Goal: Task Accomplishment & Management: Use online tool/utility

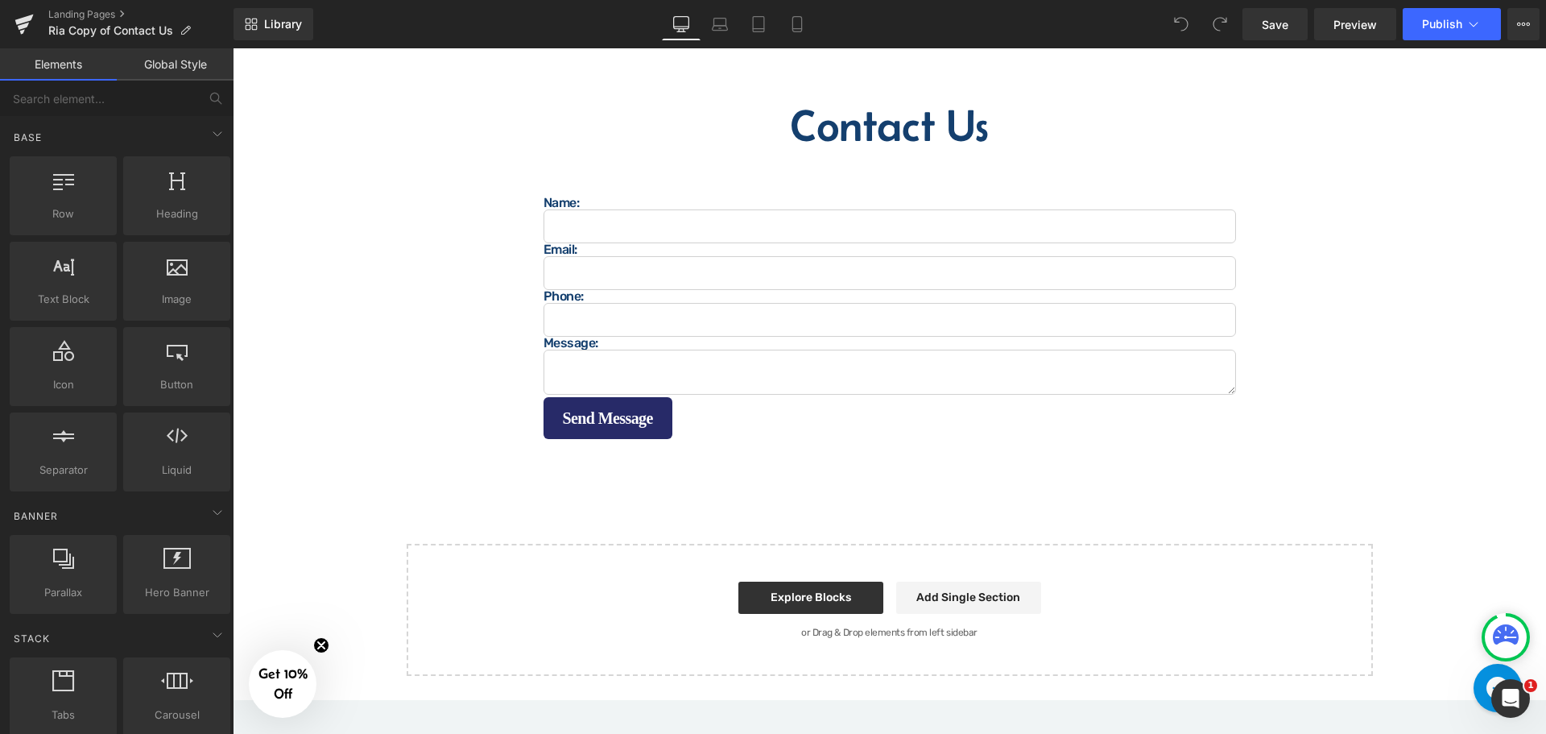
scroll to position [1208, 0]
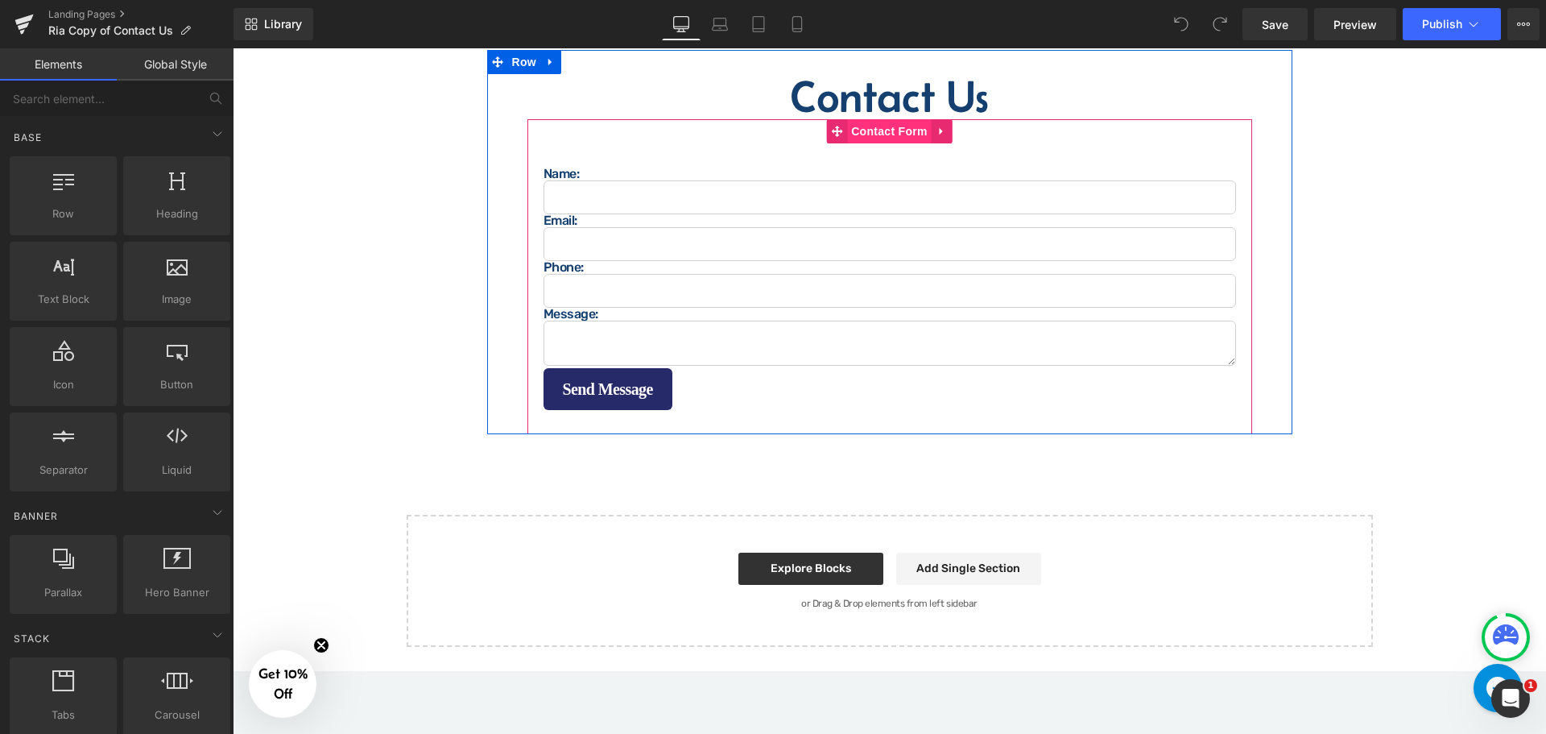
click at [883, 119] on span "Contact Form" at bounding box center [889, 131] width 85 height 24
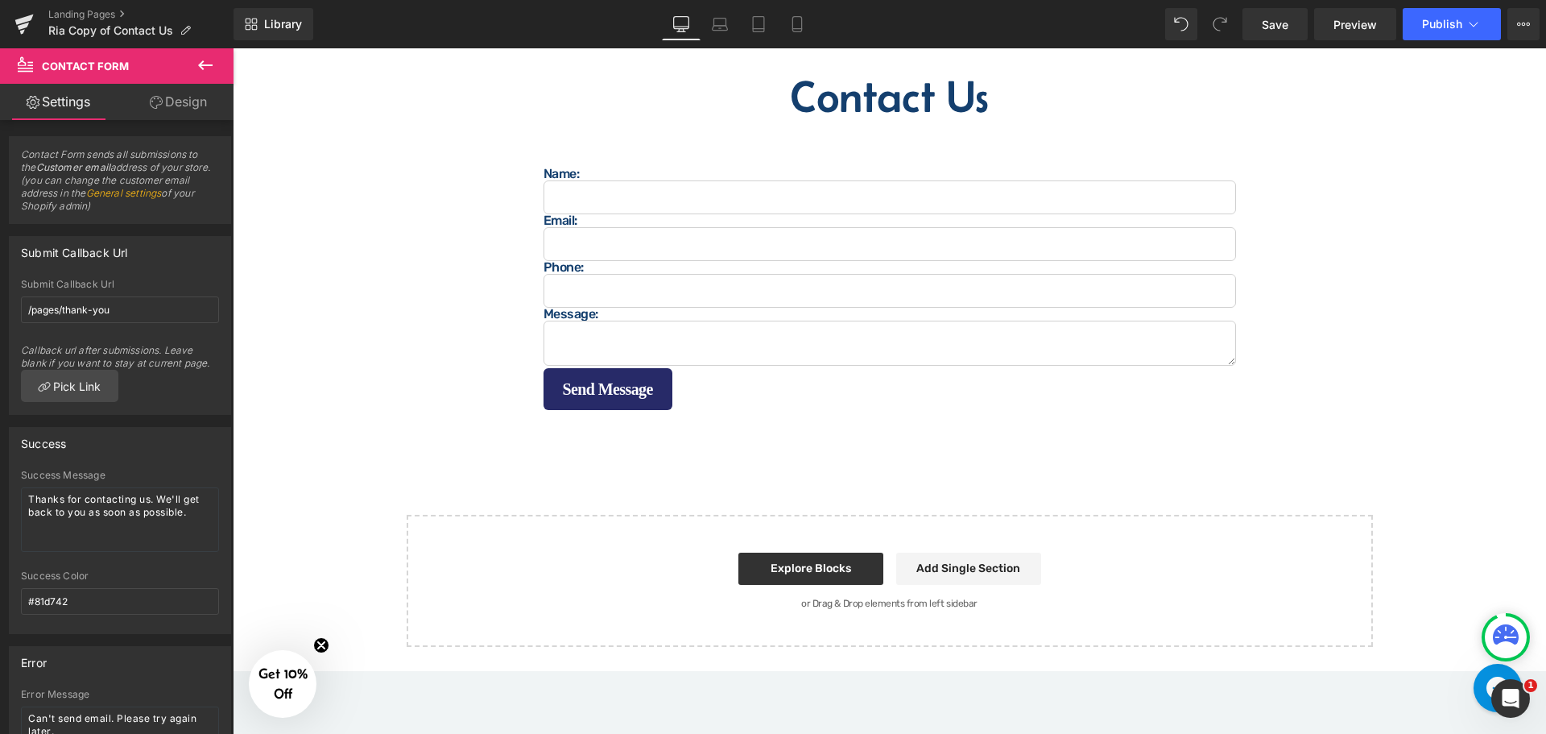
click at [206, 72] on icon at bounding box center [205, 65] width 19 height 19
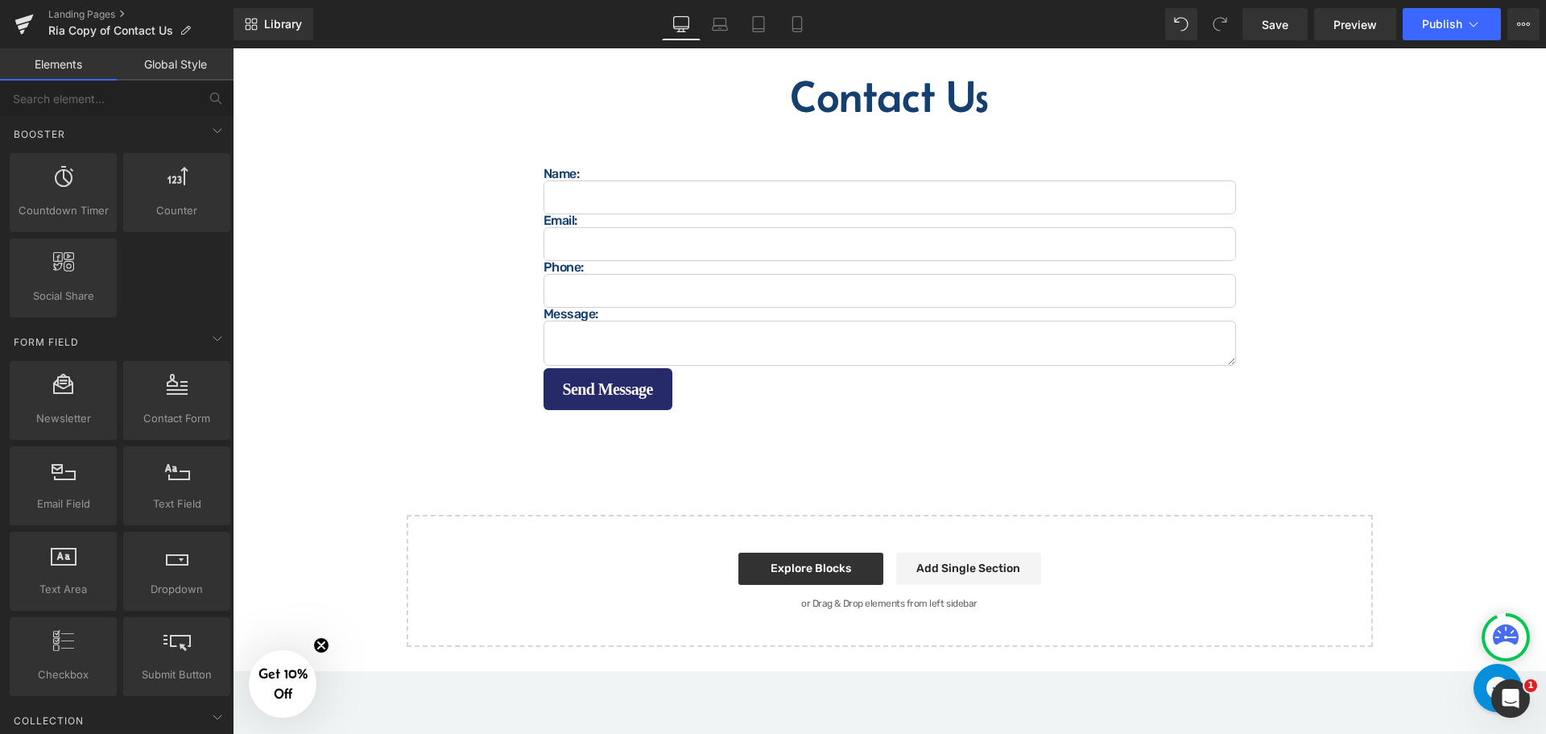
scroll to position [2255, 0]
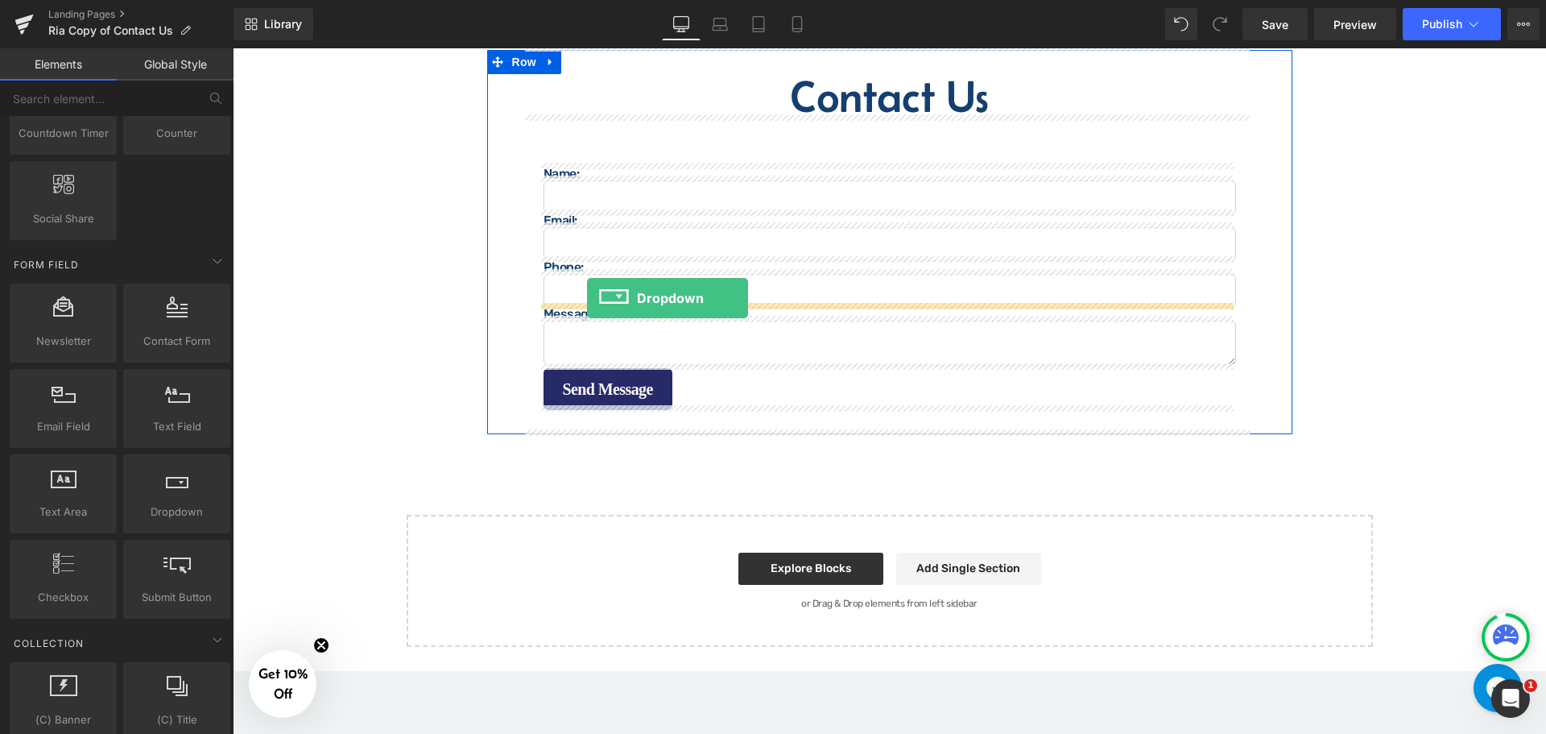
drag, startPoint x: 415, startPoint y: 548, endPoint x: 587, endPoint y: 298, distance: 304.0
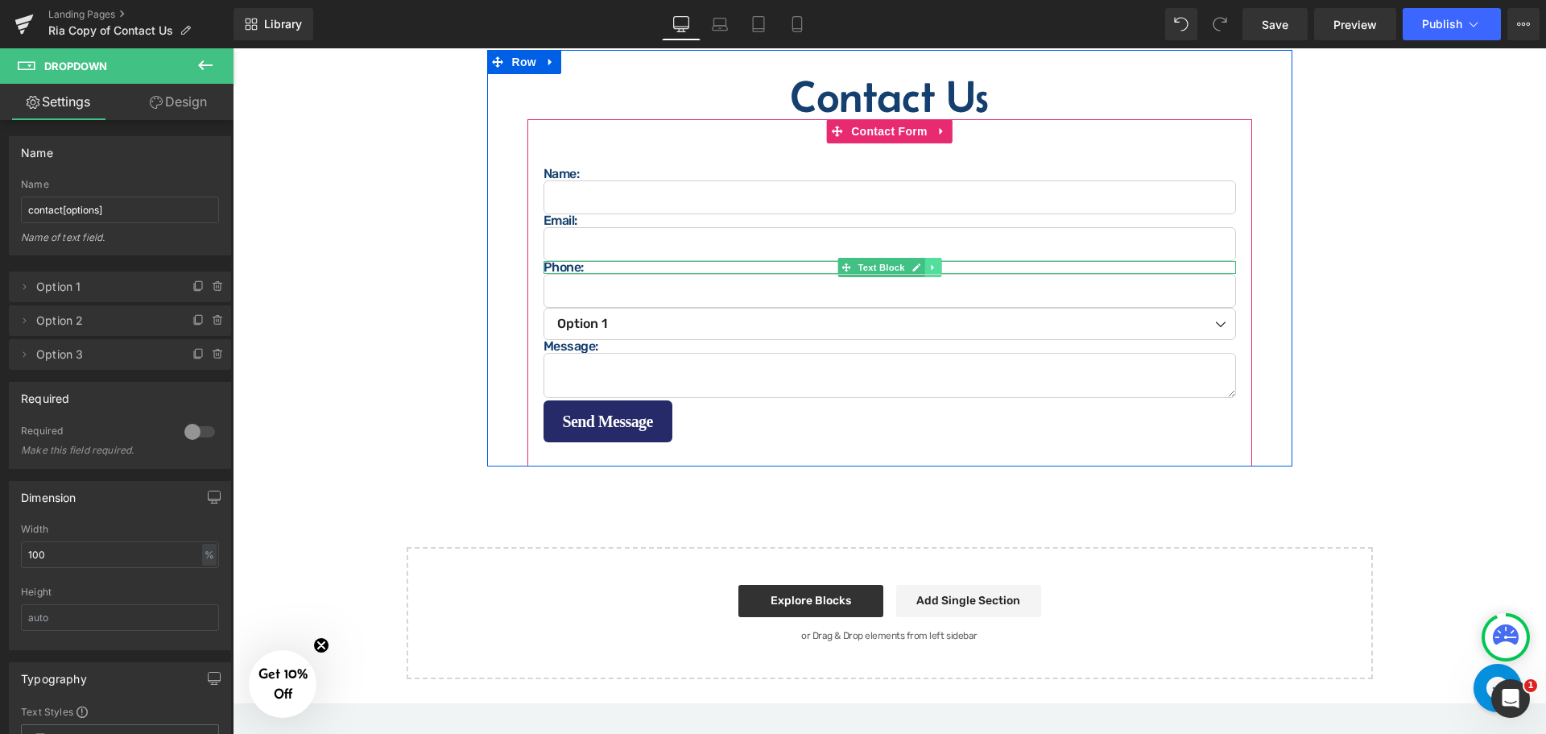
click at [931, 265] on icon at bounding box center [932, 268] width 2 height 6
click at [920, 263] on icon at bounding box center [924, 267] width 9 height 9
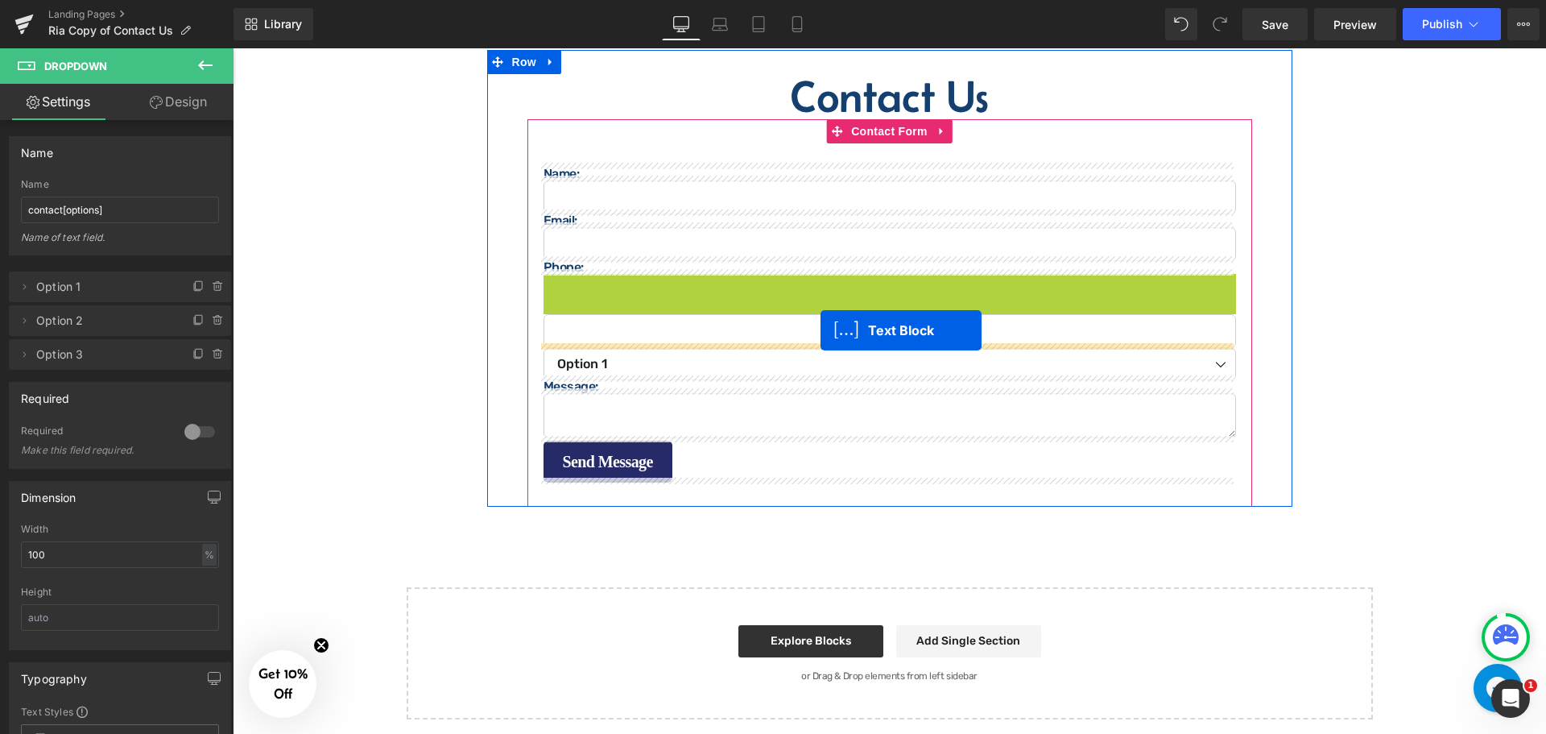
drag, startPoint x: 838, startPoint y: 275, endPoint x: 809, endPoint y: 317, distance: 50.9
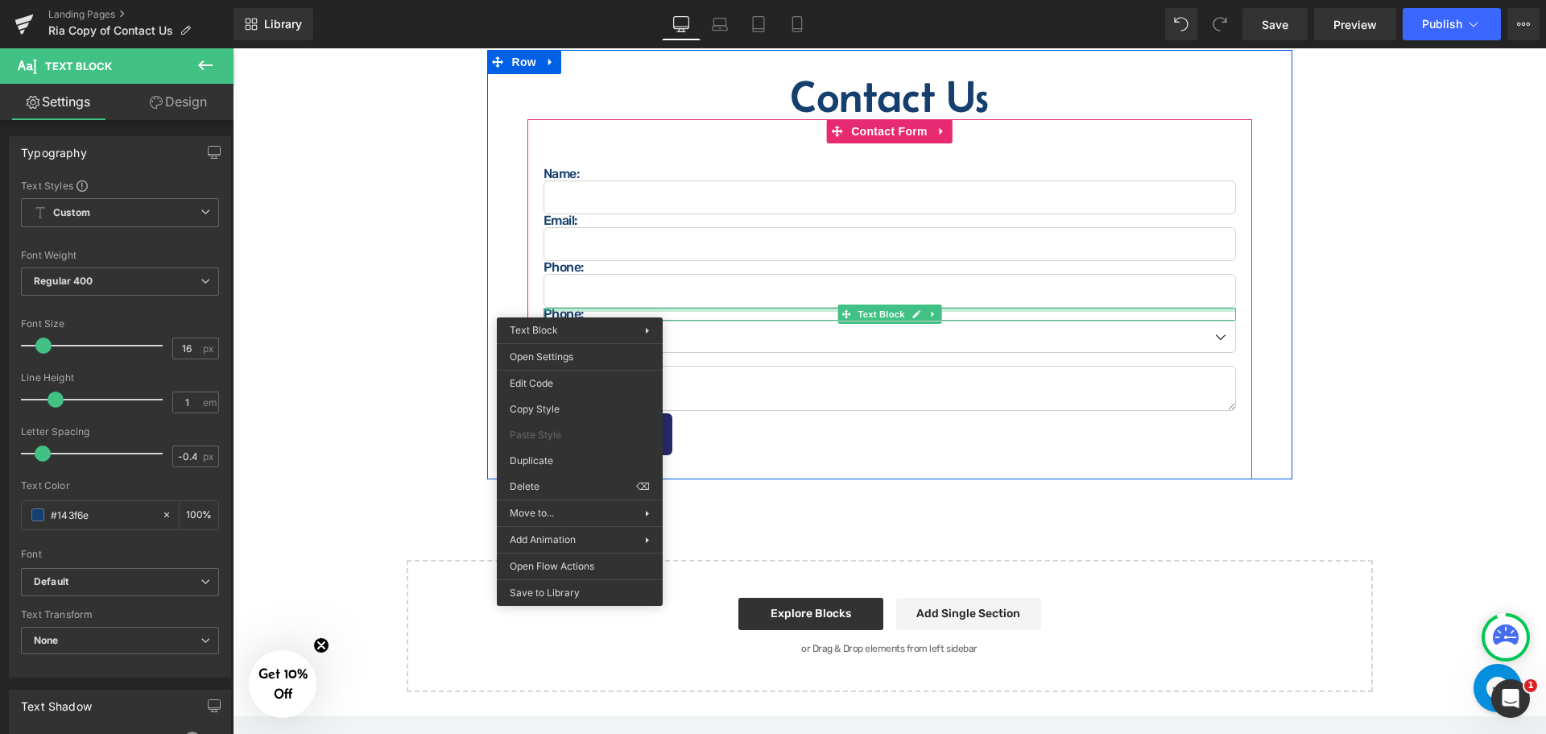
click at [580, 316] on div at bounding box center [890, 318] width 693 height 4
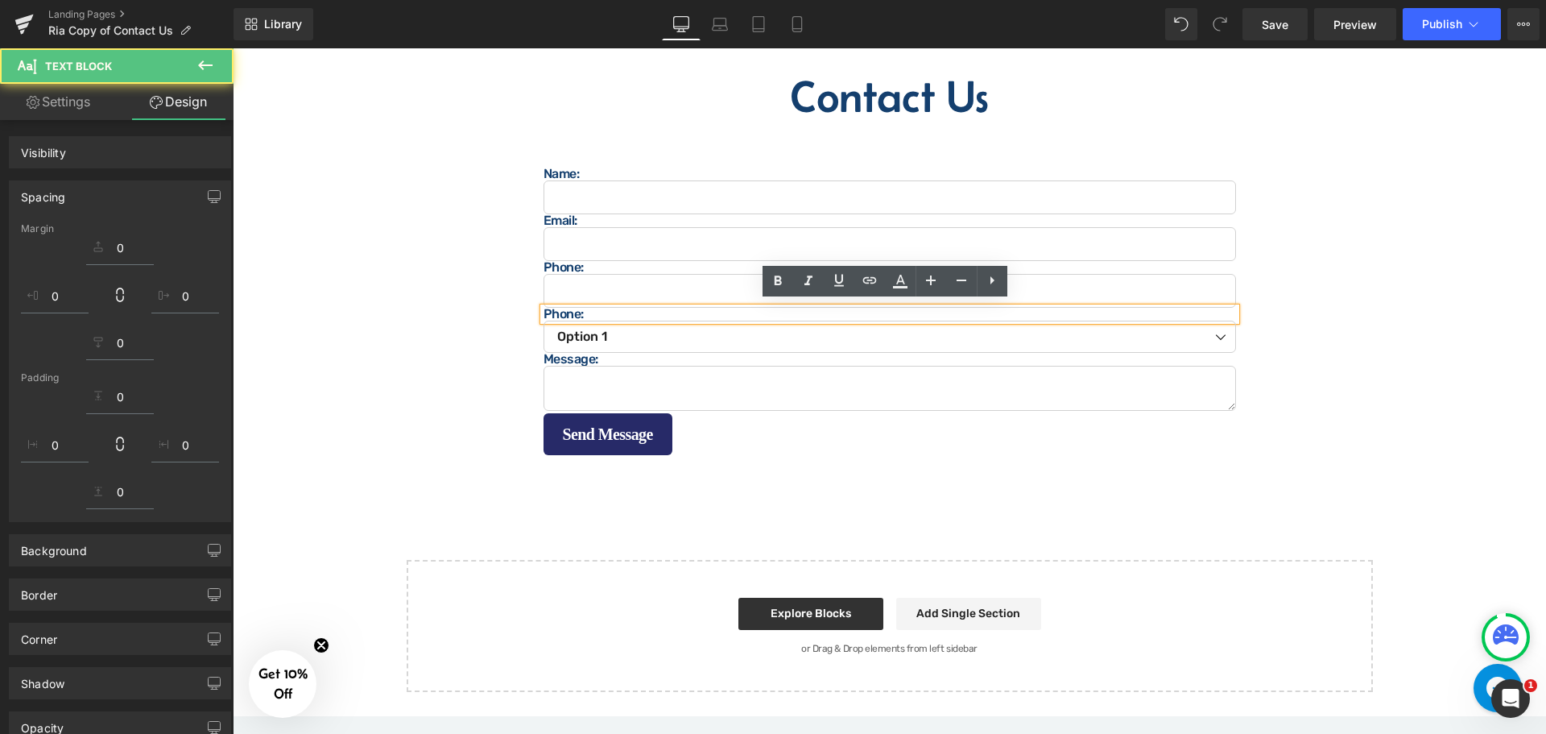
click at [580, 312] on p "Phone:" at bounding box center [890, 314] width 693 height 13
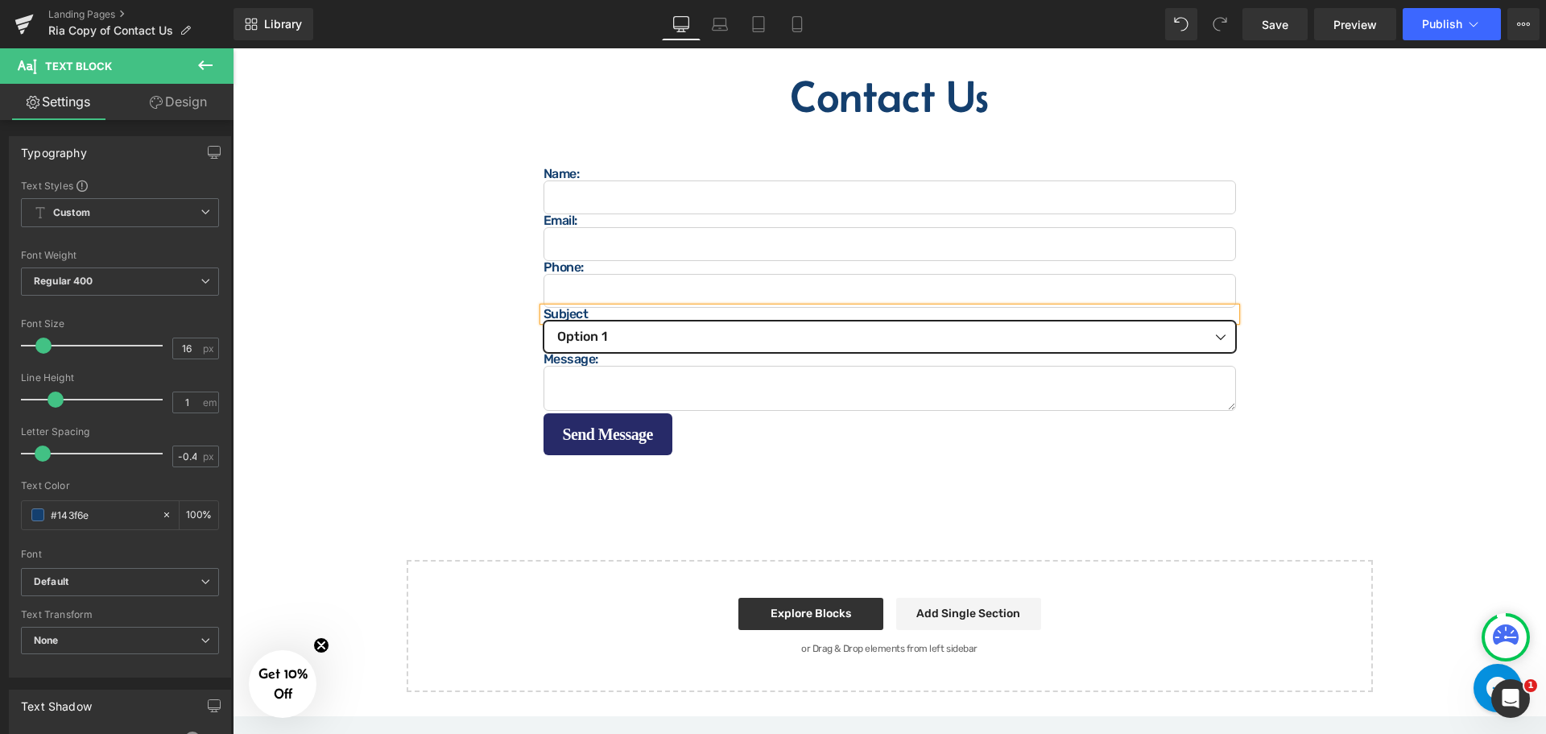
click at [676, 329] on select "Option 1 Option 2 Option 3" at bounding box center [890, 337] width 693 height 32
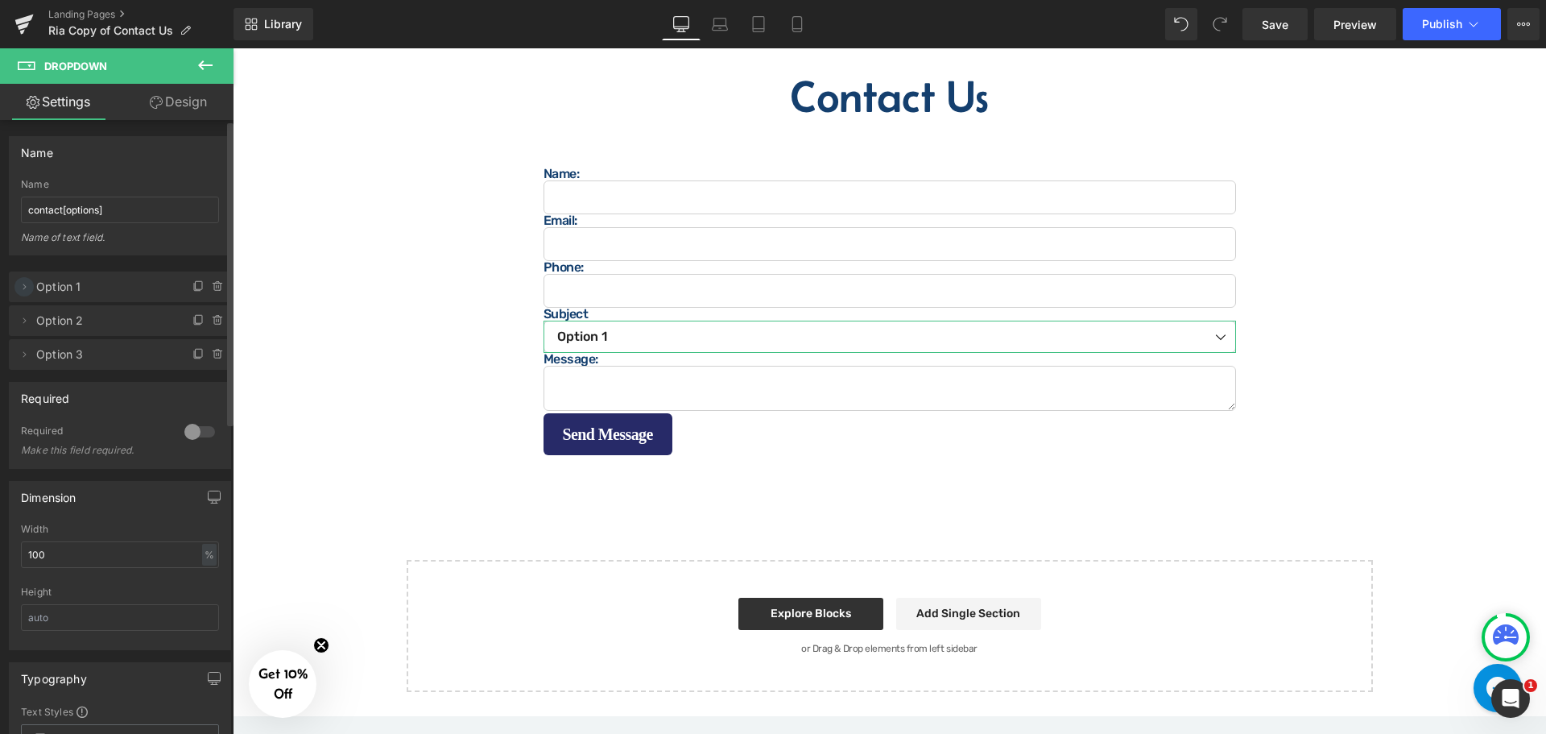
click at [27, 286] on icon at bounding box center [24, 286] width 13 height 13
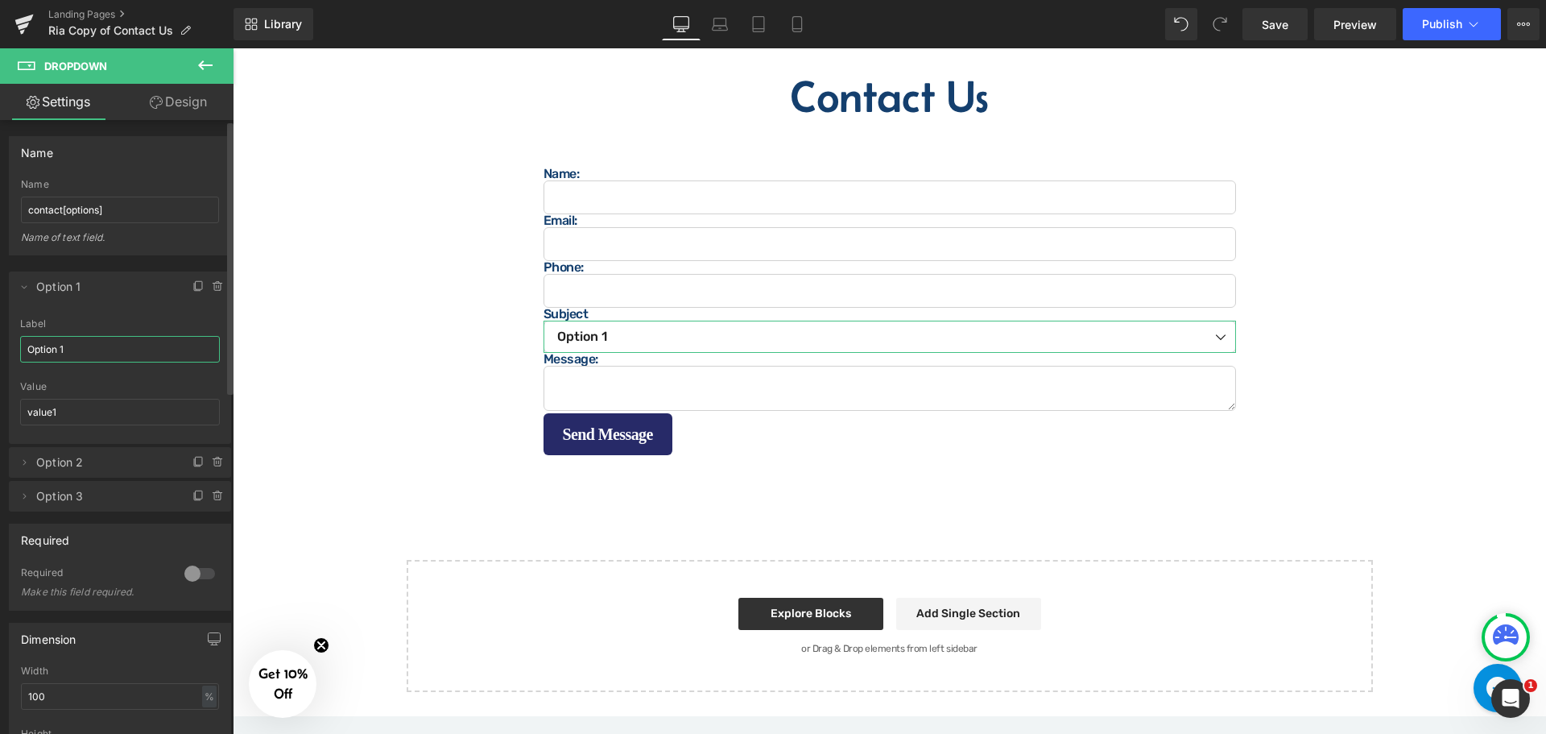
click at [95, 349] on input "Option 1" at bounding box center [120, 349] width 200 height 27
type input "Donation Request"
type input "Example?"
click at [15, 465] on span at bounding box center [23, 462] width 19 height 19
click at [97, 514] on input "Option 2" at bounding box center [120, 524] width 200 height 27
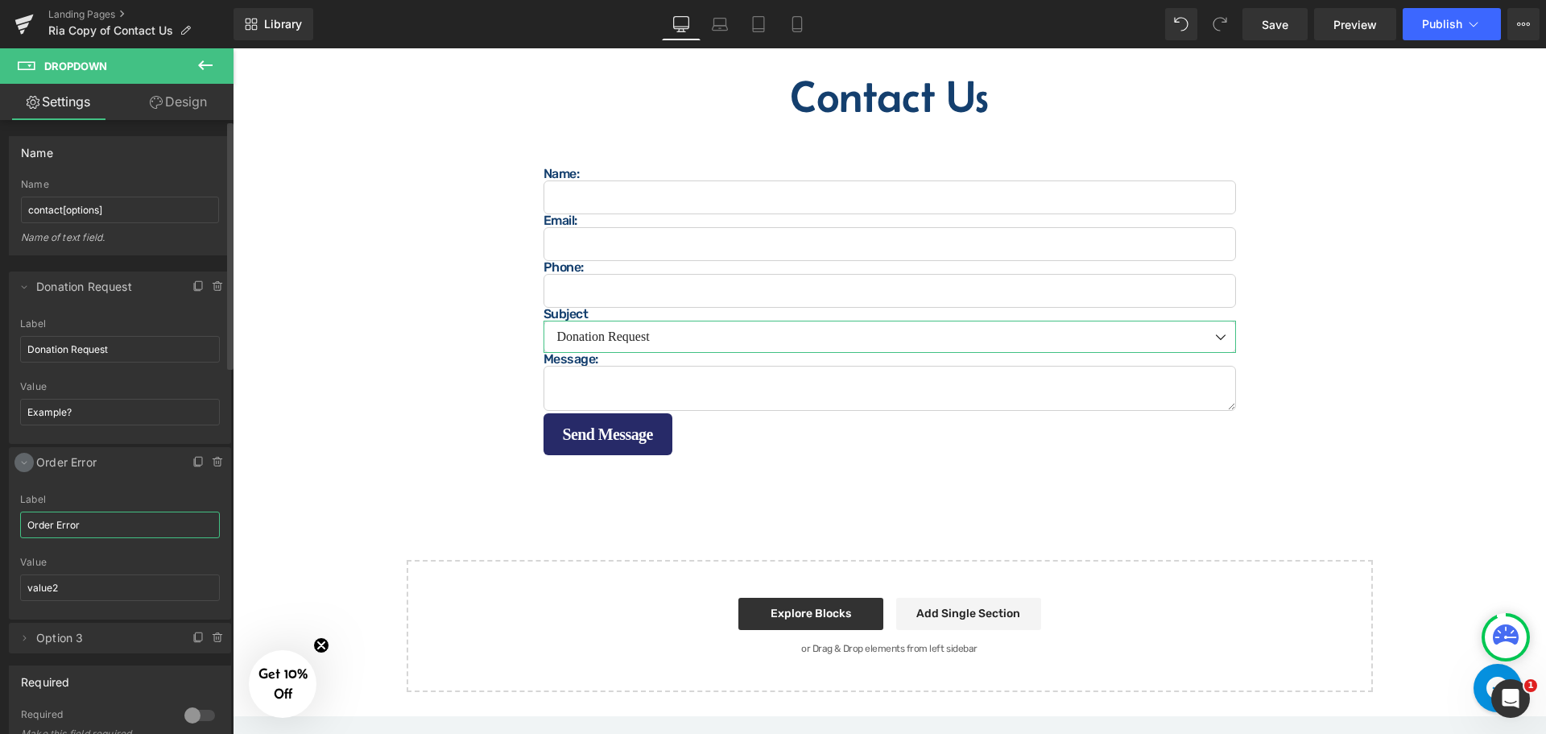
type input "Order Error"
click at [27, 464] on icon at bounding box center [24, 462] width 13 height 13
click at [28, 498] on icon at bounding box center [24, 496] width 13 height 13
click at [72, 560] on input "Option 3" at bounding box center [120, 558] width 200 height 27
click at [103, 470] on span "Order Error" at bounding box center [103, 462] width 135 height 31
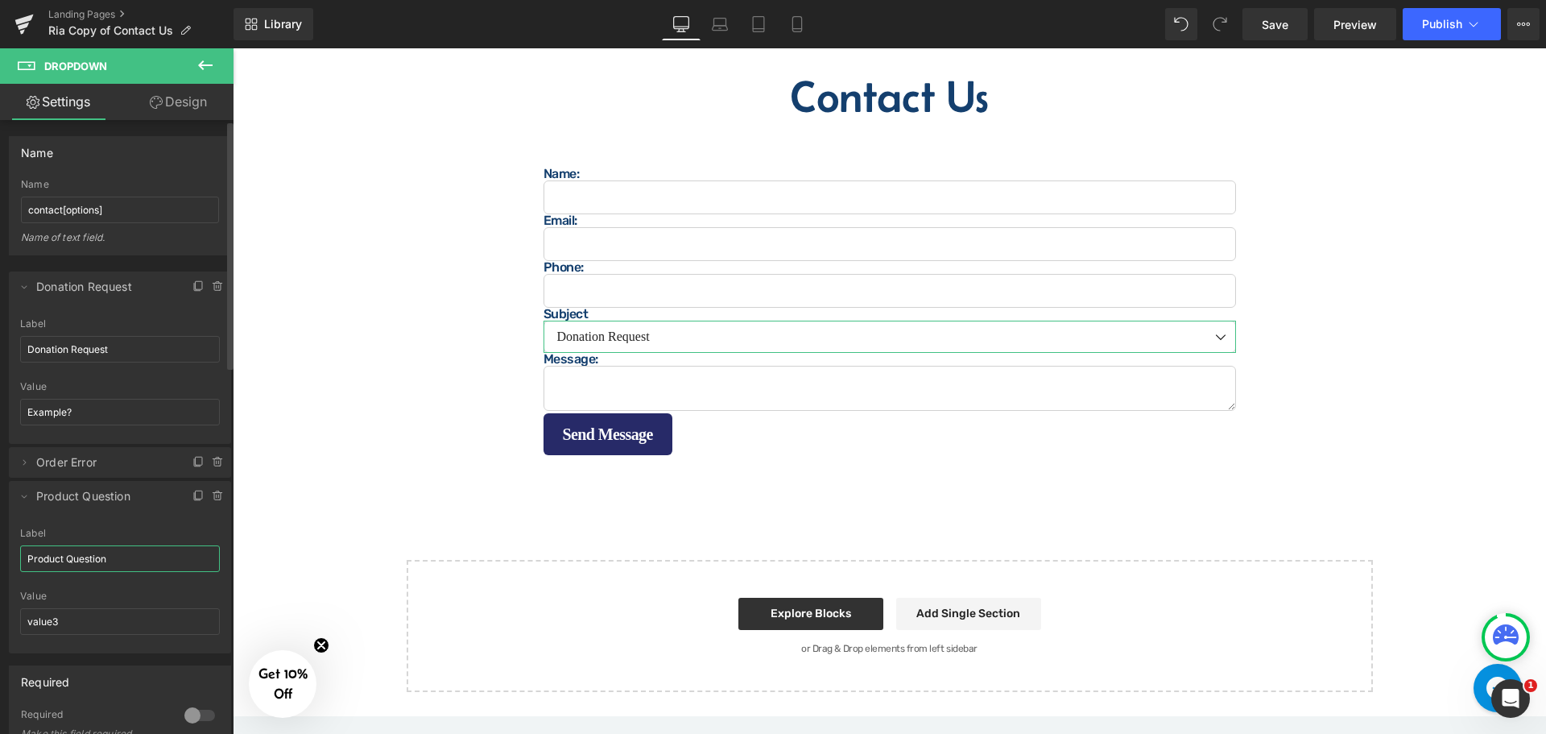
type input "Product Question"
click at [79, 607] on div "Value value3" at bounding box center [120, 621] width 200 height 63
click at [81, 627] on input "value3" at bounding box center [120, 621] width 200 height 27
type input "Product Value?"
click at [28, 502] on span at bounding box center [23, 495] width 19 height 19
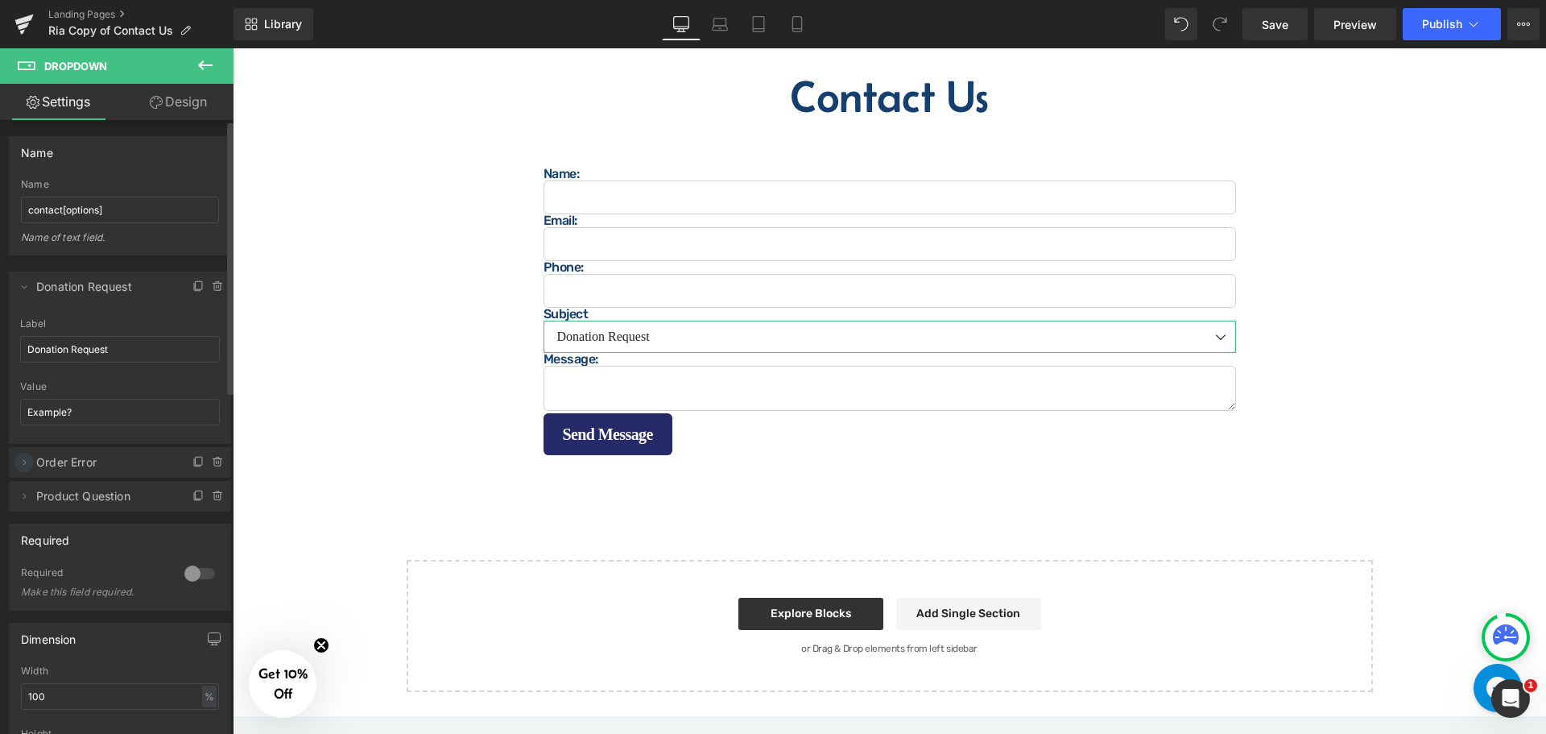
click at [22, 464] on icon at bounding box center [24, 462] width 13 height 13
click at [84, 584] on input "value2" at bounding box center [120, 587] width 200 height 27
type input "Order Value?"
click at [127, 500] on div "Label" at bounding box center [120, 499] width 200 height 11
click at [99, 399] on input "Example?" at bounding box center [120, 412] width 200 height 27
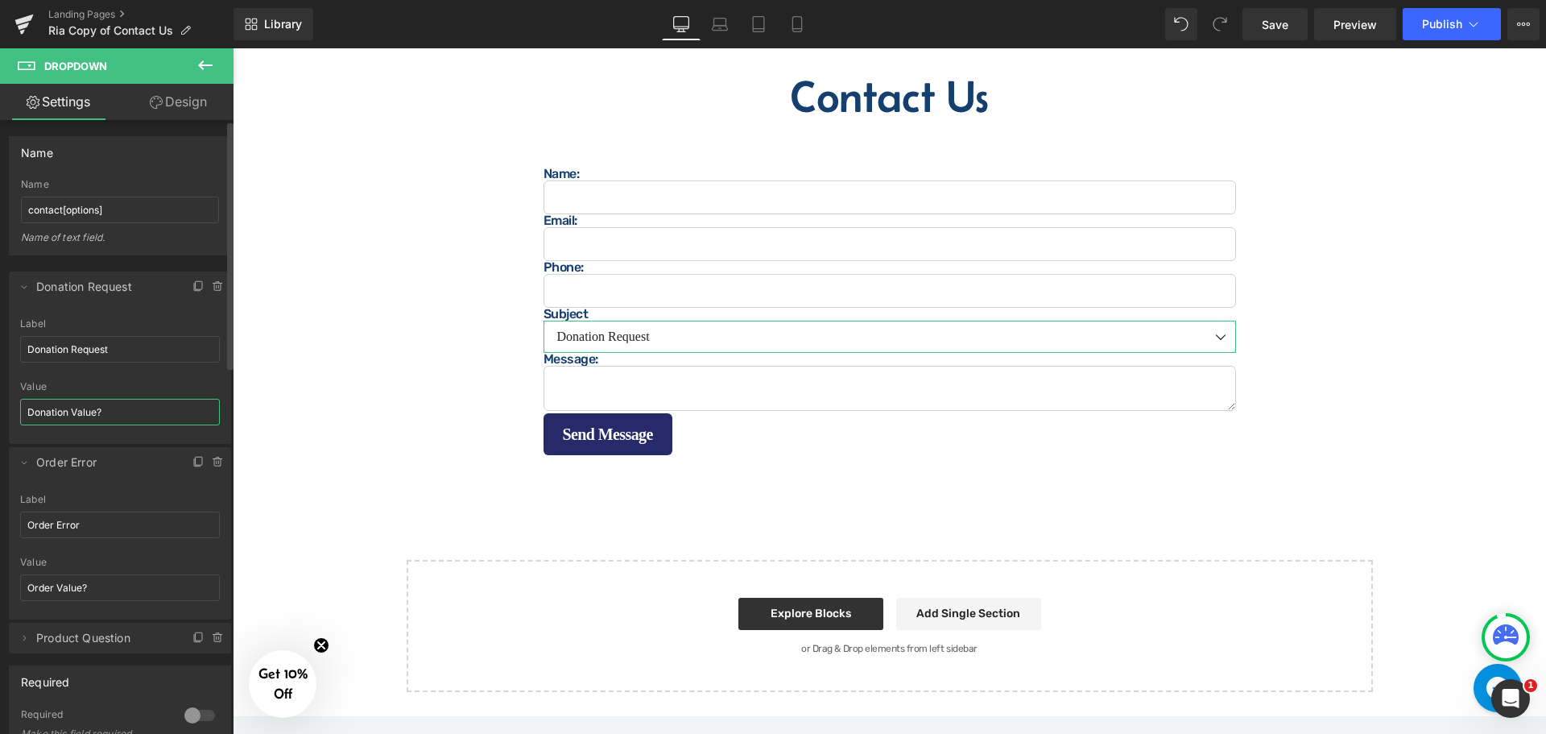
type input "Donation Value?"
click at [89, 375] on div at bounding box center [120, 375] width 200 height 10
click at [25, 283] on icon at bounding box center [24, 286] width 13 height 13
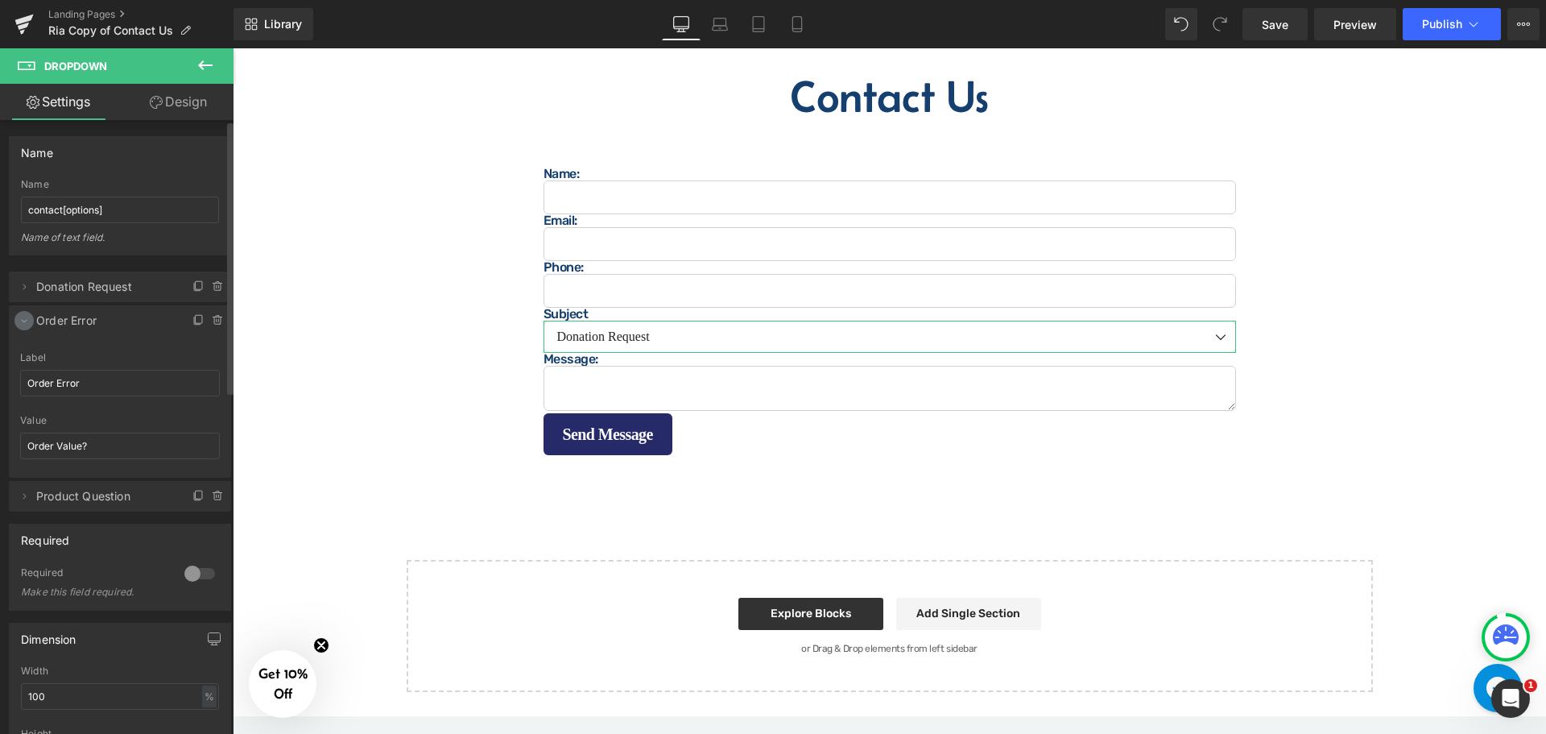
click at [28, 321] on icon at bounding box center [24, 320] width 13 height 13
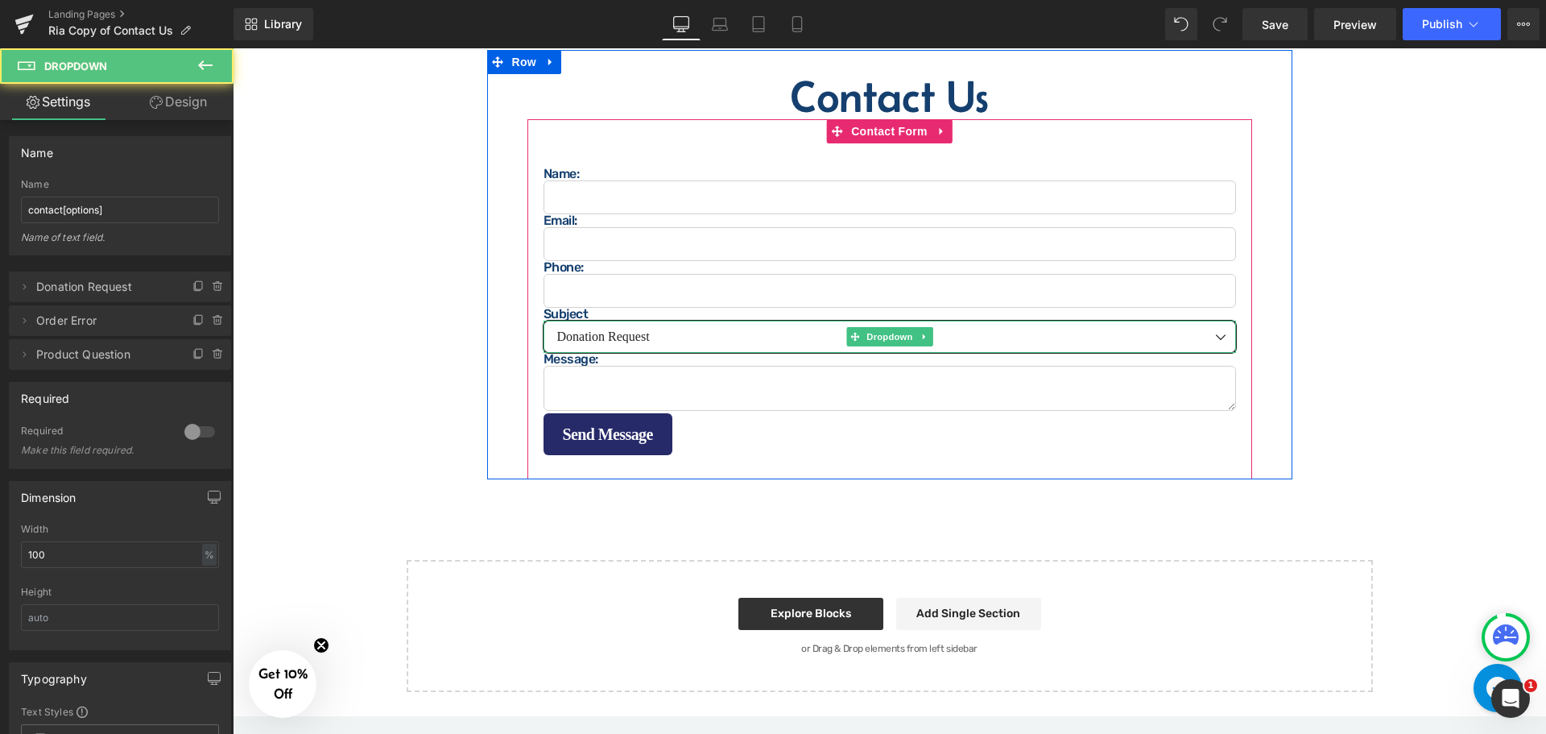
click at [681, 338] on select "Donation Request Order Error Product Question" at bounding box center [890, 337] width 693 height 32
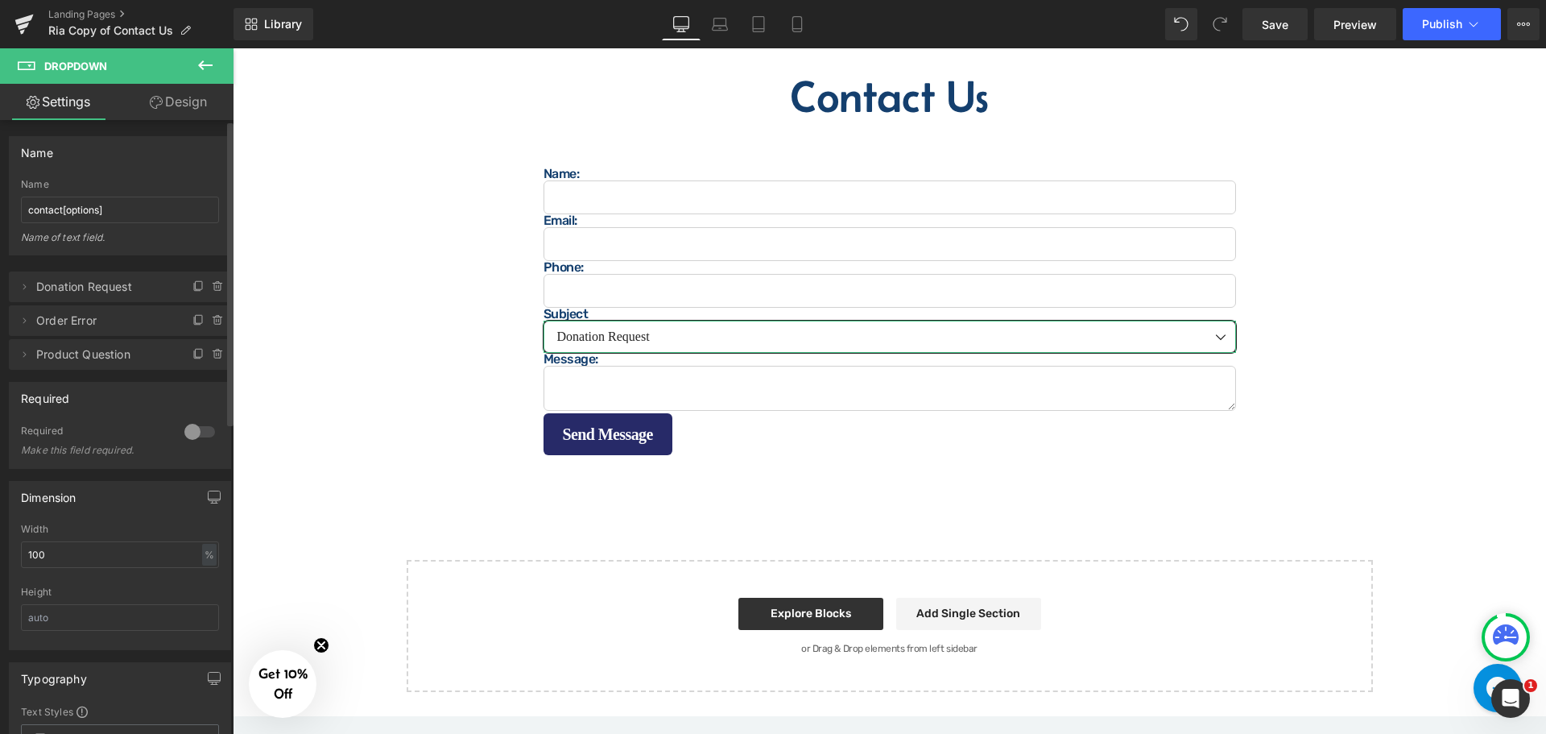
click at [145, 322] on span "Order Error" at bounding box center [103, 320] width 135 height 31
click at [23, 319] on icon at bounding box center [24, 320] width 13 height 13
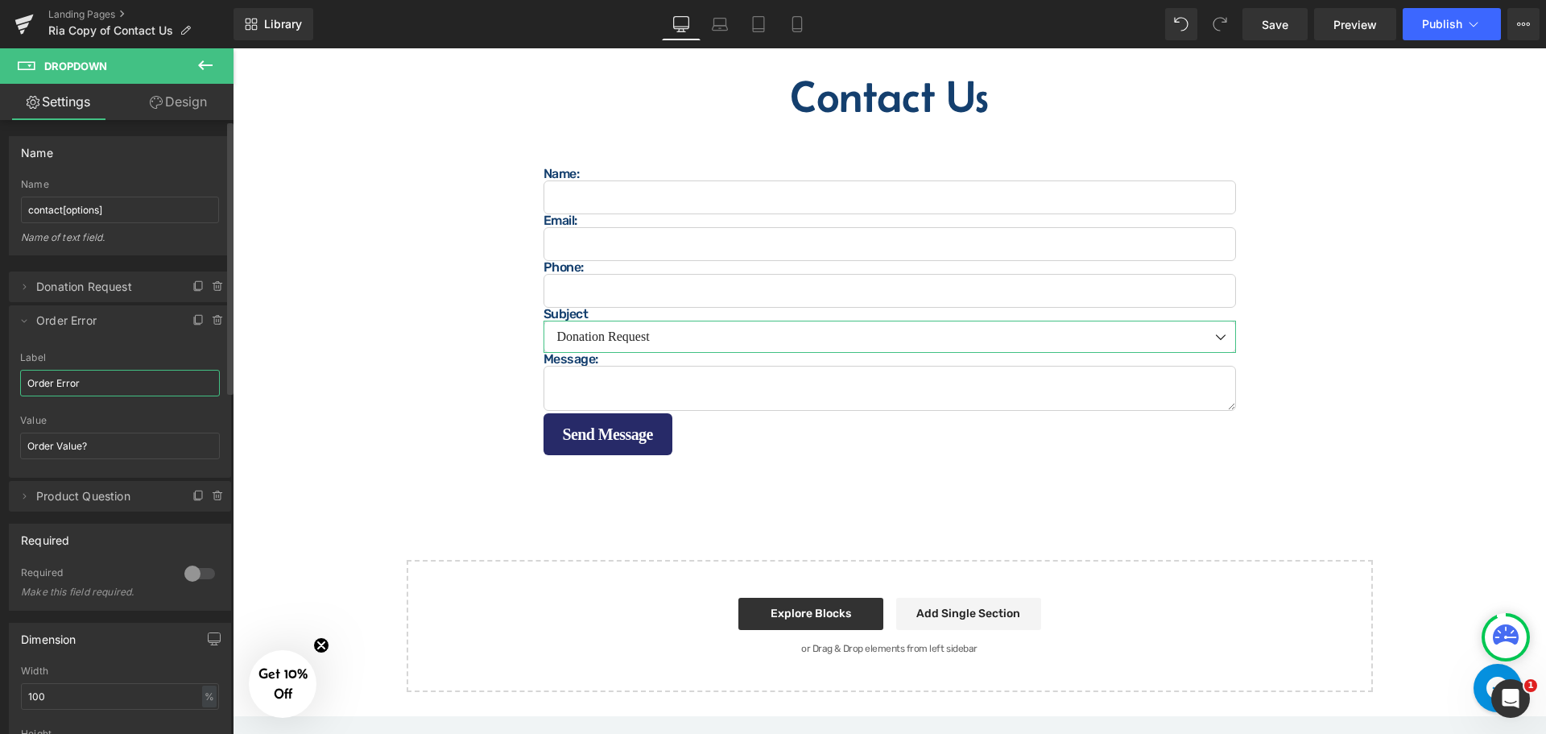
click at [106, 371] on input "Order Error" at bounding box center [120, 383] width 200 height 27
type input "Order Question"
click at [19, 316] on icon at bounding box center [24, 320] width 13 height 13
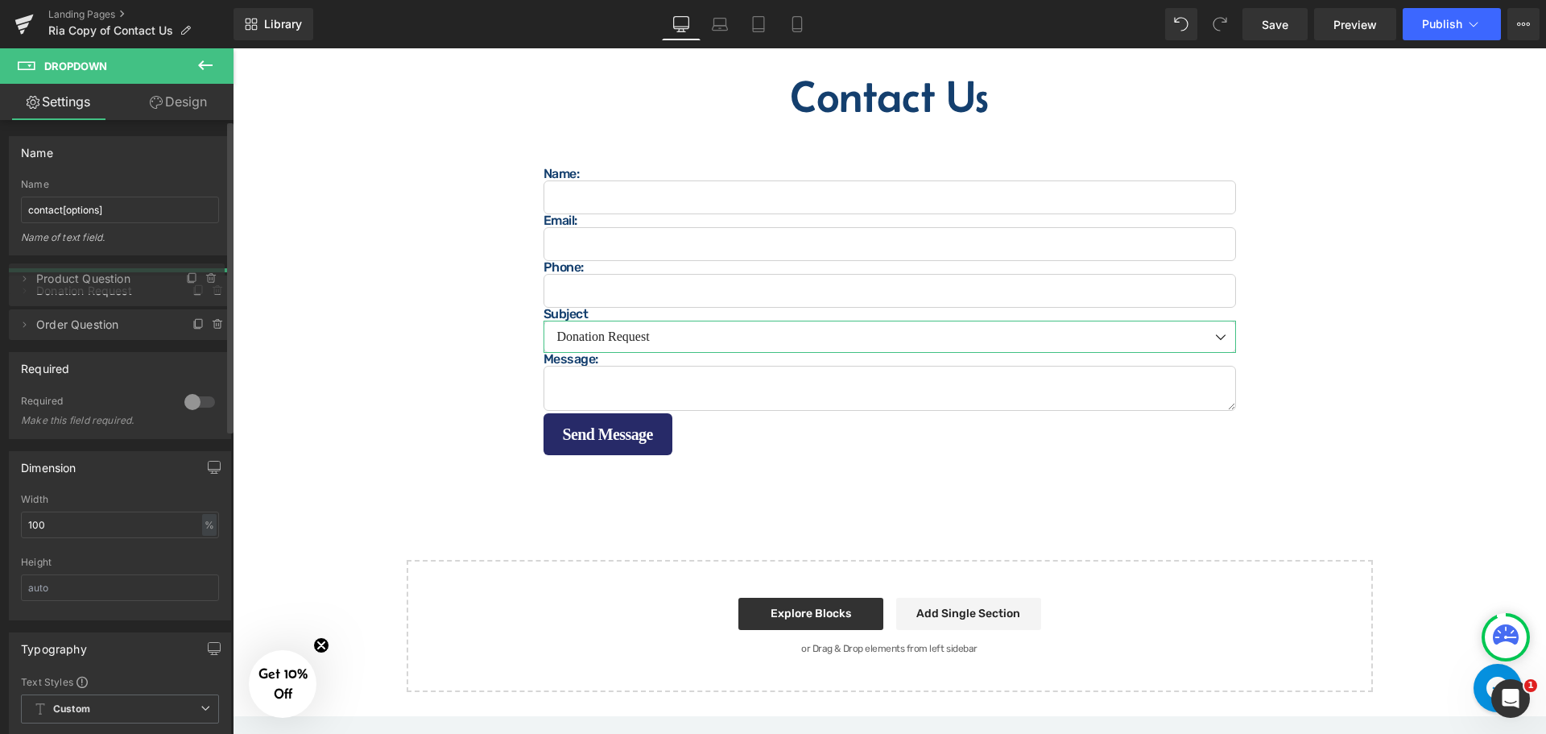
drag, startPoint x: 148, startPoint y: 357, endPoint x: 110, endPoint y: 281, distance: 84.6
drag, startPoint x: 111, startPoint y: 360, endPoint x: 105, endPoint y: 317, distance: 43.2
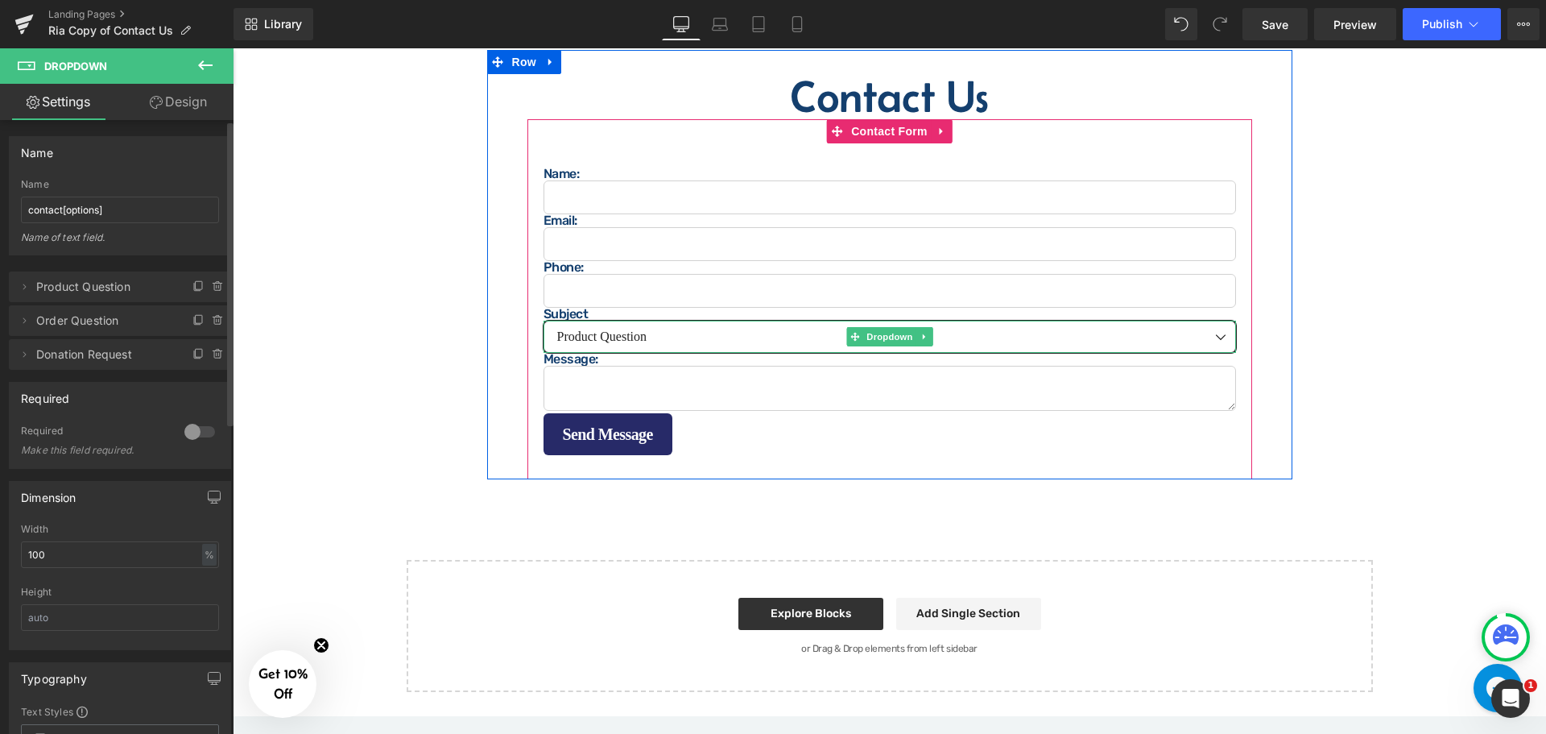
click at [642, 335] on select "Product Question Order Question Donation Request" at bounding box center [890, 337] width 693 height 32
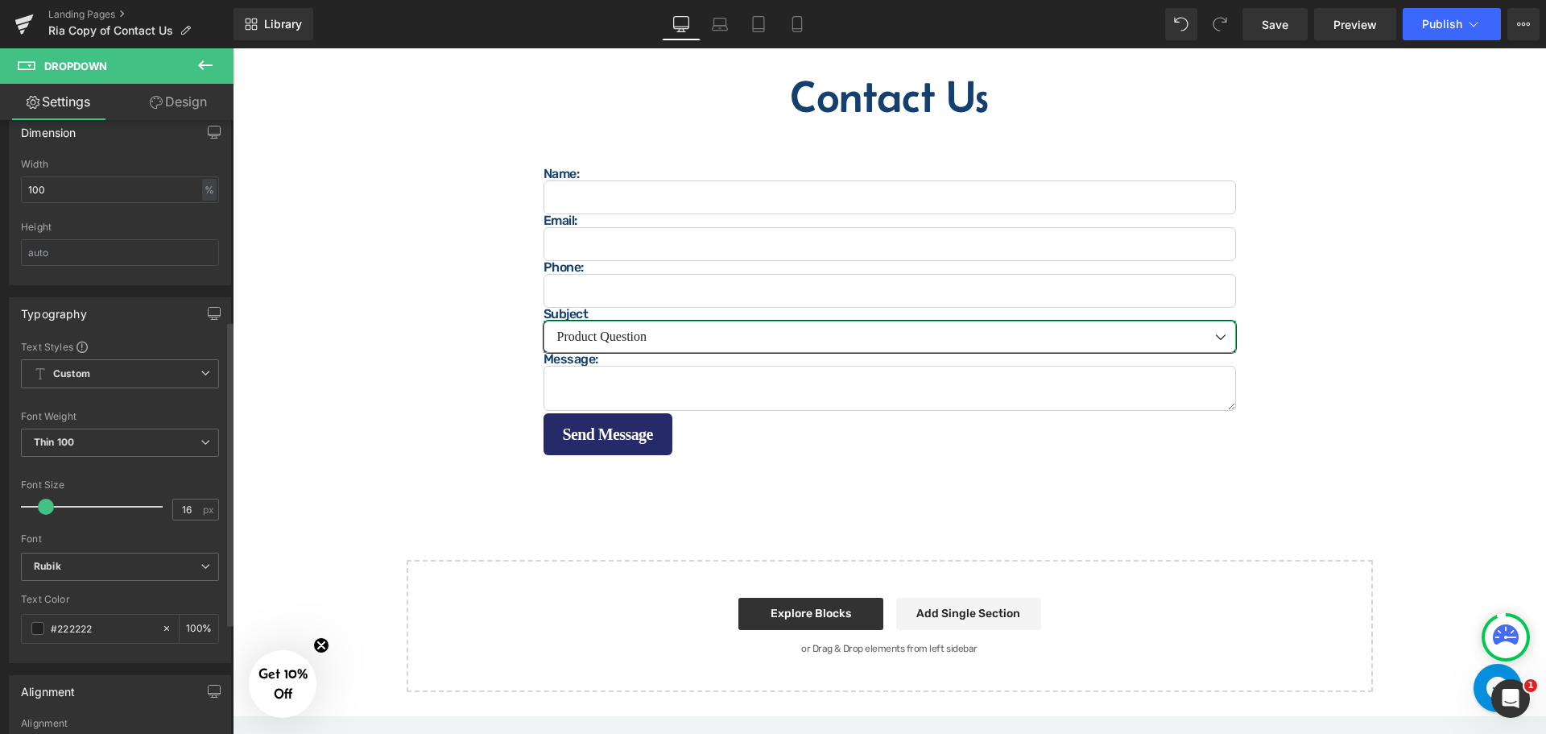
scroll to position [403, 0]
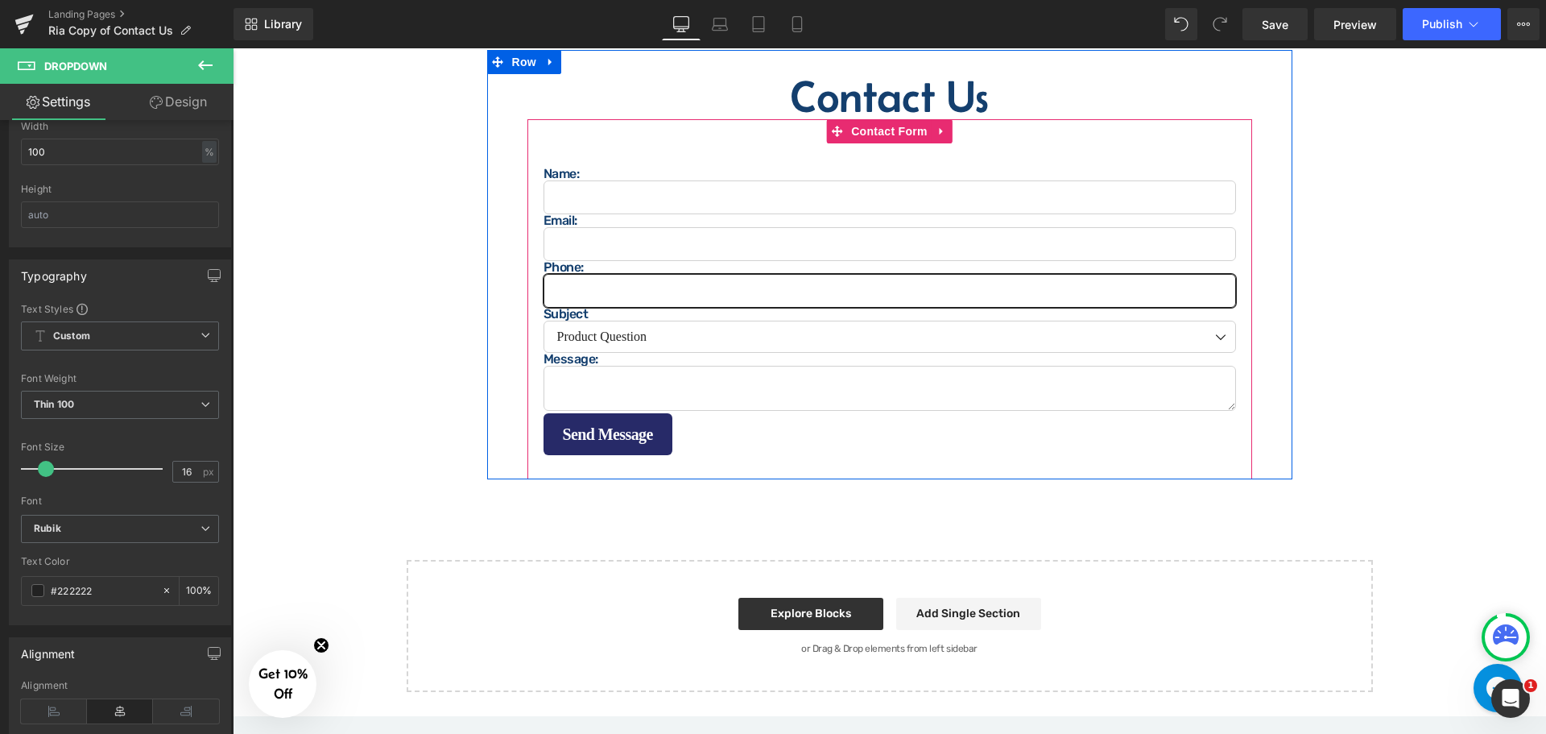
click at [583, 285] on input "text" at bounding box center [890, 291] width 693 height 34
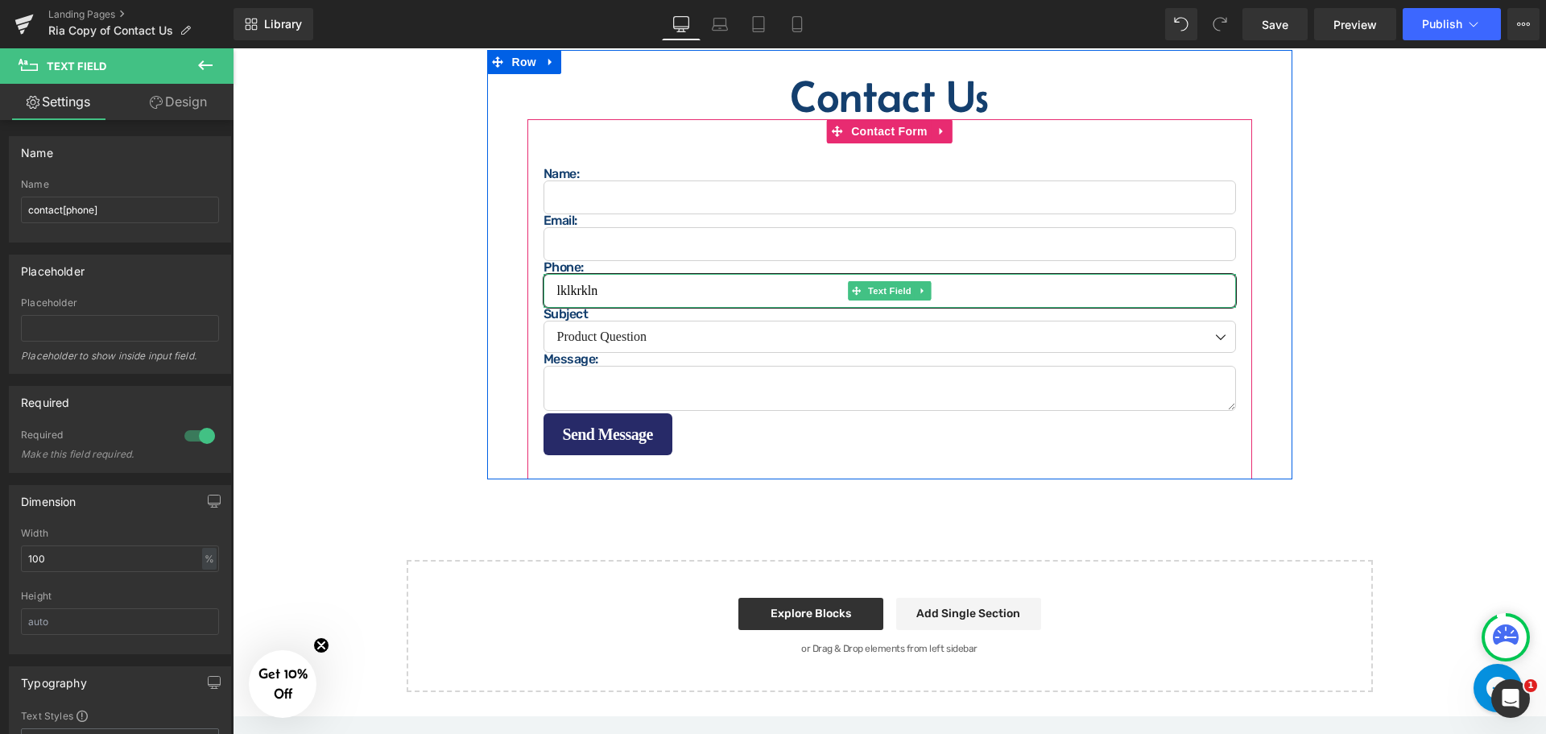
type input "lklkrklna"
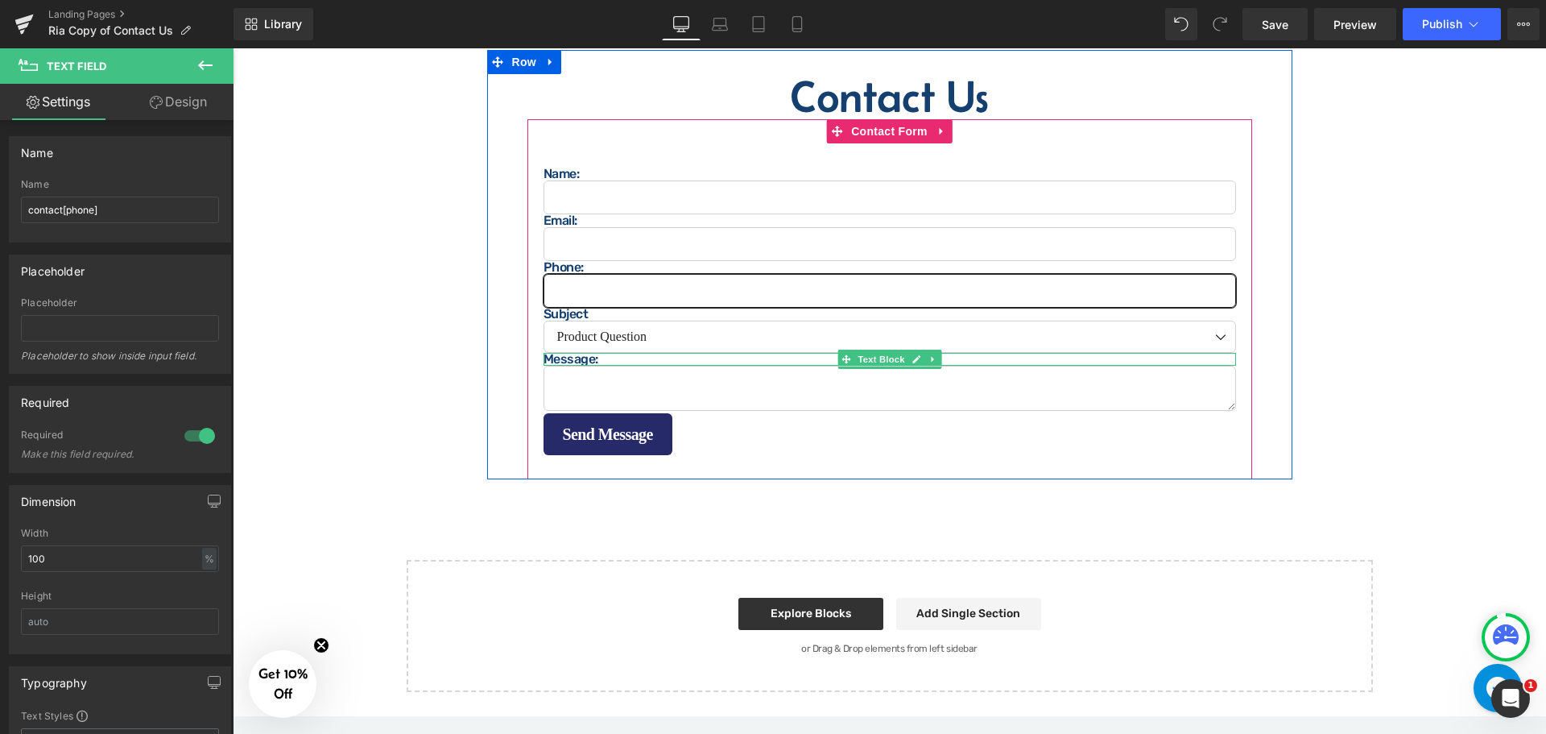
click at [573, 353] on div at bounding box center [890, 355] width 693 height 4
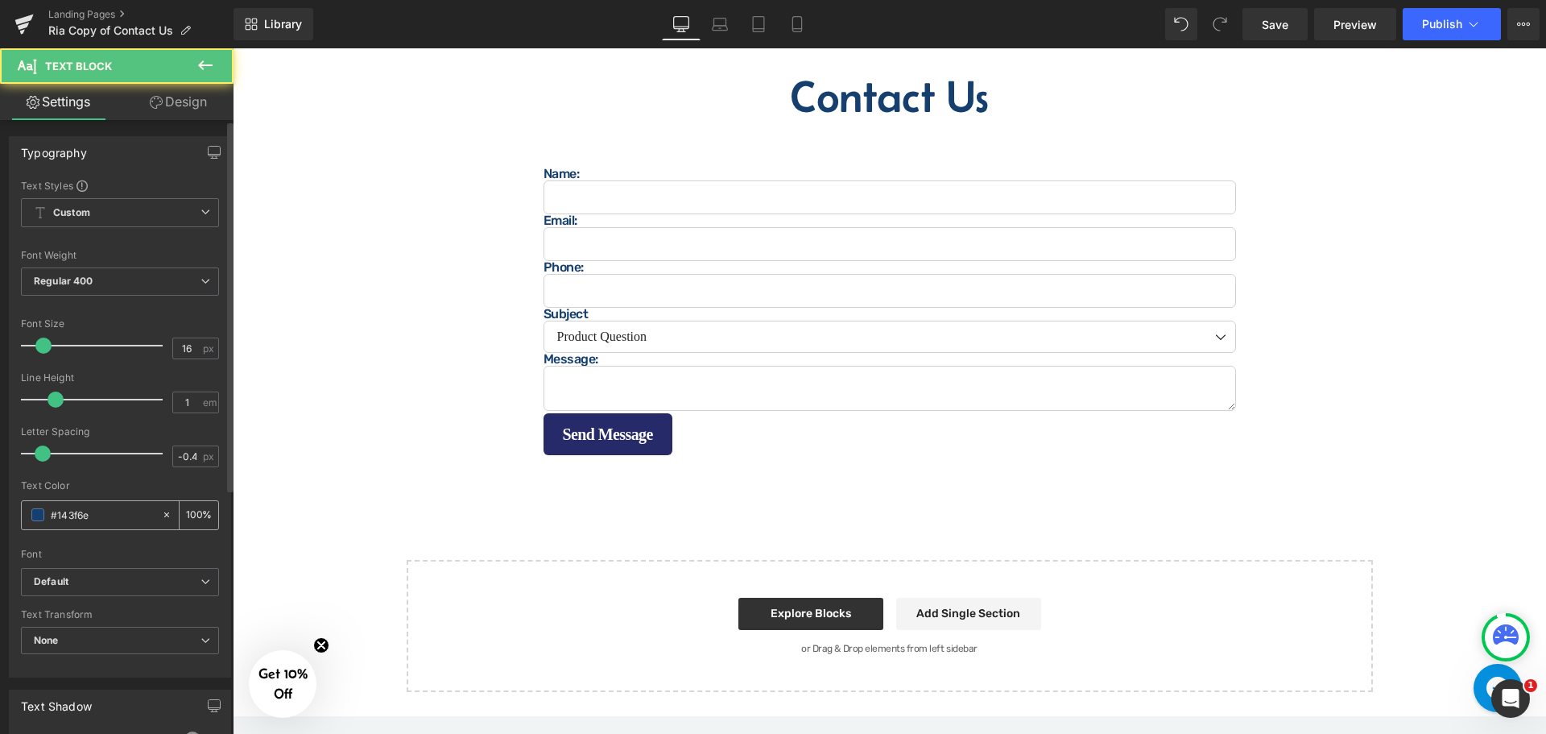
click at [100, 516] on input "#143f6e" at bounding box center [102, 515] width 103 height 18
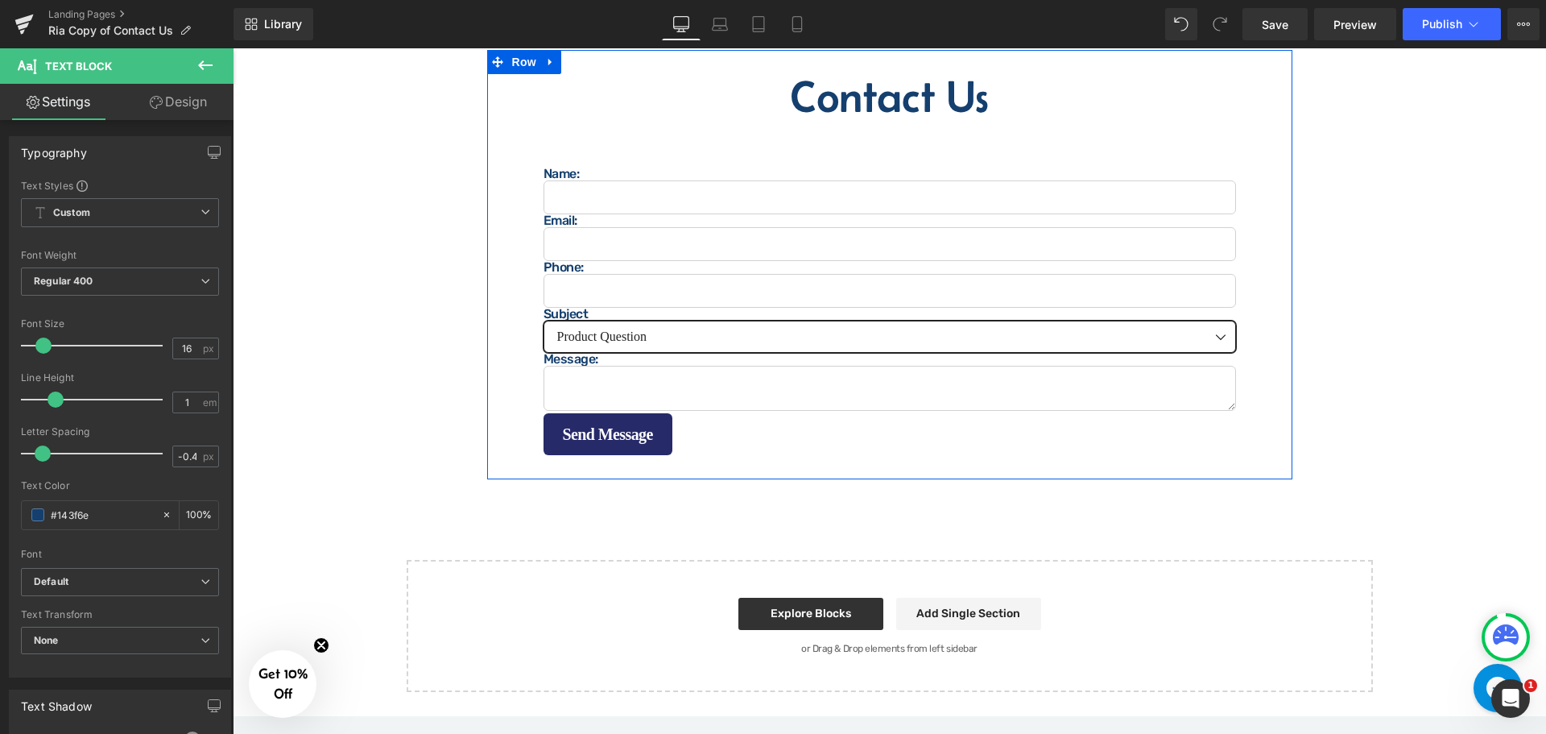
click at [561, 329] on select "Product Question Order Question Donation Request" at bounding box center [890, 337] width 693 height 32
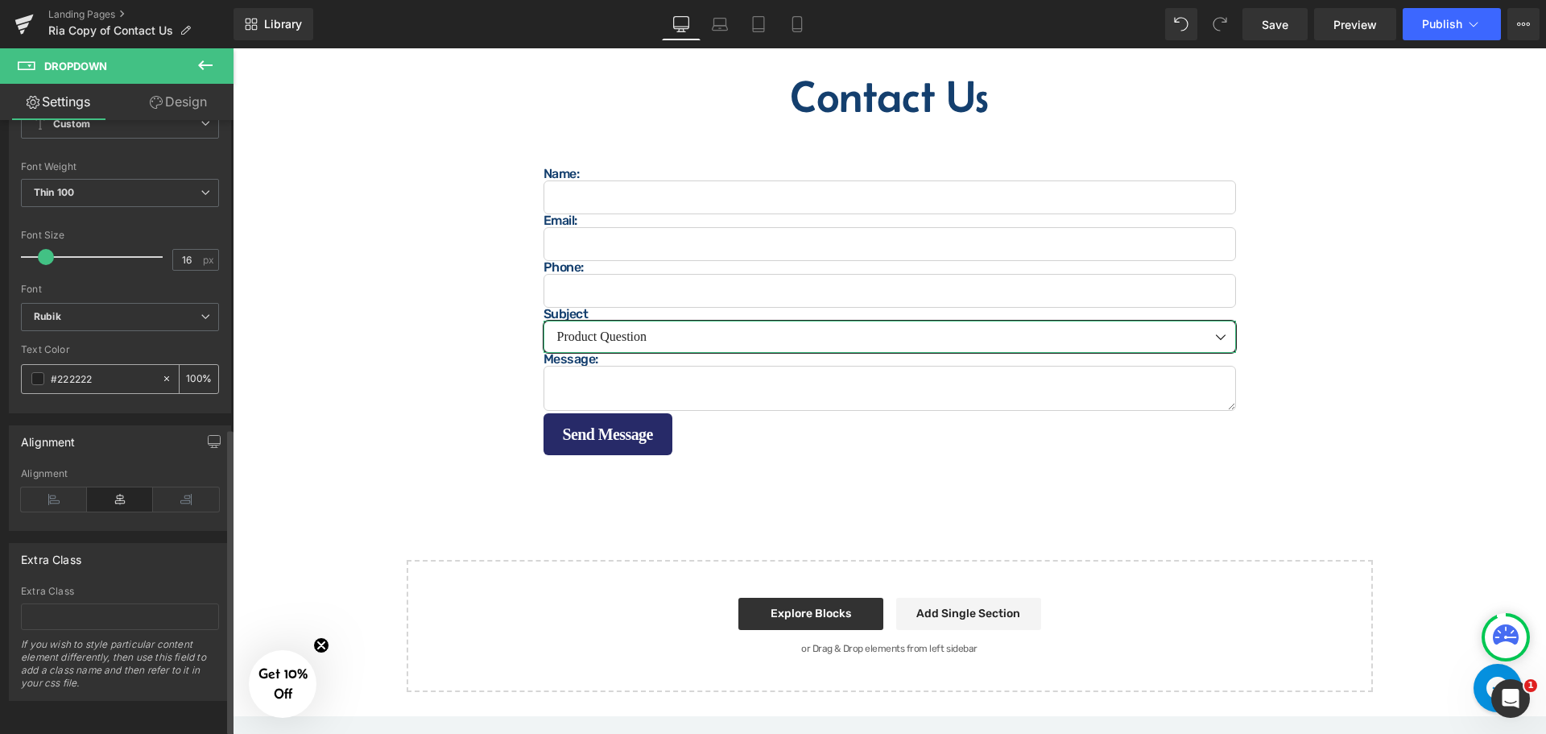
scroll to position [627, 0]
click at [110, 370] on input "#222222" at bounding box center [102, 379] width 103 height 18
paste input "143f6e"
type input "#143f6e"
click at [143, 310] on b "Rubik" at bounding box center [117, 317] width 167 height 14
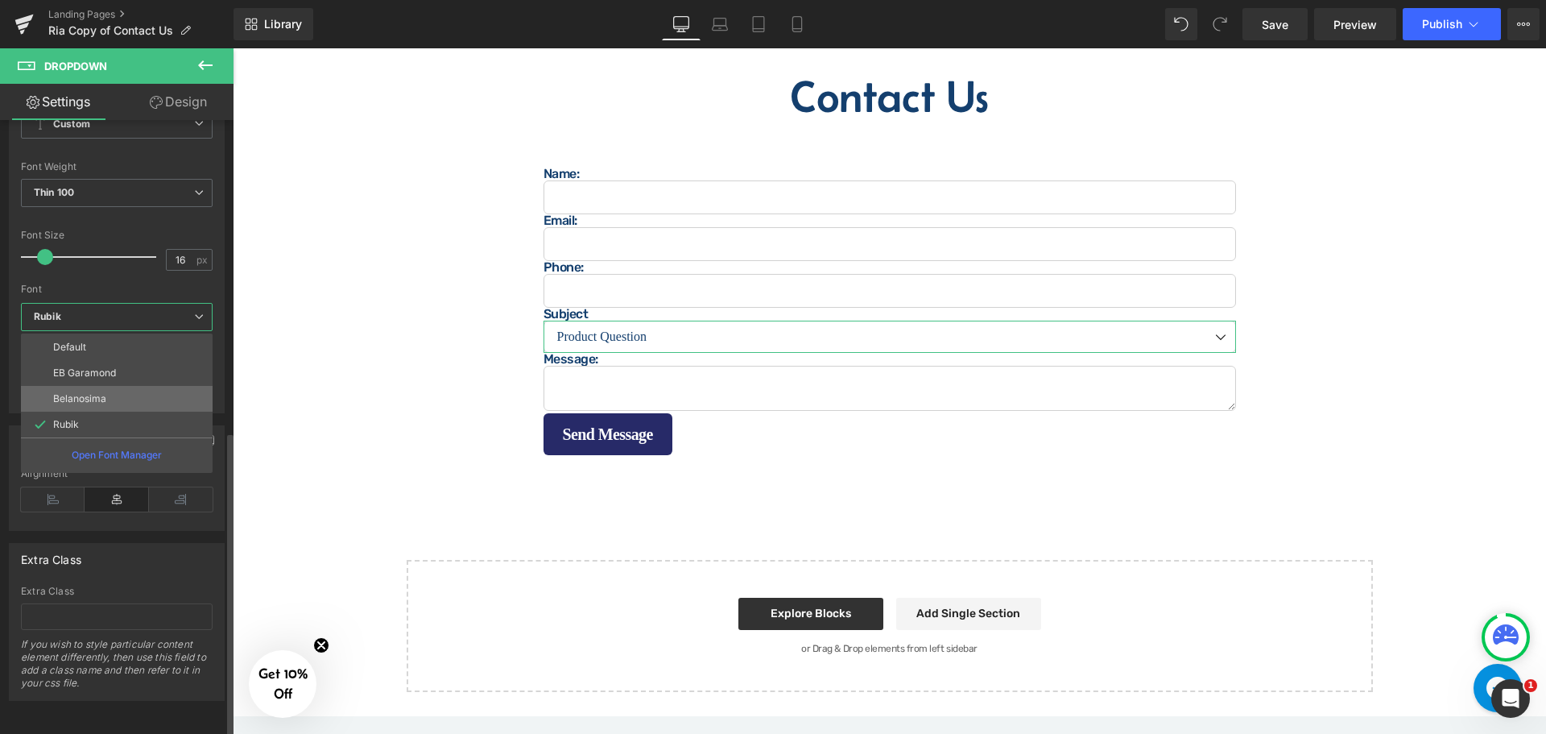
click at [97, 393] on p "Belanosima" at bounding box center [79, 398] width 53 height 11
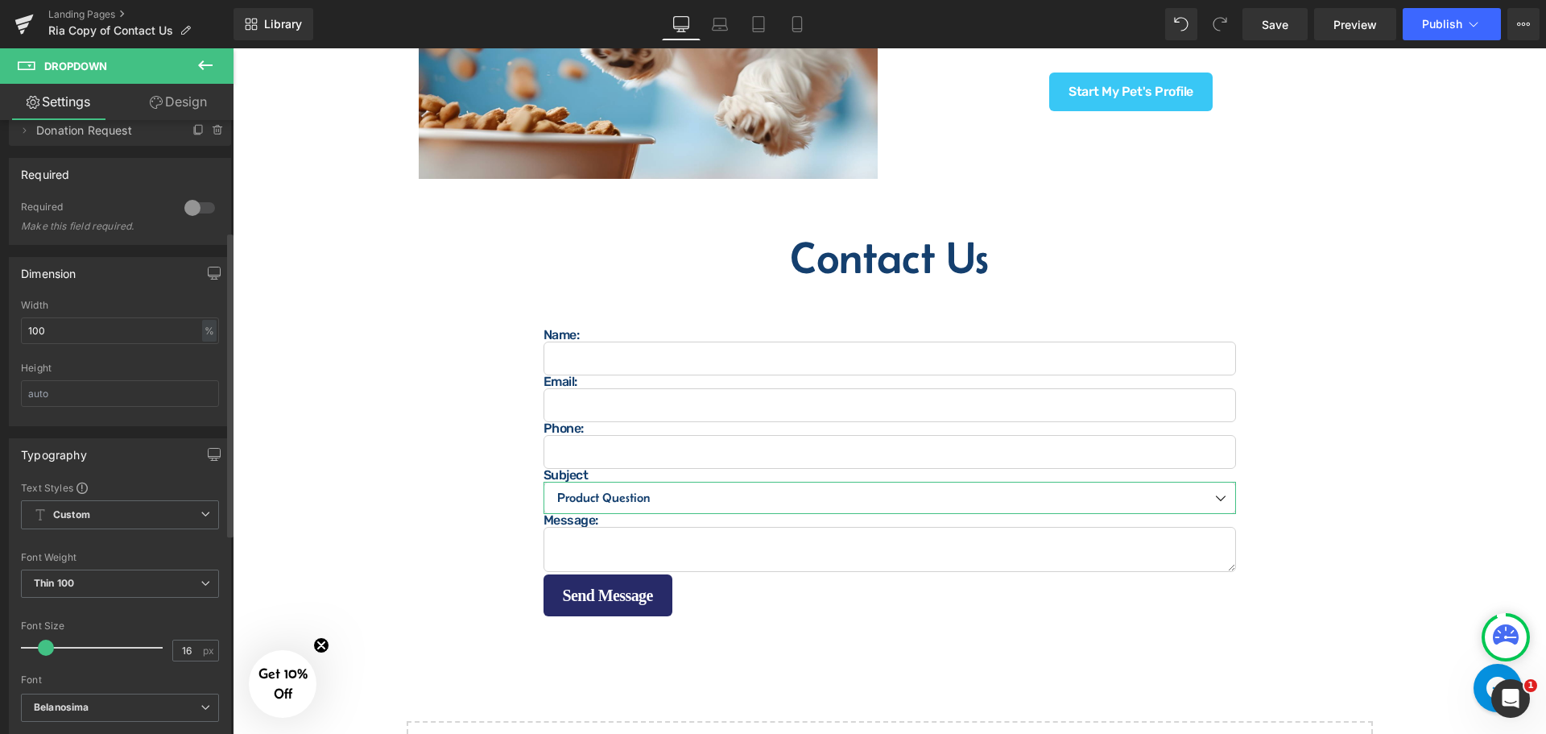
scroll to position [0, 0]
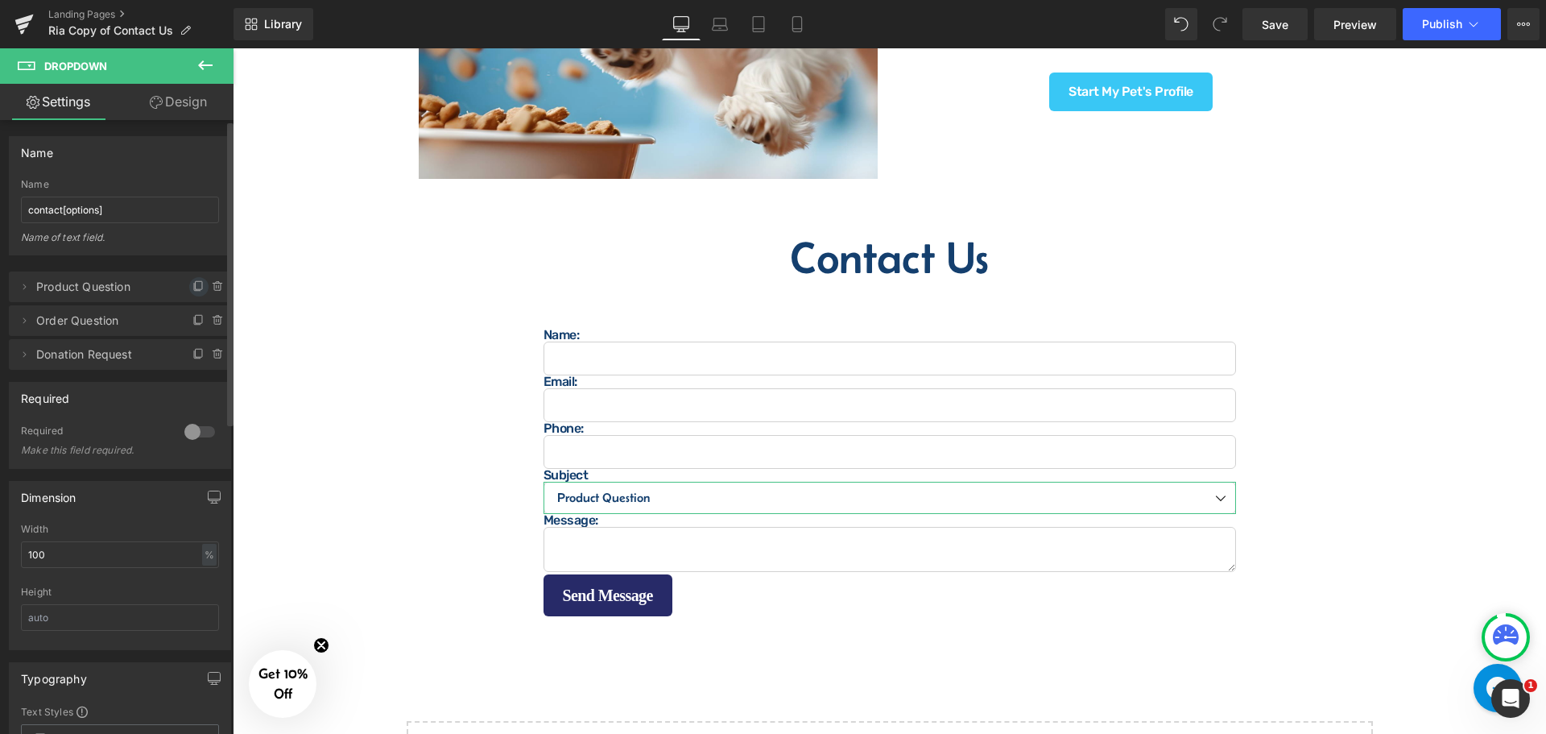
click at [192, 286] on icon at bounding box center [198, 286] width 13 height 13
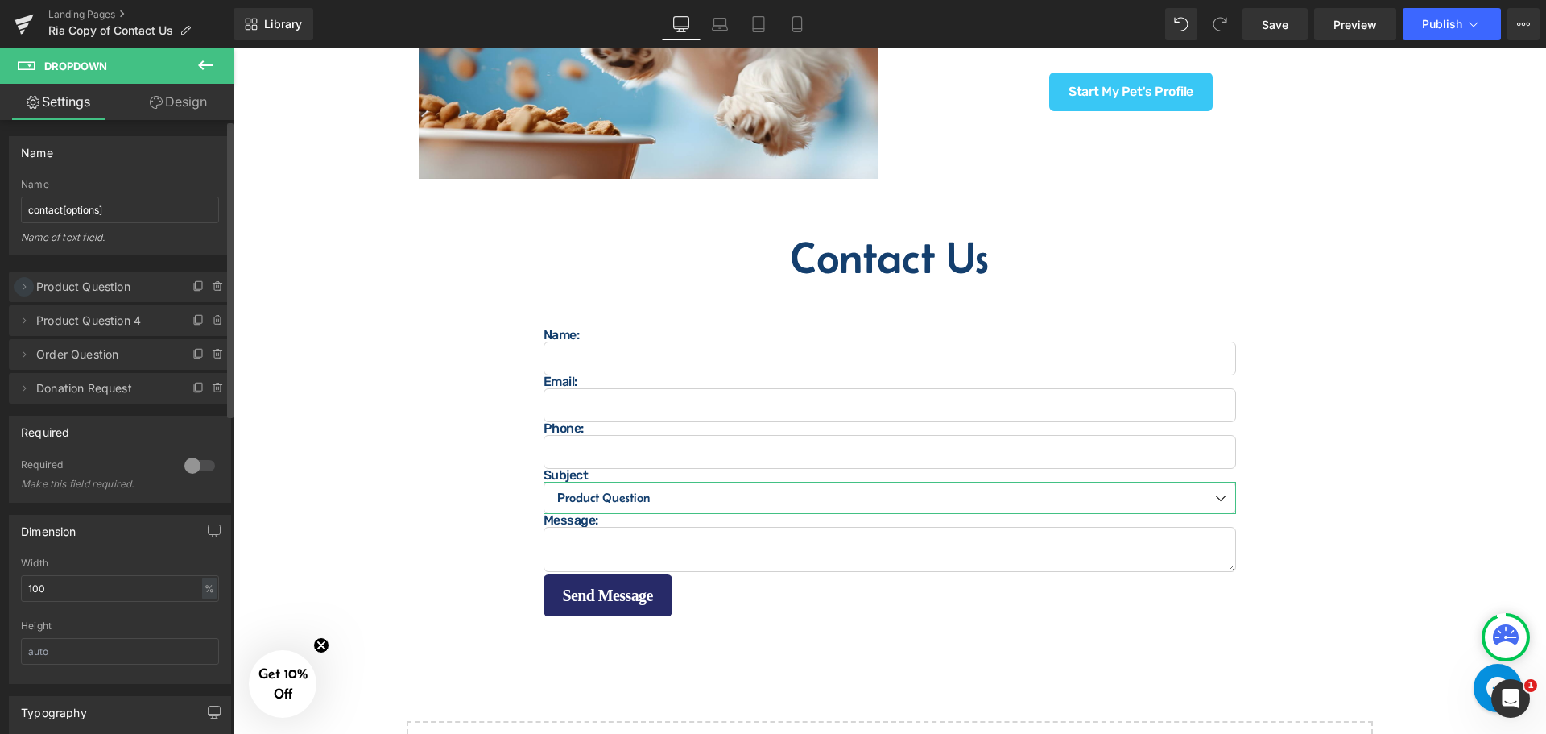
drag, startPoint x: 26, startPoint y: 317, endPoint x: 33, endPoint y: 284, distance: 33.8
click at [35, 268] on ul "Delete Cancel Product Question Product Question Product Value? Delete Cancel Pr…" at bounding box center [120, 268] width 222 height 0
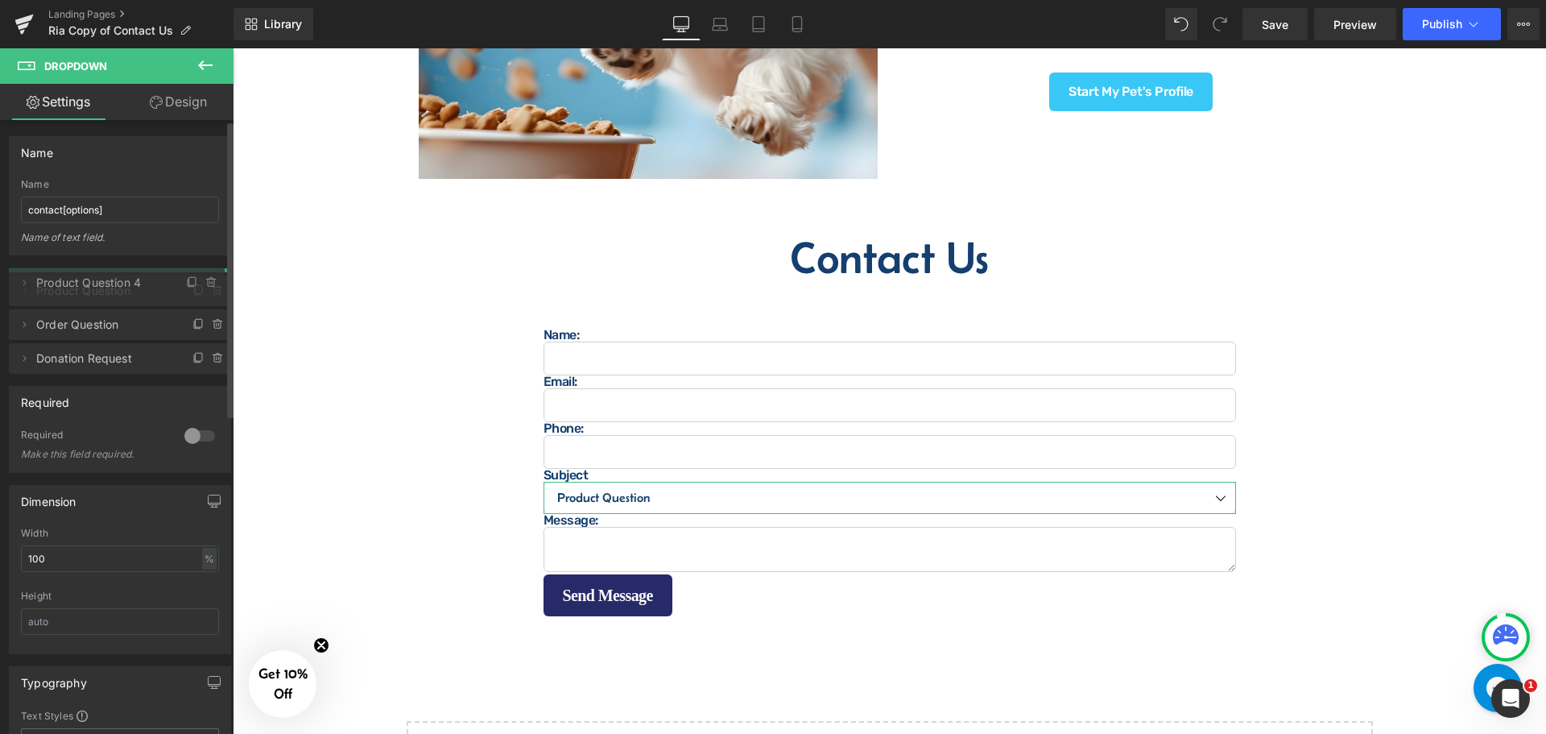
drag, startPoint x: 52, startPoint y: 320, endPoint x: 64, endPoint y: 281, distance: 40.3
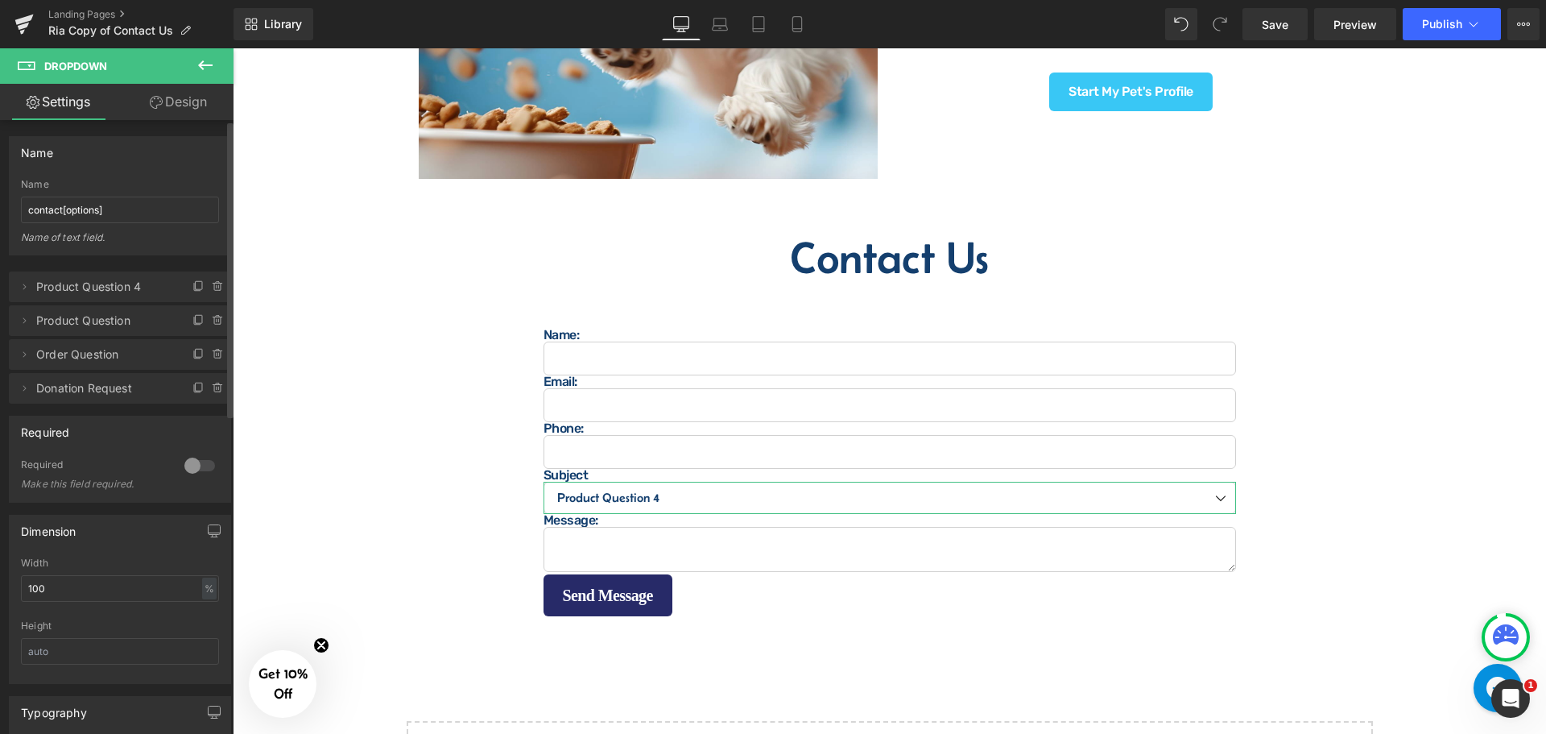
click at [72, 287] on span "Product Question 4" at bounding box center [103, 286] width 135 height 31
click at [31, 288] on span at bounding box center [23, 286] width 19 height 19
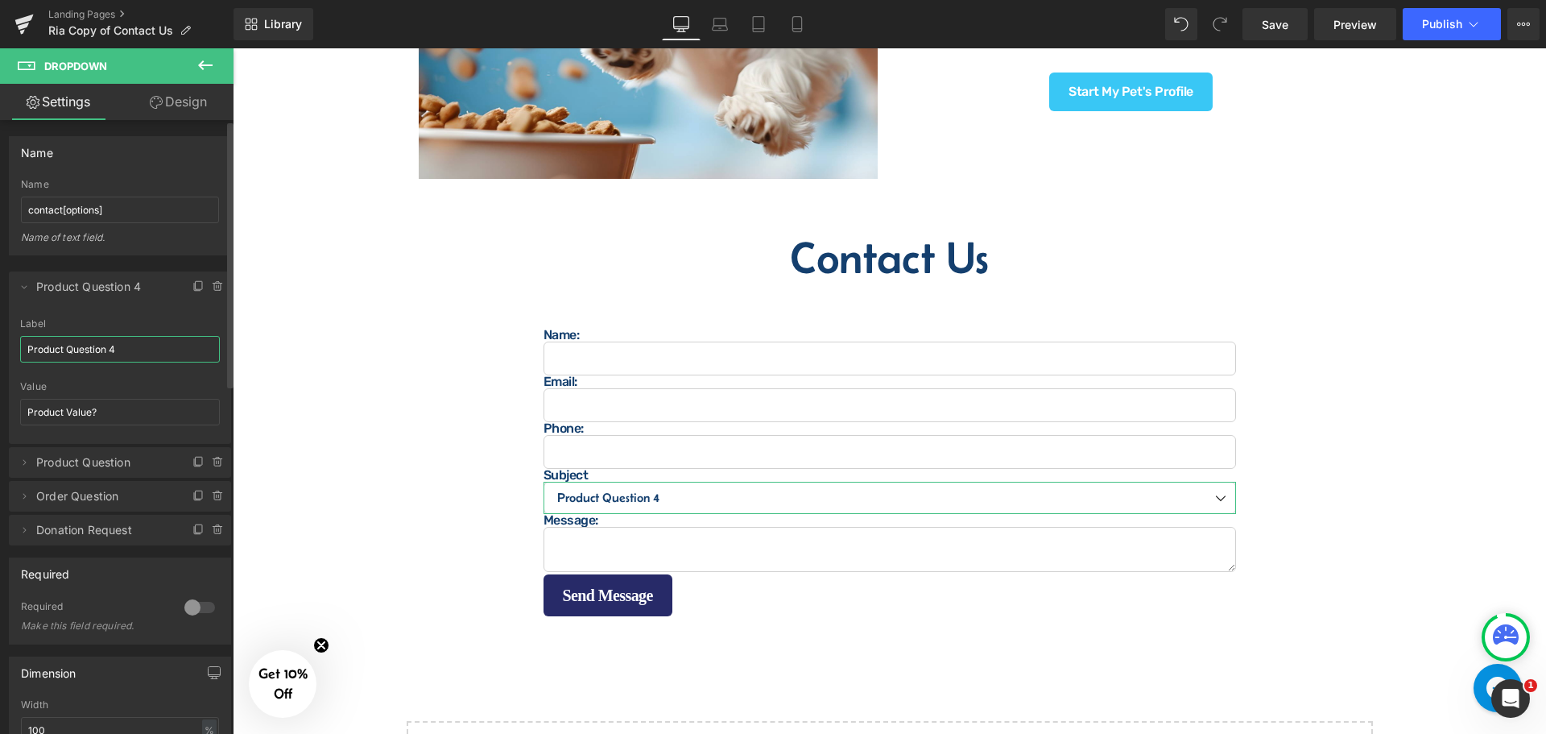
click at [126, 356] on input "Product Question 4" at bounding box center [120, 349] width 200 height 27
type input "Select From Dropdown"
click at [110, 403] on input "Product Value?" at bounding box center [120, 412] width 200 height 27
click at [130, 202] on input "contact[options]" at bounding box center [120, 209] width 198 height 27
type input "Contact Reason [options]"
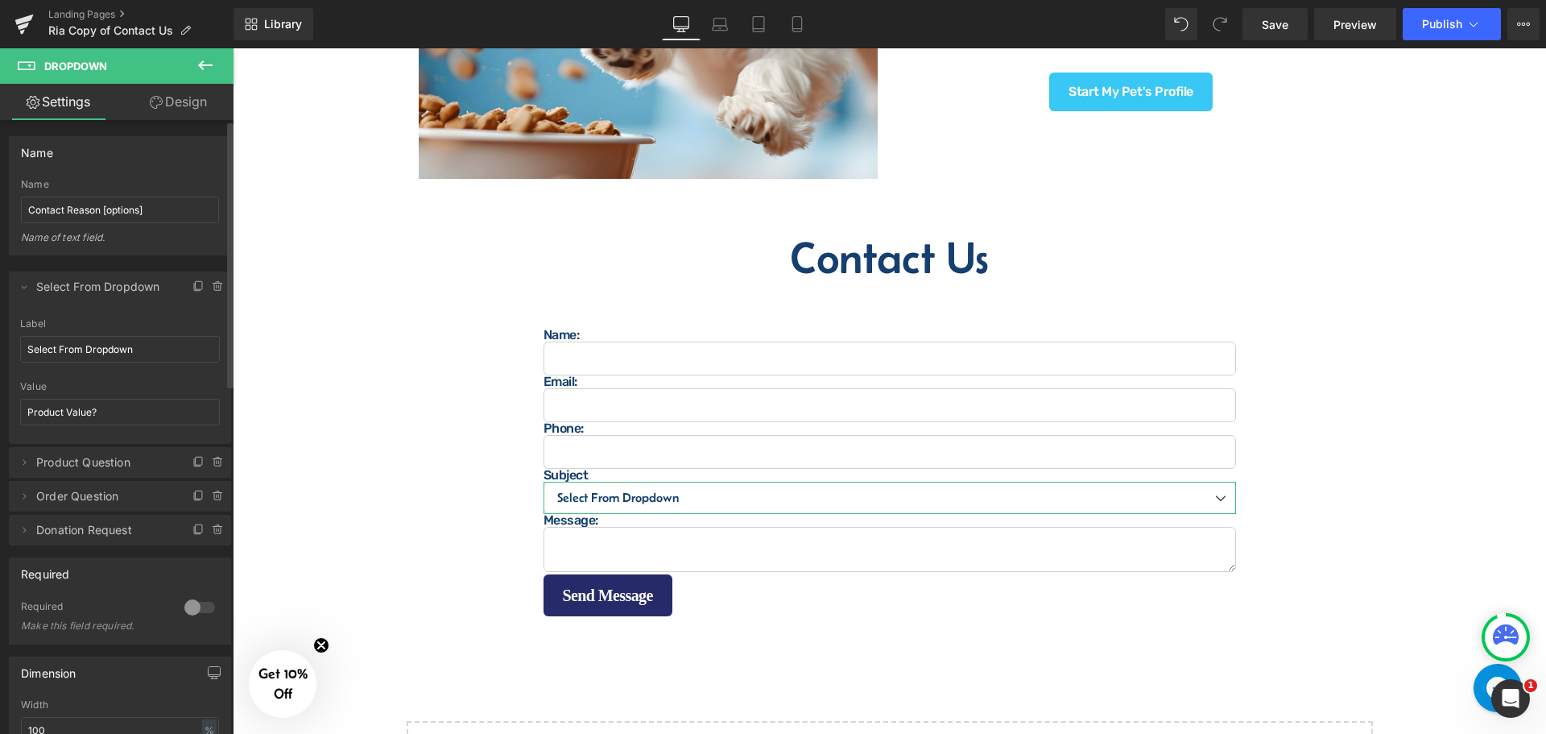
click at [219, 321] on div "Select From Dropdown Label Select From Dropdown Product Value? Value Product Va…" at bounding box center [120, 381] width 222 height 126
drag, startPoint x: 122, startPoint y: 418, endPoint x: 126, endPoint y: 406, distance: 12.7
click at [126, 411] on input "Product Value?" at bounding box center [120, 412] width 200 height 27
type input "Select Options"
click at [23, 283] on icon at bounding box center [24, 286] width 13 height 13
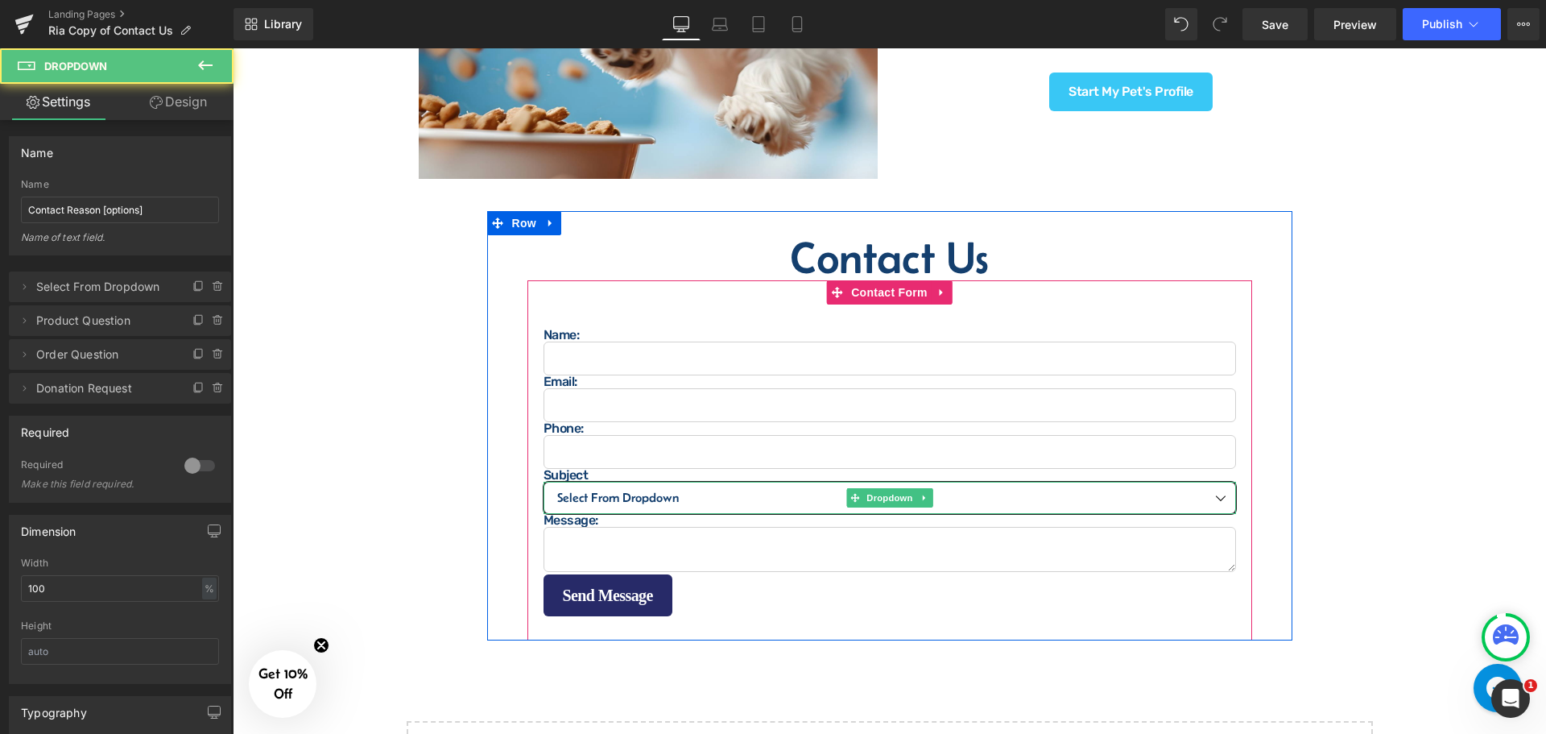
click at [746, 496] on select "Select From Dropdown Product Question Order Question Donation Request" at bounding box center [890, 498] width 693 height 32
click at [544, 482] on select "Select From Dropdown Product Question Order Question Donation Request" at bounding box center [890, 498] width 693 height 32
click at [712, 492] on select "Select From Dropdown Product Question Order Question Donation Request" at bounding box center [890, 498] width 693 height 32
select select "Order Value?"
click at [544, 482] on select "Select From Dropdown Product Question Order Question Donation Request" at bounding box center [890, 498] width 693 height 32
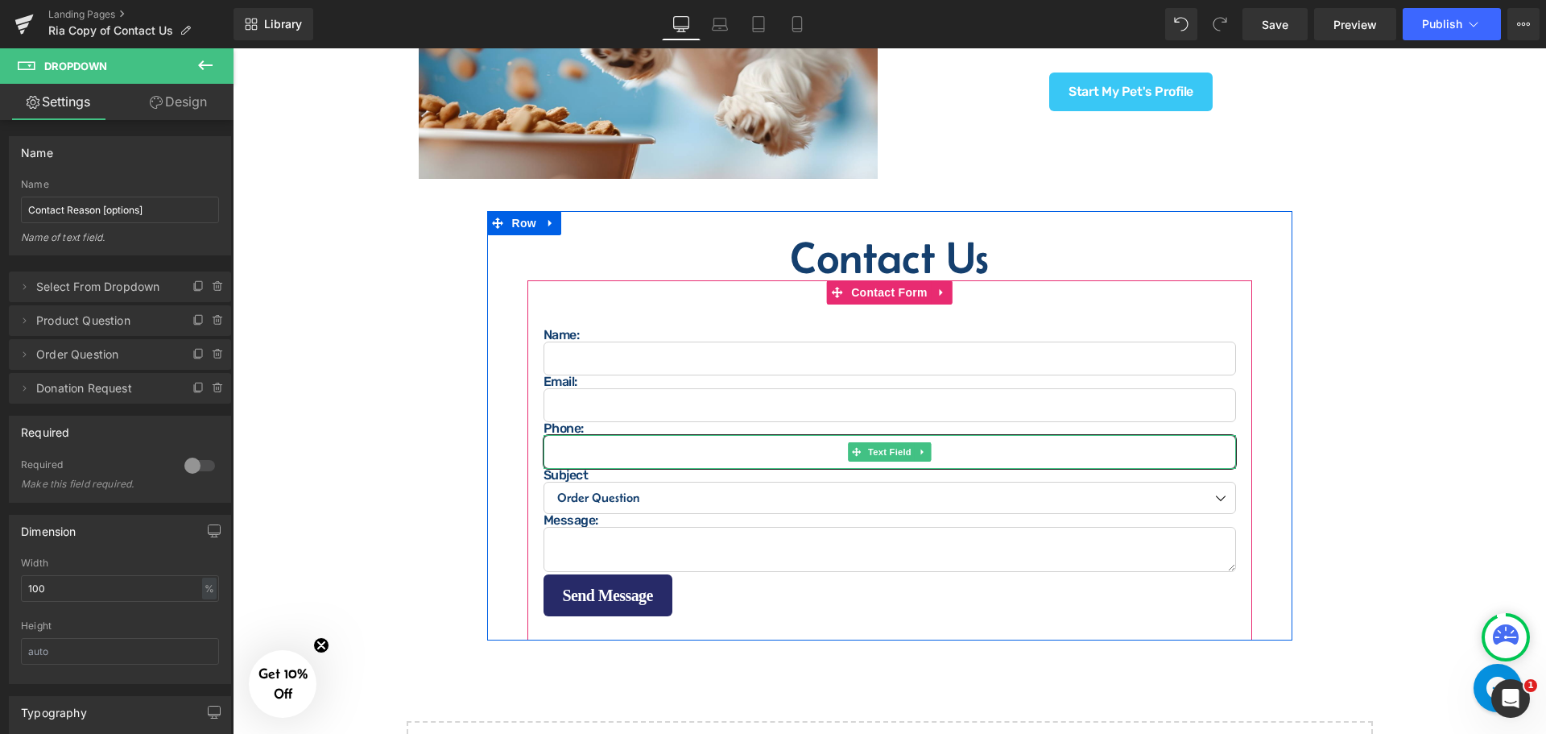
click at [638, 445] on input "text" at bounding box center [890, 452] width 693 height 34
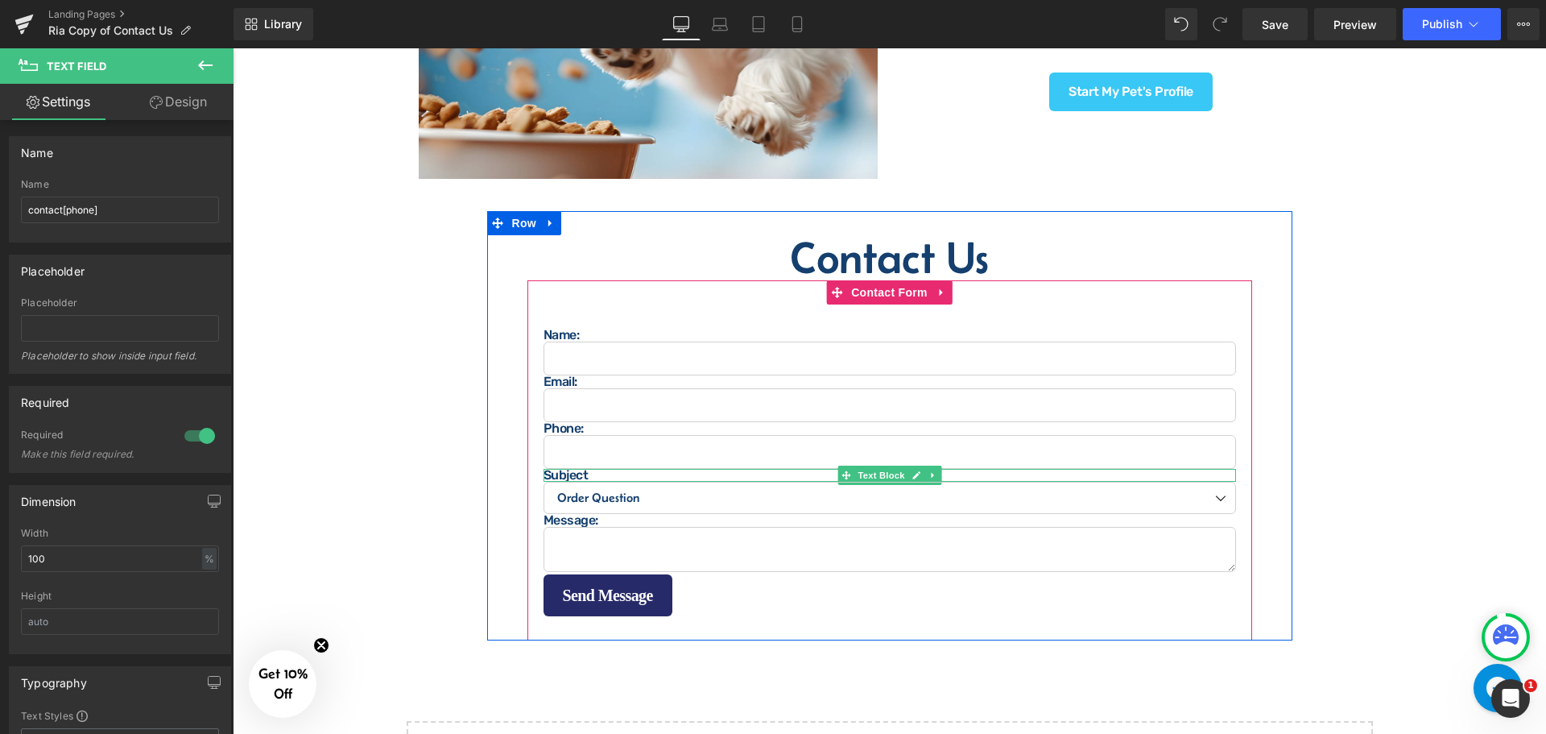
click at [559, 469] on p "Subject" at bounding box center [890, 475] width 693 height 13
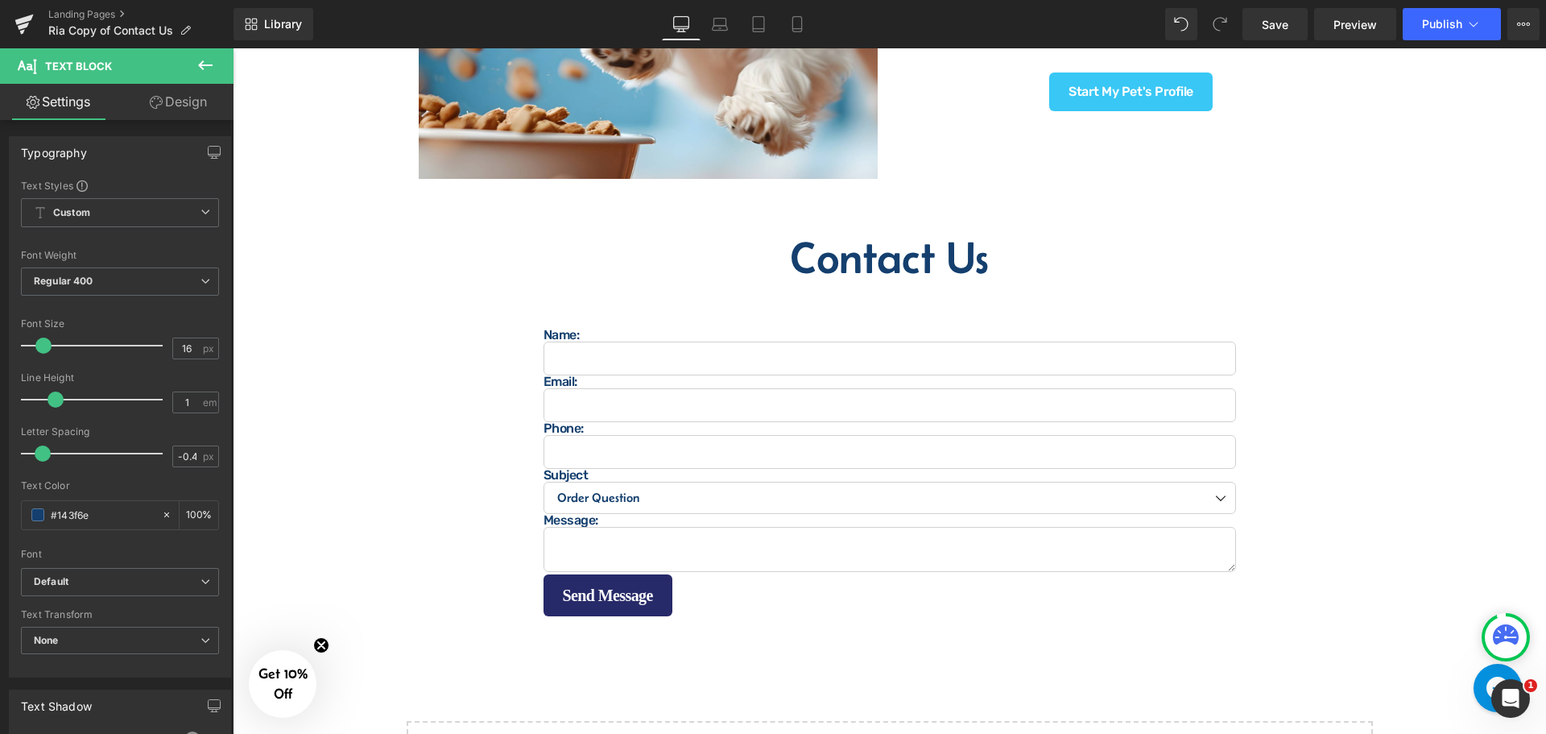
click at [202, 104] on link "Design" at bounding box center [178, 102] width 117 height 36
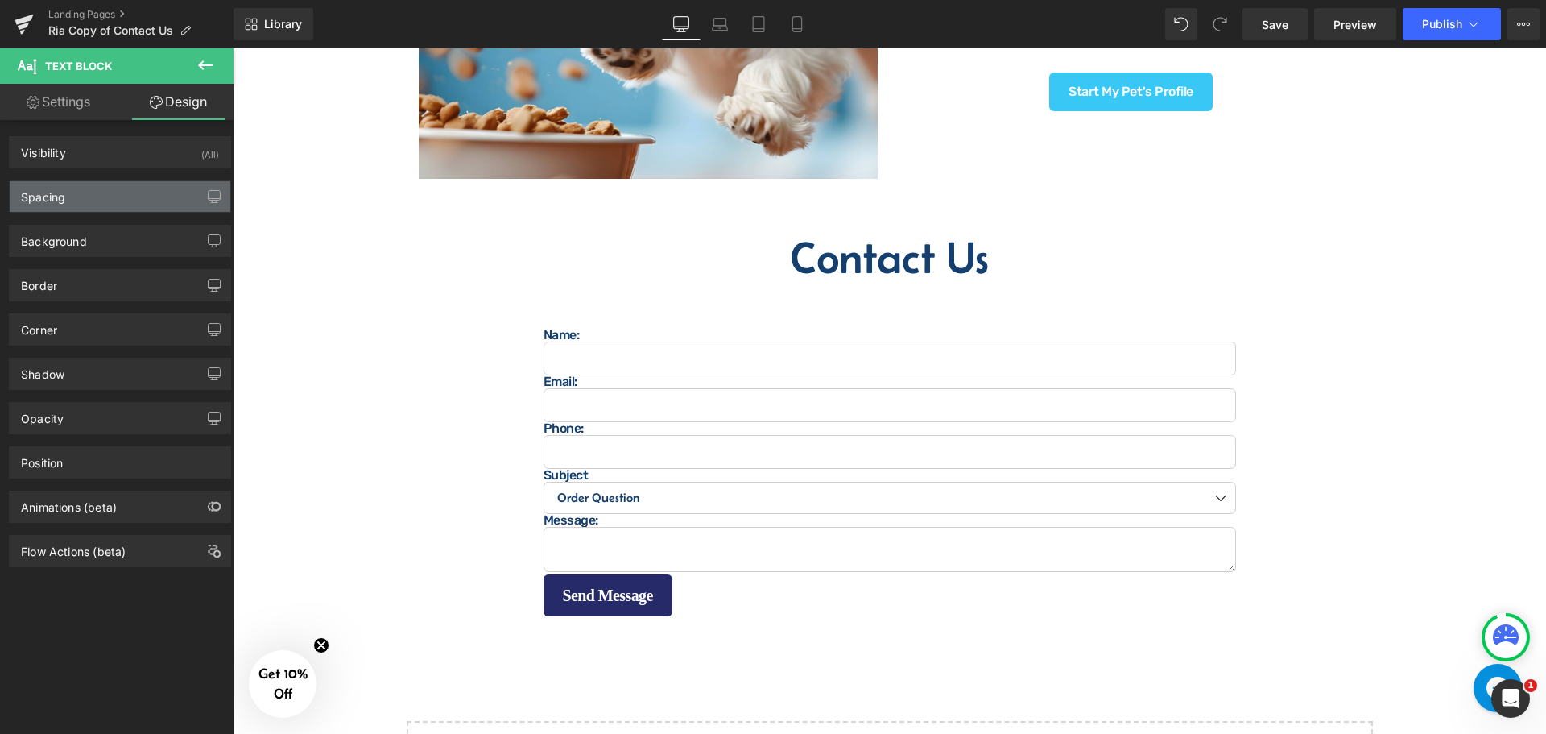
click at [99, 204] on div "Spacing" at bounding box center [120, 196] width 221 height 31
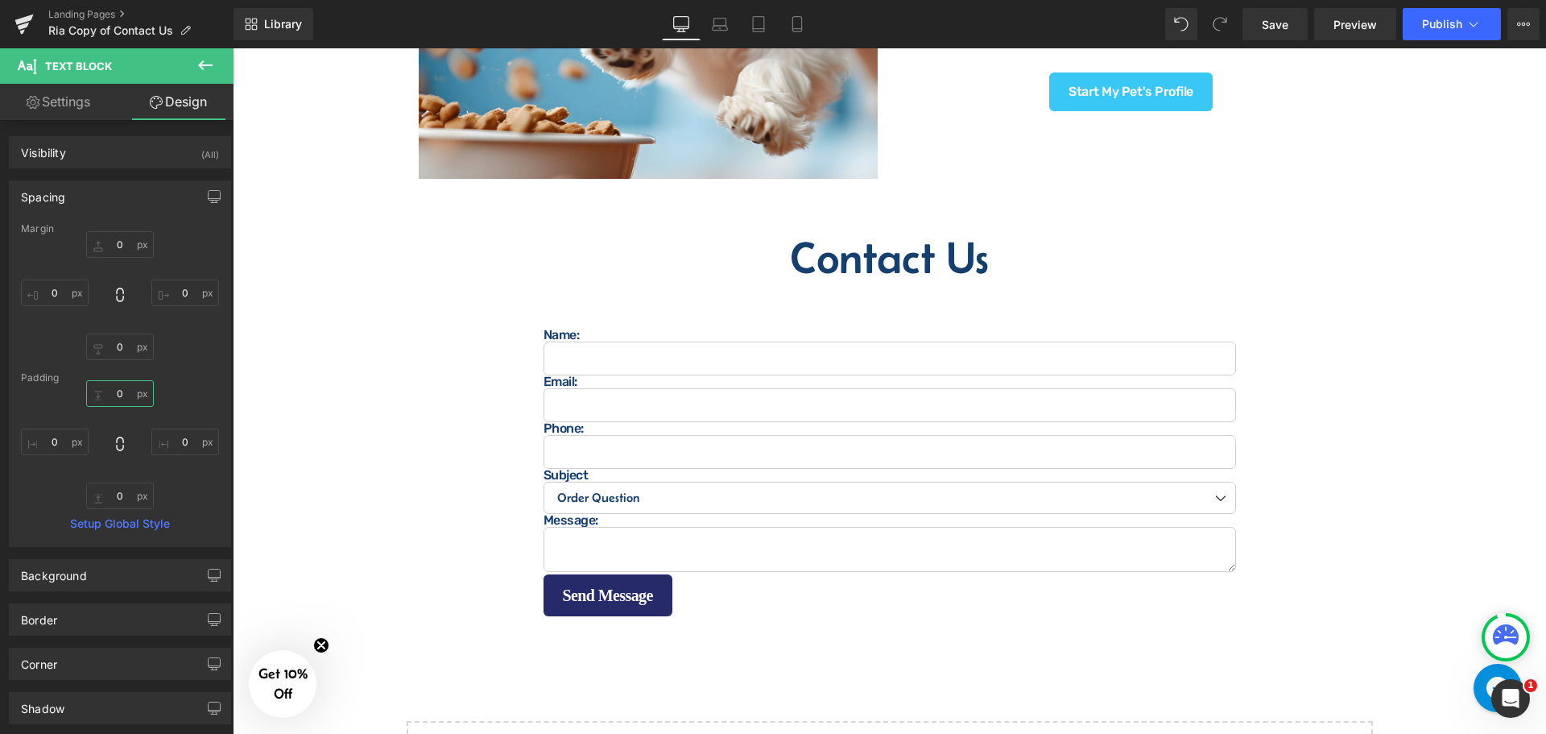
click at [111, 389] on input "0" at bounding box center [120, 393] width 68 height 27
type input "15"
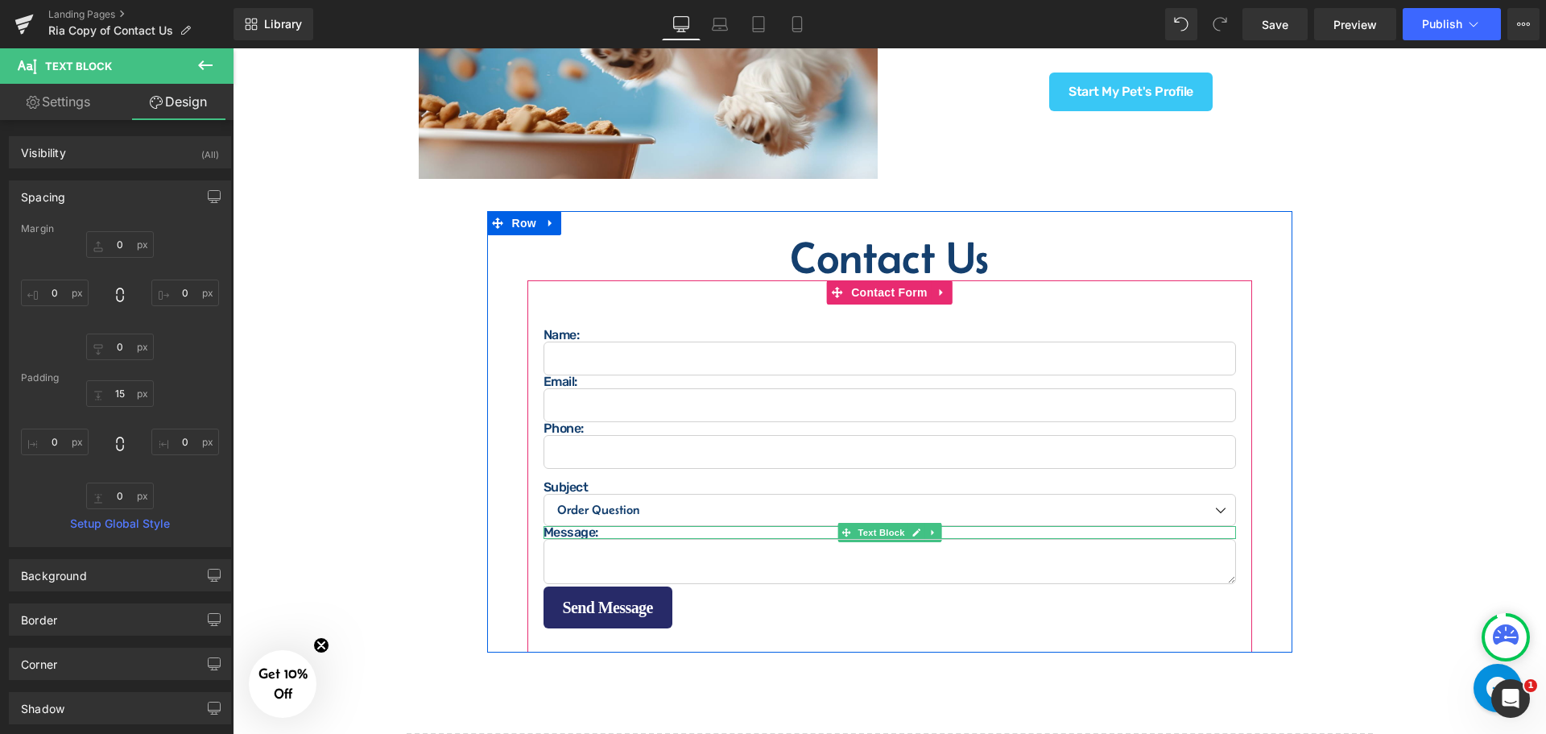
click at [555, 526] on p "Message:" at bounding box center [890, 532] width 693 height 13
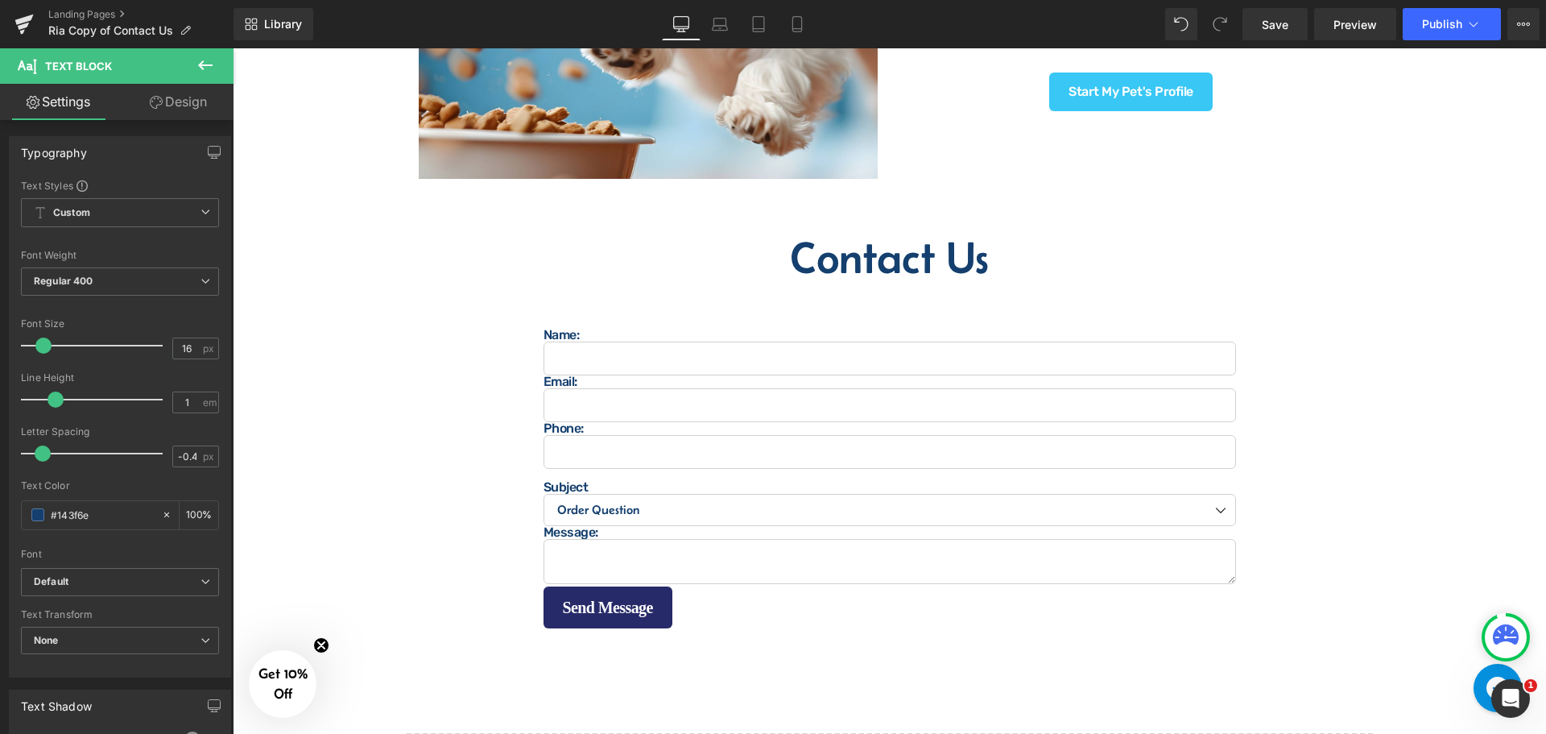
click at [187, 107] on link "Design" at bounding box center [178, 102] width 117 height 36
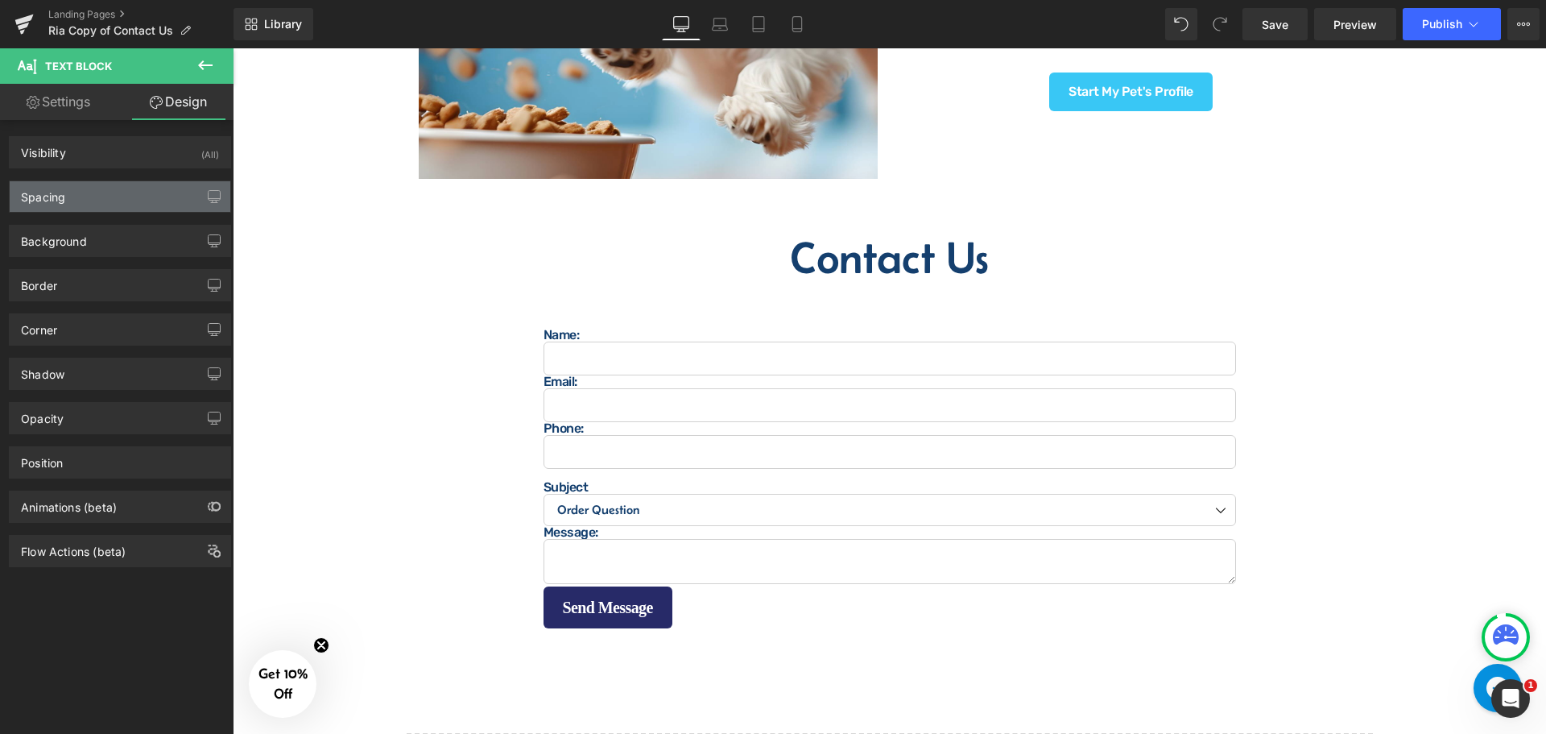
click at [130, 190] on div "Spacing" at bounding box center [120, 196] width 221 height 31
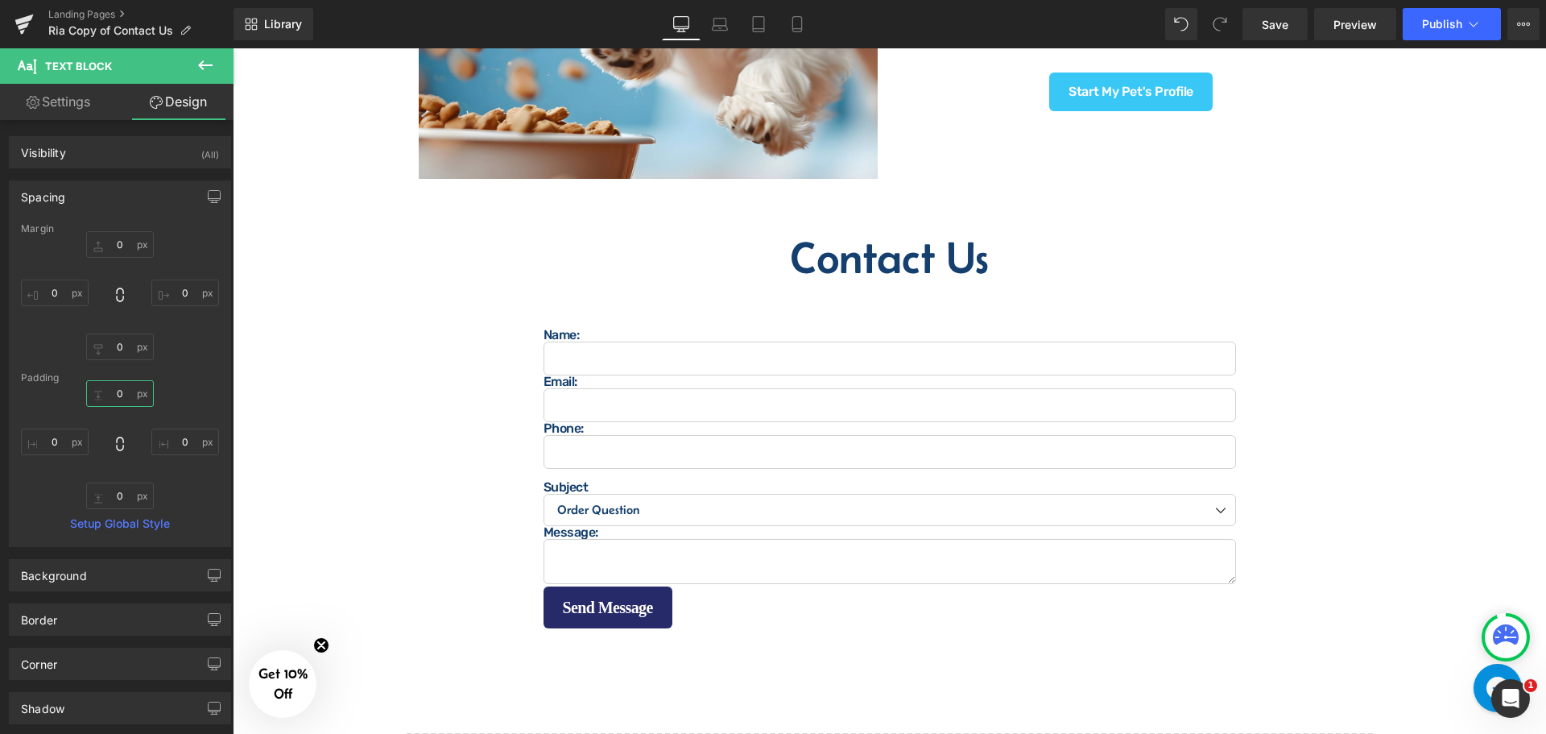
click at [132, 396] on input "0" at bounding box center [120, 393] width 68 height 27
type input "15"
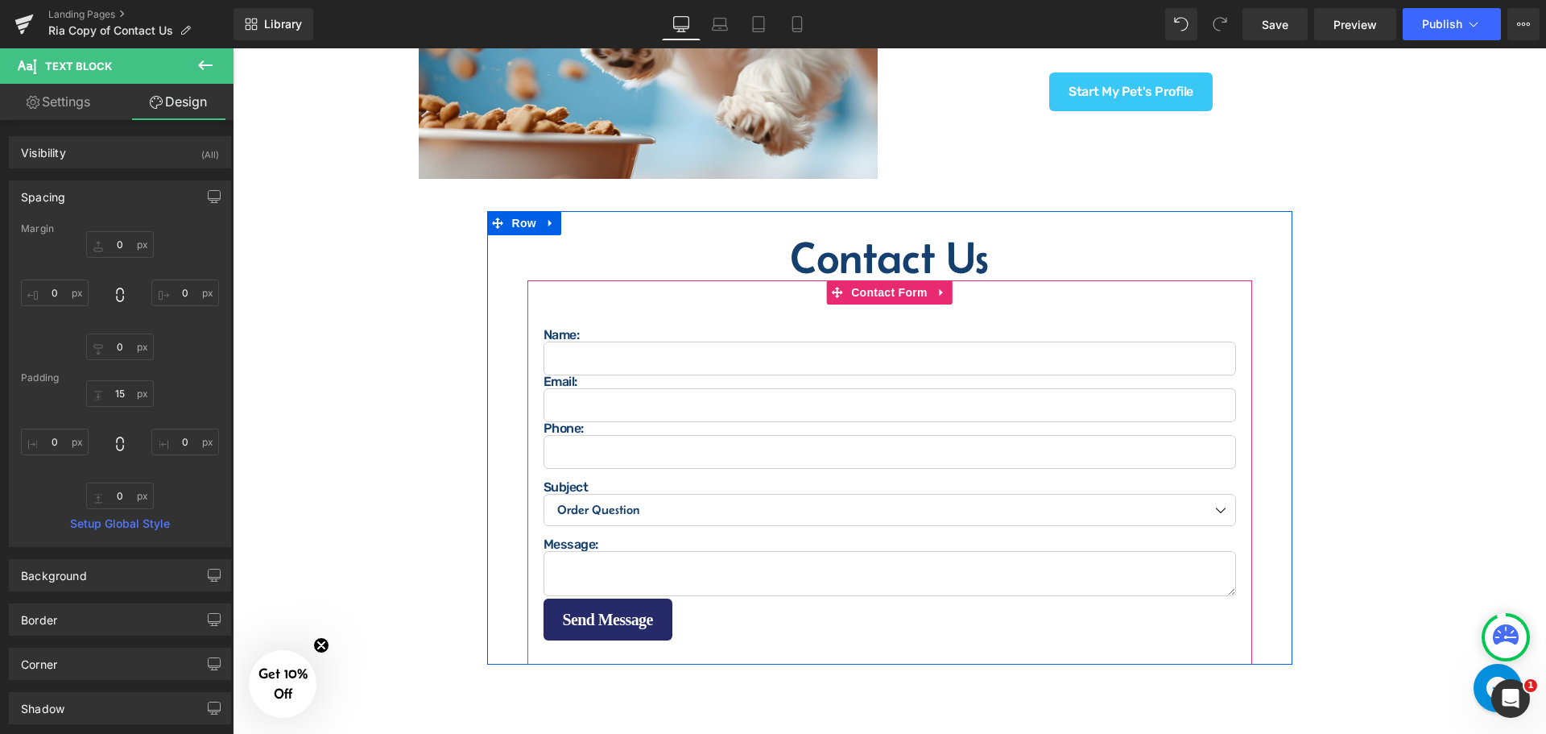
click at [233, 48] on div at bounding box center [233, 48] width 0 height 0
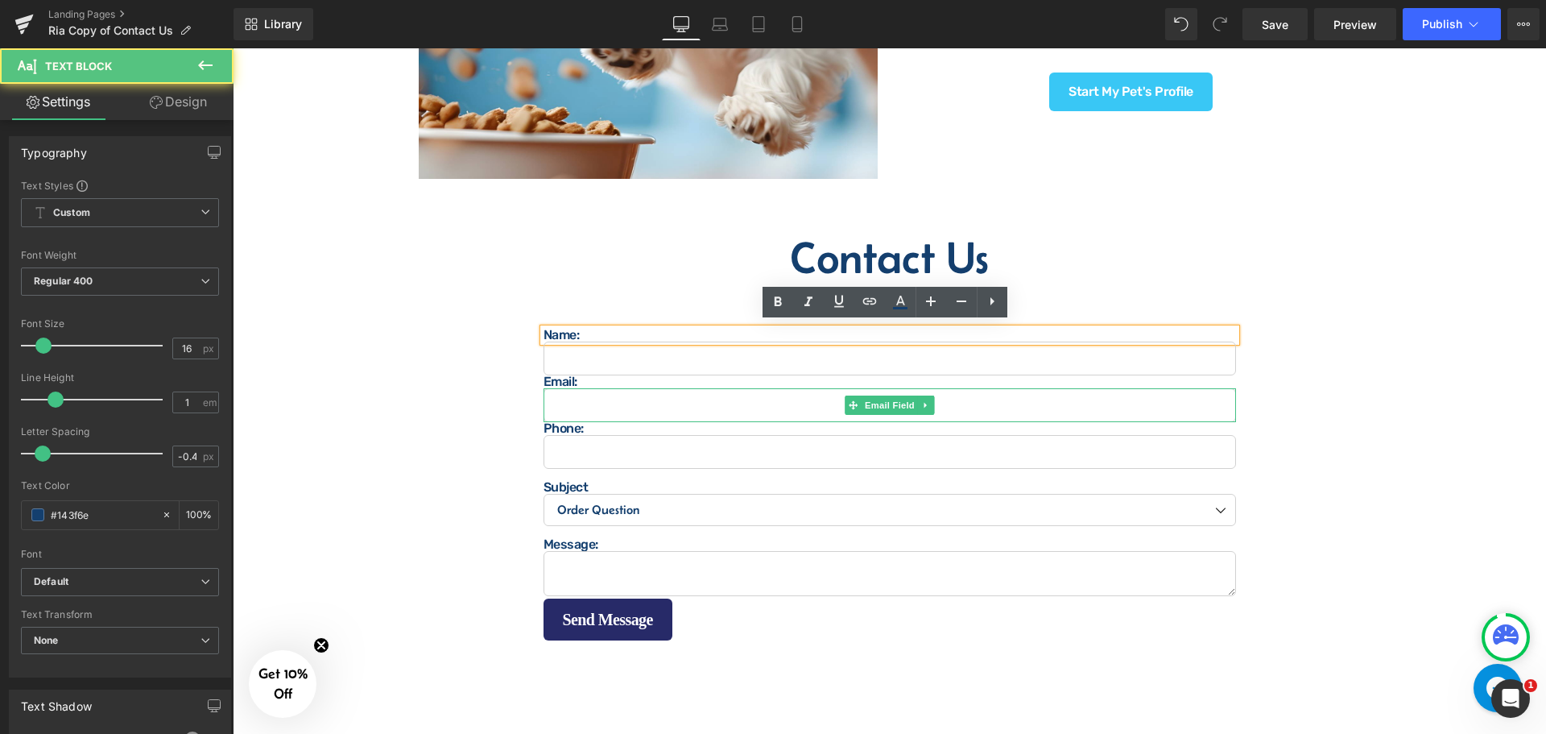
click at [565, 388] on div at bounding box center [890, 390] width 693 height 4
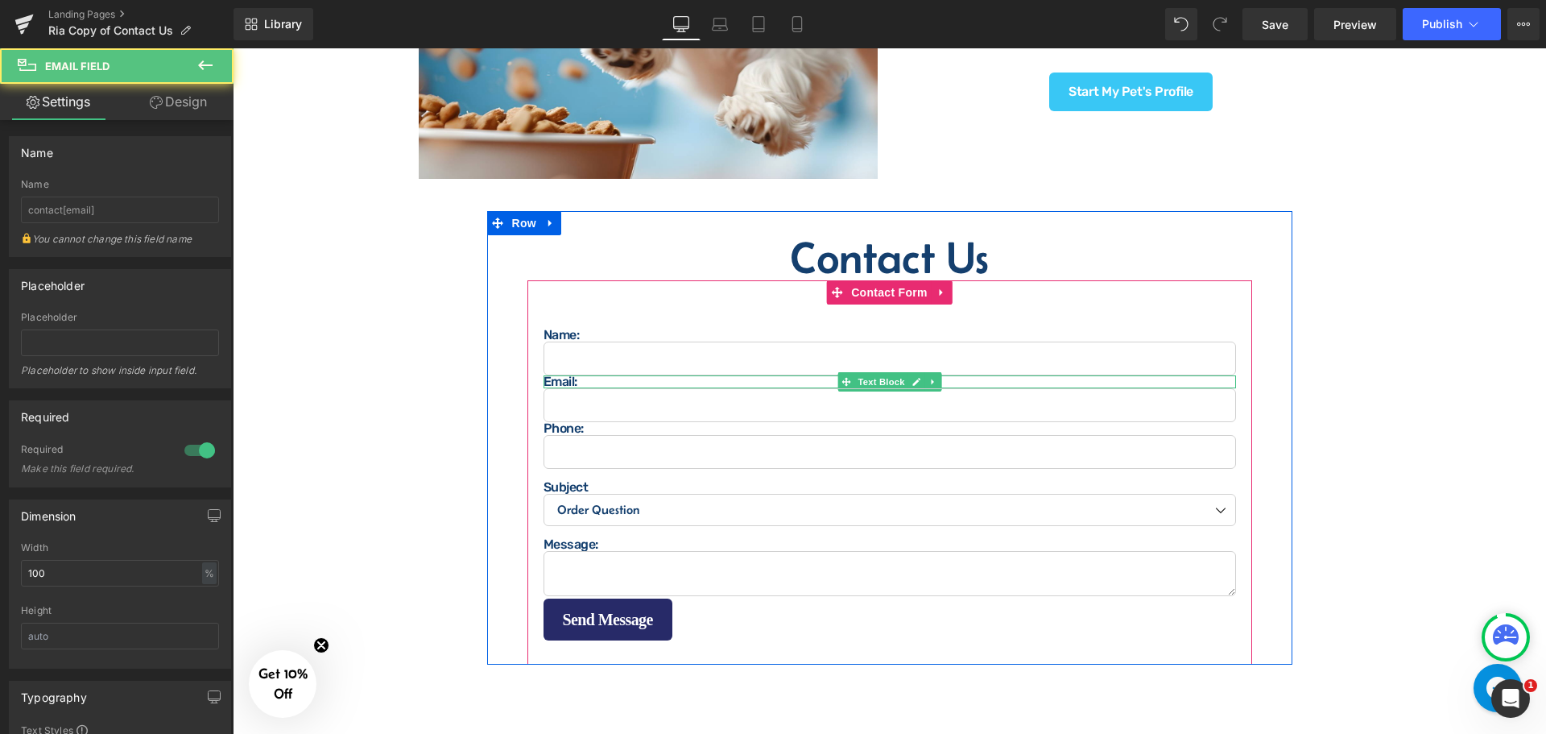
click at [563, 375] on p "Email:" at bounding box center [890, 381] width 693 height 13
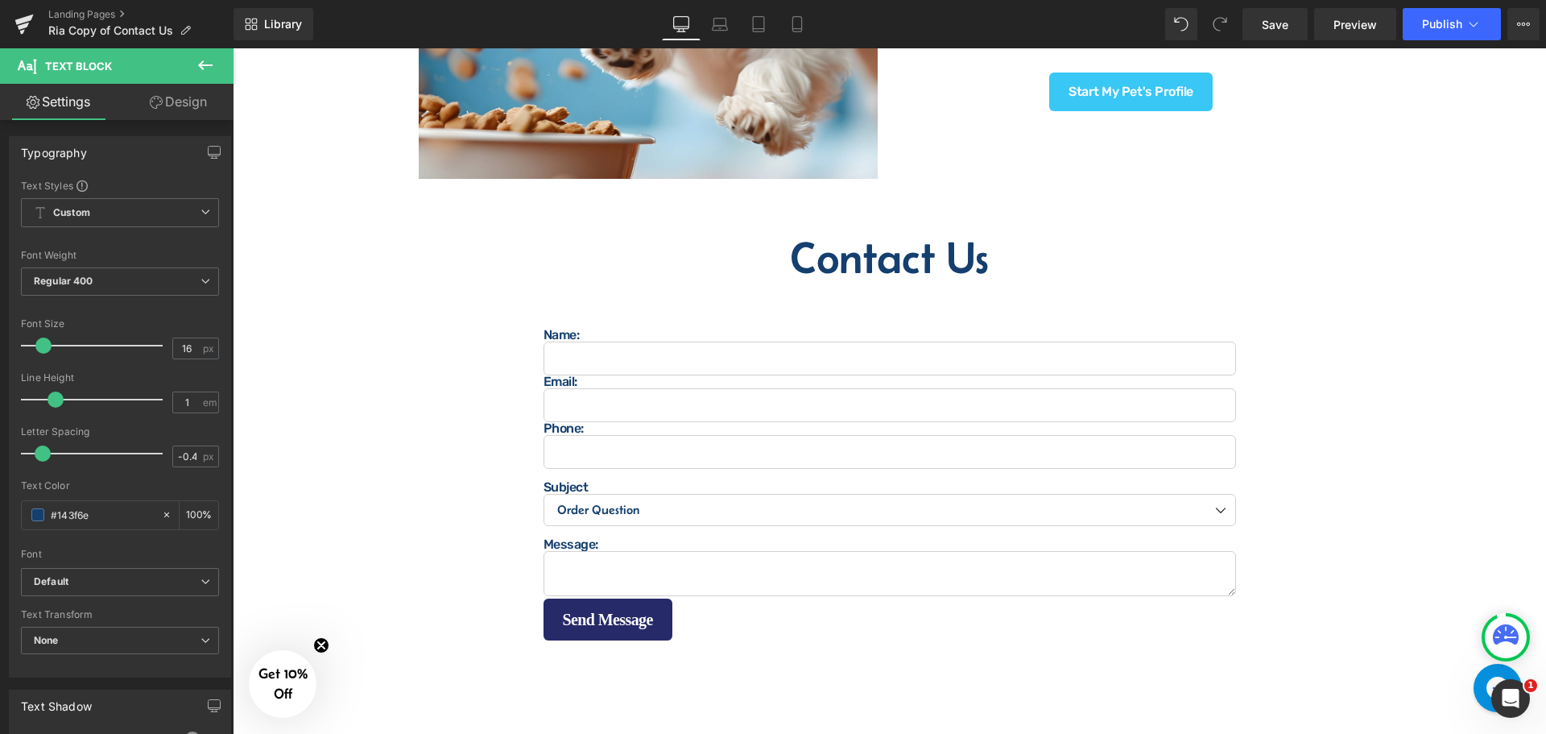
click at [196, 93] on link "Design" at bounding box center [178, 102] width 117 height 36
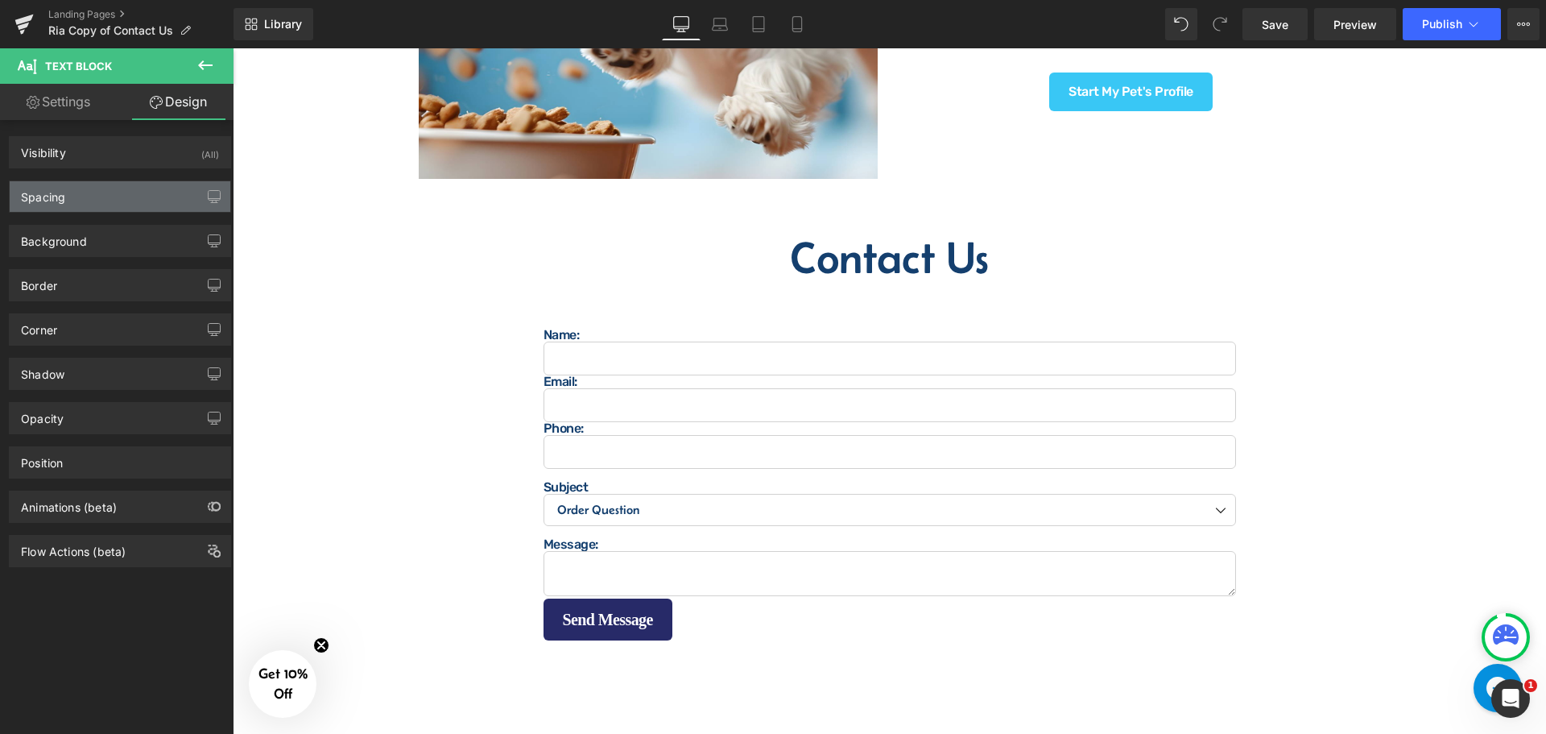
click at [144, 181] on div "Spacing" at bounding box center [120, 196] width 221 height 31
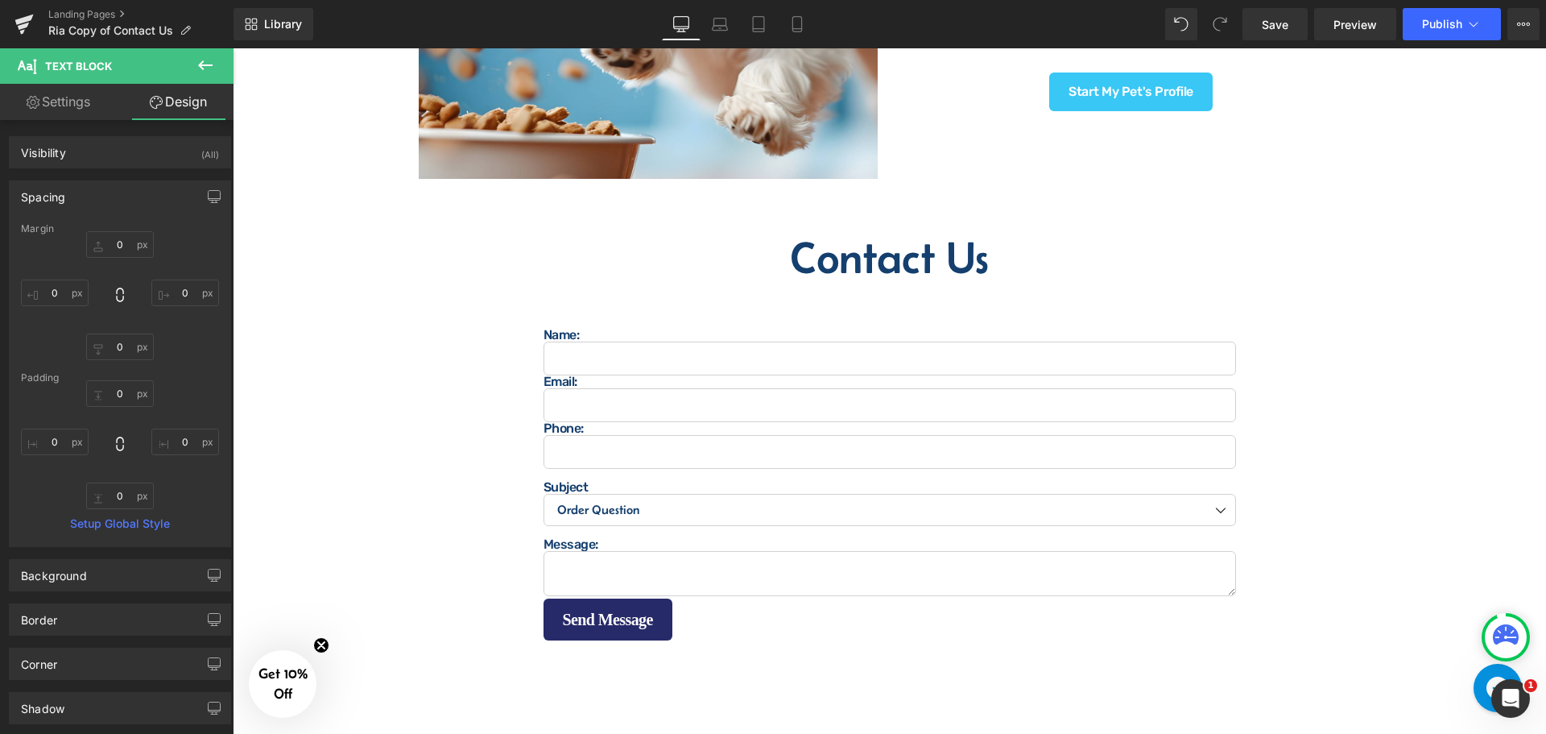
click at [114, 380] on div "Padding" at bounding box center [120, 377] width 198 height 11
click at [116, 394] on input "0" at bounding box center [120, 393] width 68 height 27
type input "15"
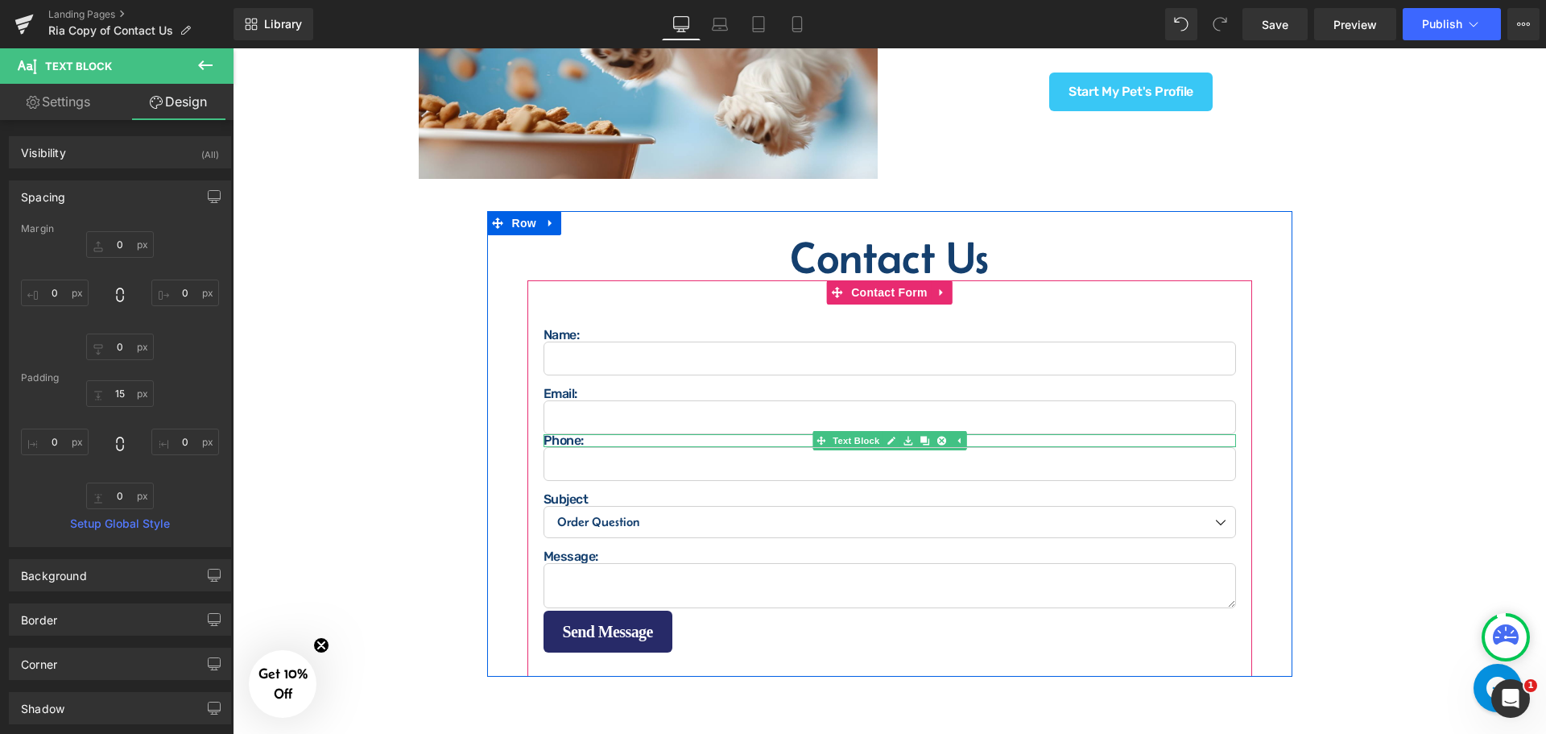
click at [565, 436] on p "Phone:" at bounding box center [890, 440] width 693 height 13
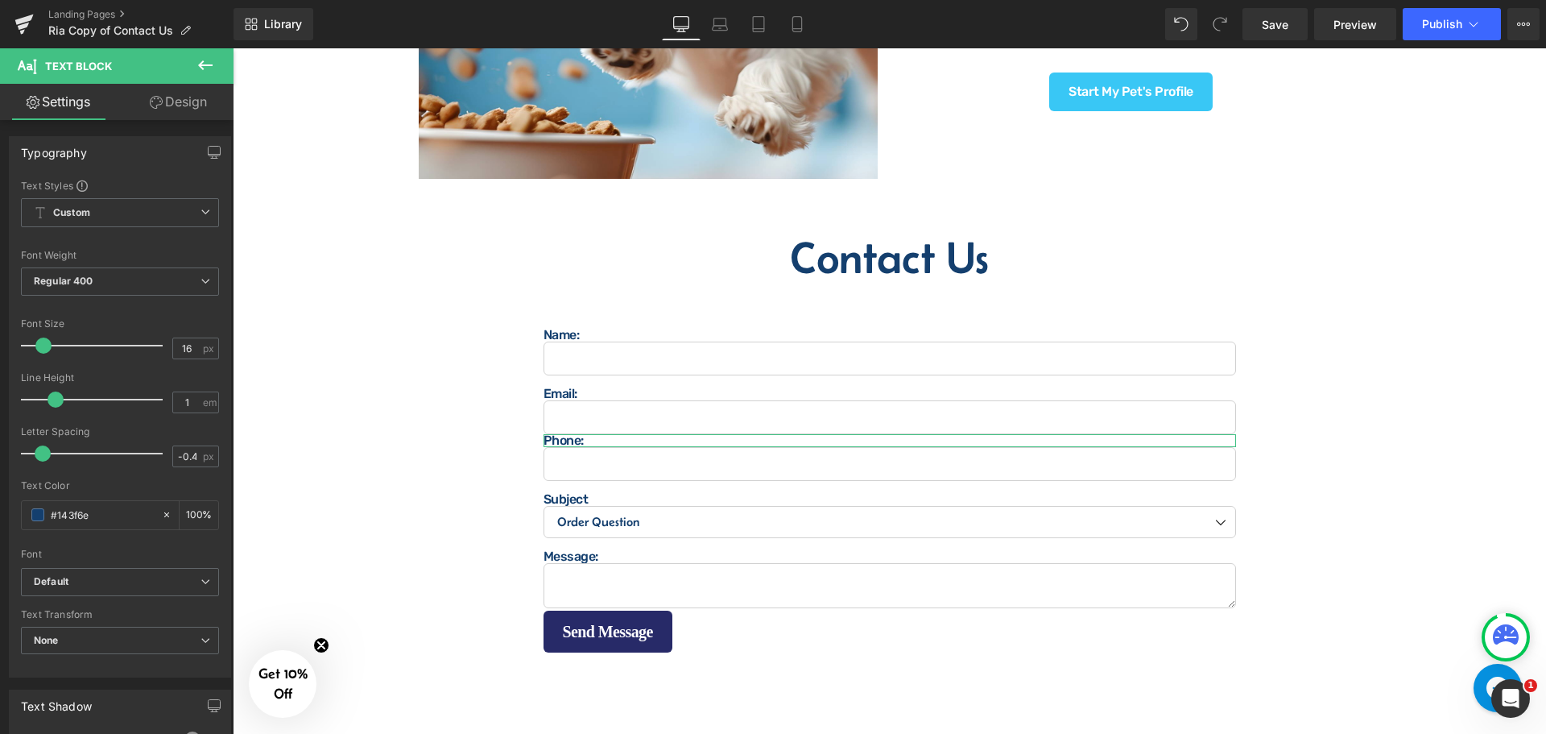
click at [187, 86] on link "Design" at bounding box center [178, 102] width 117 height 36
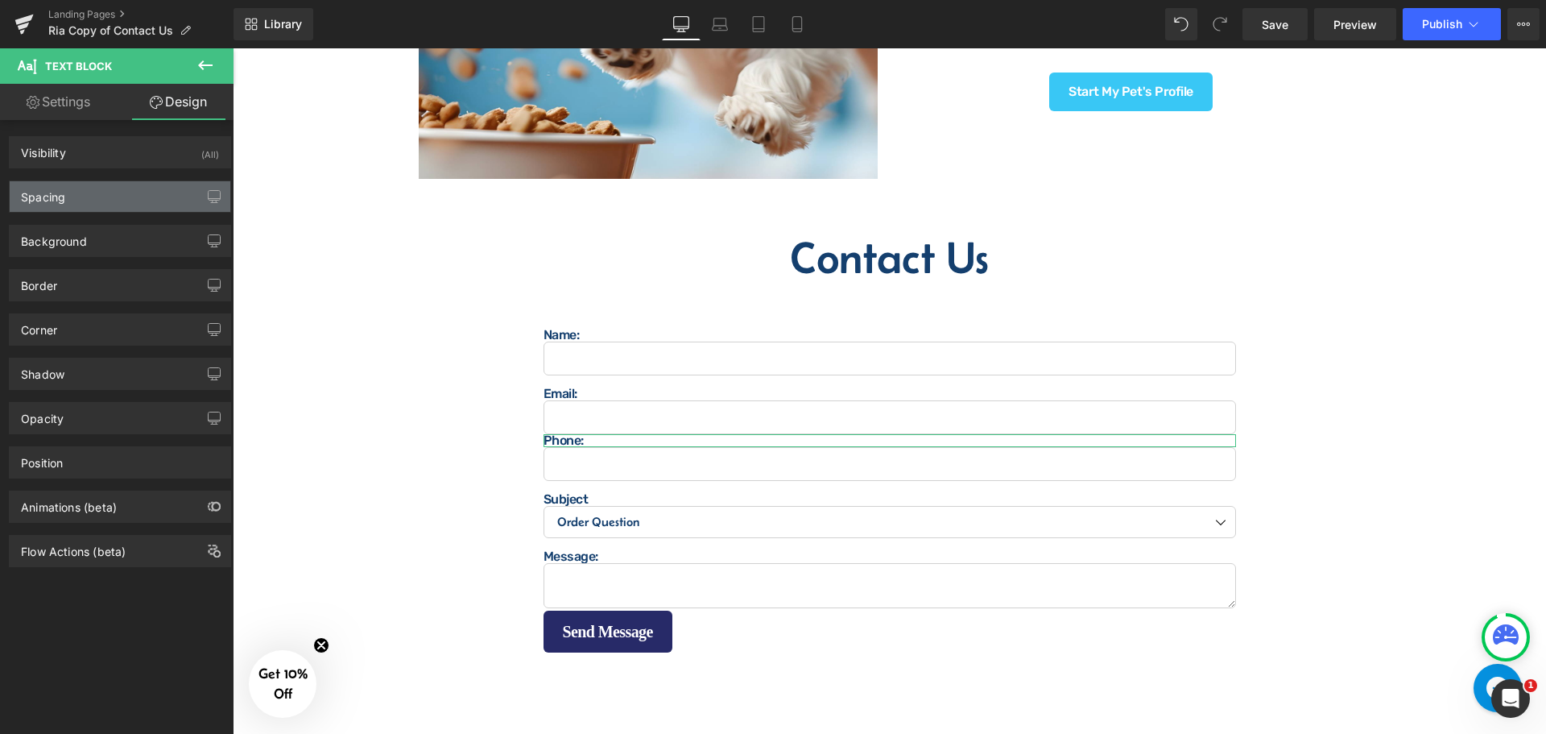
click at [111, 192] on div "Spacing" at bounding box center [120, 196] width 221 height 31
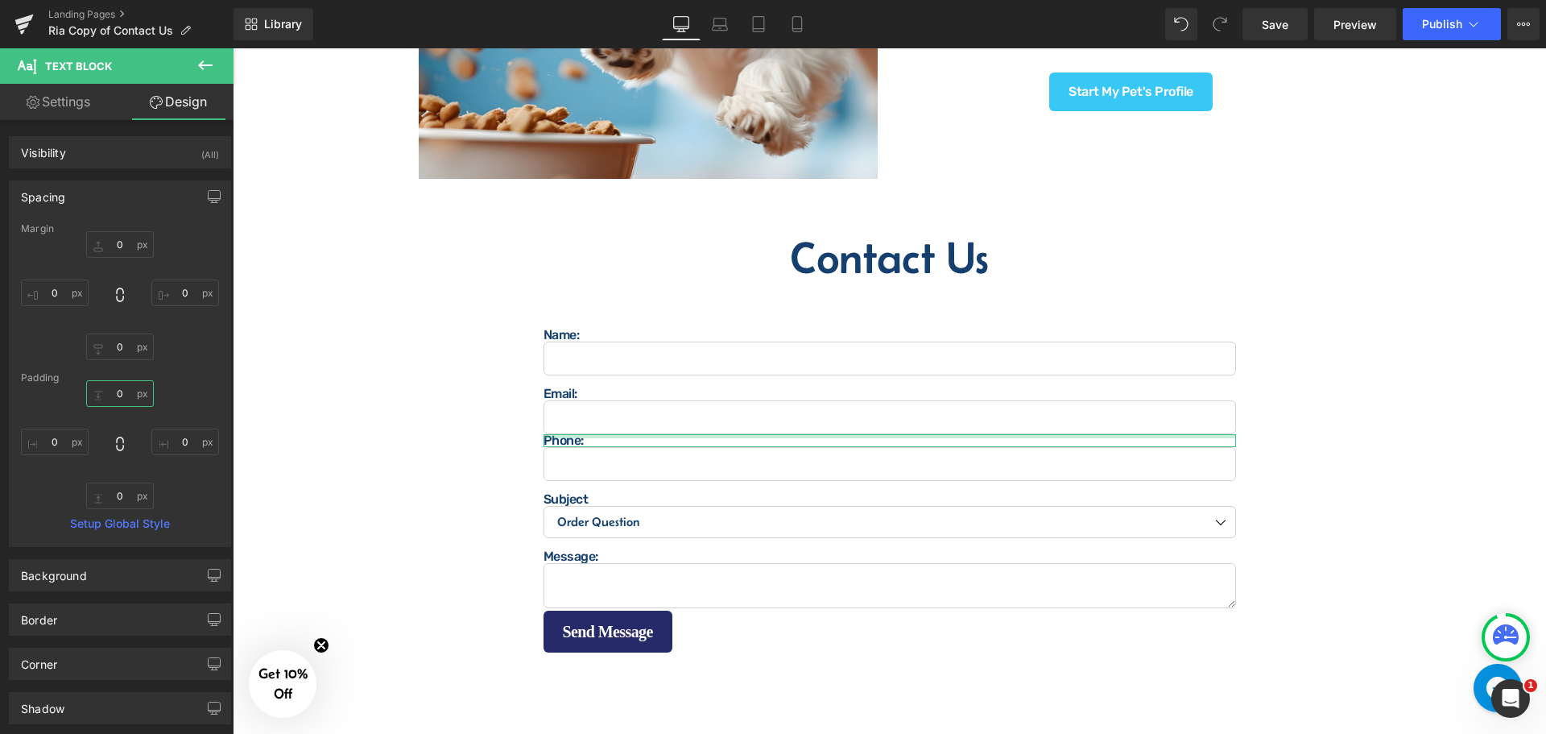
click at [130, 399] on input "0" at bounding box center [120, 393] width 68 height 27
type input "15"
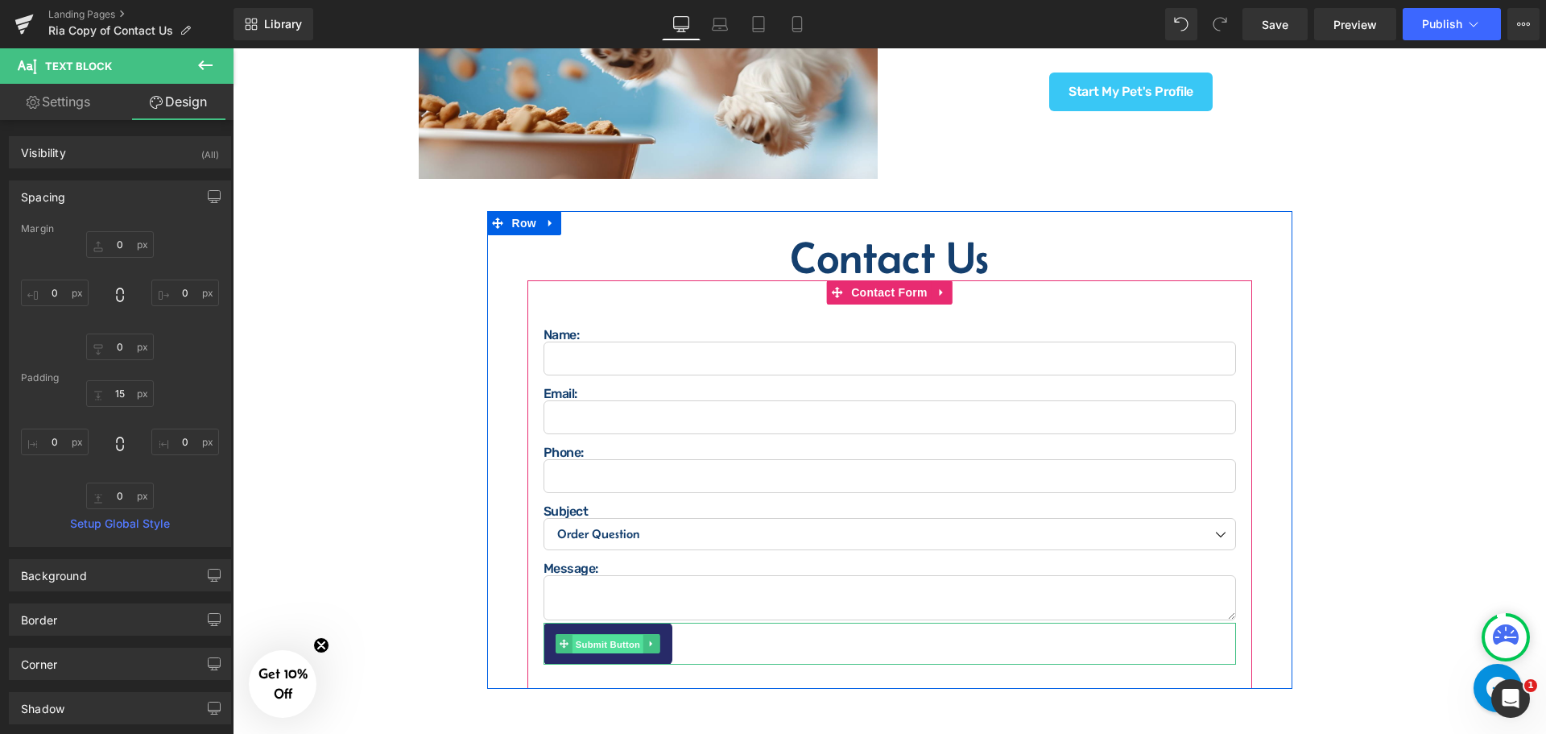
click at [602, 645] on span "Submit Button" at bounding box center [607, 644] width 71 height 19
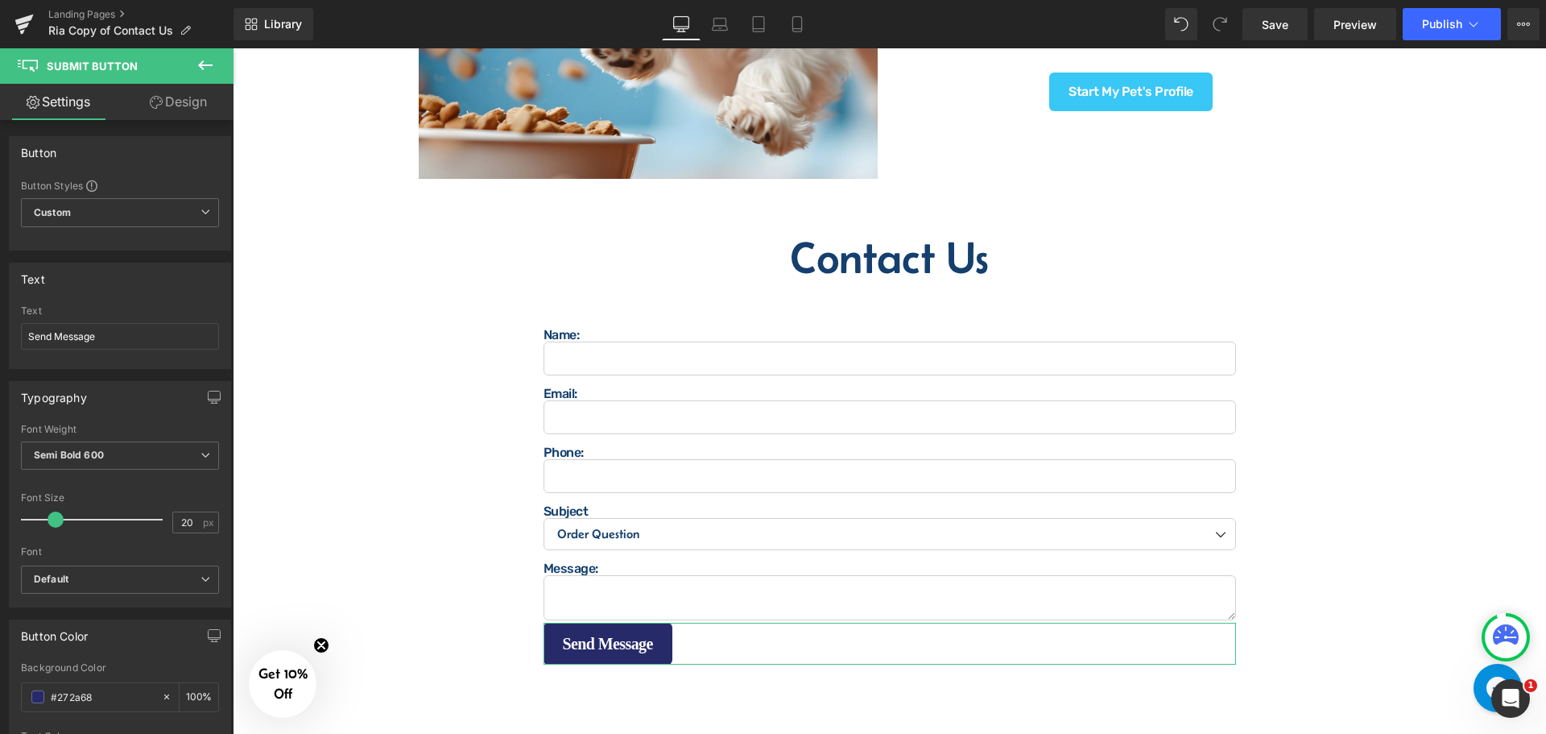
click at [174, 97] on link "Design" at bounding box center [178, 102] width 117 height 36
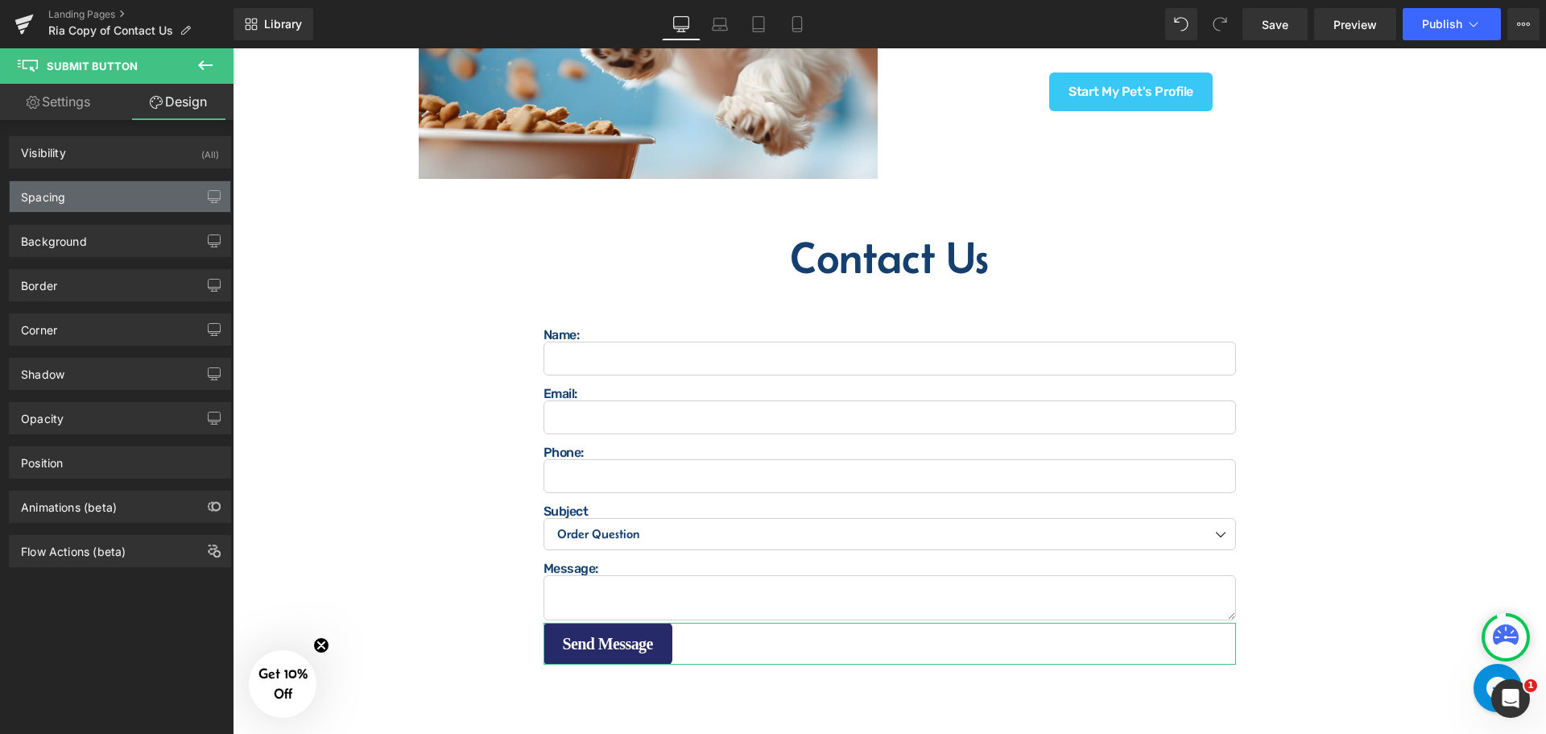
click at [91, 188] on div "Spacing" at bounding box center [120, 196] width 221 height 31
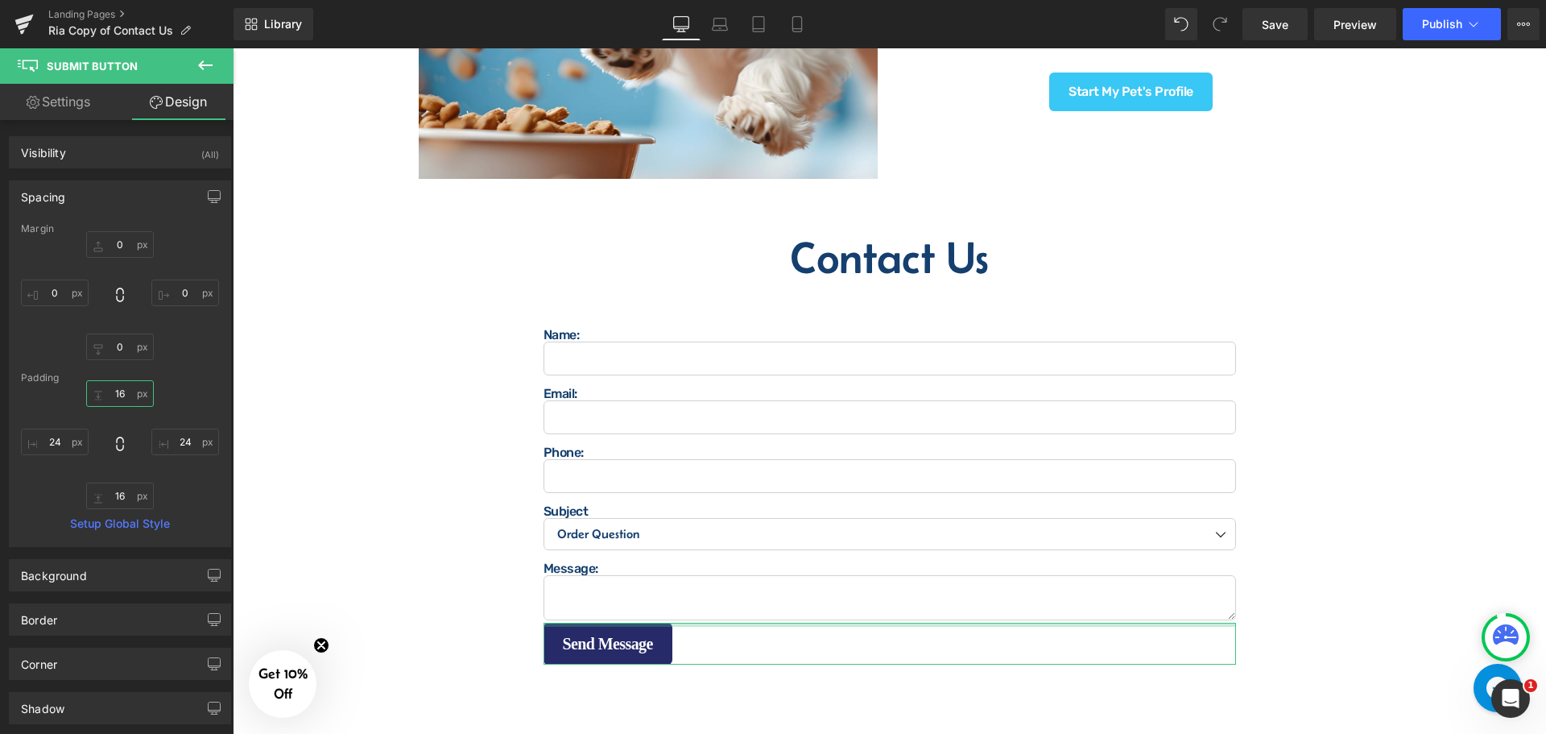
click at [117, 399] on input "16" at bounding box center [120, 393] width 68 height 27
click at [112, 396] on input "15" at bounding box center [120, 393] width 68 height 27
type input "16"
click at [125, 246] on input "0" at bounding box center [120, 244] width 68 height 27
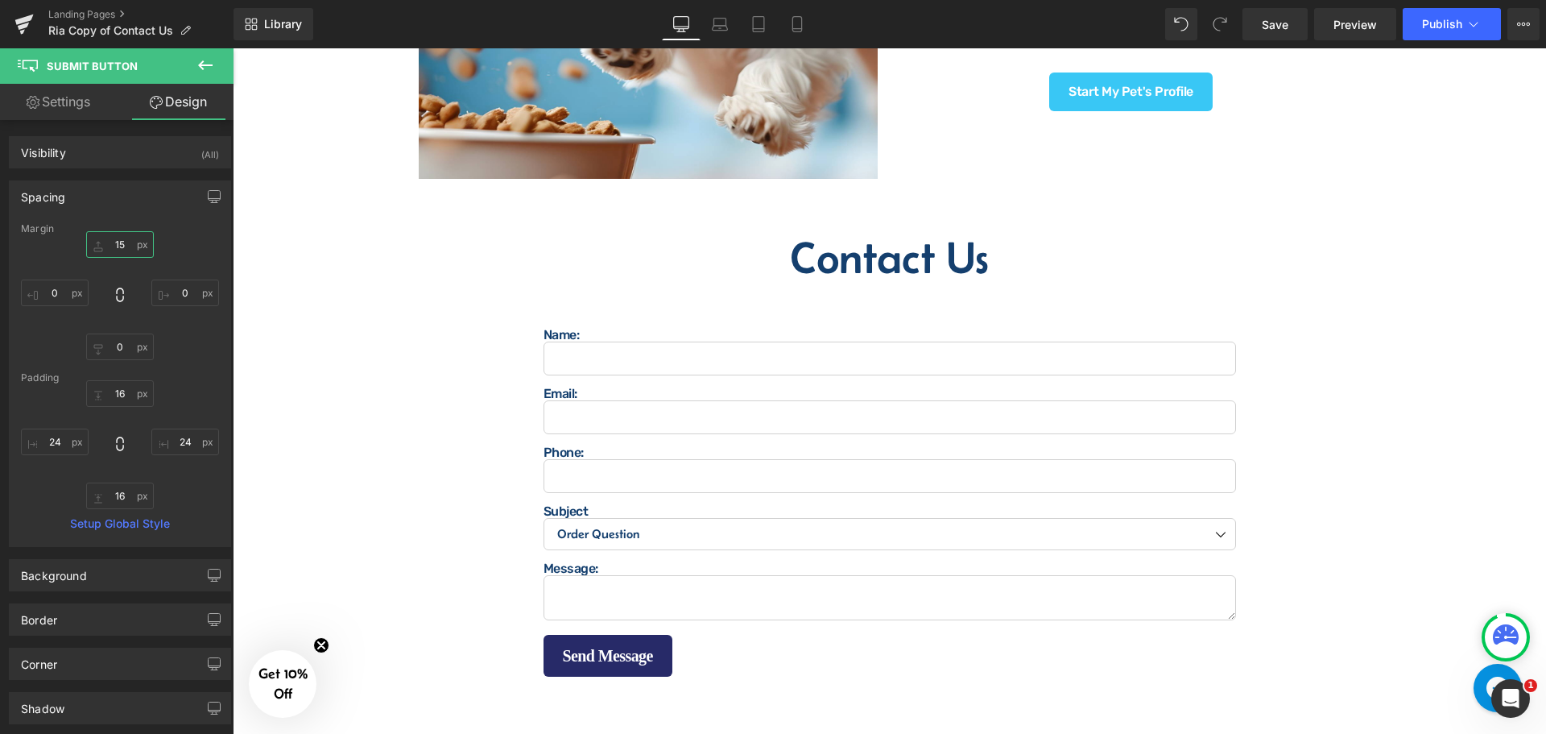
type input "15"
click at [213, 62] on icon at bounding box center [205, 65] width 19 height 19
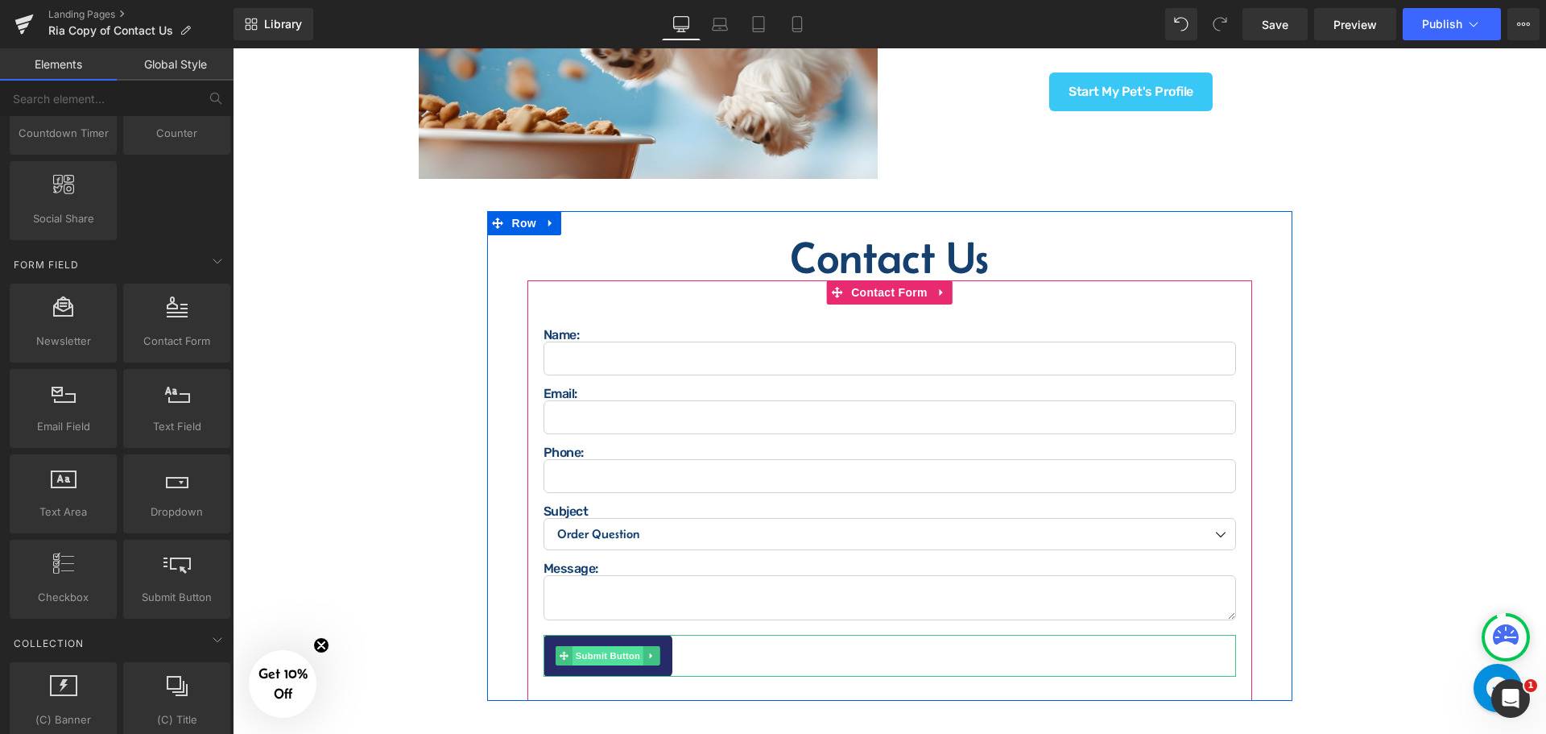
click at [610, 649] on span "Submit Button" at bounding box center [607, 655] width 71 height 19
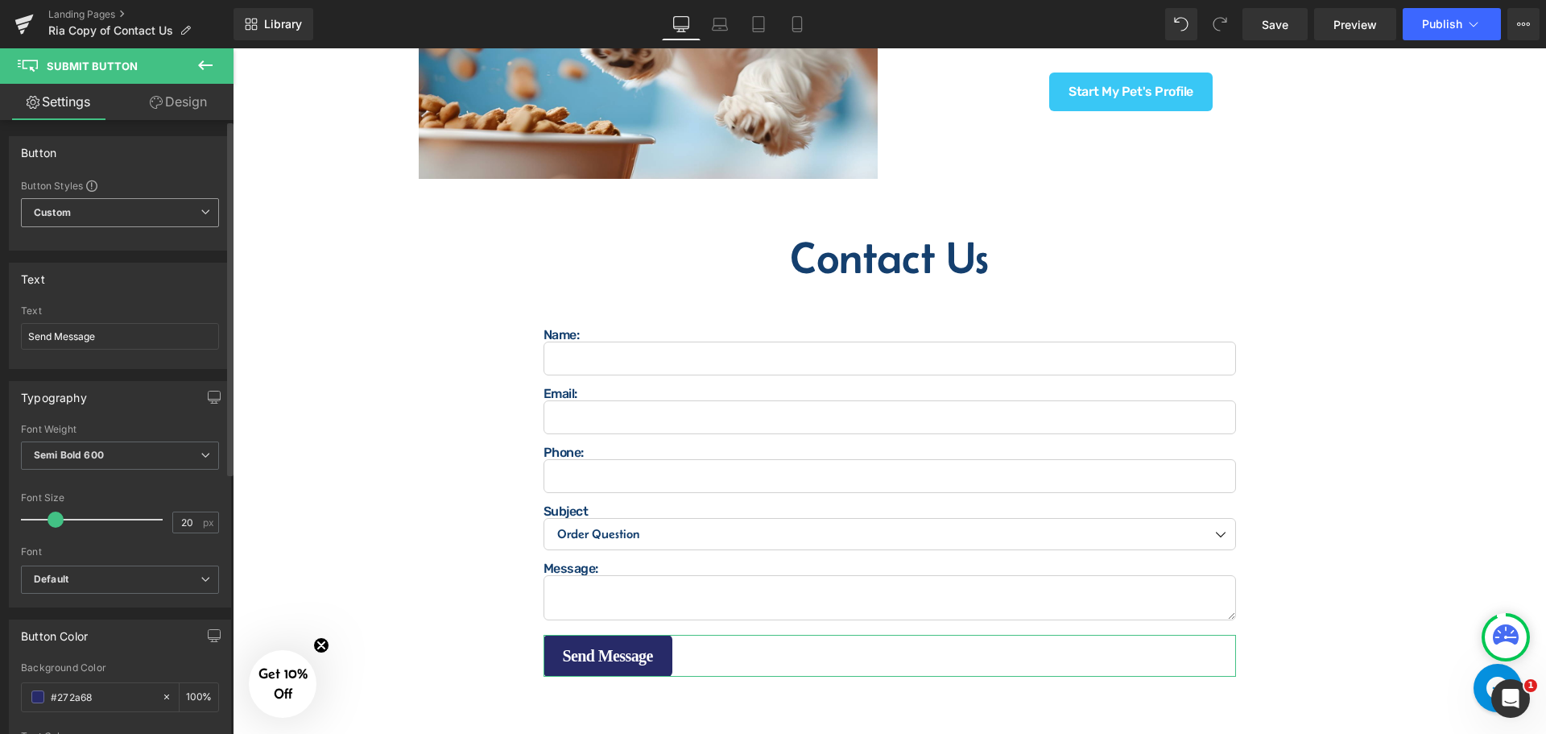
click at [138, 216] on span "Custom Setup Global Style" at bounding box center [120, 212] width 198 height 29
click at [138, 216] on span "Custom Setup Global Style" at bounding box center [117, 212] width 192 height 29
click at [114, 443] on span "Semi Bold 600" at bounding box center [120, 455] width 198 height 28
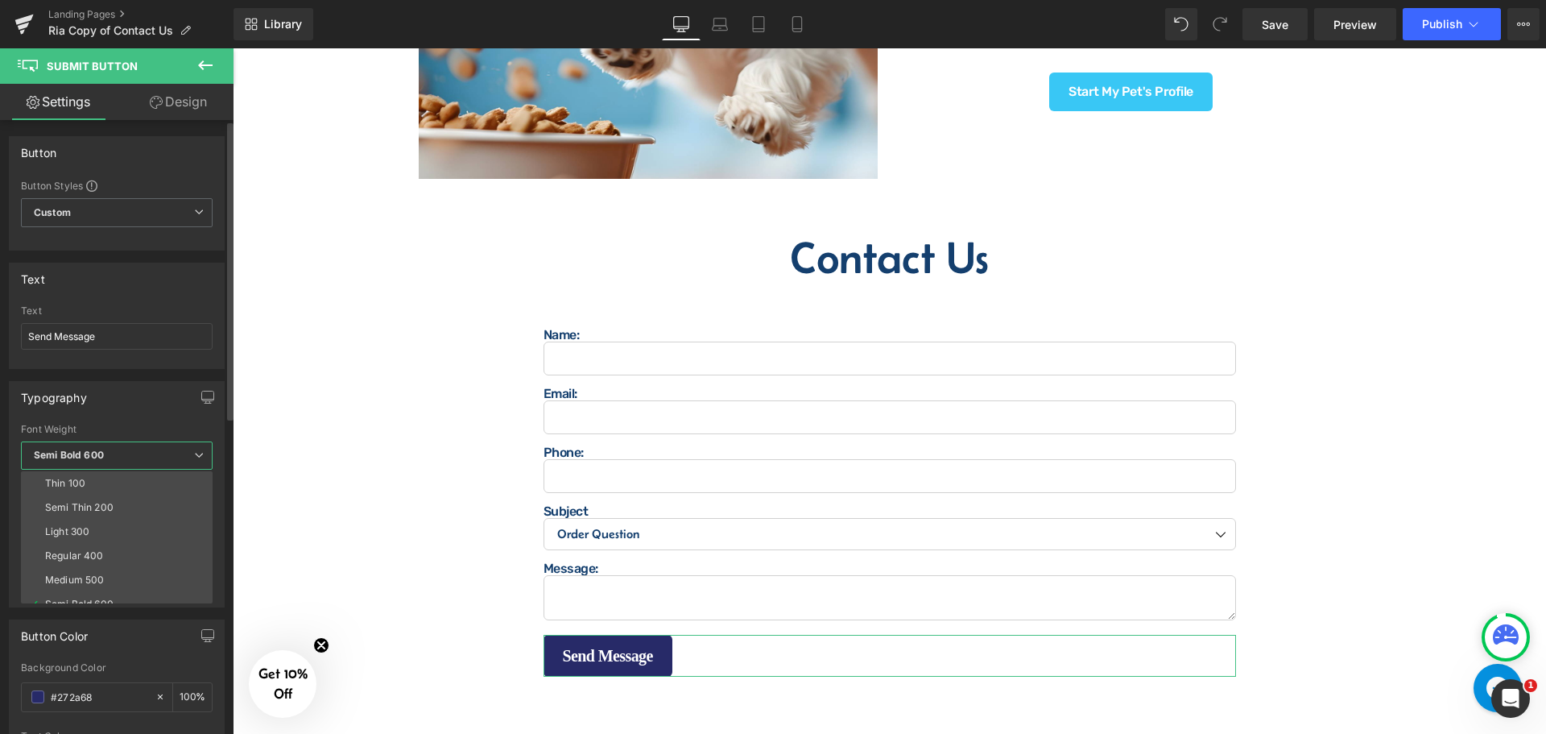
click at [114, 442] on span "Semi Bold 600" at bounding box center [117, 455] width 192 height 28
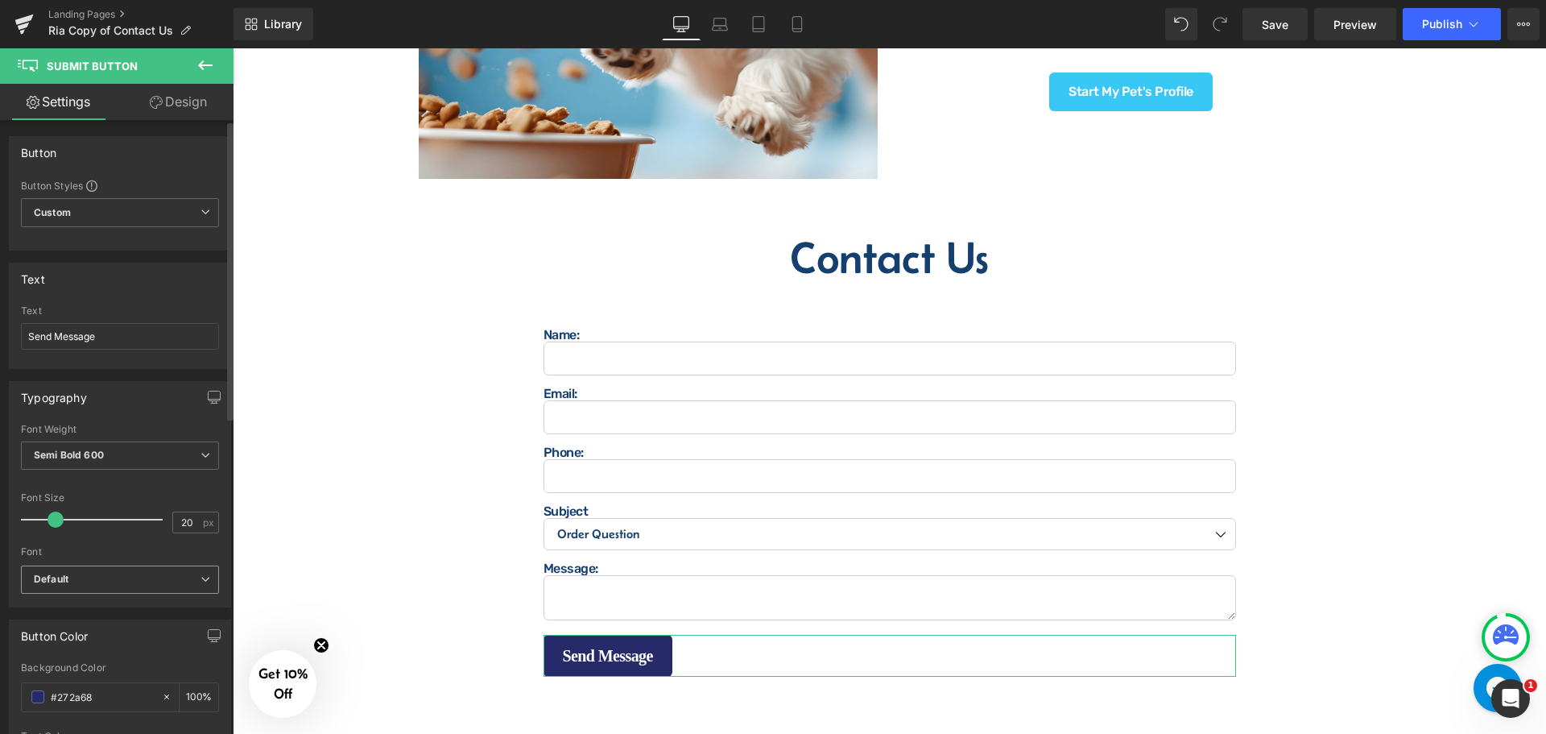
drag, startPoint x: 119, startPoint y: 489, endPoint x: 81, endPoint y: 576, distance: 95.2
click at [81, 576] on b "Default" at bounding box center [117, 580] width 167 height 14
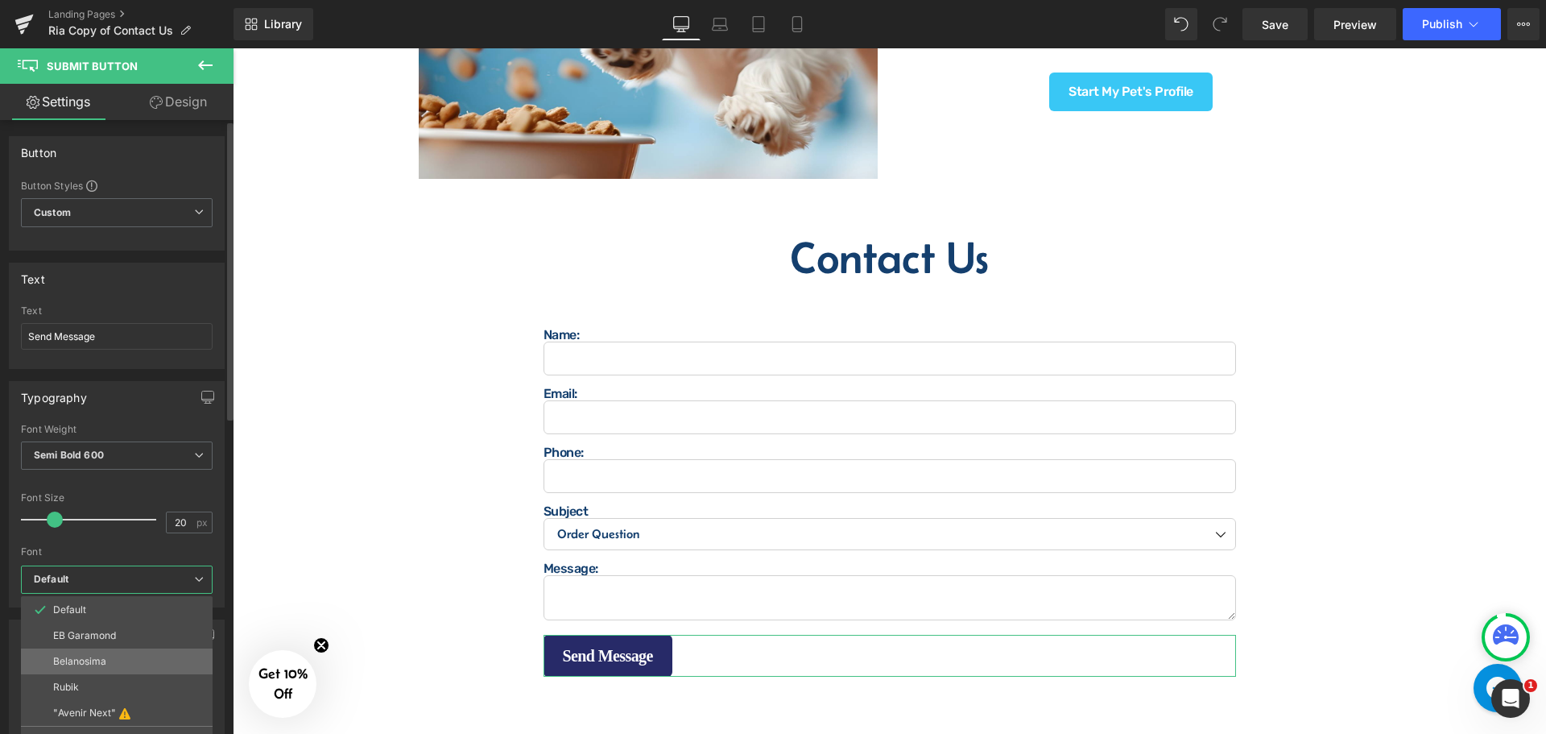
click at [123, 660] on li "Belanosima" at bounding box center [117, 661] width 192 height 26
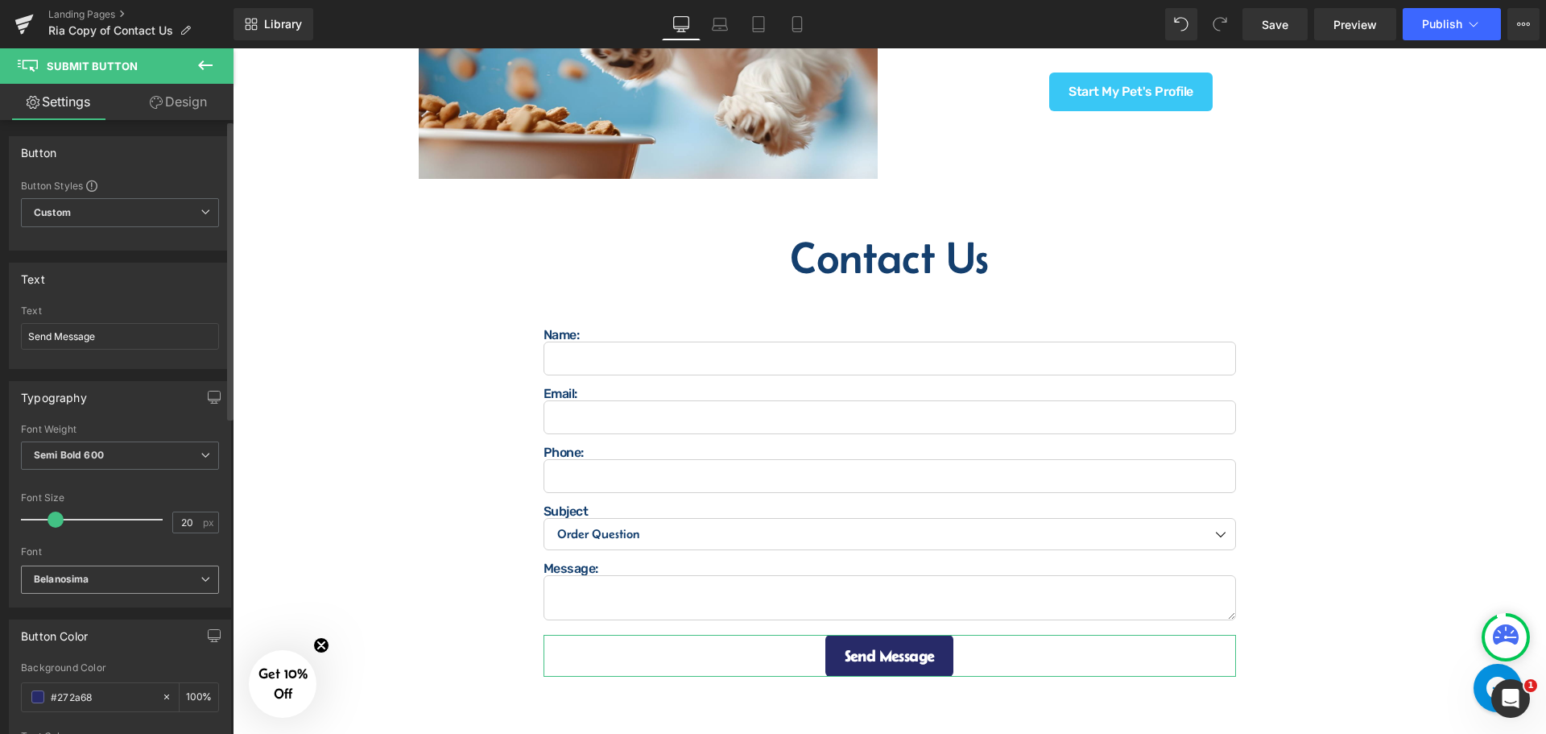
click at [98, 588] on span "Belanosima" at bounding box center [120, 579] width 198 height 28
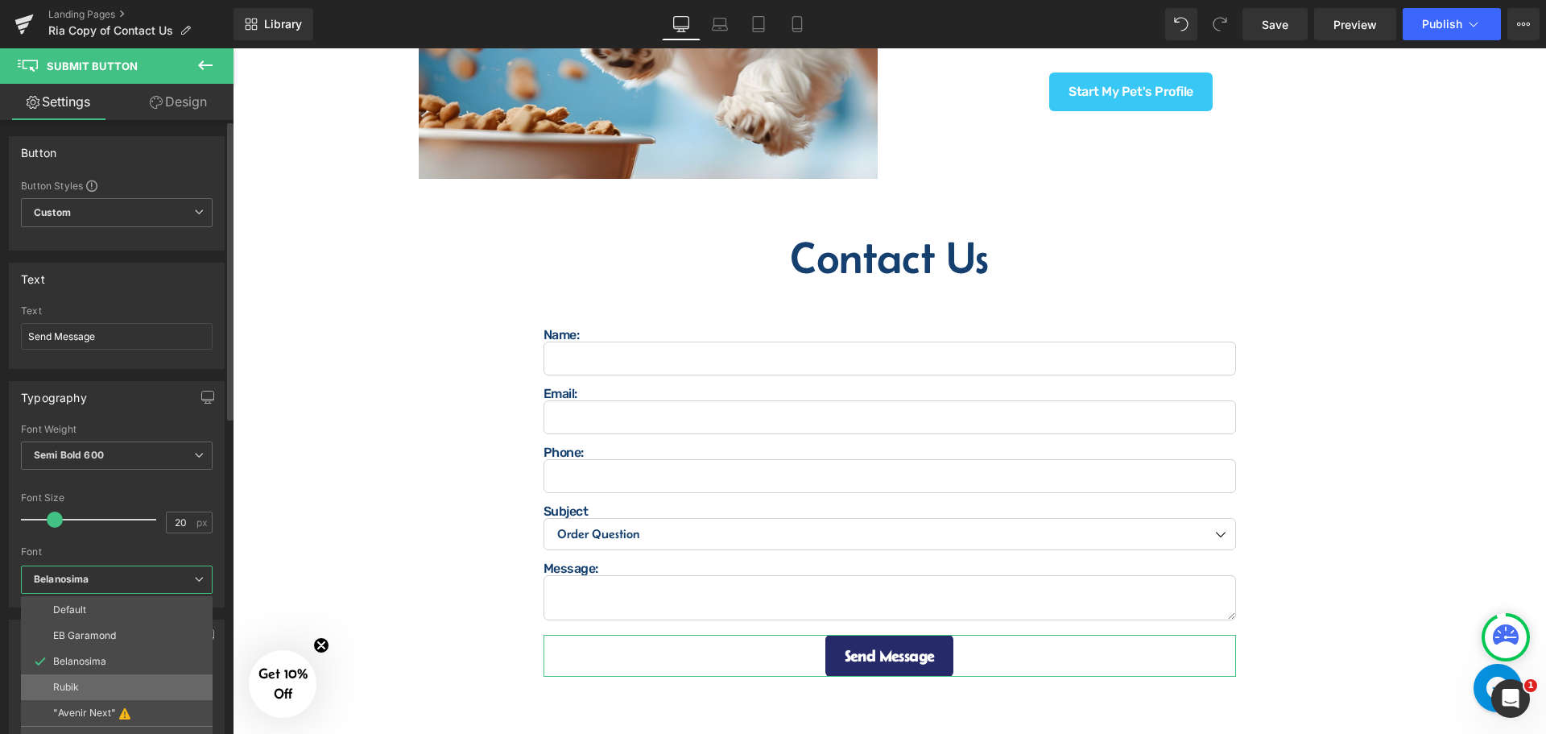
click at [89, 693] on li "Rubik" at bounding box center [117, 687] width 192 height 26
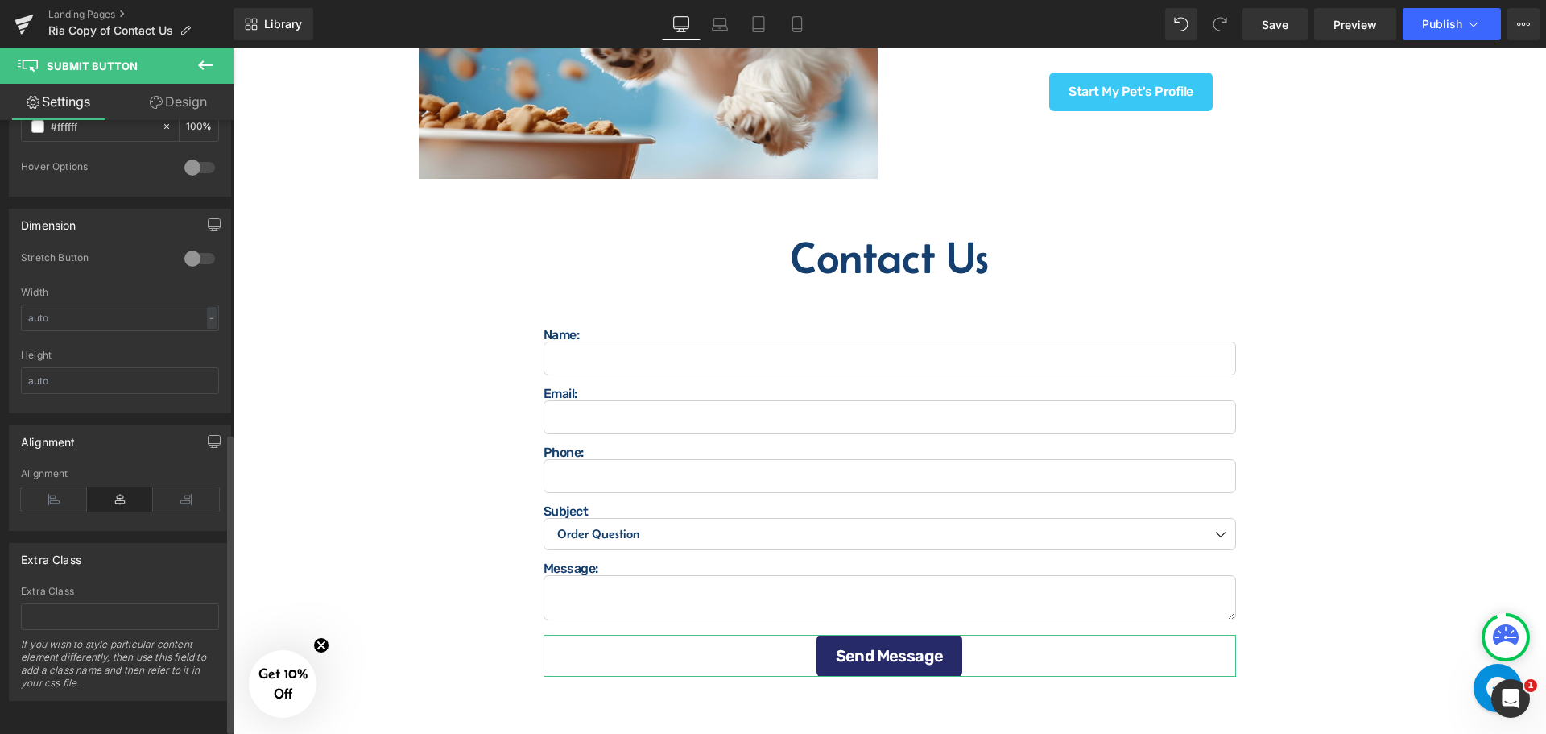
scroll to position [651, 0]
click at [57, 490] on icon at bounding box center [54, 499] width 66 height 24
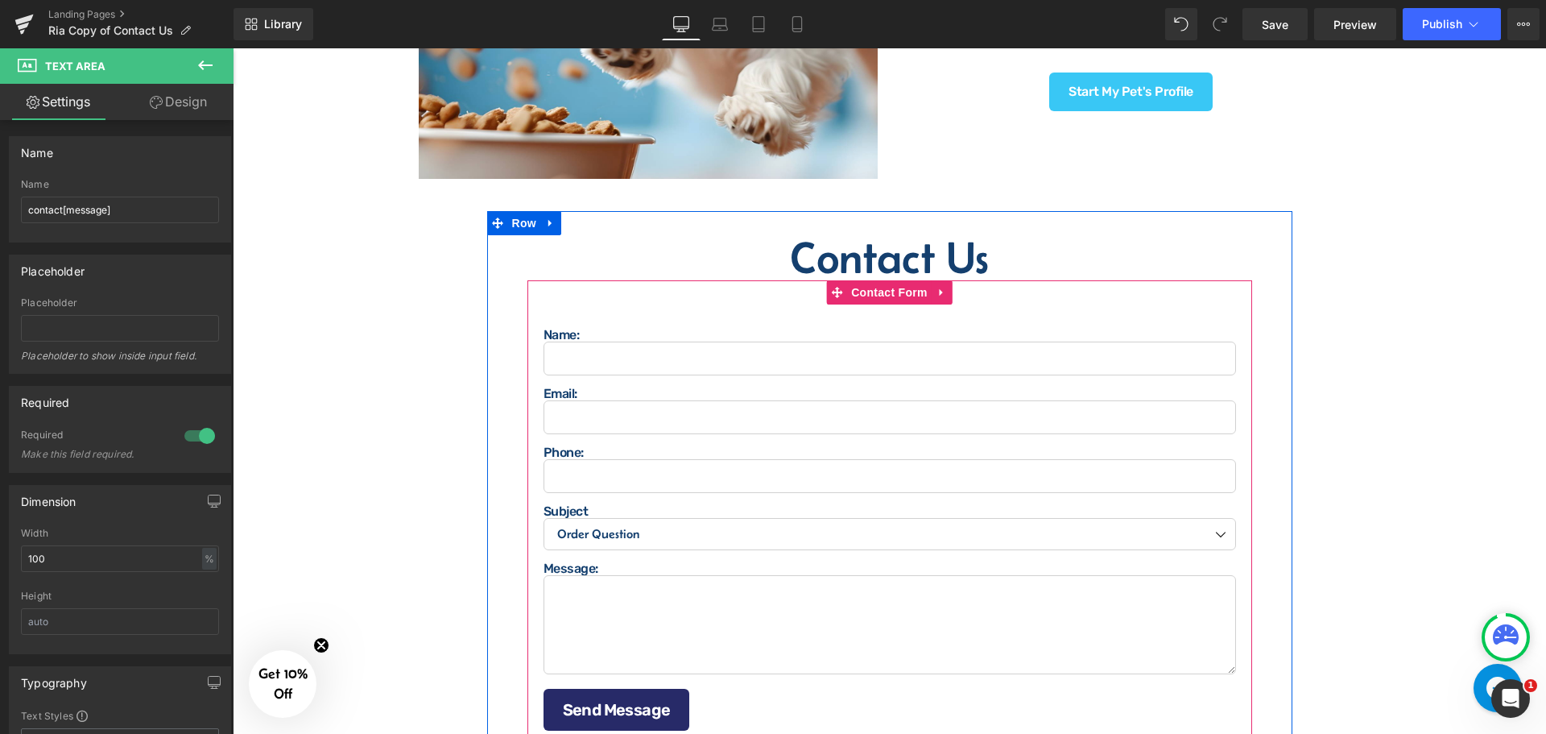
drag, startPoint x: 1226, startPoint y: 612, endPoint x: 1234, endPoint y: 666, distance: 54.6
click at [1234, 666] on div "Name: Text Block Text Field Email: Text Block Email Field Phone: Text Block Tex…" at bounding box center [889, 517] width 725 height 474
click at [859, 288] on span "Contact Form" at bounding box center [889, 292] width 85 height 24
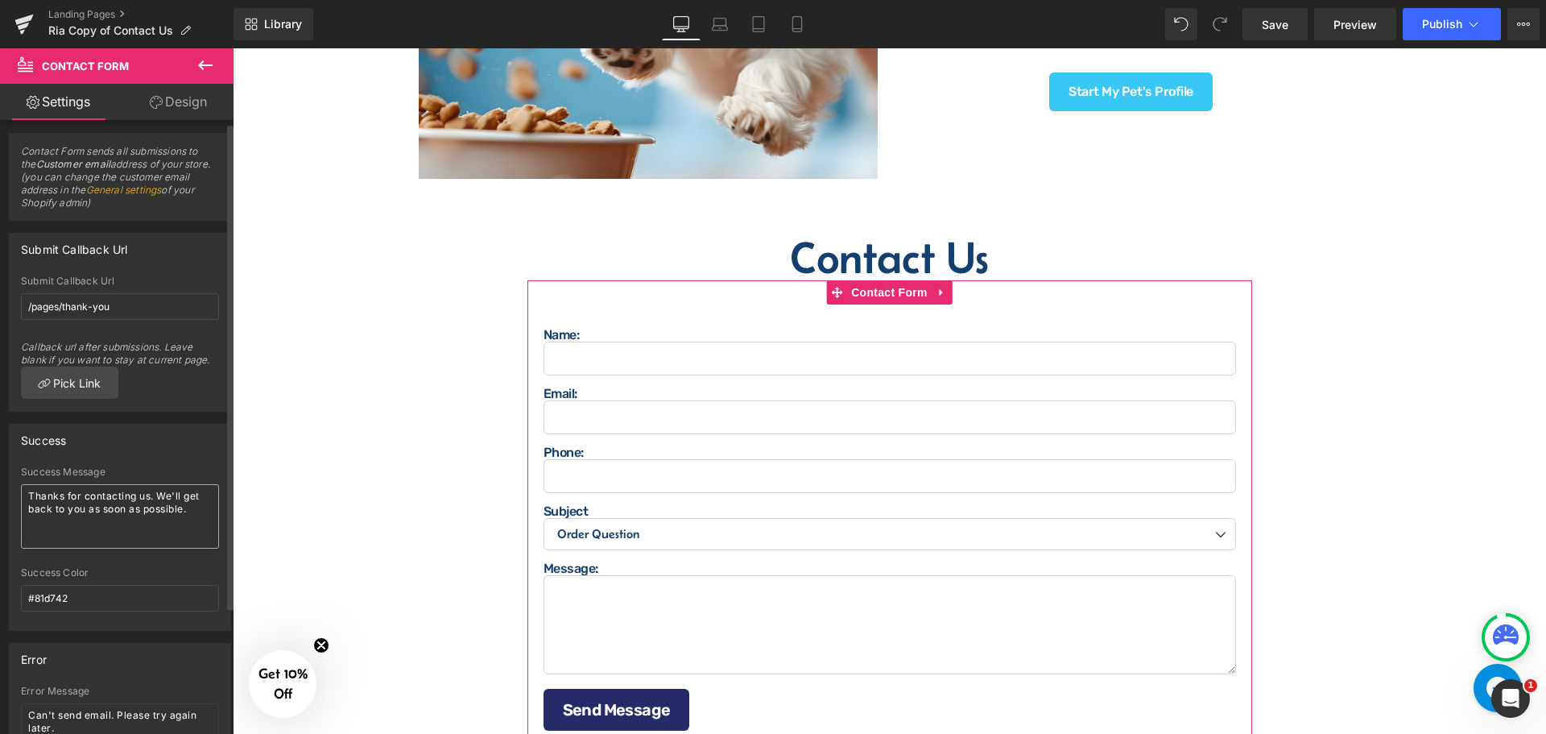
scroll to position [0, 0]
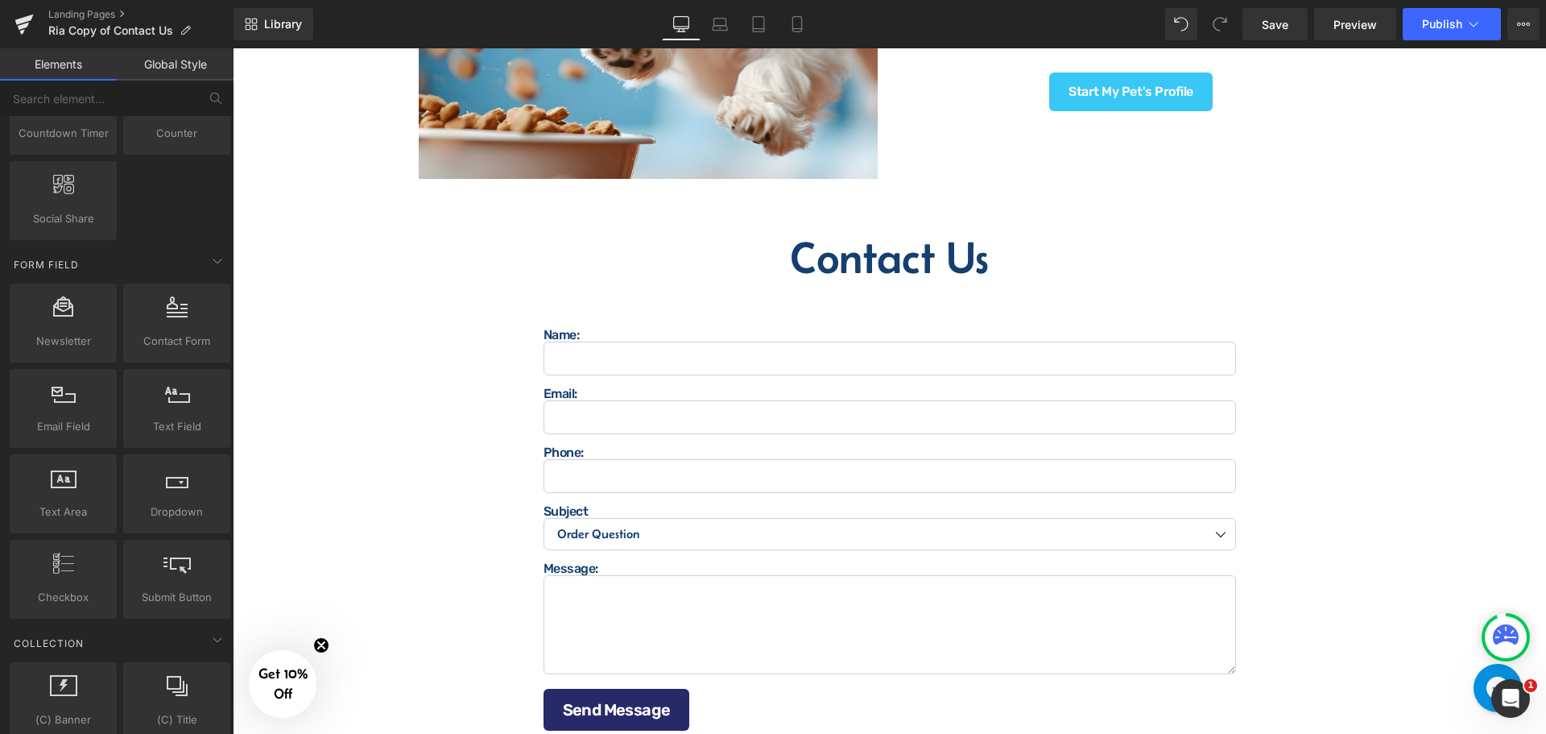
click at [1396, 316] on div "Image Questions? Comments? Concerns? Heading We are here to help! Contact us ho…" at bounding box center [889, 41] width 1313 height 1854
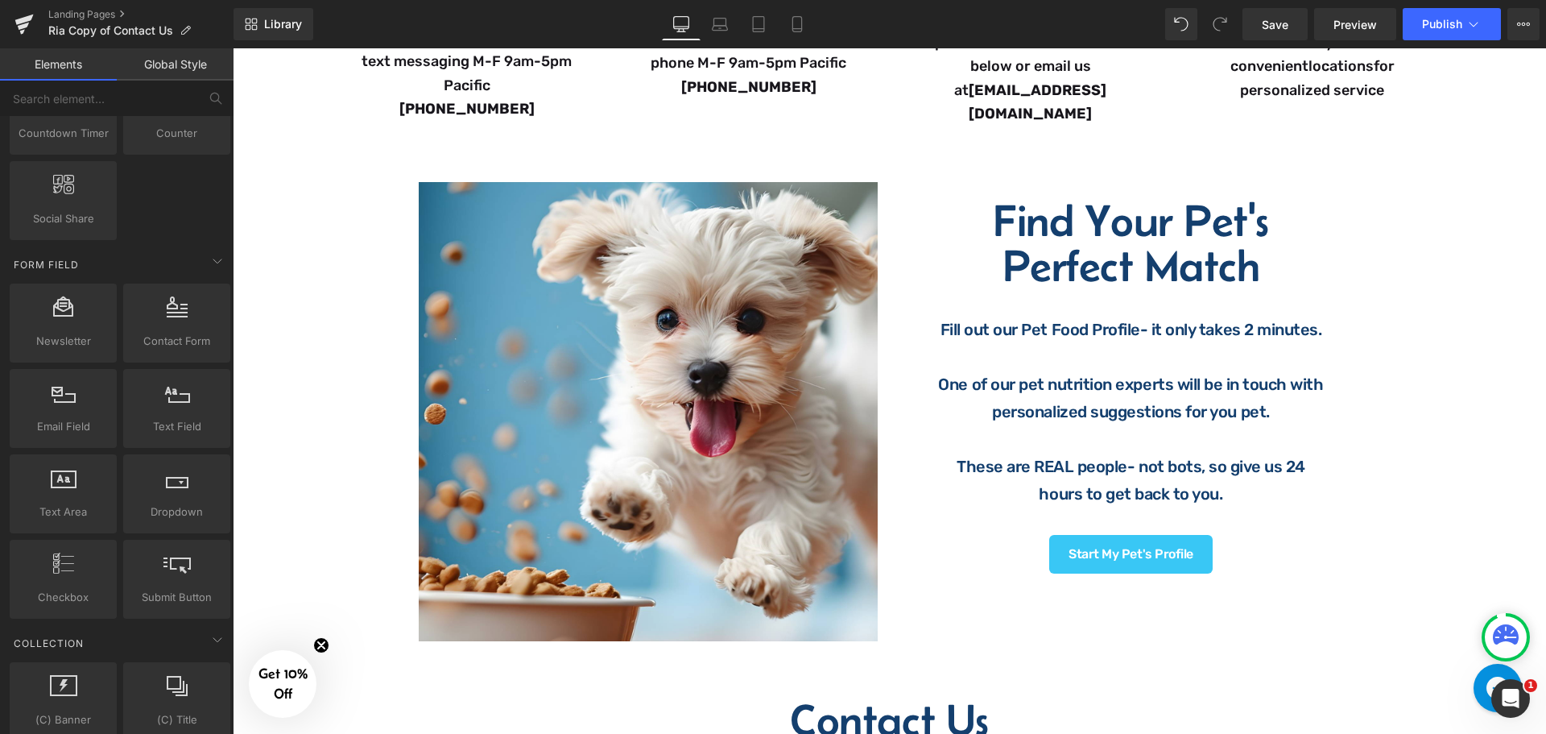
scroll to position [483, 0]
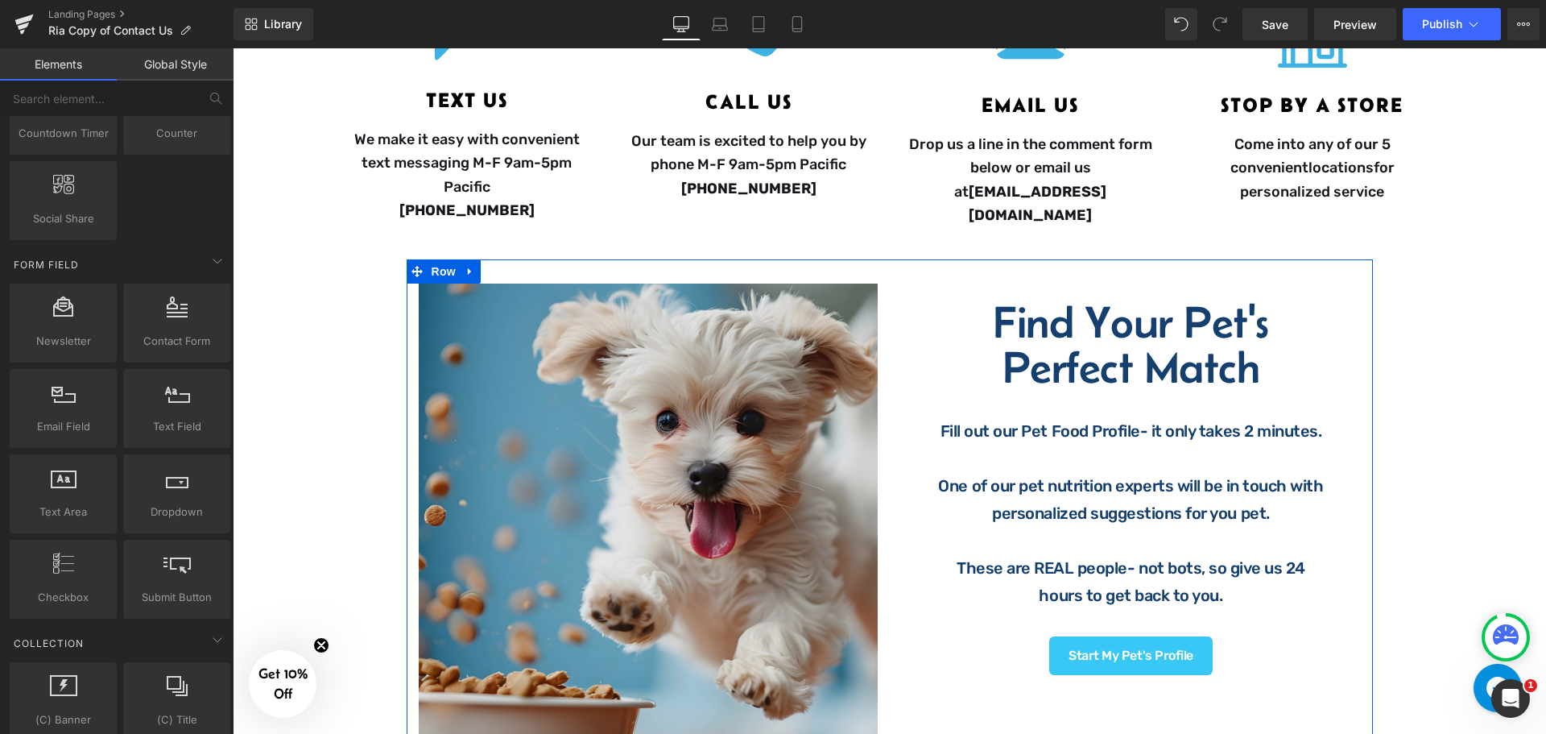
click at [763, 421] on img at bounding box center [648, 512] width 459 height 459
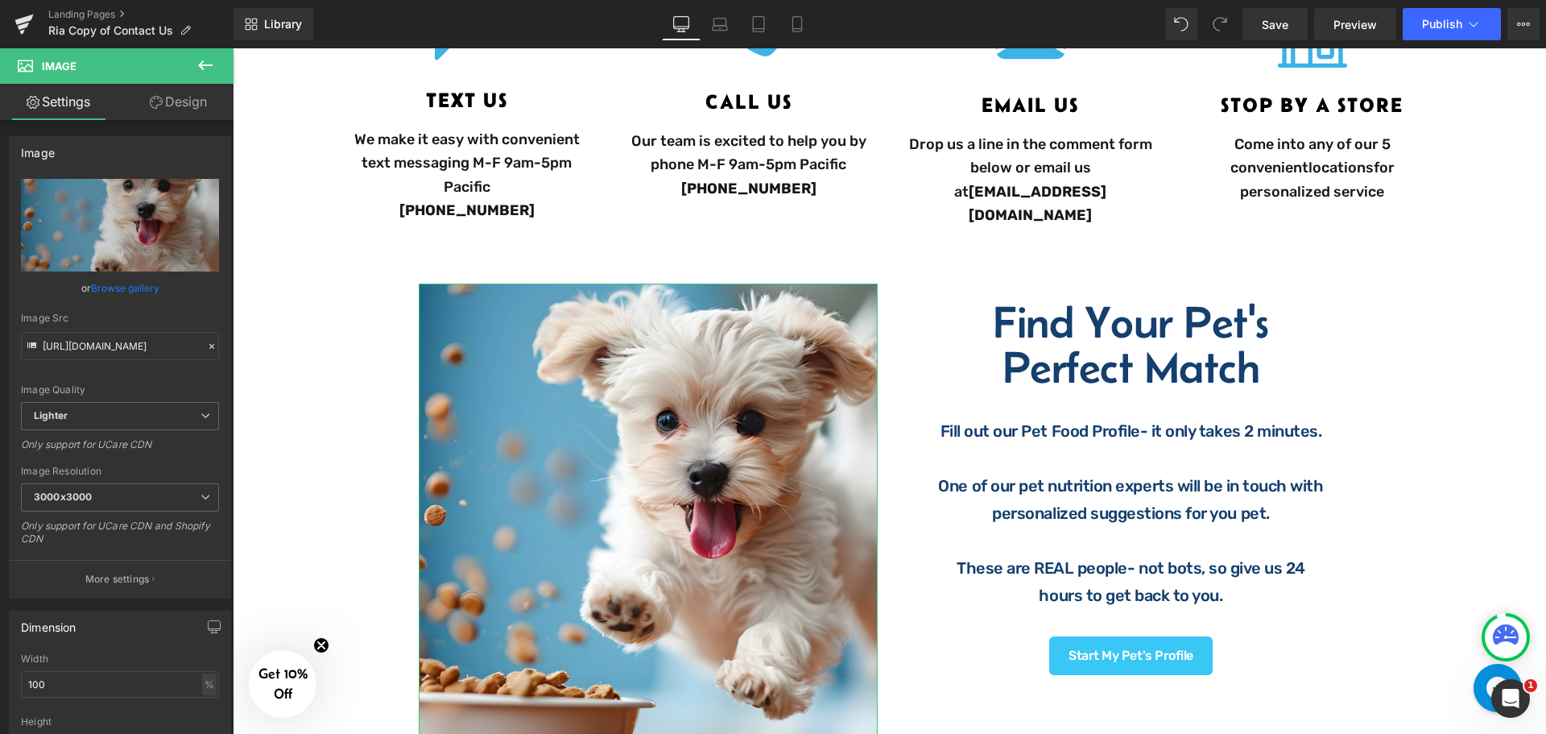
click at [200, 104] on link "Design" at bounding box center [178, 102] width 117 height 36
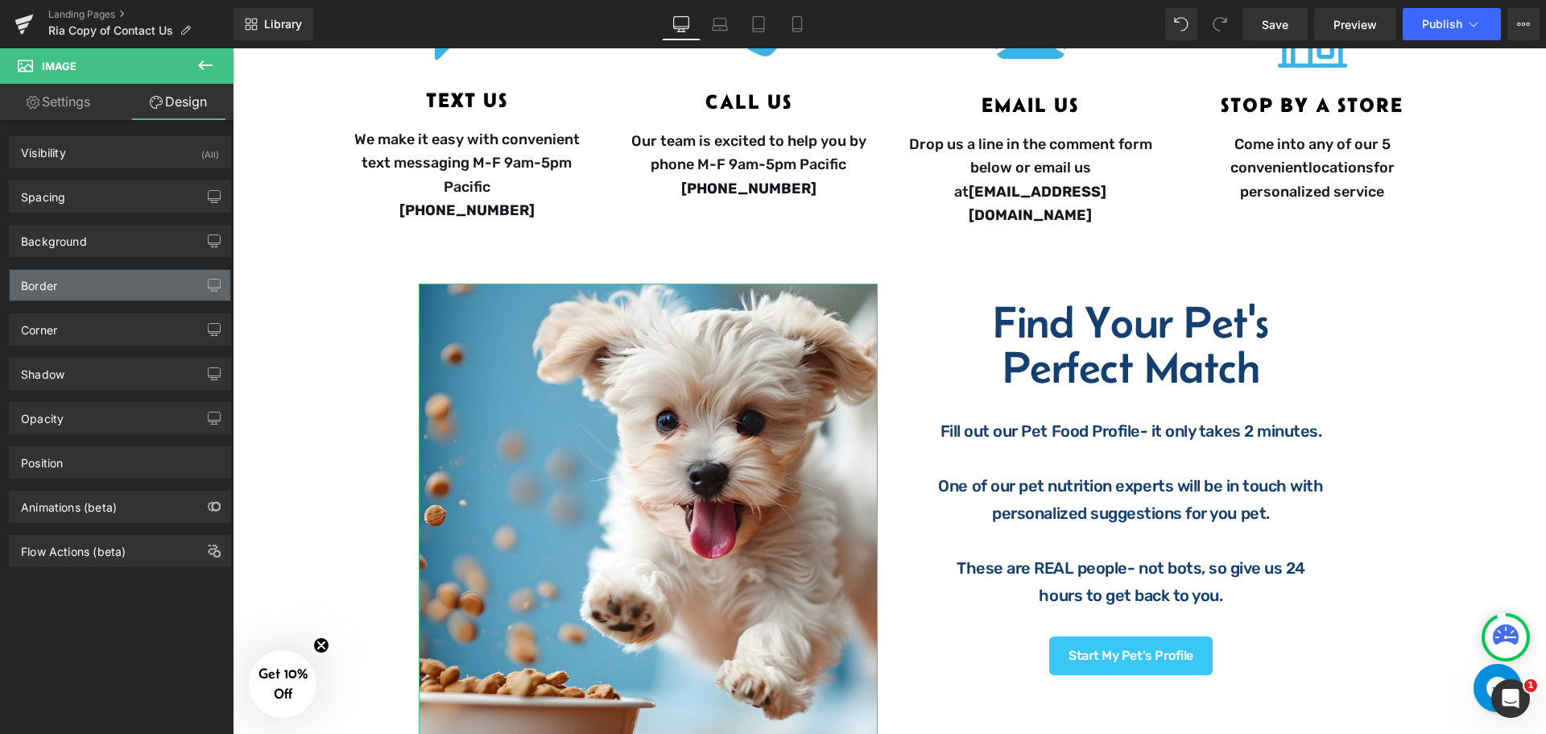
click at [89, 286] on div "Border" at bounding box center [120, 285] width 221 height 31
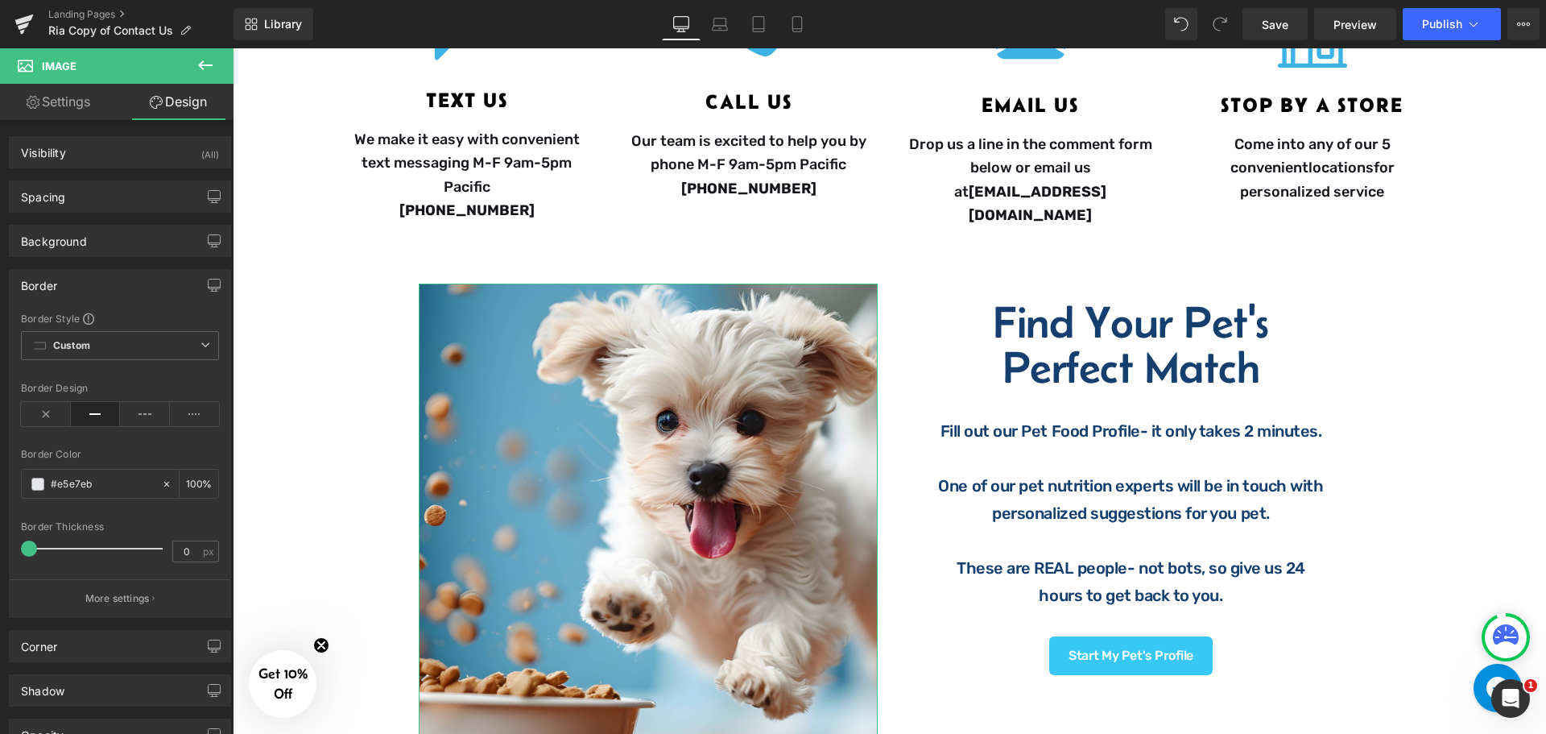
click at [145, 284] on div "Border" at bounding box center [120, 285] width 221 height 31
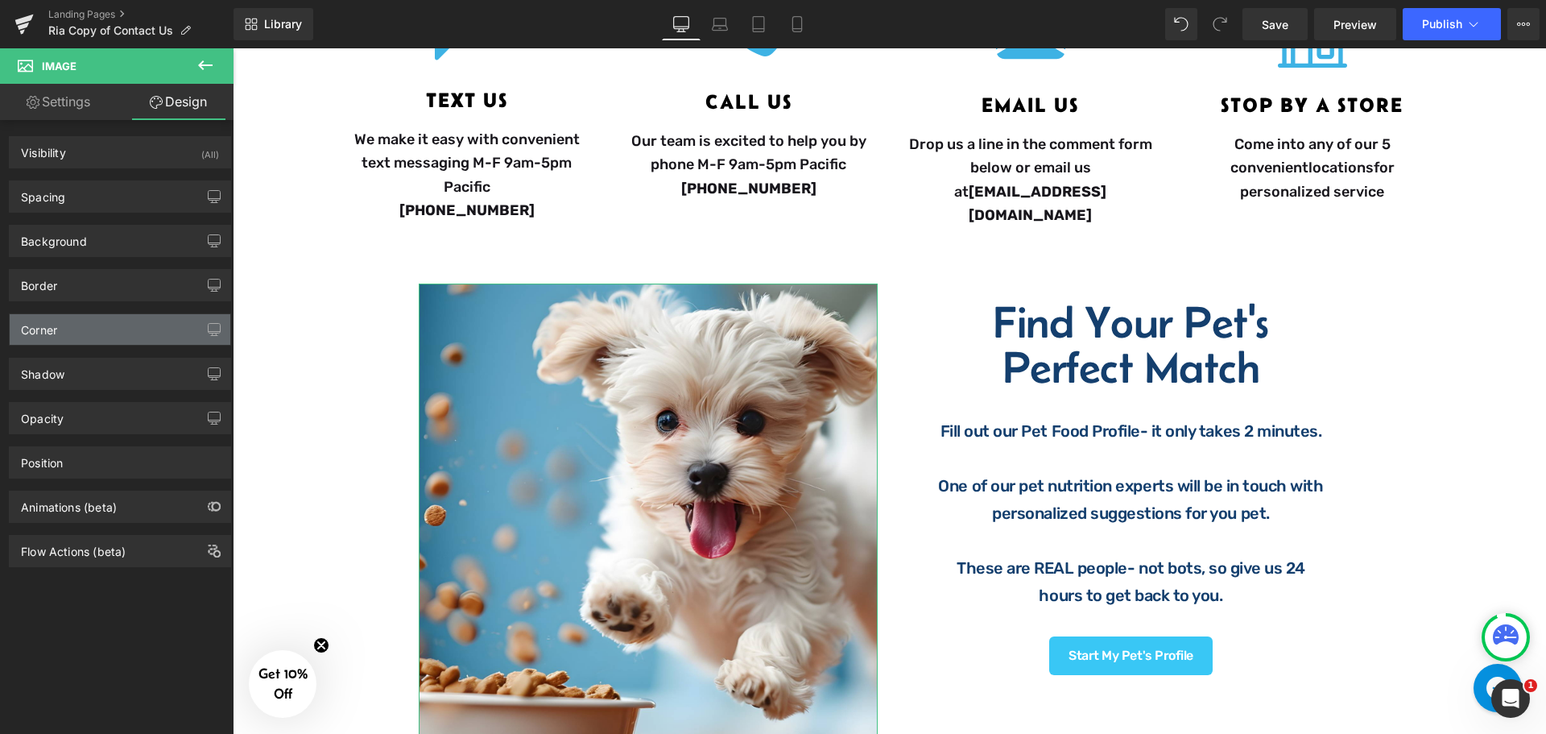
click at [122, 318] on div "Corner" at bounding box center [120, 329] width 221 height 31
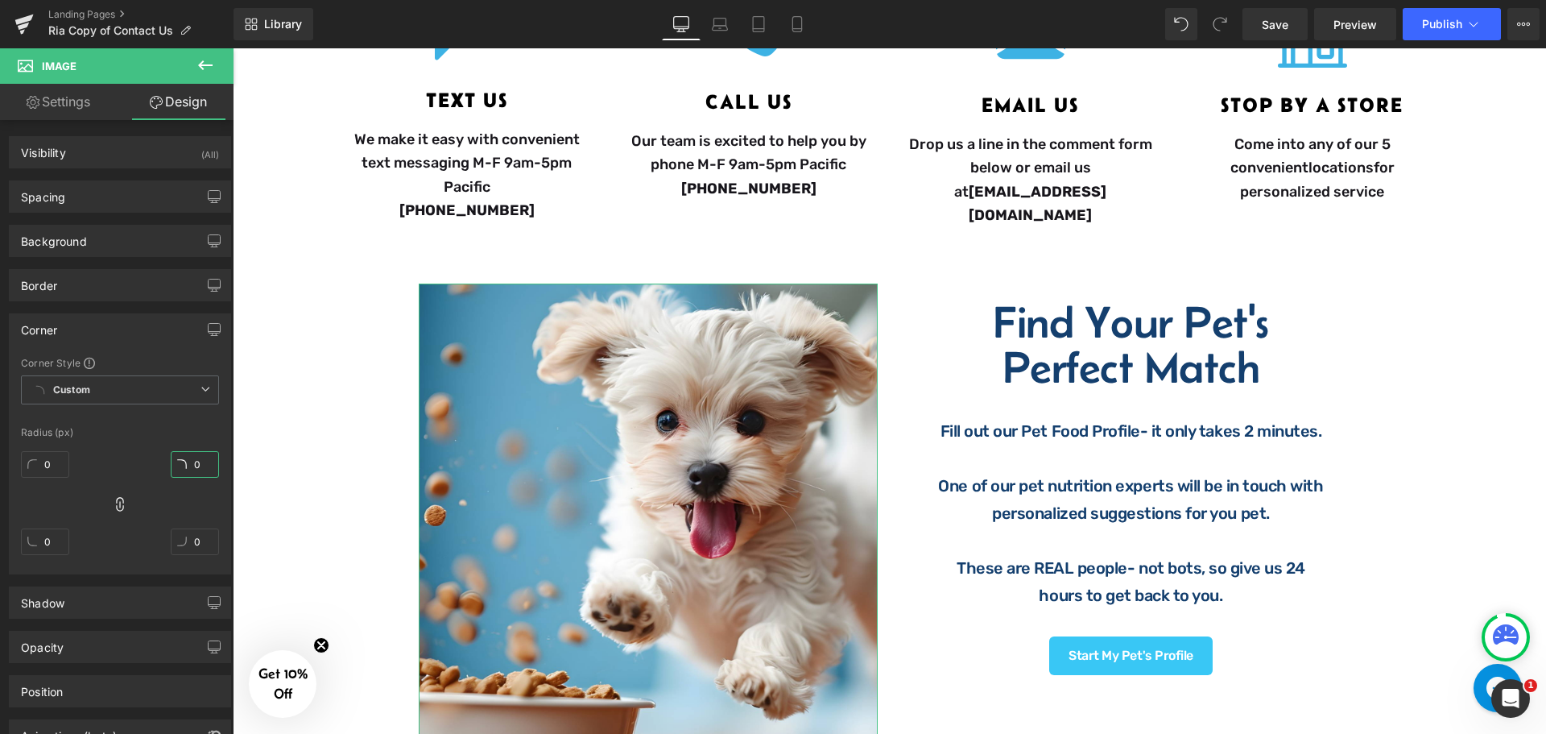
type input "1"
click at [180, 459] on input "1" at bounding box center [195, 464] width 48 height 27
type input "1"
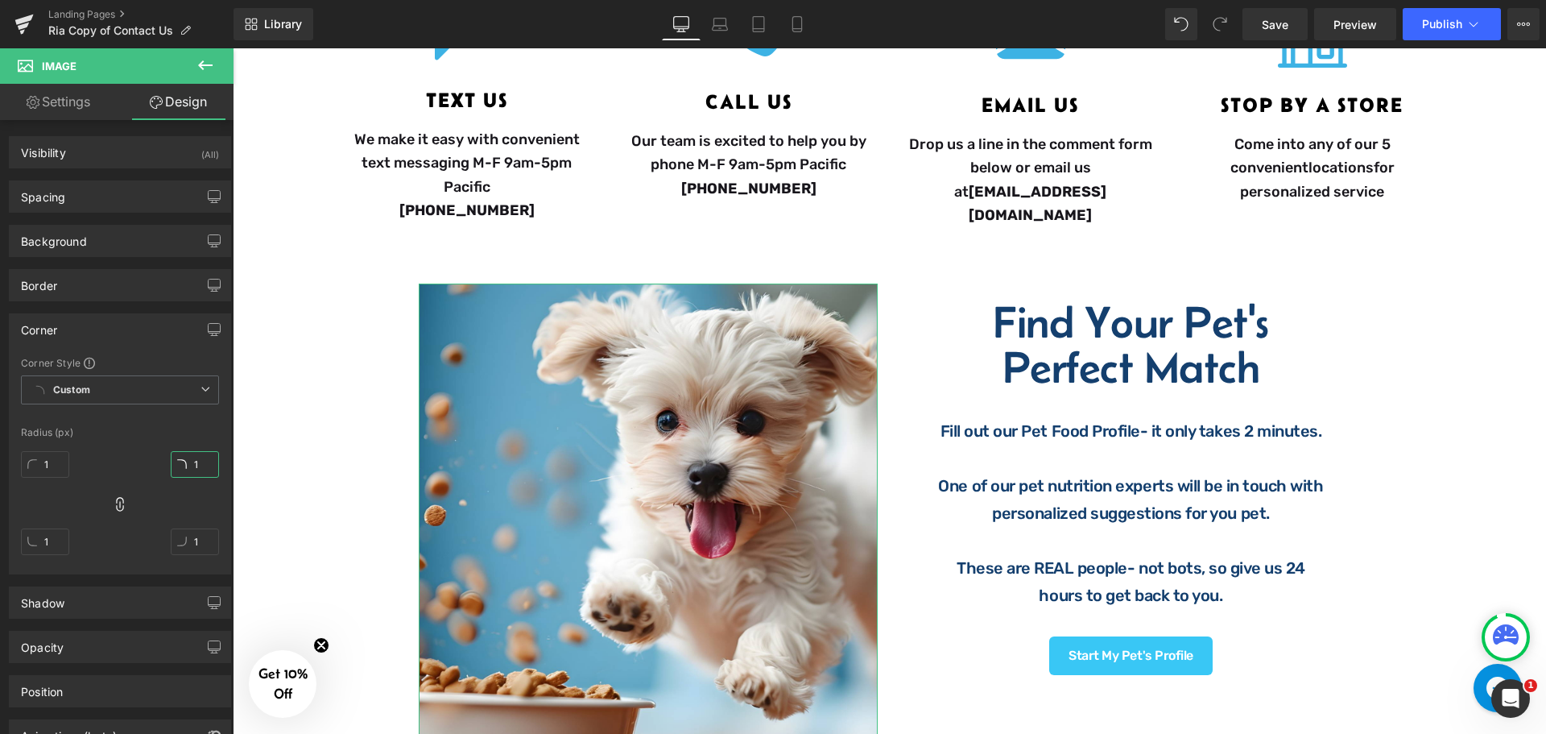
type input "15"
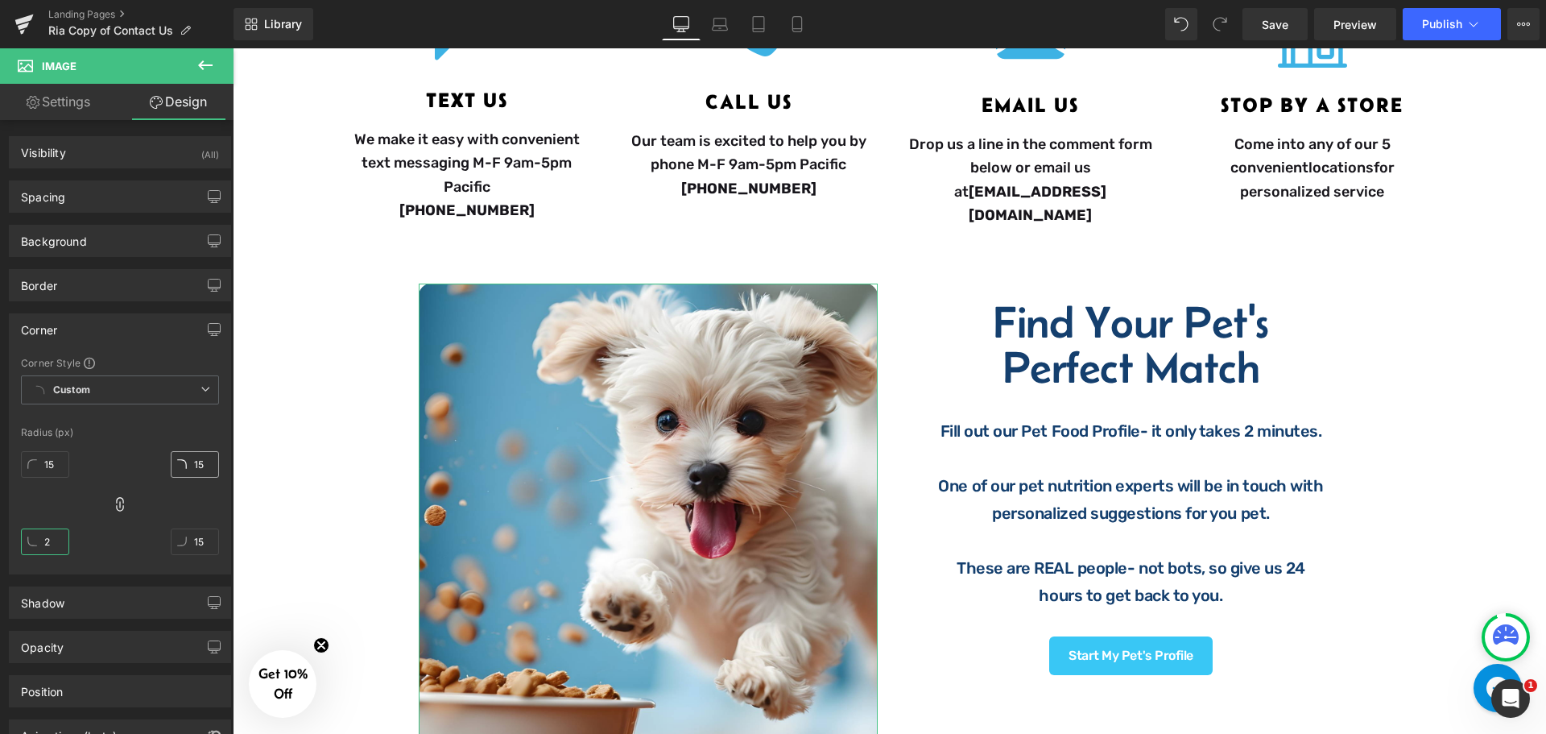
type input "20"
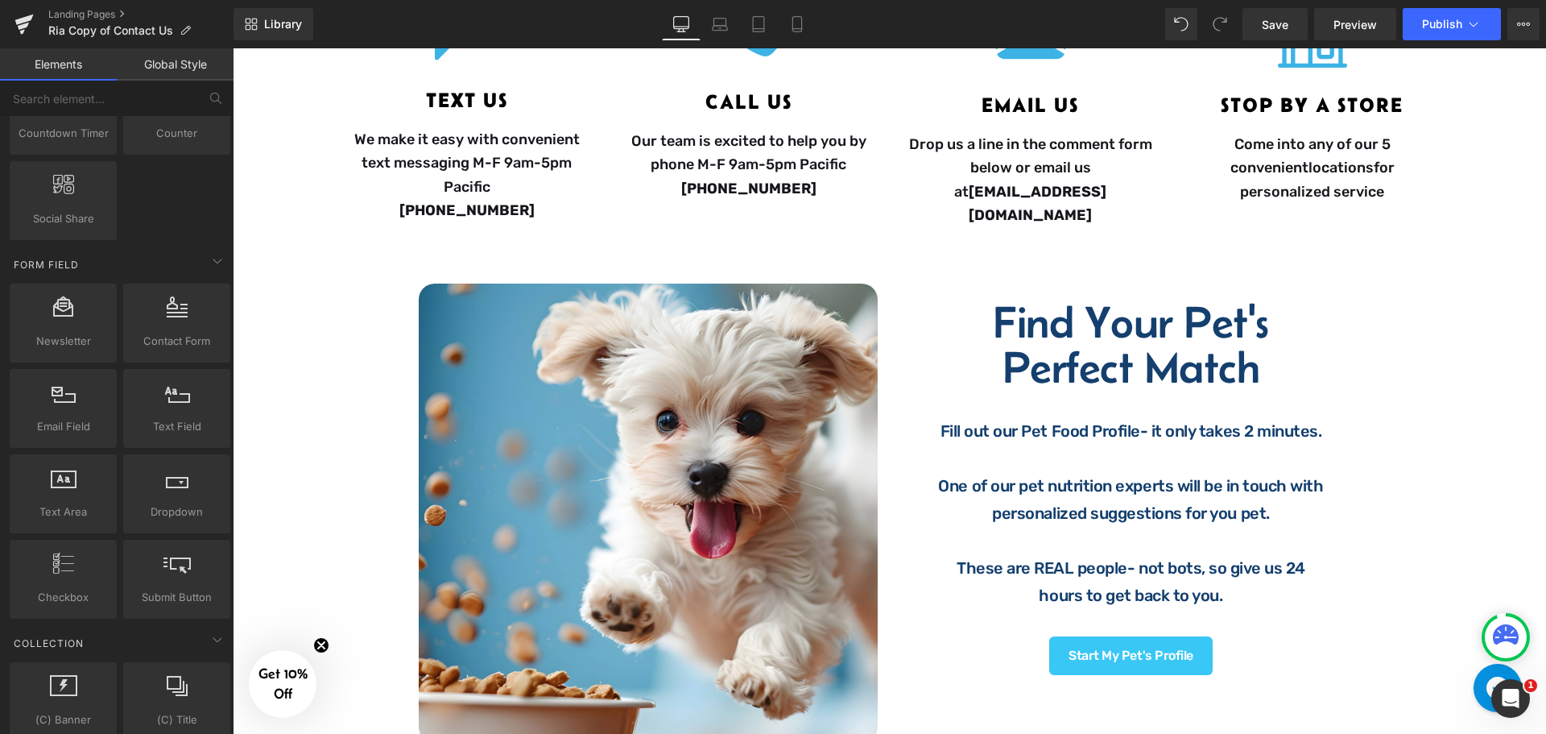
click at [1416, 403] on div "Image Questions? Comments? Concerns? Heading We are here to help! Contact us ho…" at bounding box center [889, 605] width 1313 height 1854
drag, startPoint x: 1464, startPoint y: 388, endPoint x: 1473, endPoint y: 387, distance: 8.9
drag, startPoint x: 1473, startPoint y: 387, endPoint x: 1530, endPoint y: 420, distance: 65.6
click at [1530, 420] on div "Image Questions? Comments? Concerns? Heading We are here to help! Contact us ho…" at bounding box center [889, 605] width 1313 height 1854
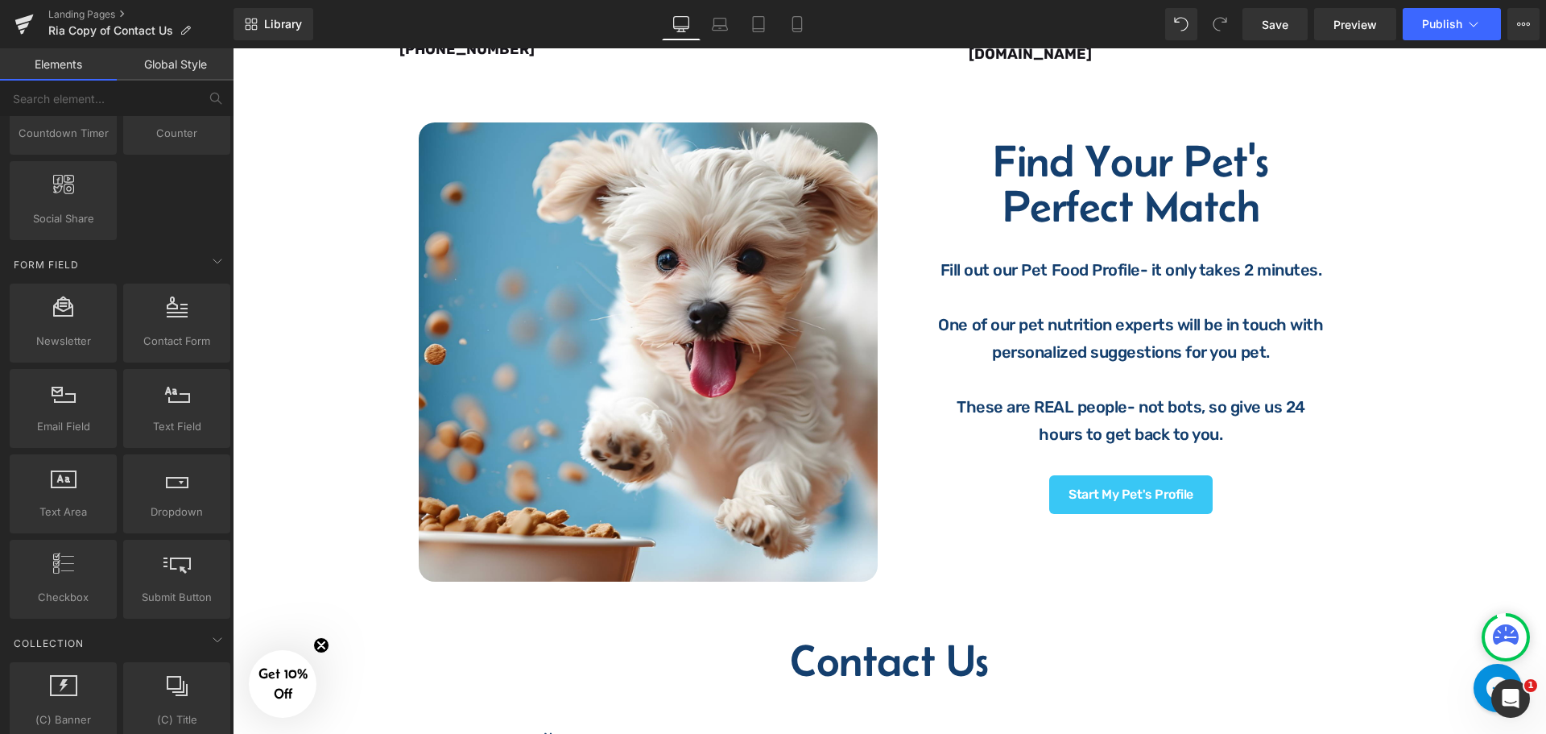
scroll to position [322, 0]
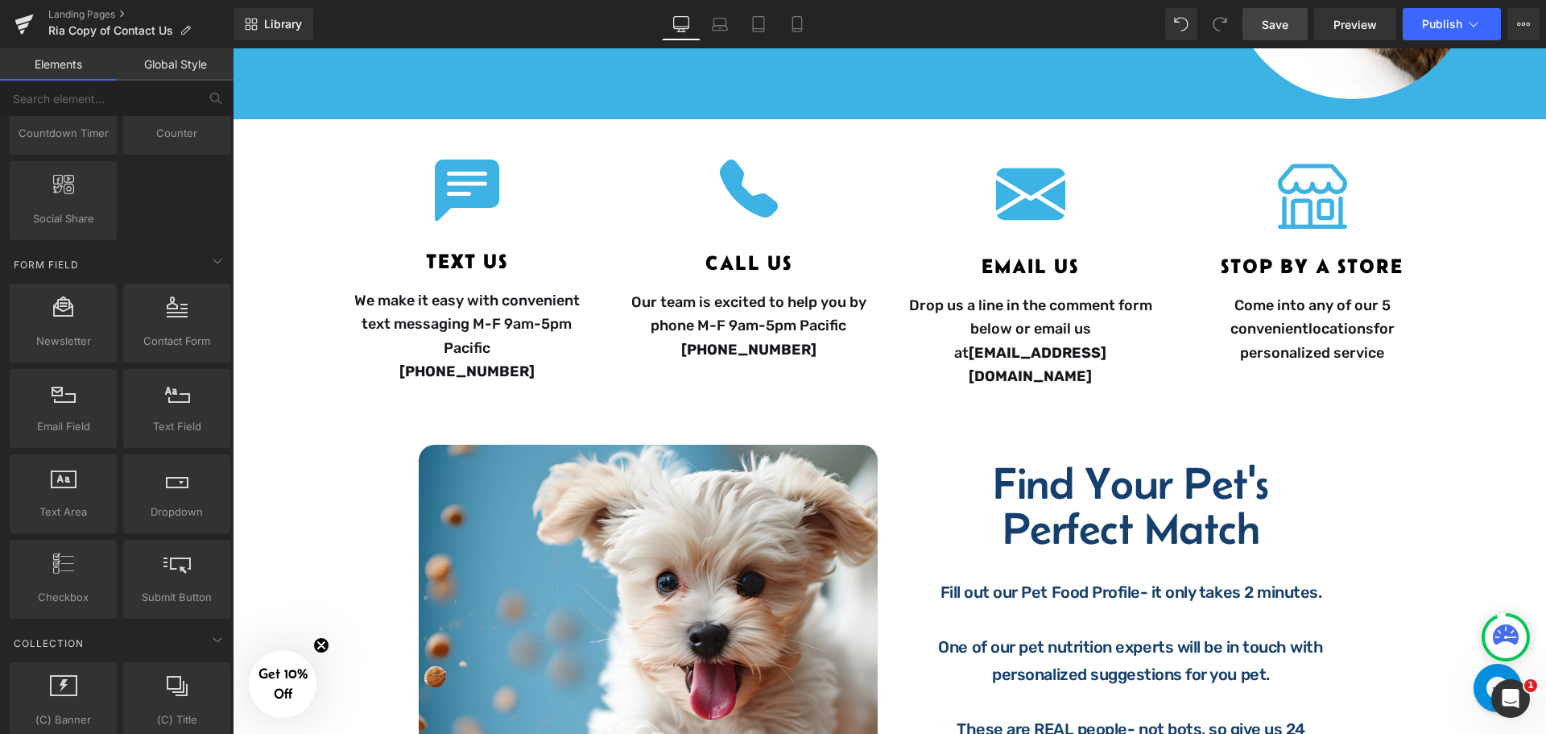
click at [1268, 13] on link "Save" at bounding box center [1275, 24] width 65 height 32
click at [1449, 20] on span "Publish" at bounding box center [1442, 24] width 40 height 13
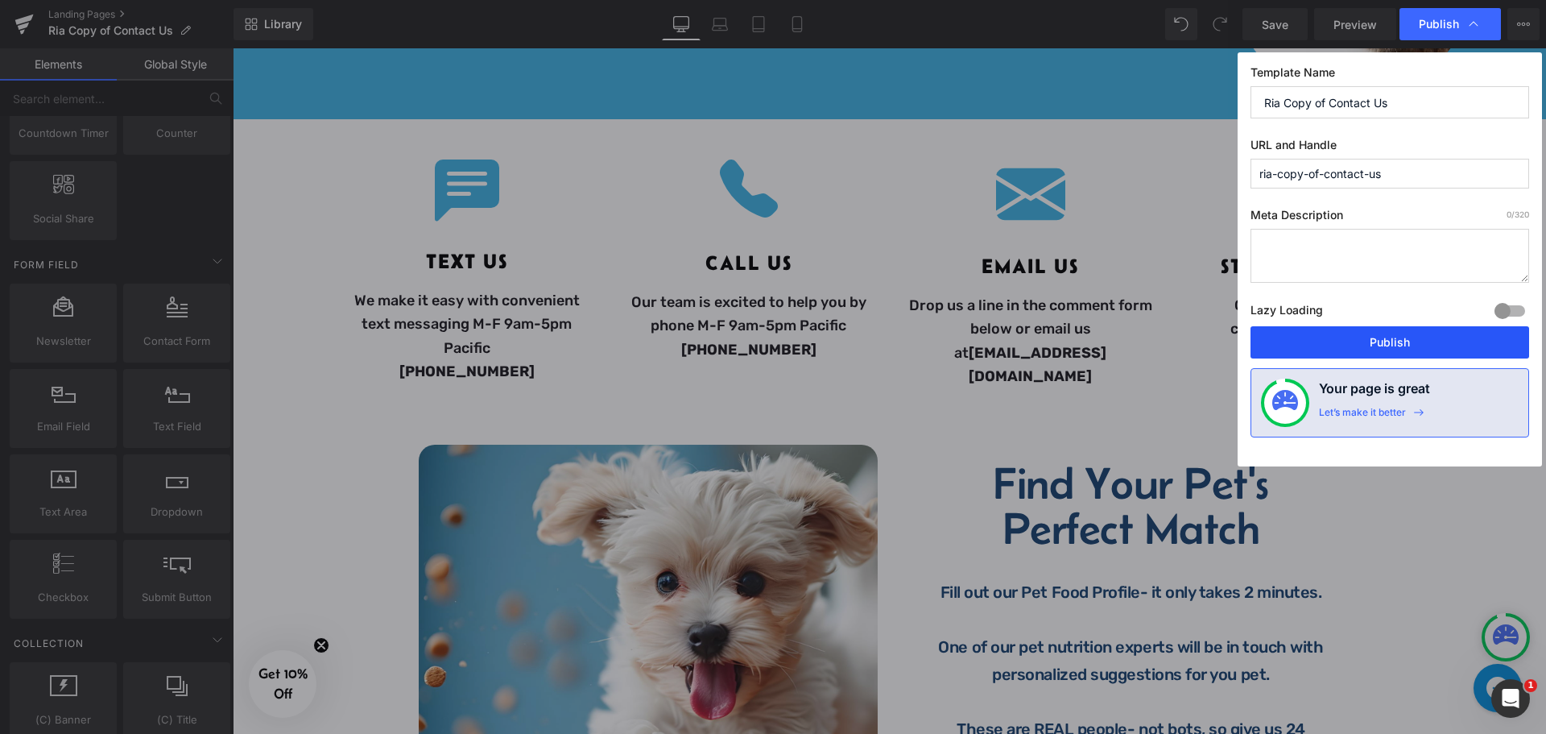
click at [1371, 346] on button "Publish" at bounding box center [1390, 342] width 279 height 32
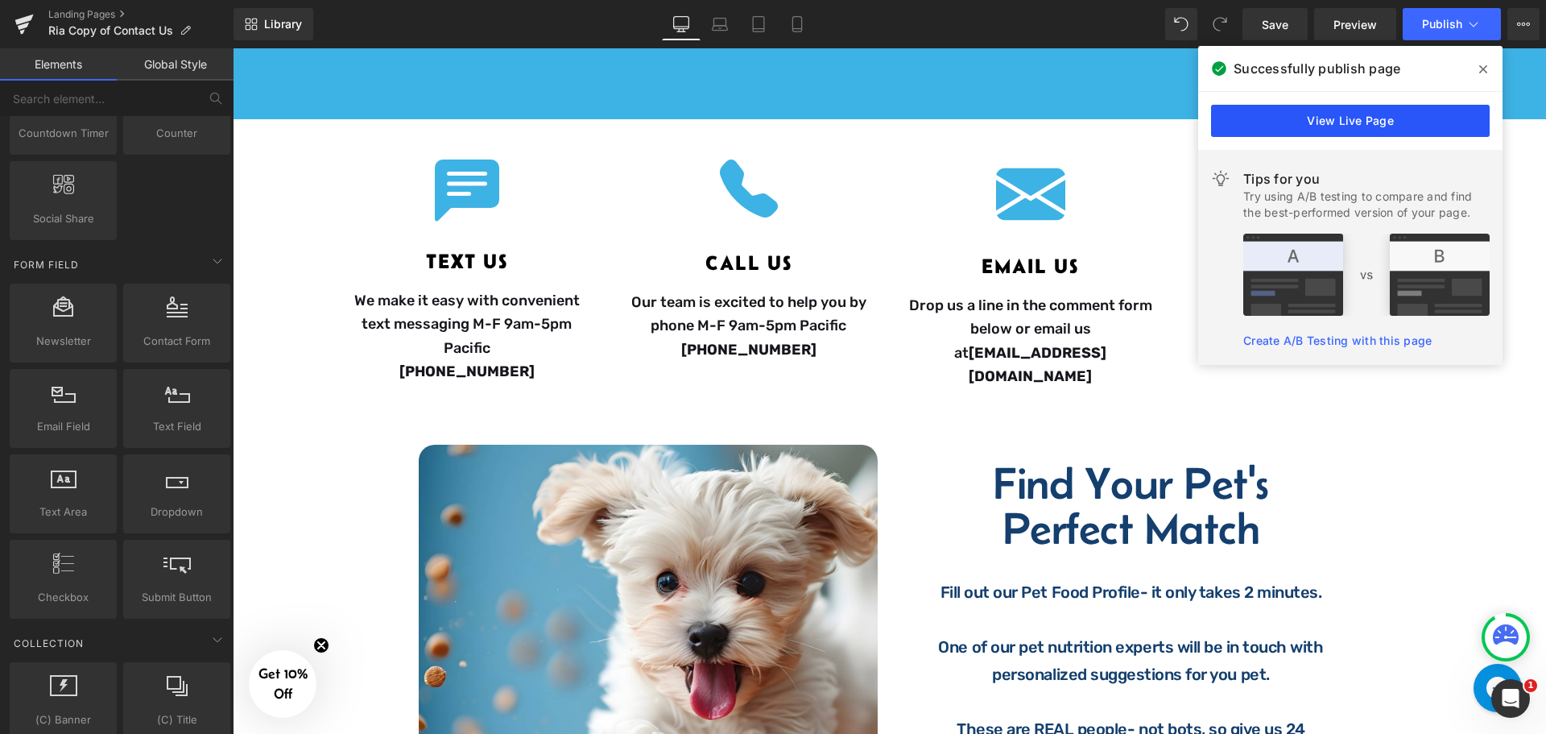
click at [1334, 122] on link "View Live Page" at bounding box center [1350, 121] width 279 height 32
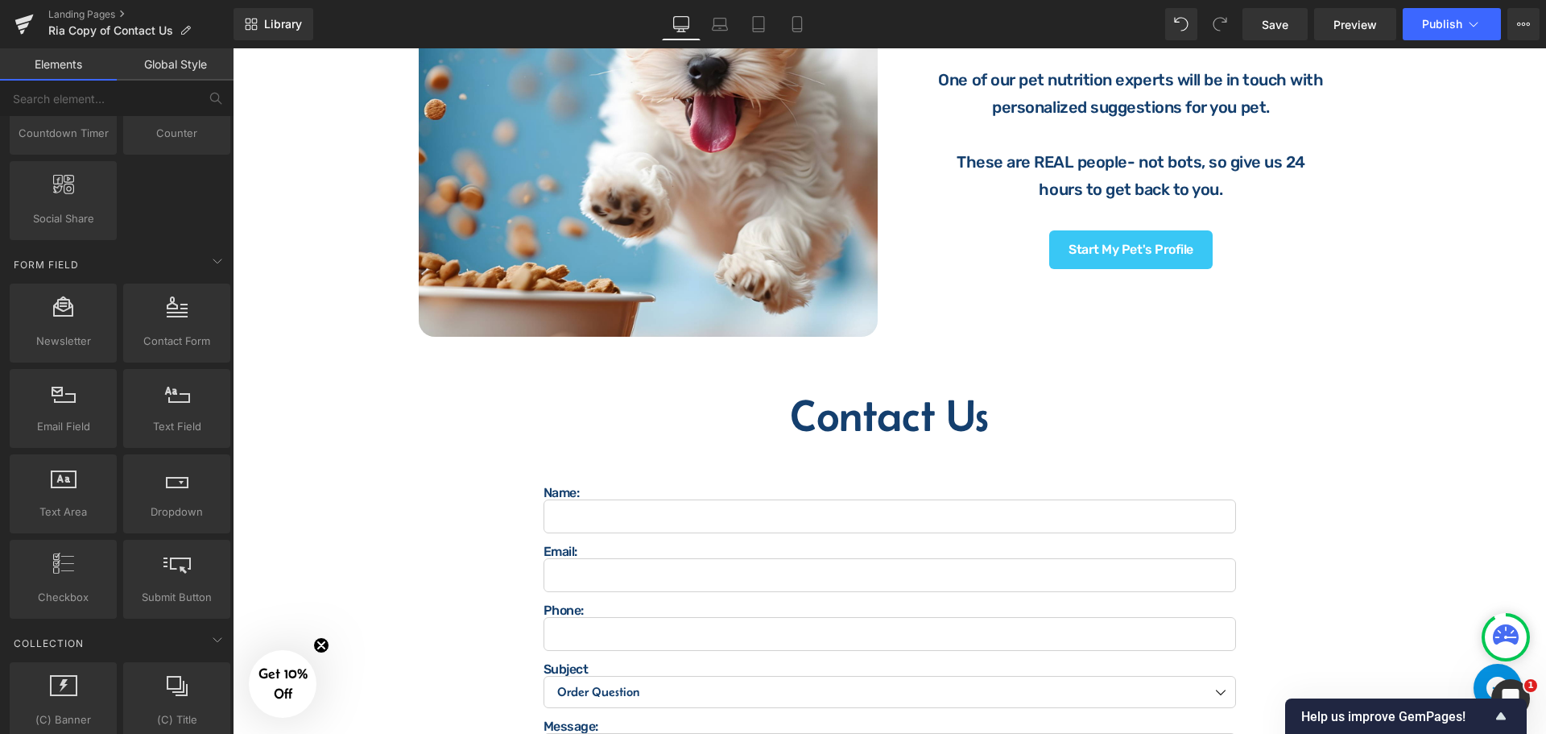
scroll to position [1127, 0]
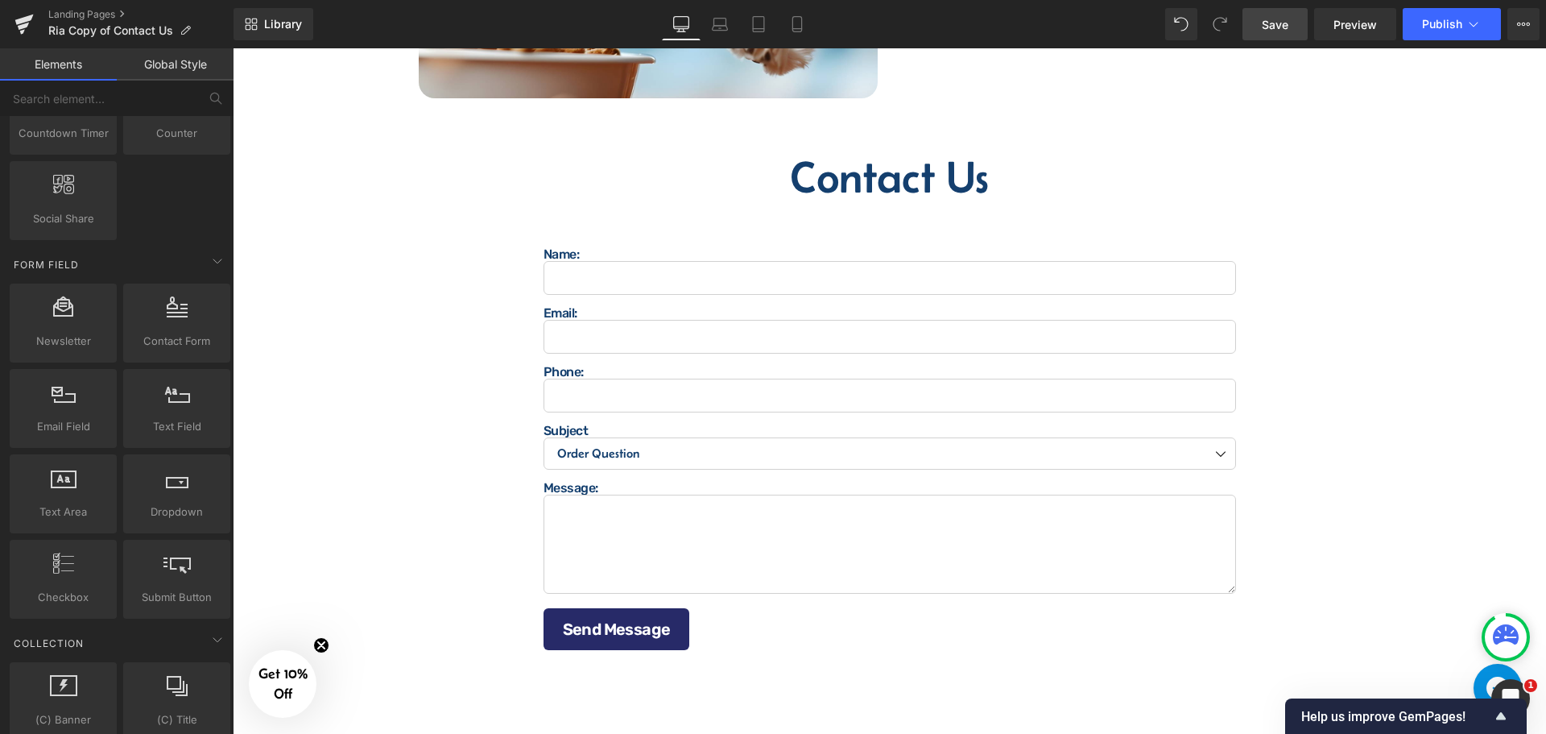
click at [1263, 19] on span "Save" at bounding box center [1275, 24] width 27 height 17
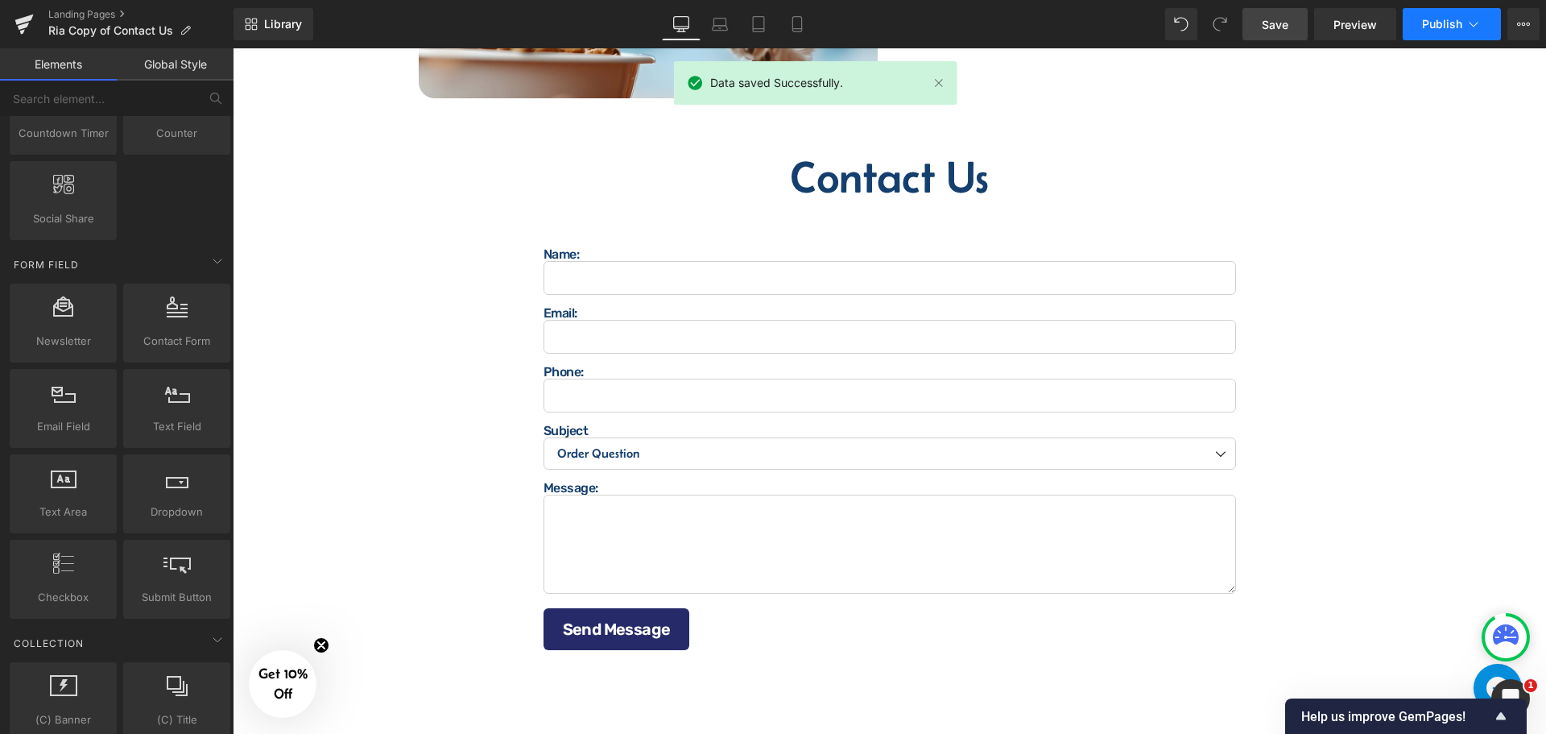
click at [1428, 23] on span "Publish" at bounding box center [1442, 24] width 40 height 13
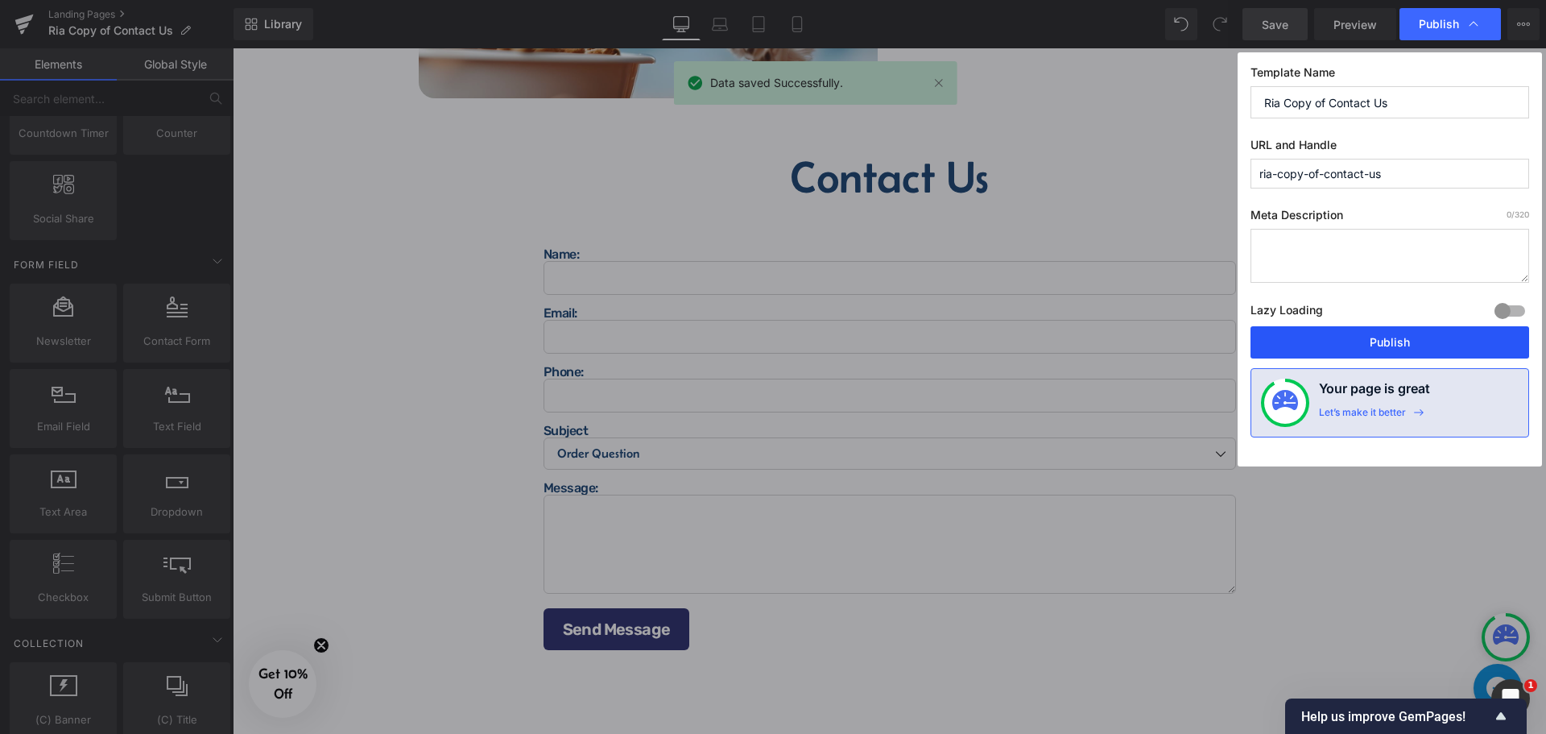
click at [1388, 341] on button "Publish" at bounding box center [1390, 342] width 279 height 32
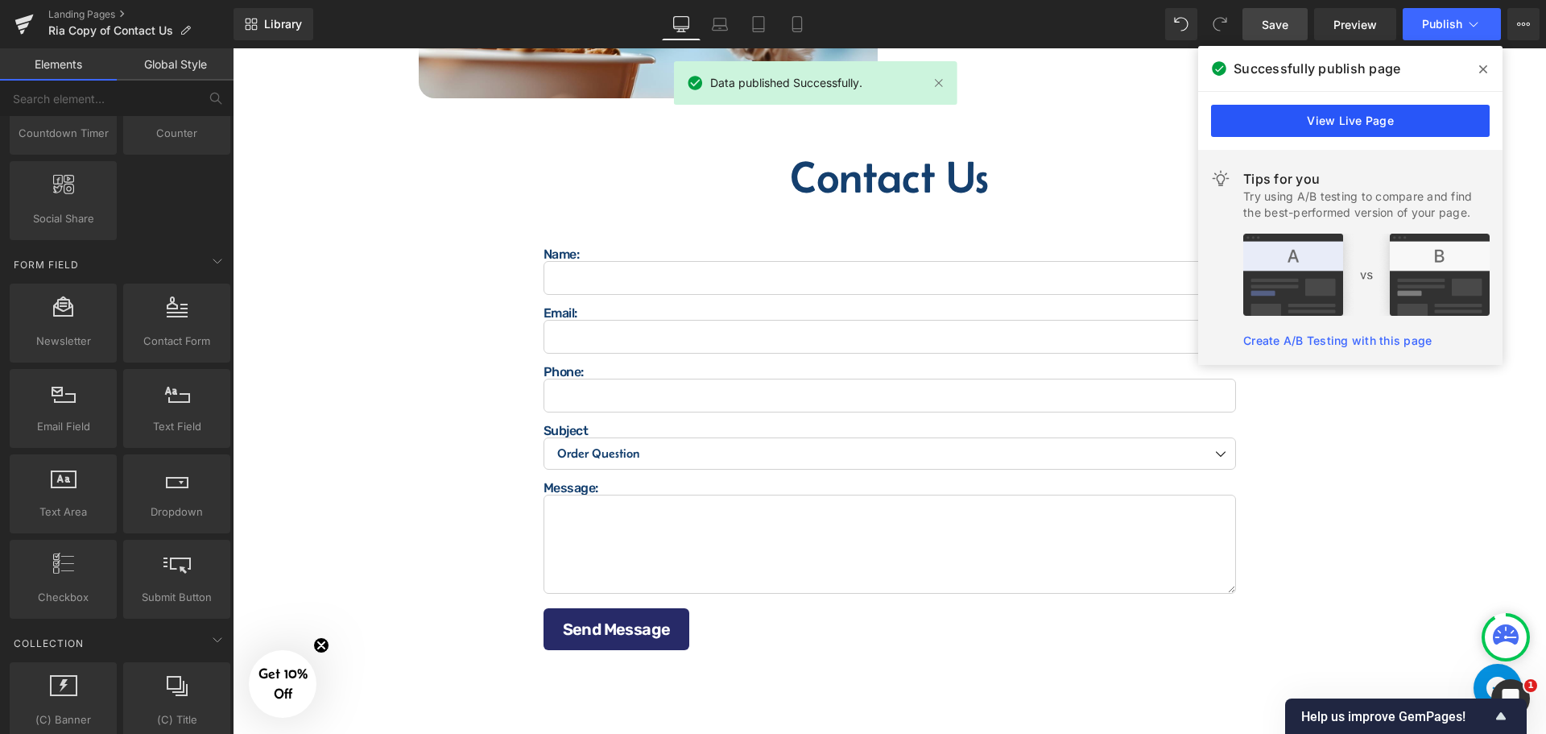
click at [1325, 129] on link "View Live Page" at bounding box center [1350, 121] width 279 height 32
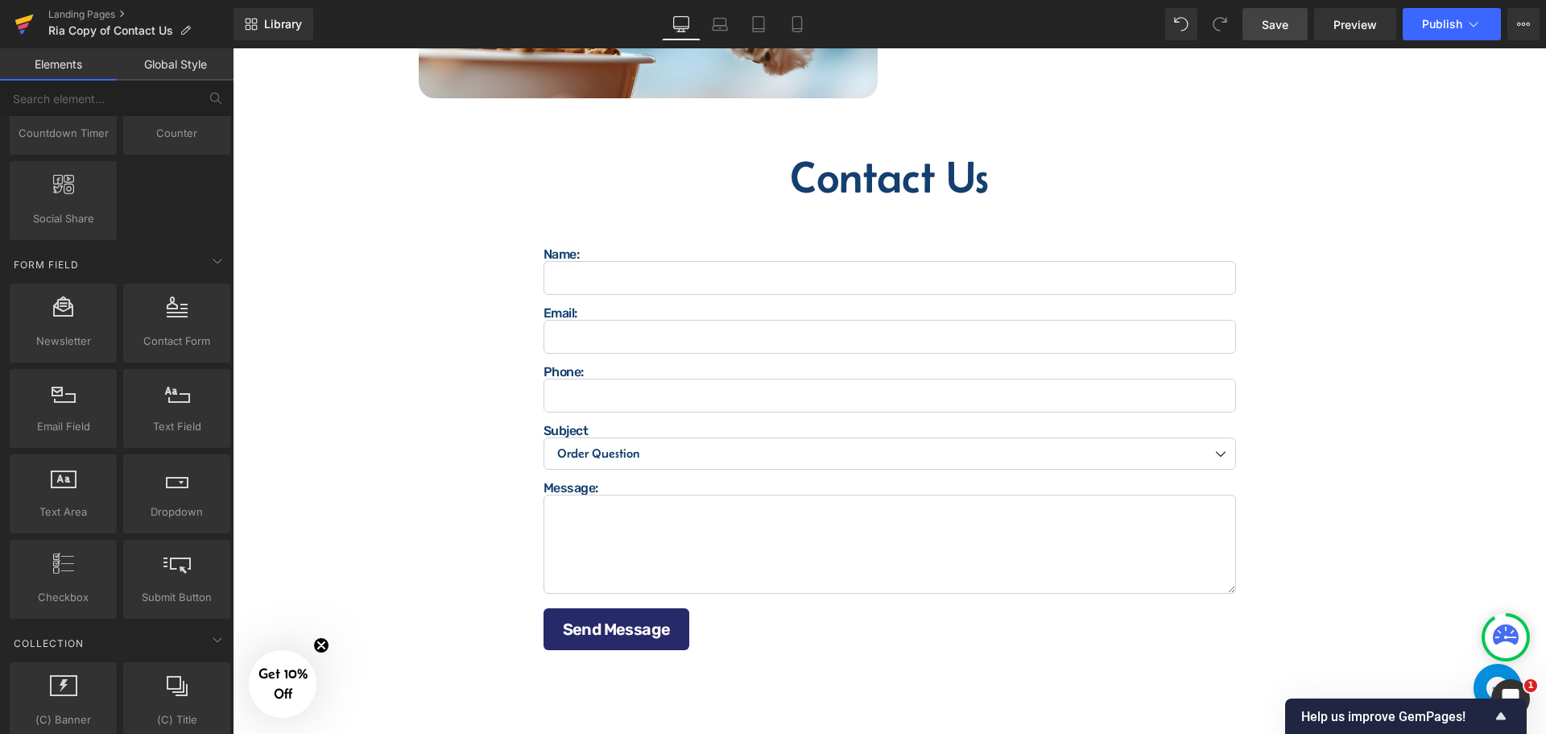
click at [21, 31] on icon at bounding box center [22, 31] width 5 height 5
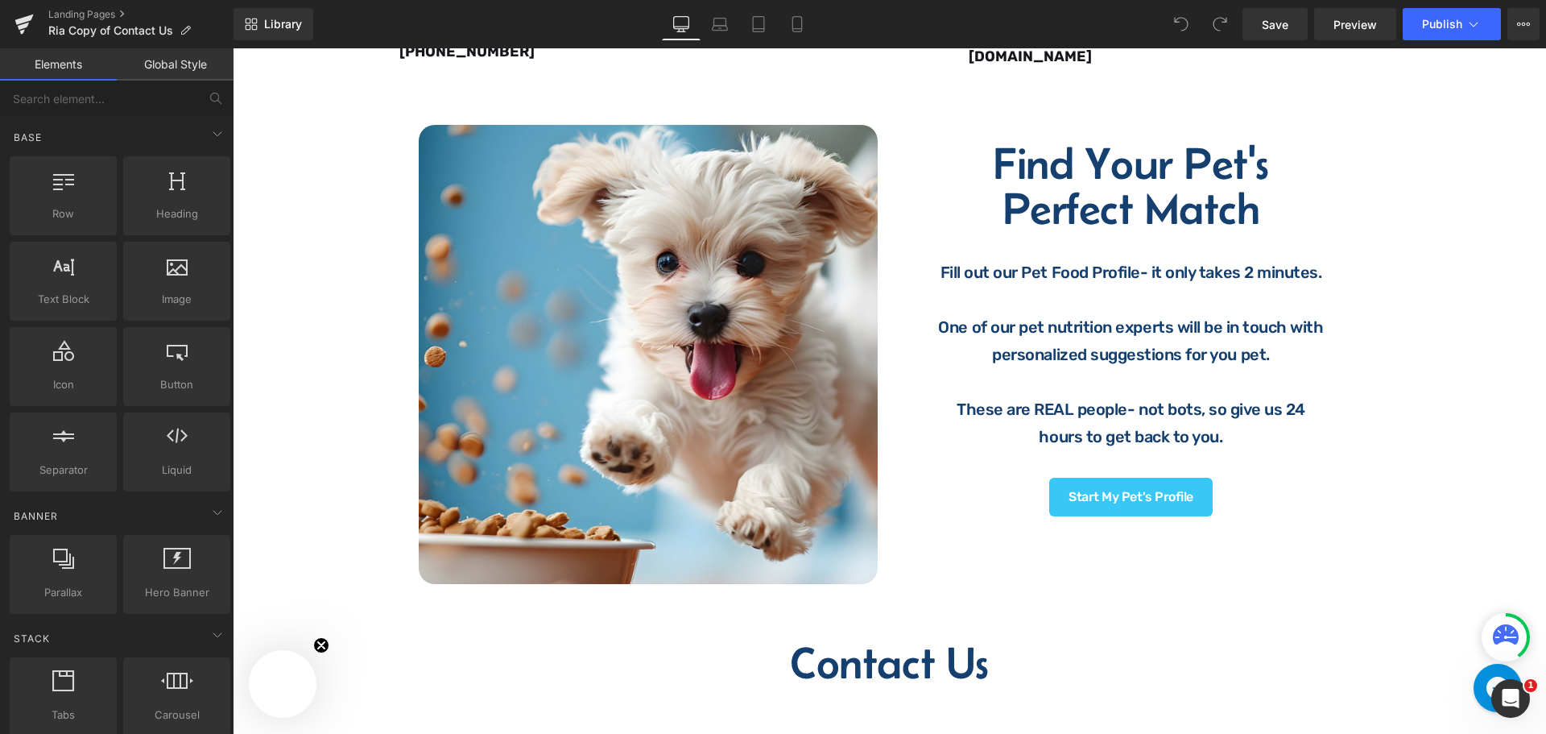
scroll to position [1047, 0]
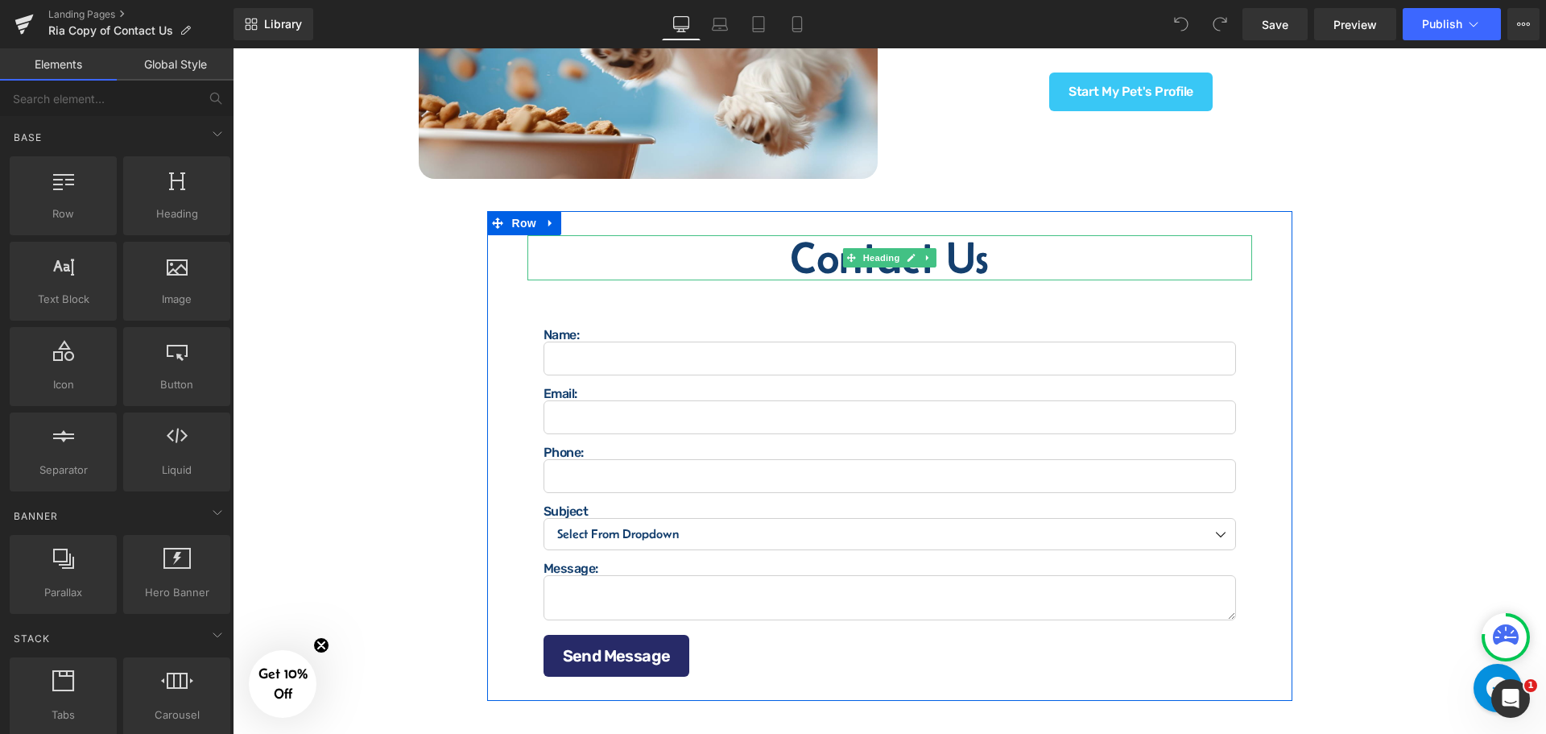
click at [866, 240] on h2 "Contact Us" at bounding box center [889, 257] width 725 height 45
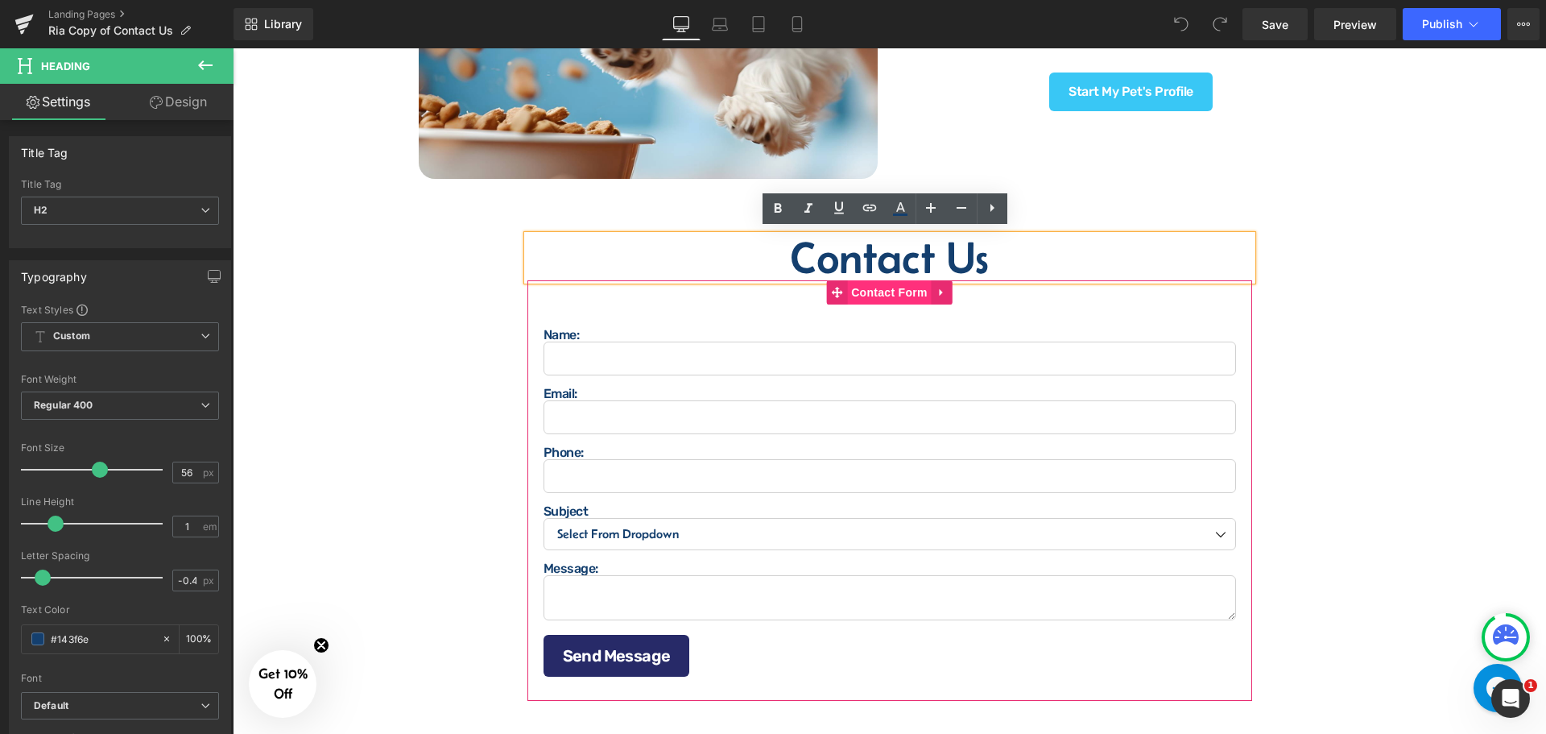
click at [884, 289] on span "Contact Form" at bounding box center [889, 292] width 85 height 24
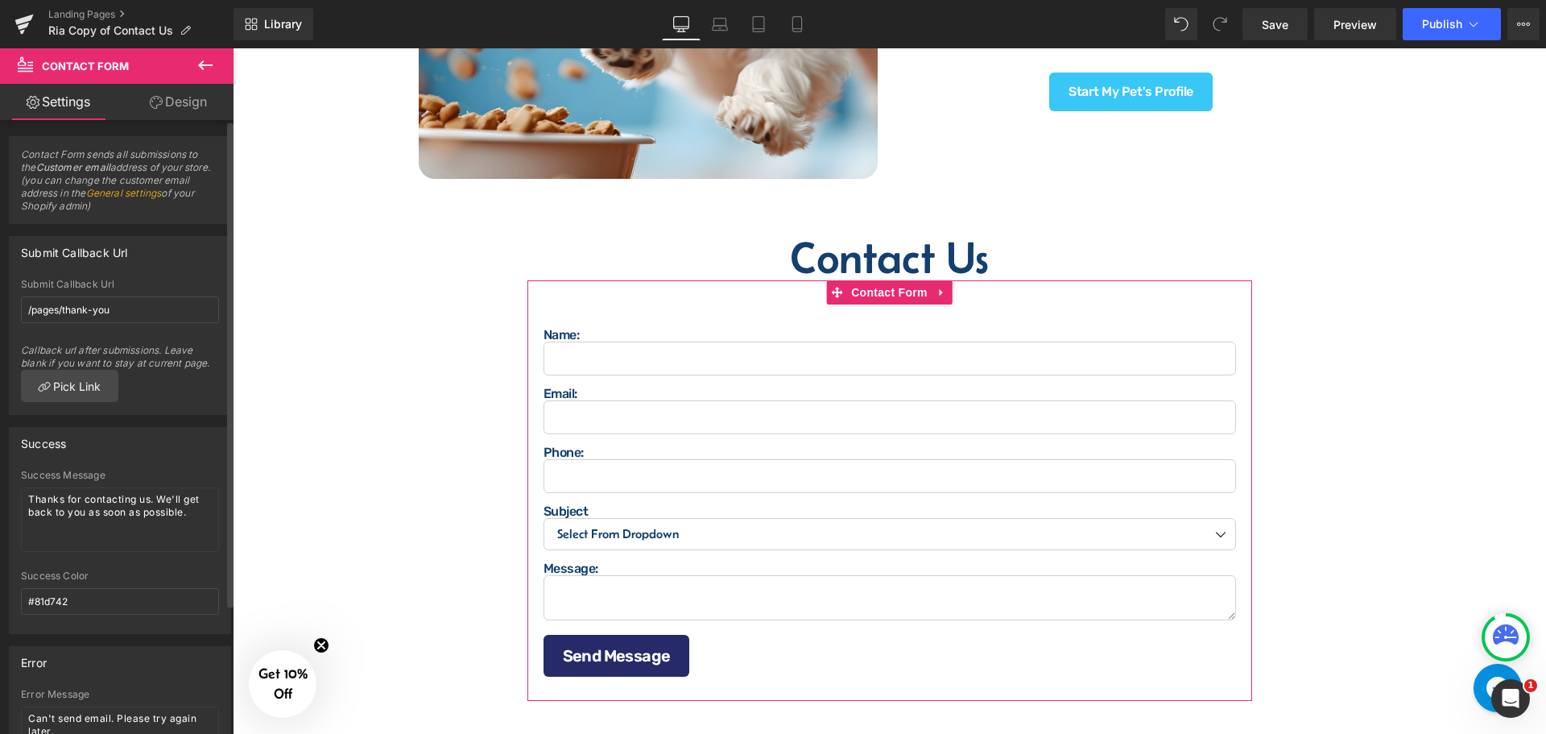
click at [162, 193] on link "General settings" at bounding box center [124, 193] width 76 height 12
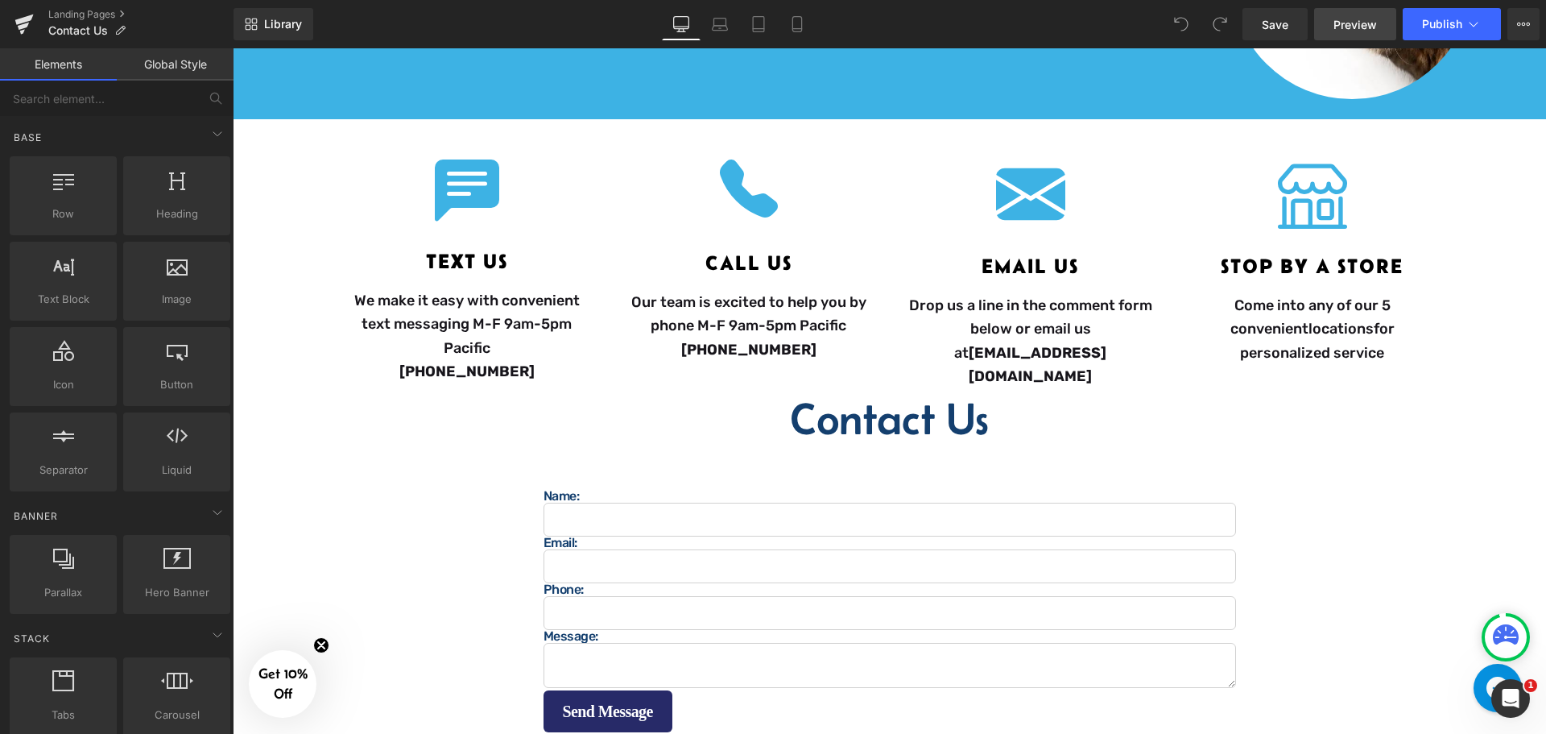
click at [1363, 20] on span "Preview" at bounding box center [1355, 24] width 43 height 17
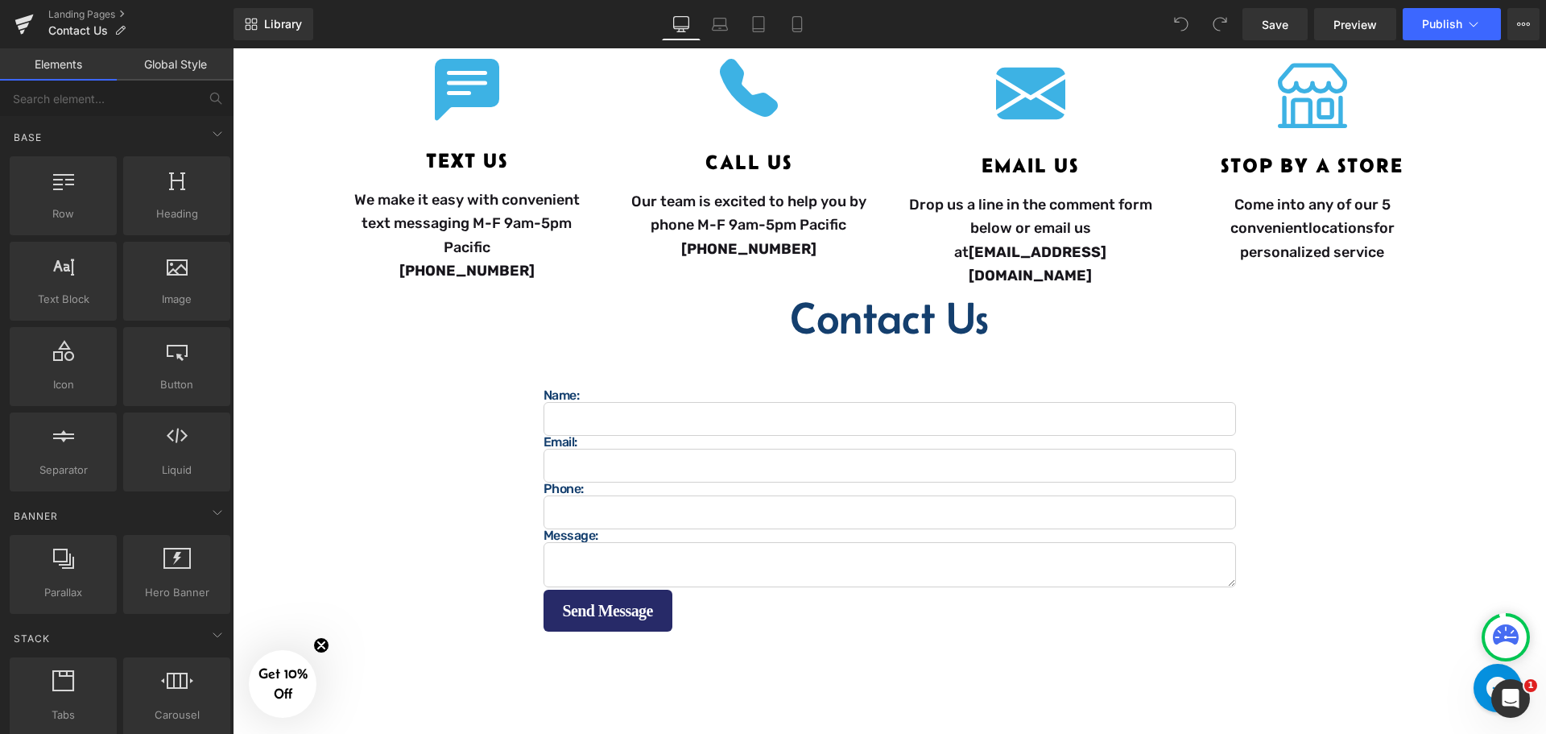
scroll to position [322, 0]
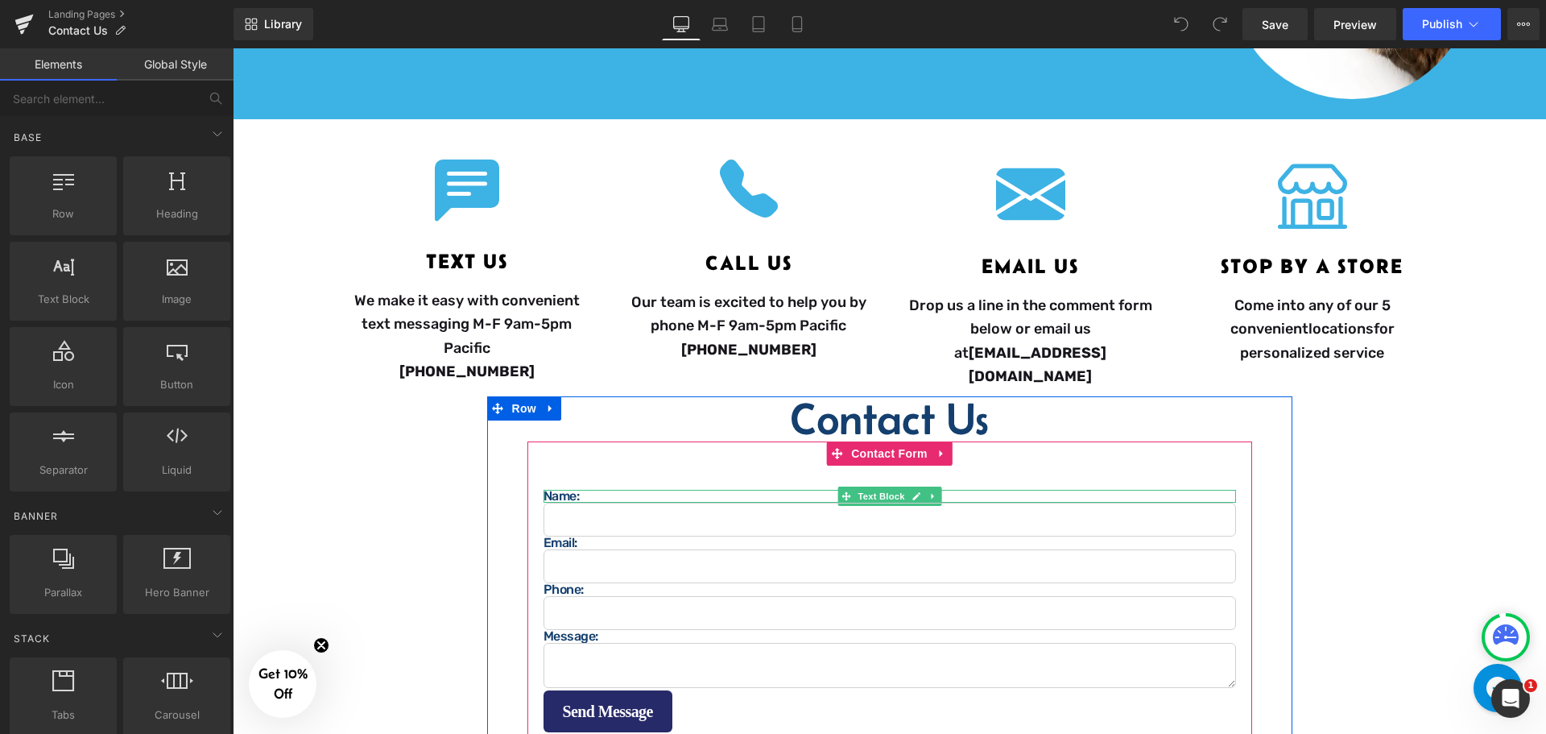
click at [564, 490] on div "Name: Text Block" at bounding box center [890, 496] width 693 height 13
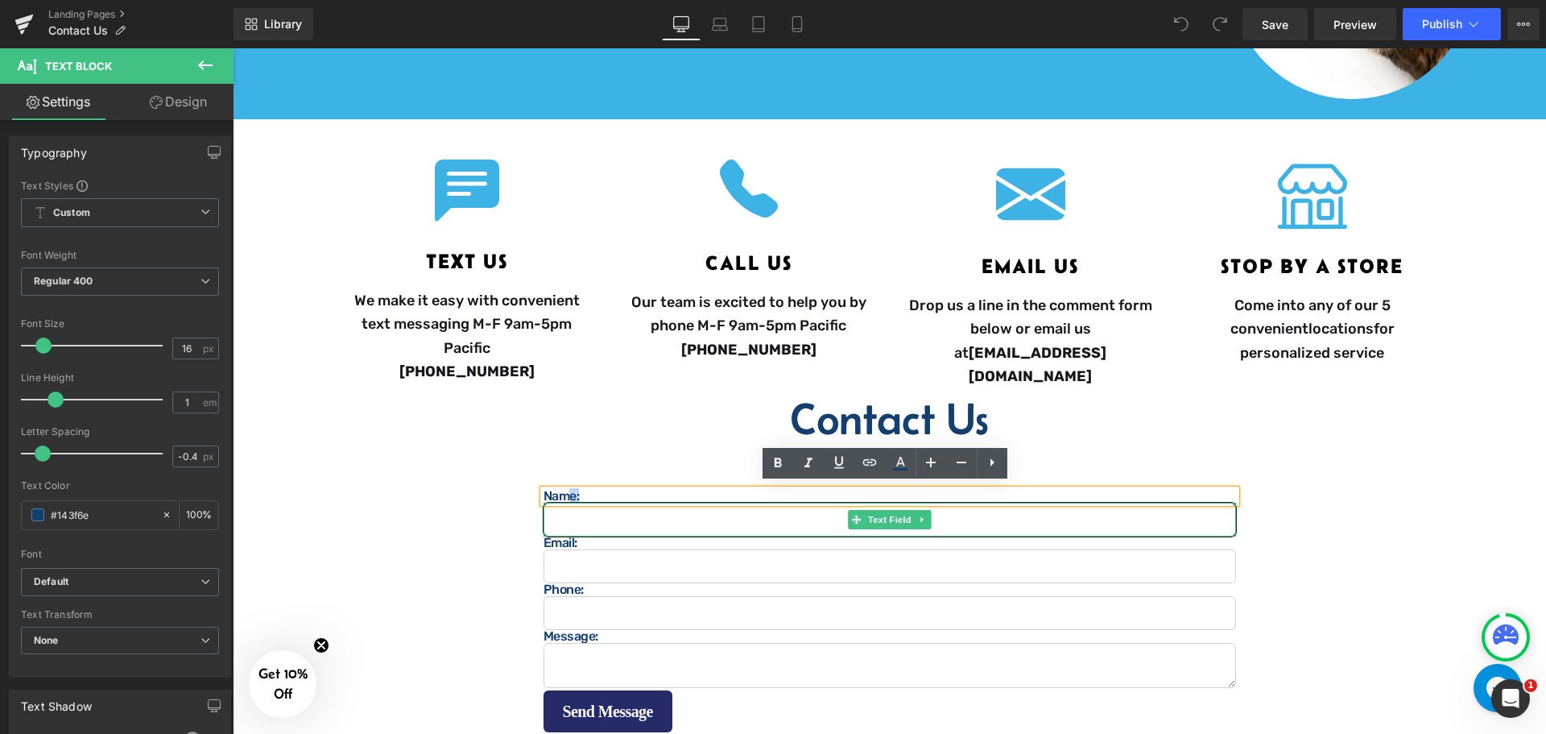
click at [637, 518] on input "text" at bounding box center [890, 519] width 693 height 34
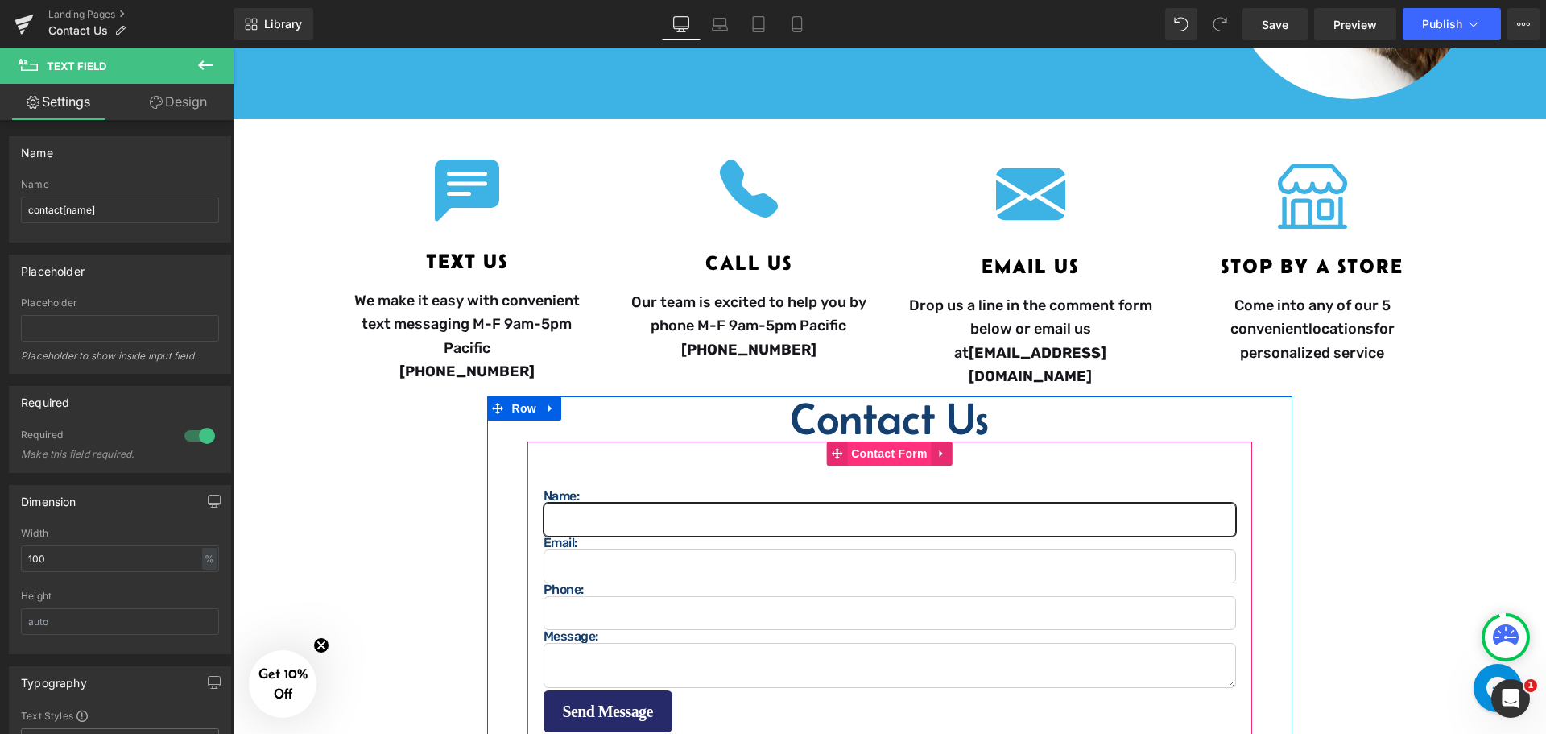
click at [882, 452] on span "Contact Form" at bounding box center [889, 453] width 85 height 24
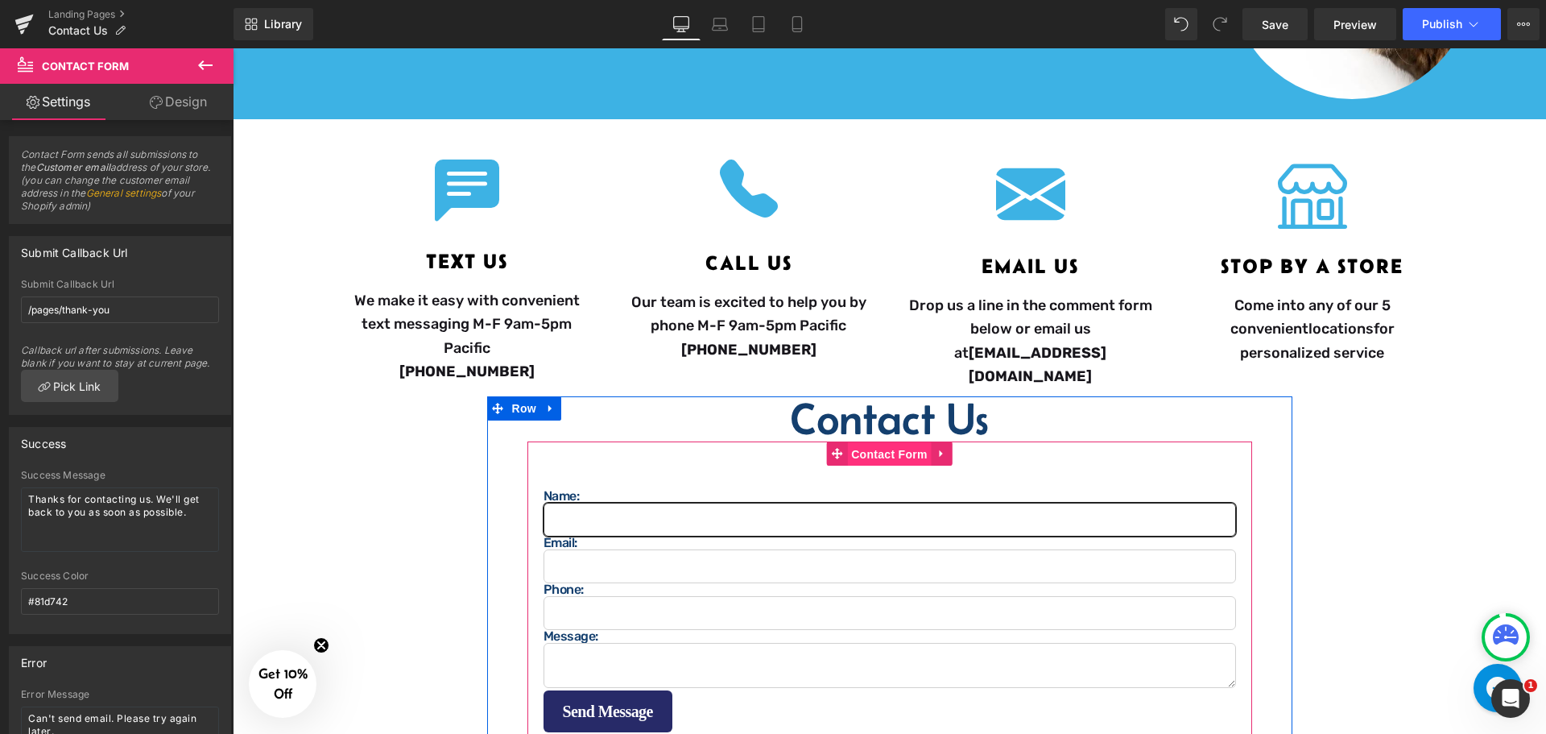
click at [878, 442] on span "Contact Form" at bounding box center [889, 454] width 85 height 24
click at [871, 513] on span "Text Field" at bounding box center [890, 519] width 50 height 19
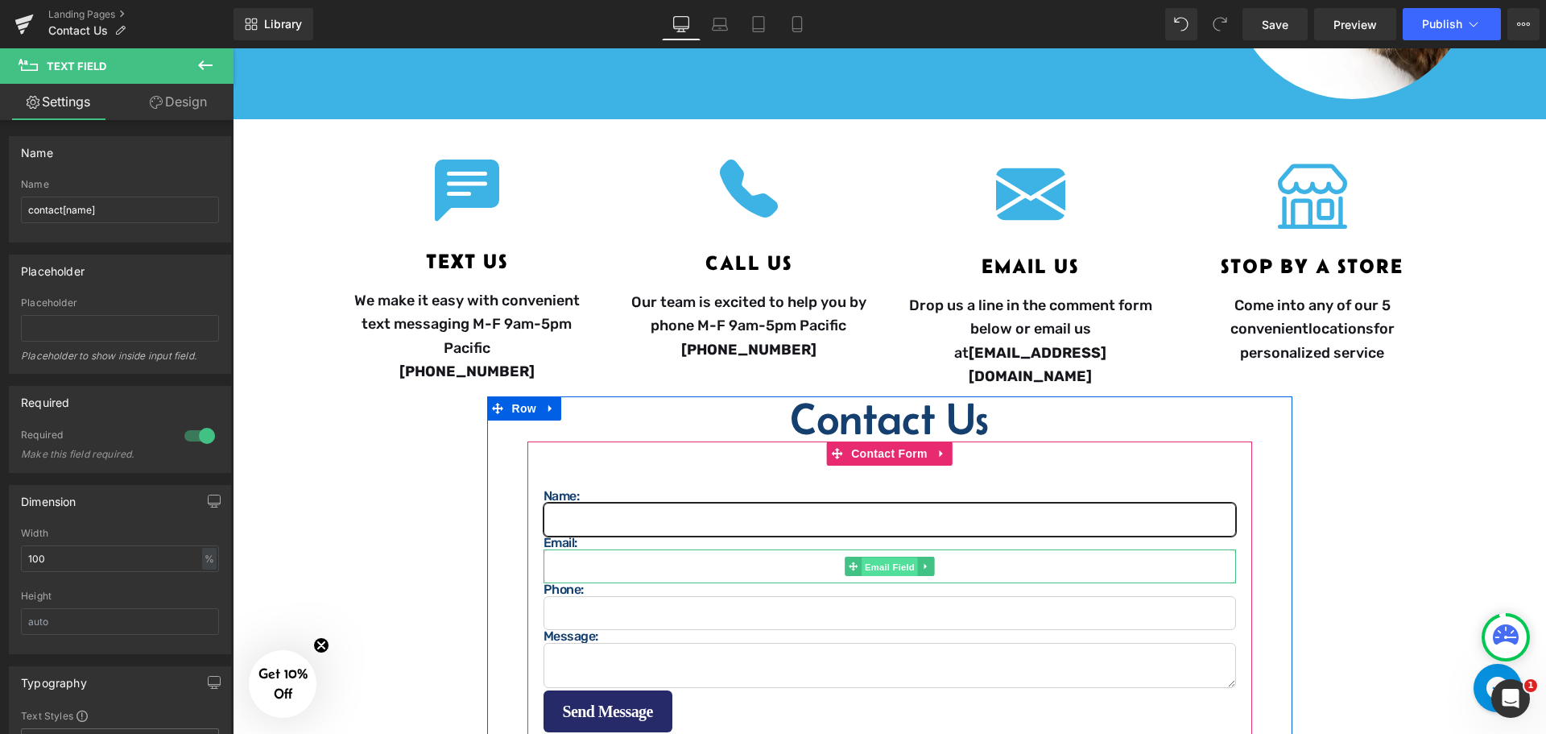
click at [876, 564] on span "Email Field" at bounding box center [890, 566] width 56 height 19
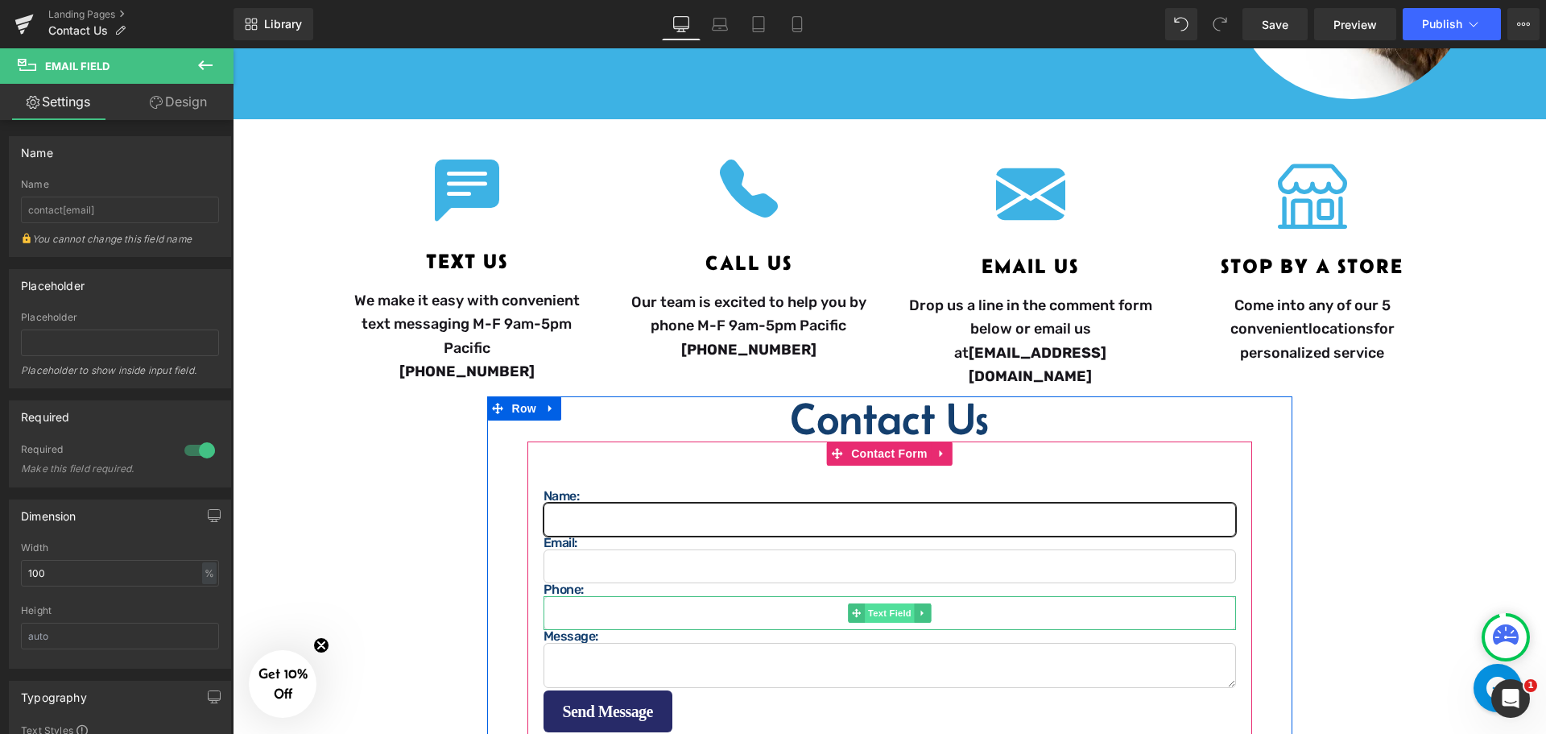
click at [877, 606] on span "Text Field" at bounding box center [890, 612] width 50 height 19
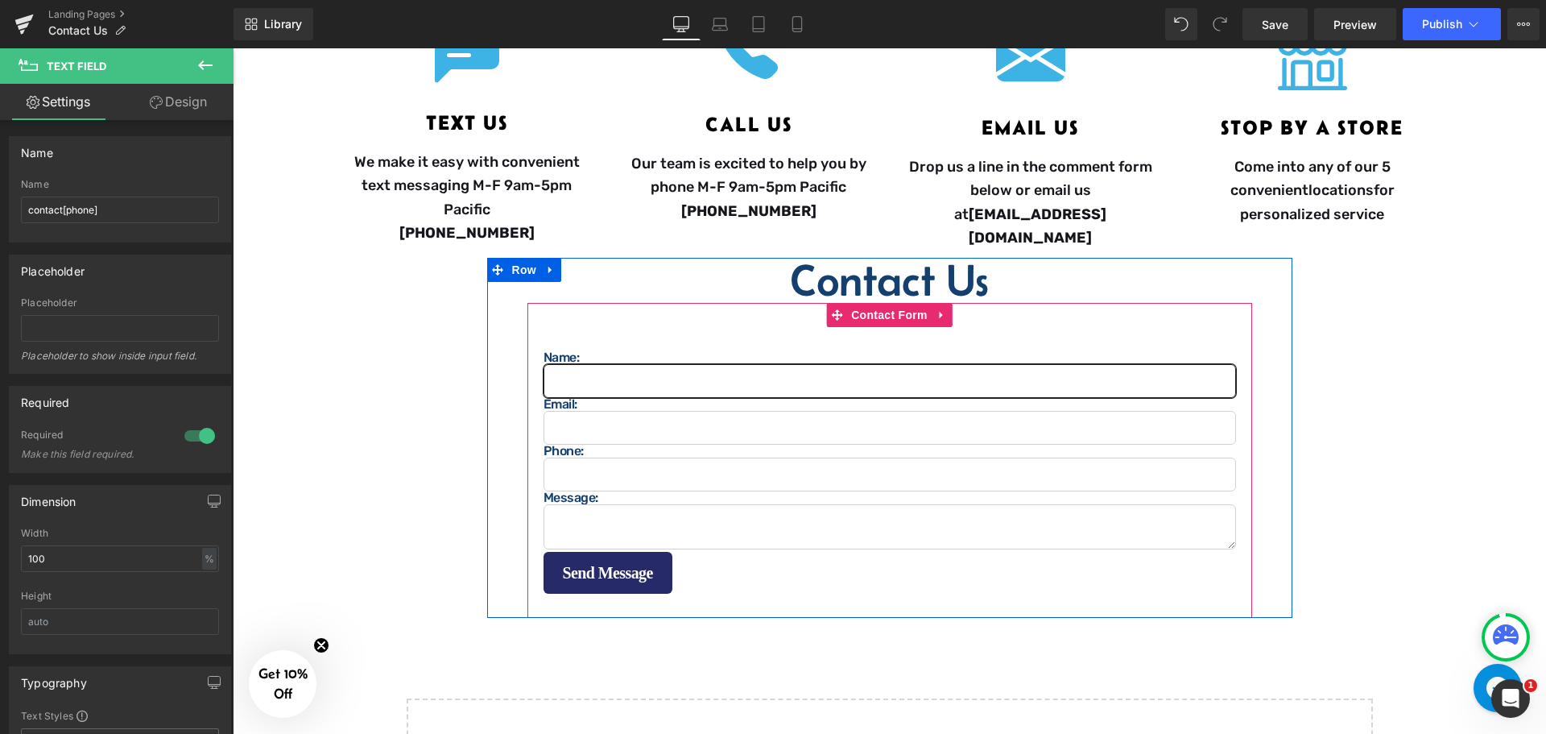
scroll to position [483, 0]
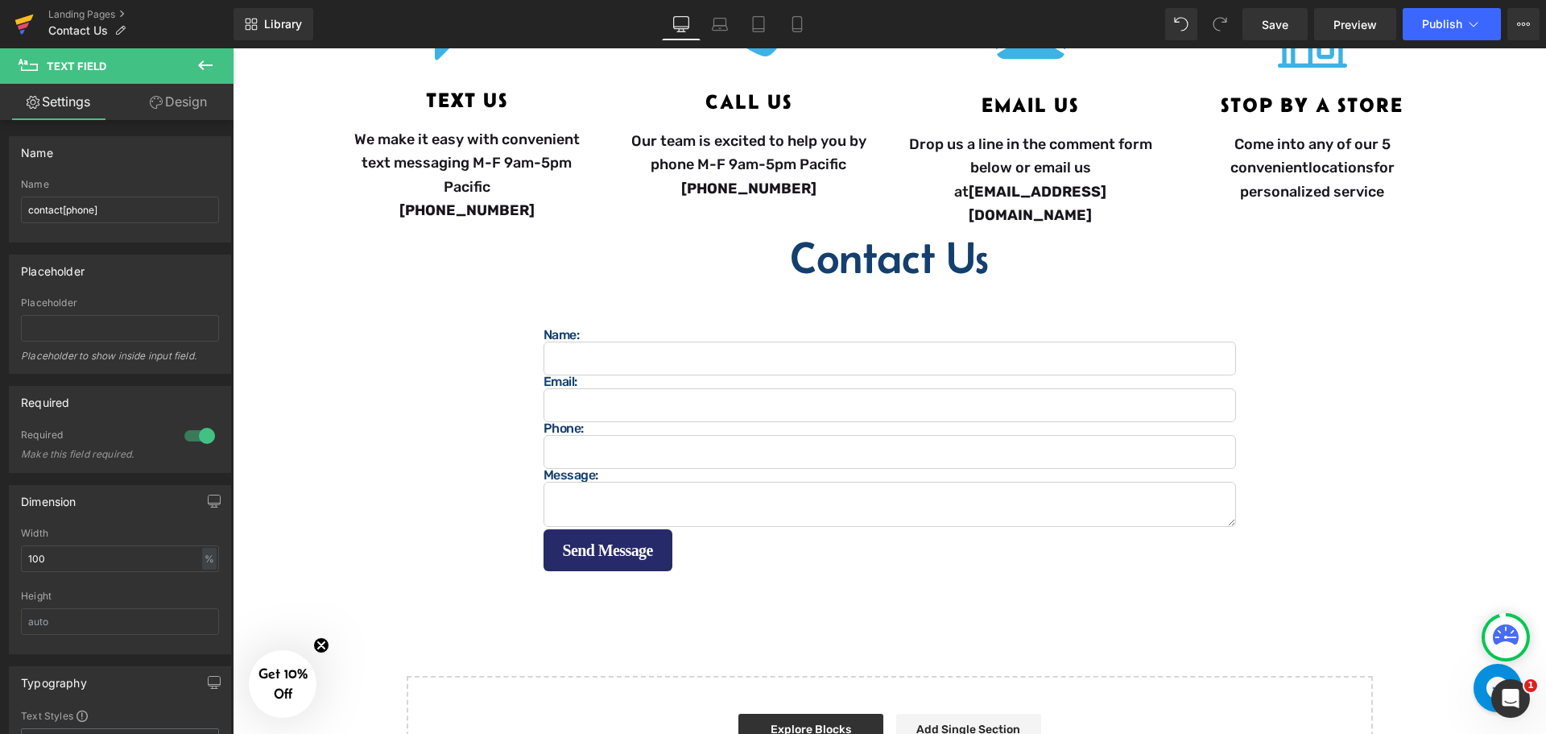
click at [23, 19] on icon at bounding box center [24, 19] width 19 height 10
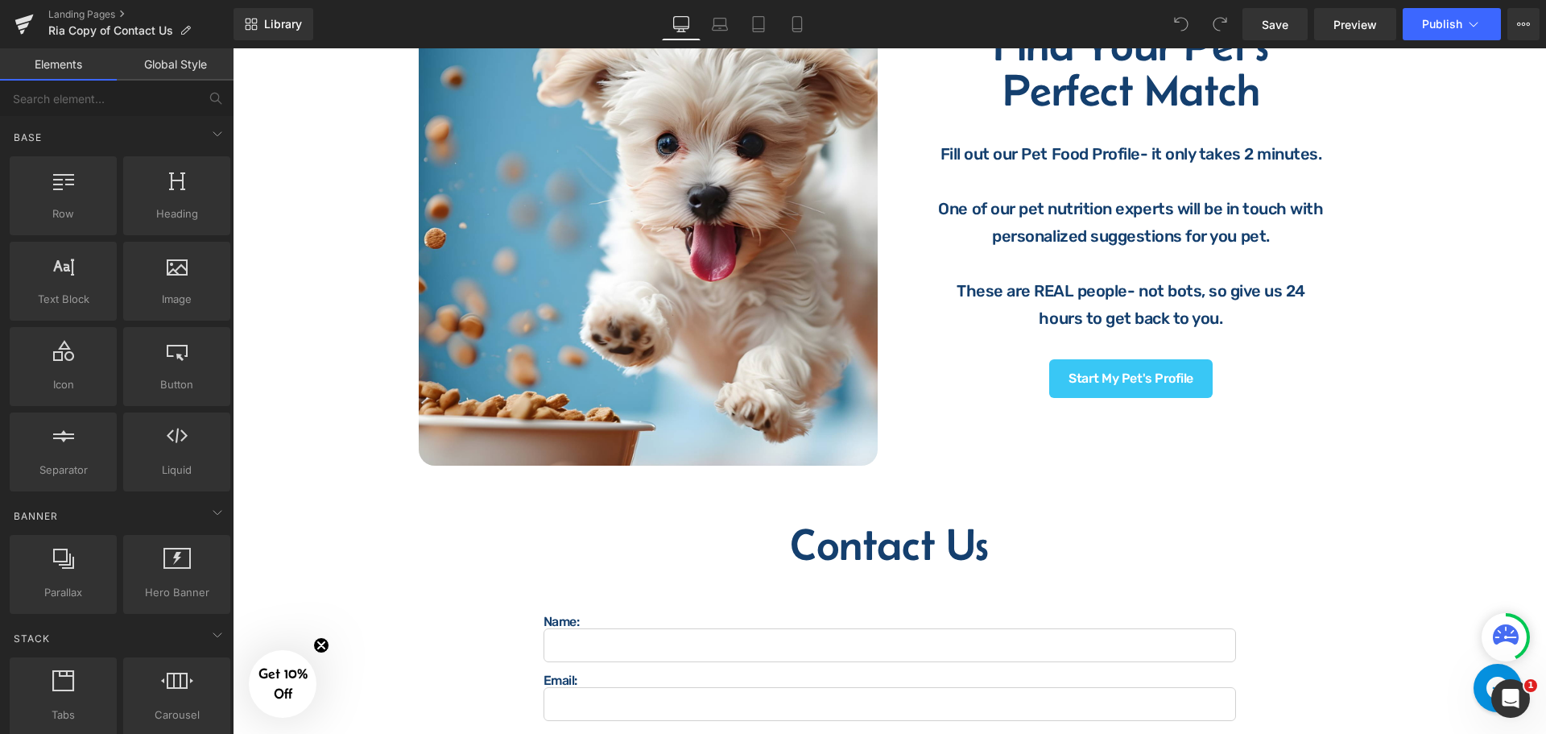
scroll to position [1127, 0]
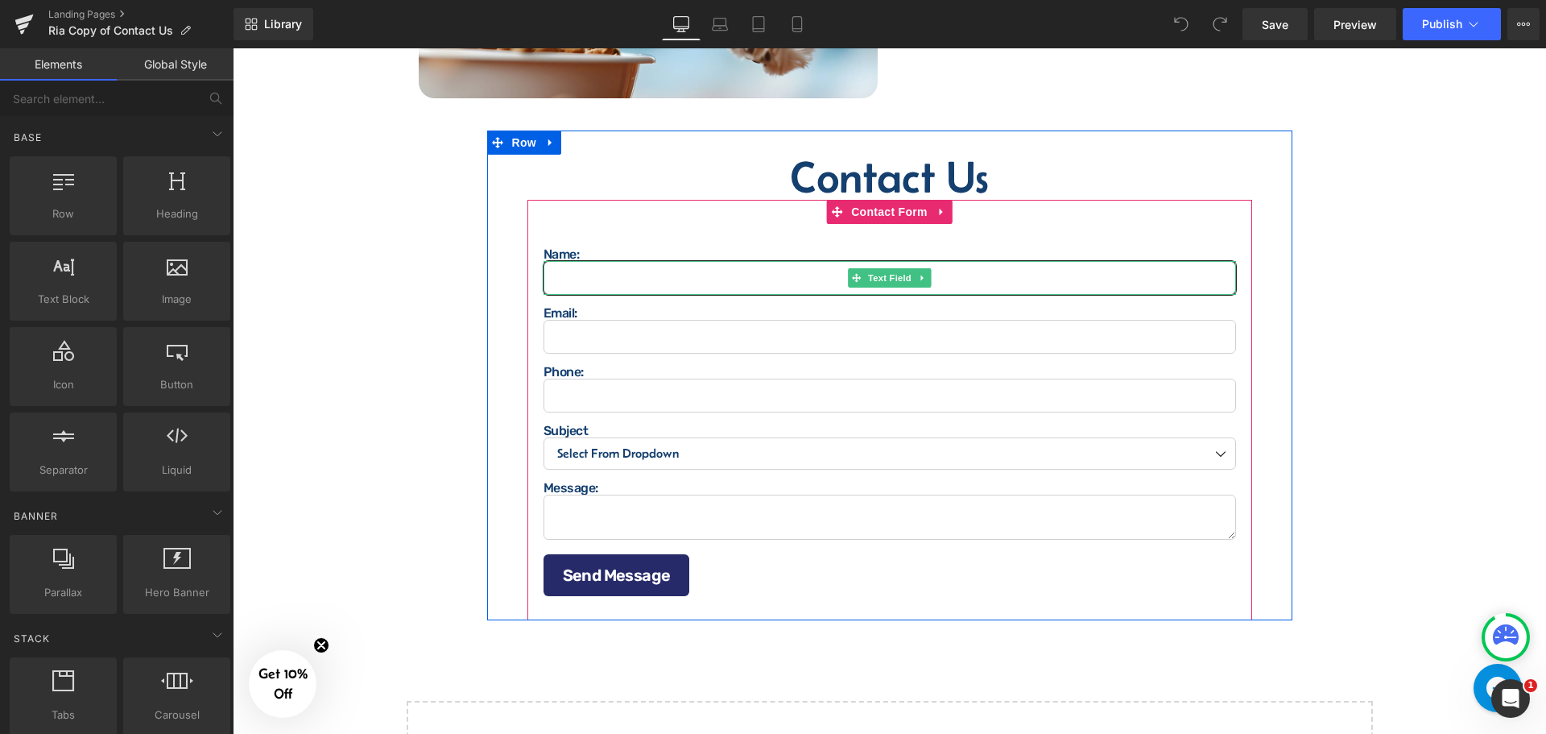
click at [659, 268] on input "text" at bounding box center [890, 278] width 693 height 34
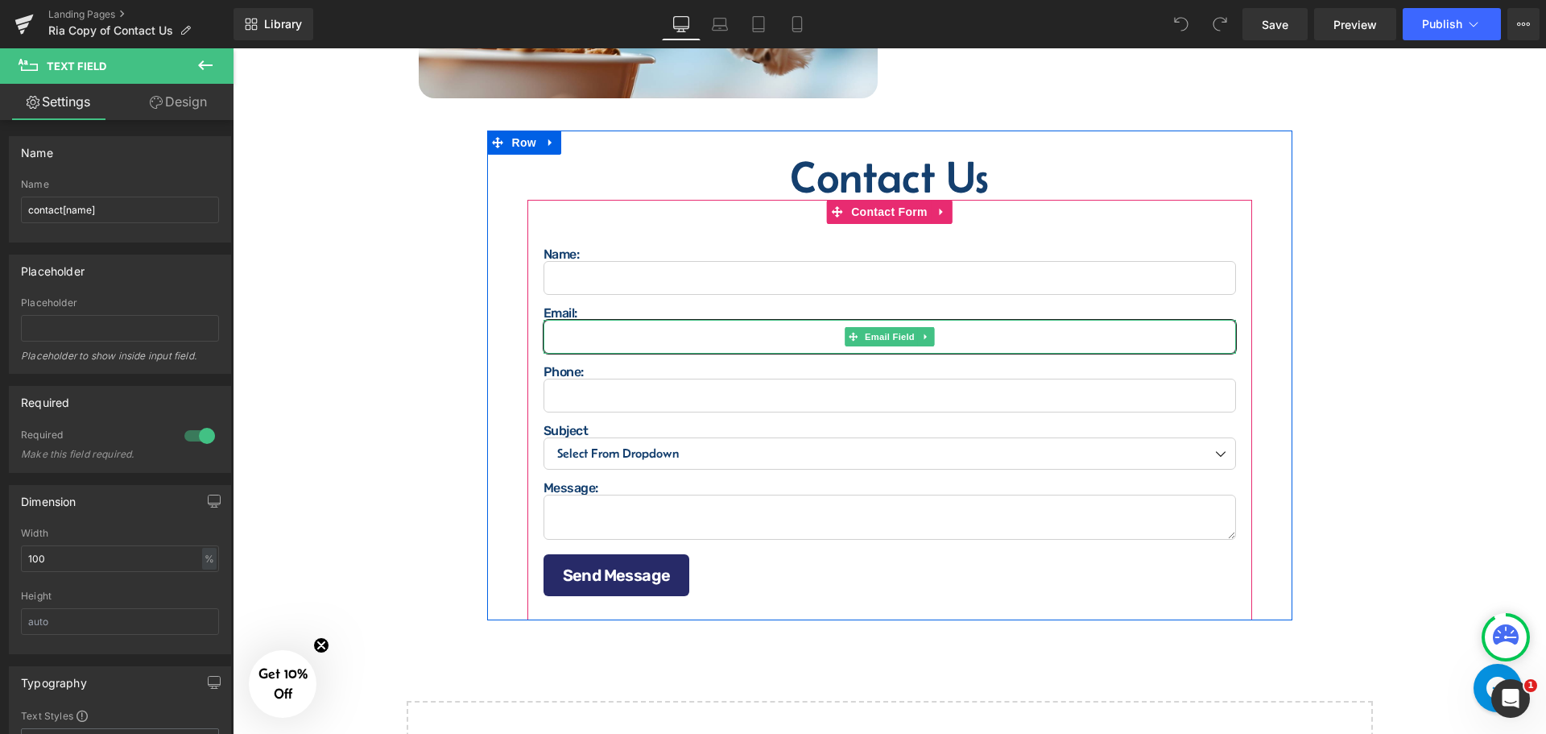
click at [660, 326] on input "email" at bounding box center [890, 337] width 693 height 34
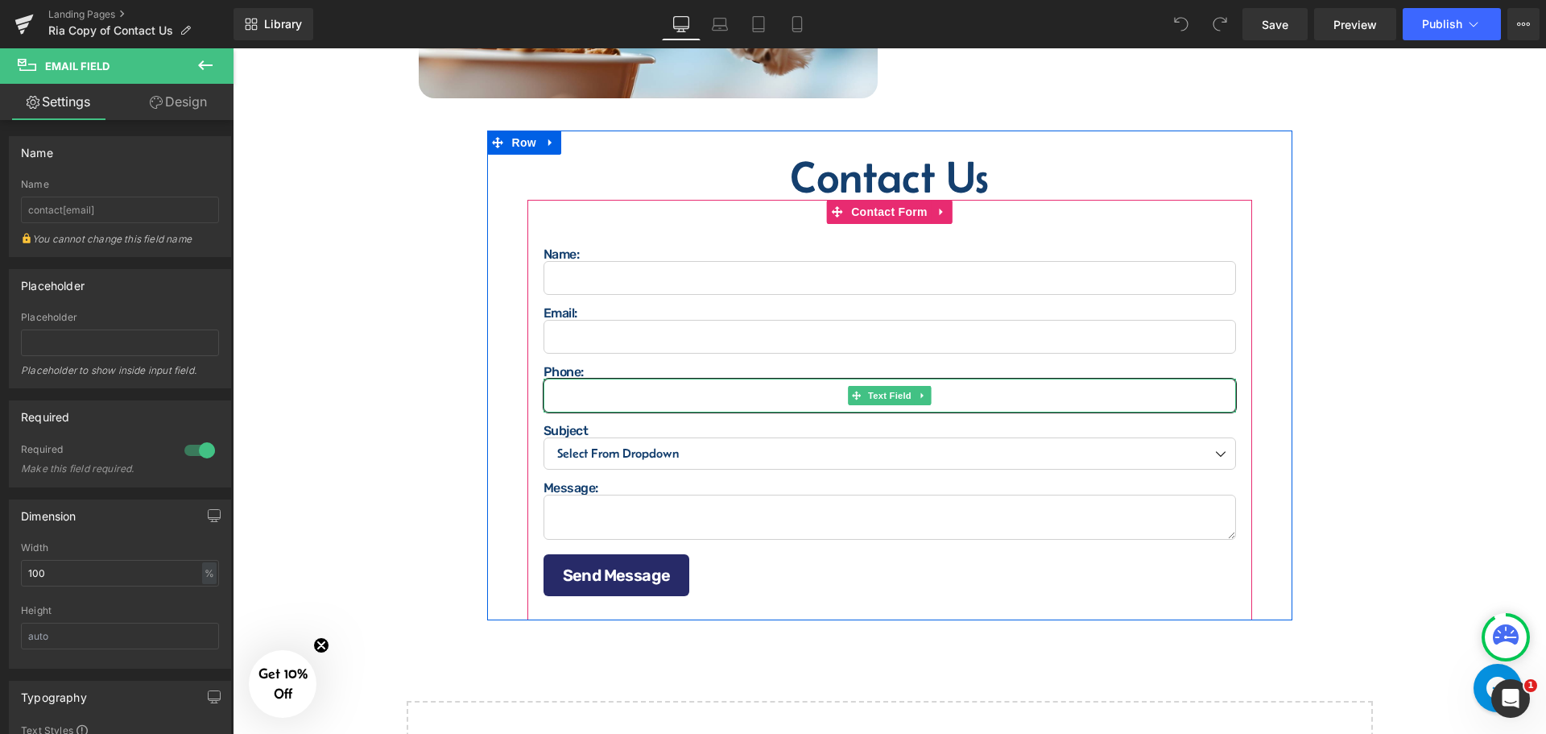
click at [667, 395] on input "text" at bounding box center [890, 395] width 693 height 34
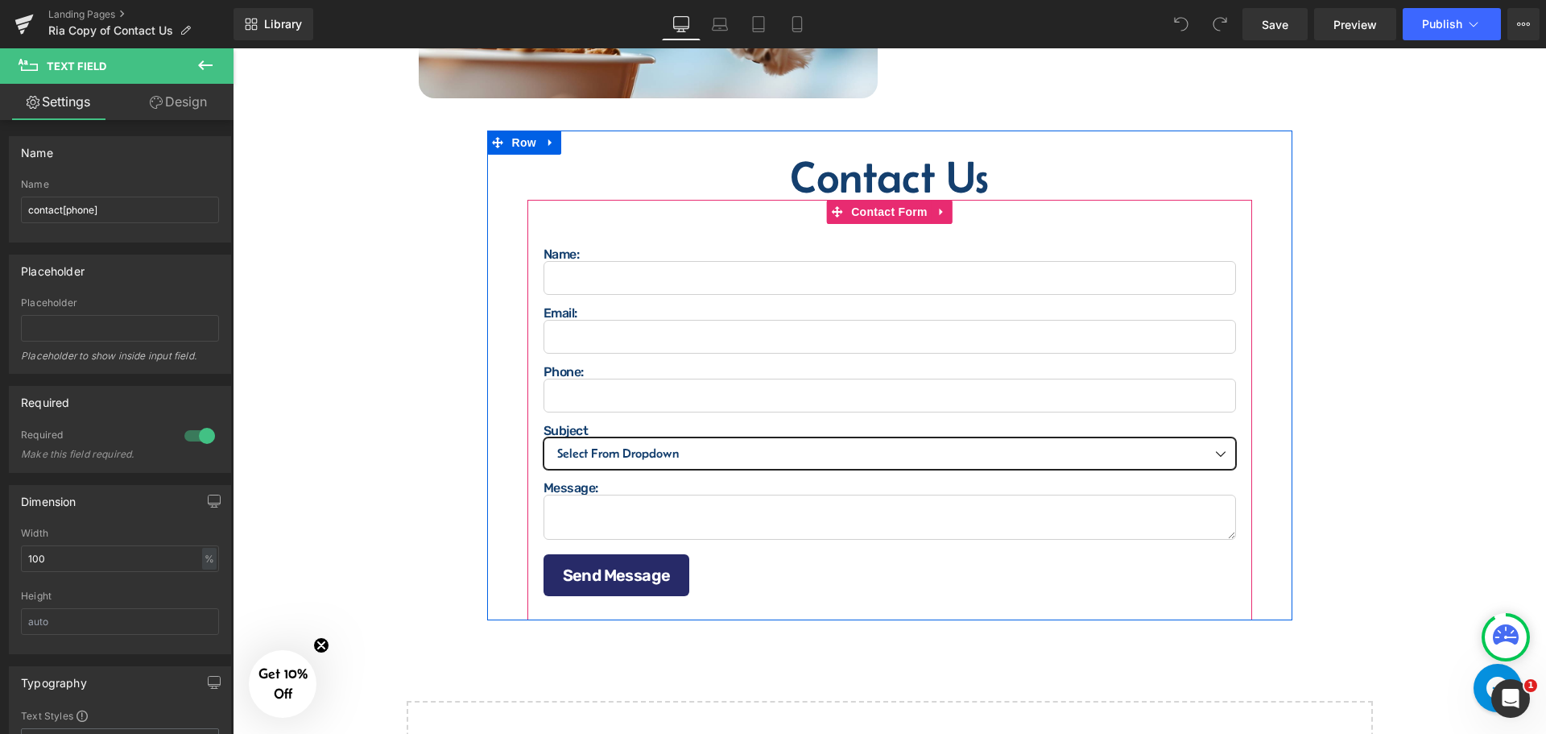
click at [668, 445] on select "Select From Dropdown Product Question Order Question Donation Request" at bounding box center [890, 453] width 693 height 32
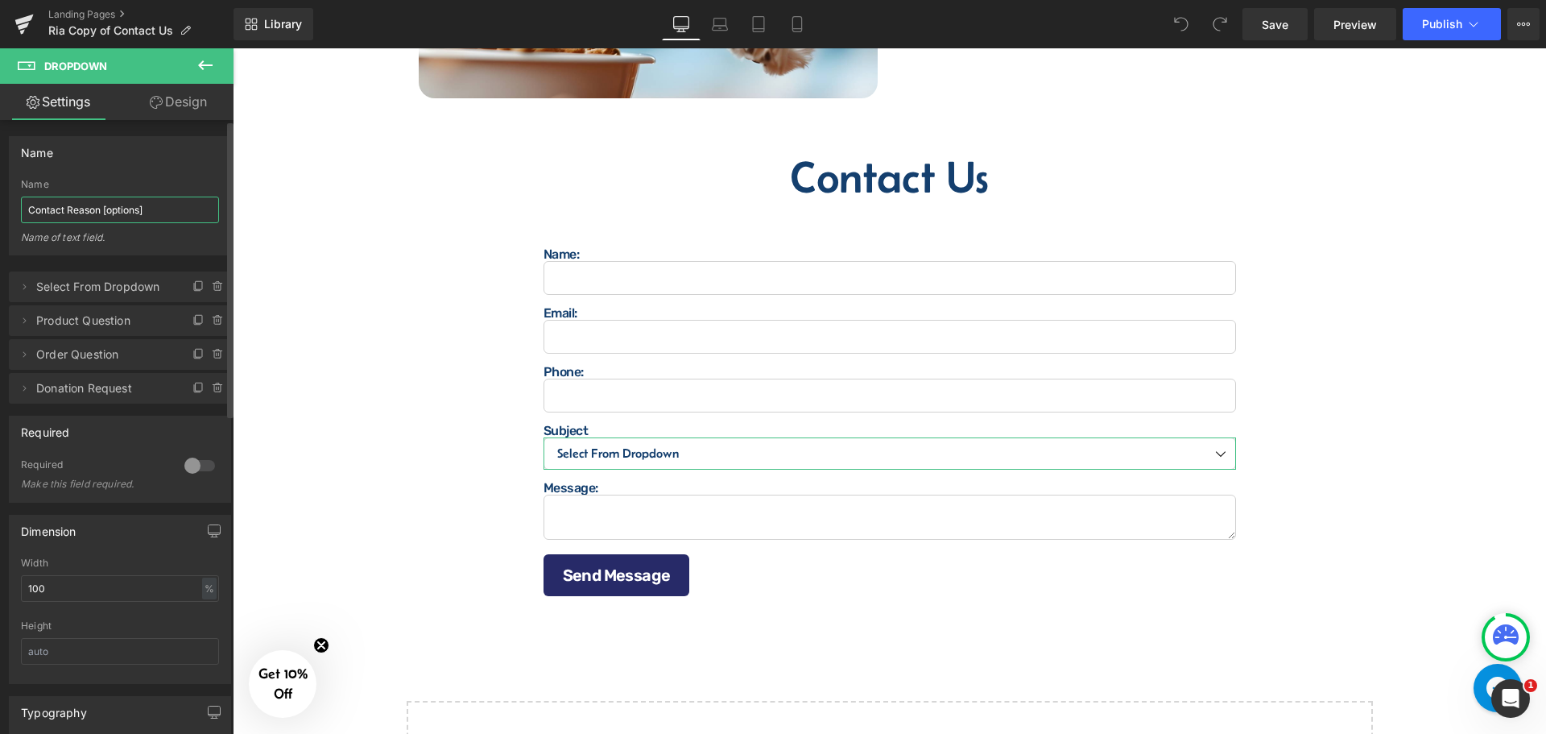
click at [100, 204] on input "Contact Reason [options]" at bounding box center [120, 209] width 198 height 27
type input "contact [subject]"
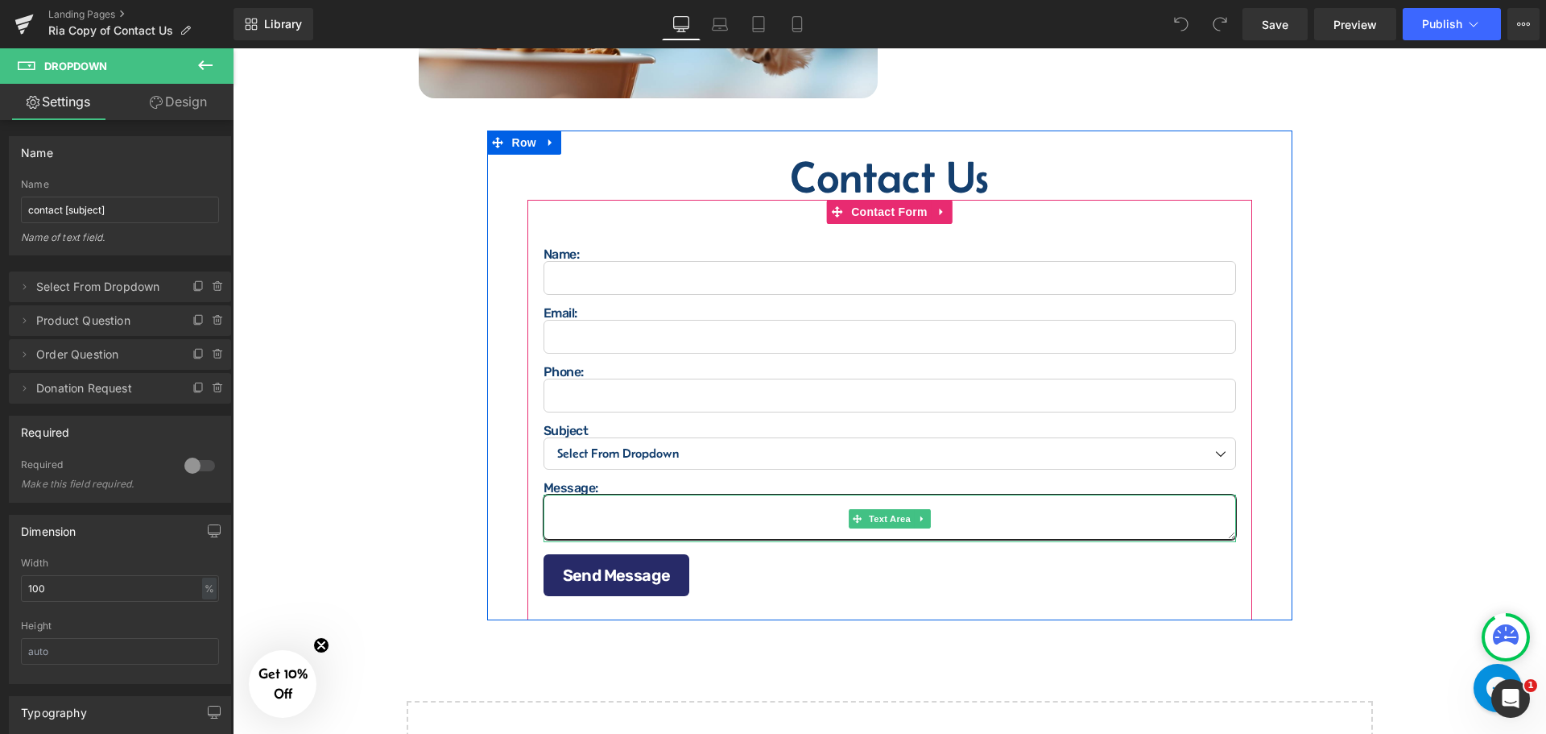
click at [694, 515] on textarea at bounding box center [890, 516] width 693 height 45
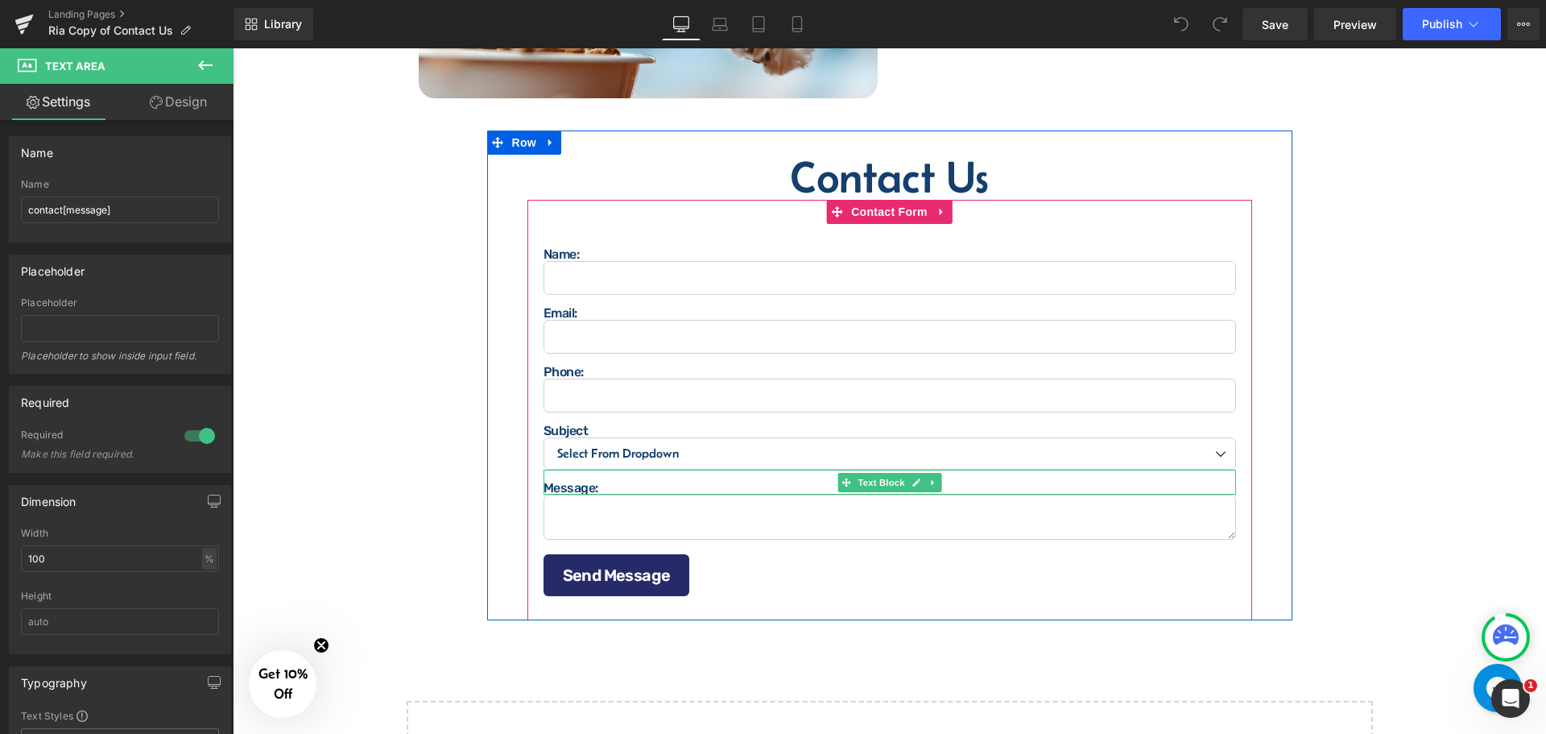
click at [702, 482] on p "Message:" at bounding box center [890, 488] width 693 height 13
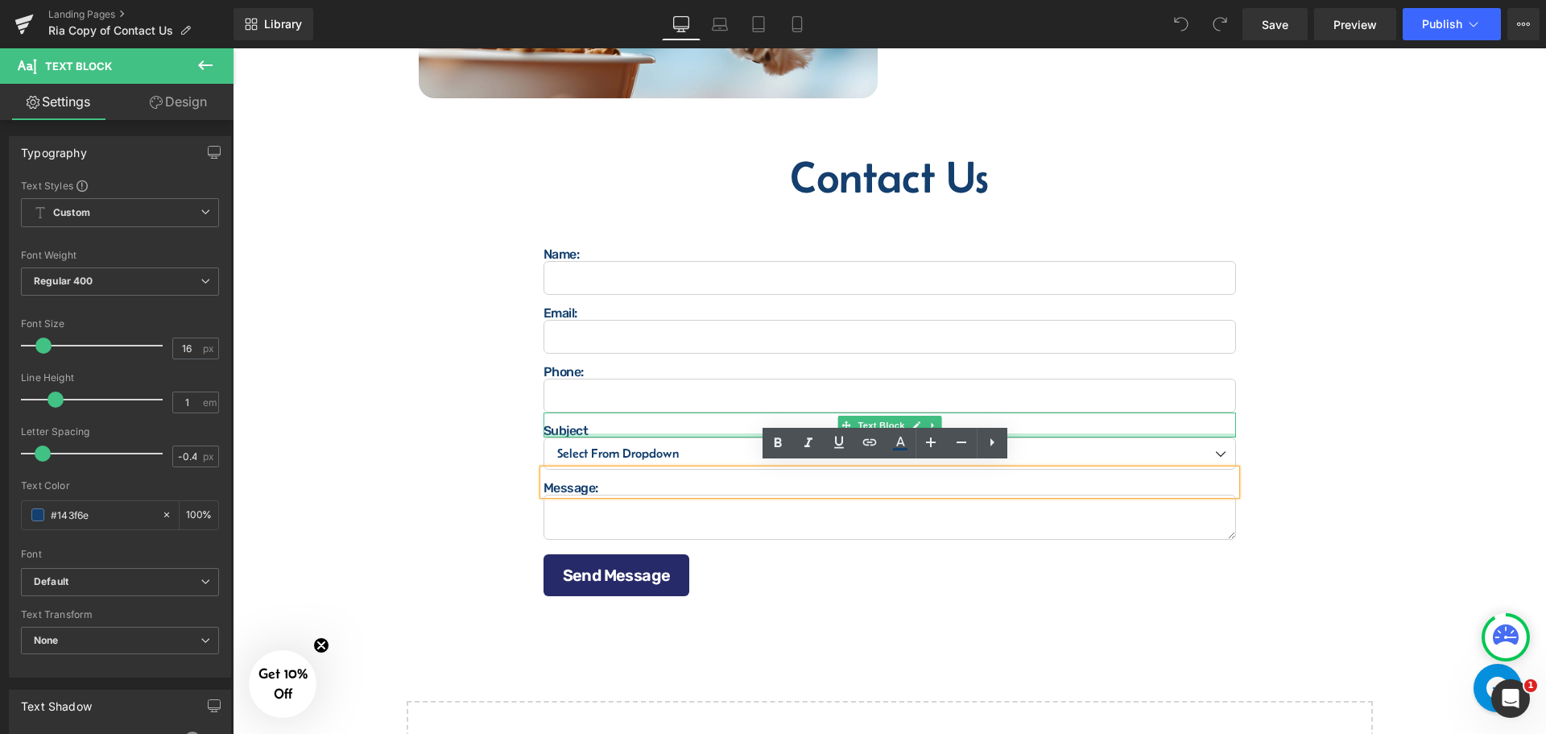
click at [713, 426] on p "Subject" at bounding box center [890, 430] width 693 height 13
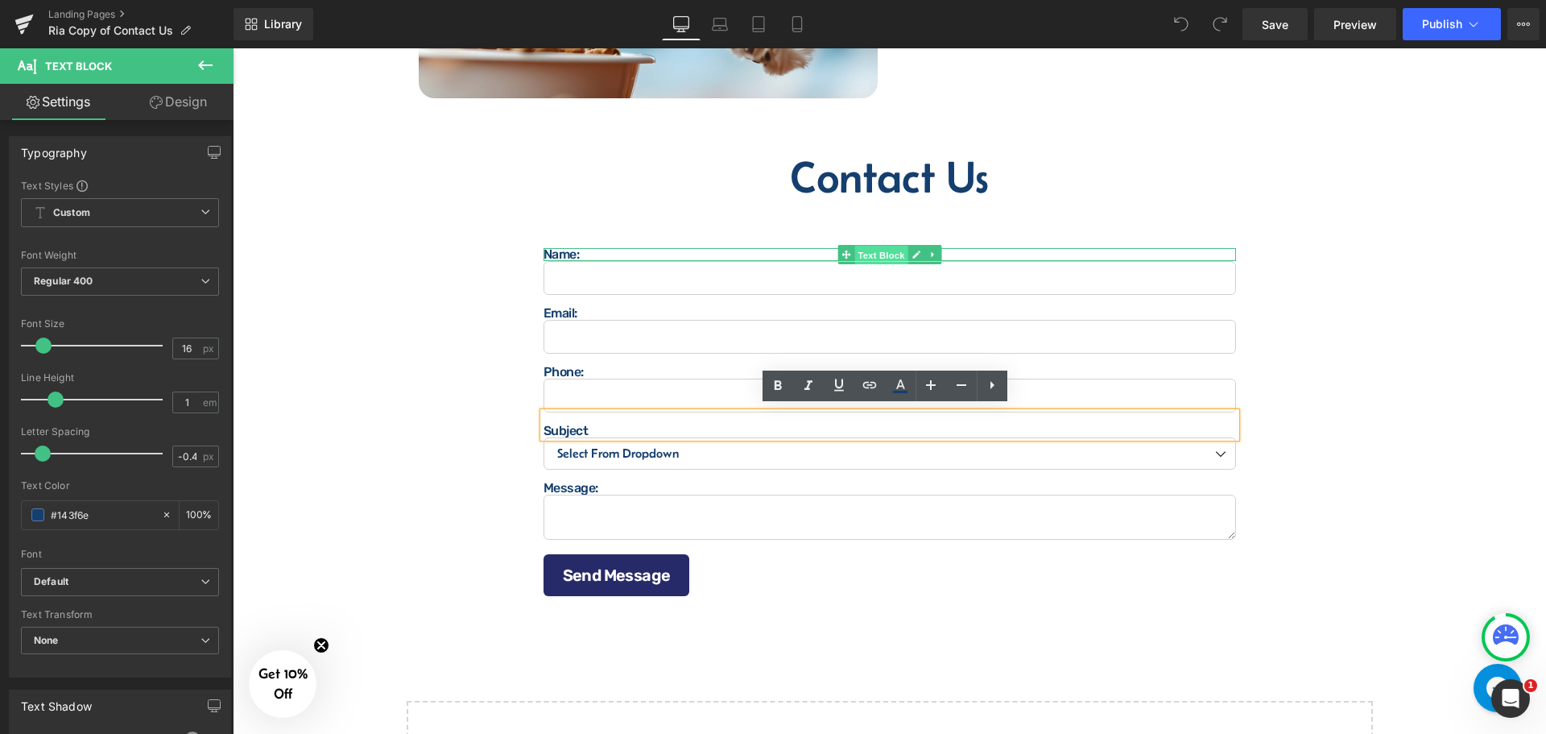
click at [880, 246] on span "Text Block" at bounding box center [880, 255] width 53 height 19
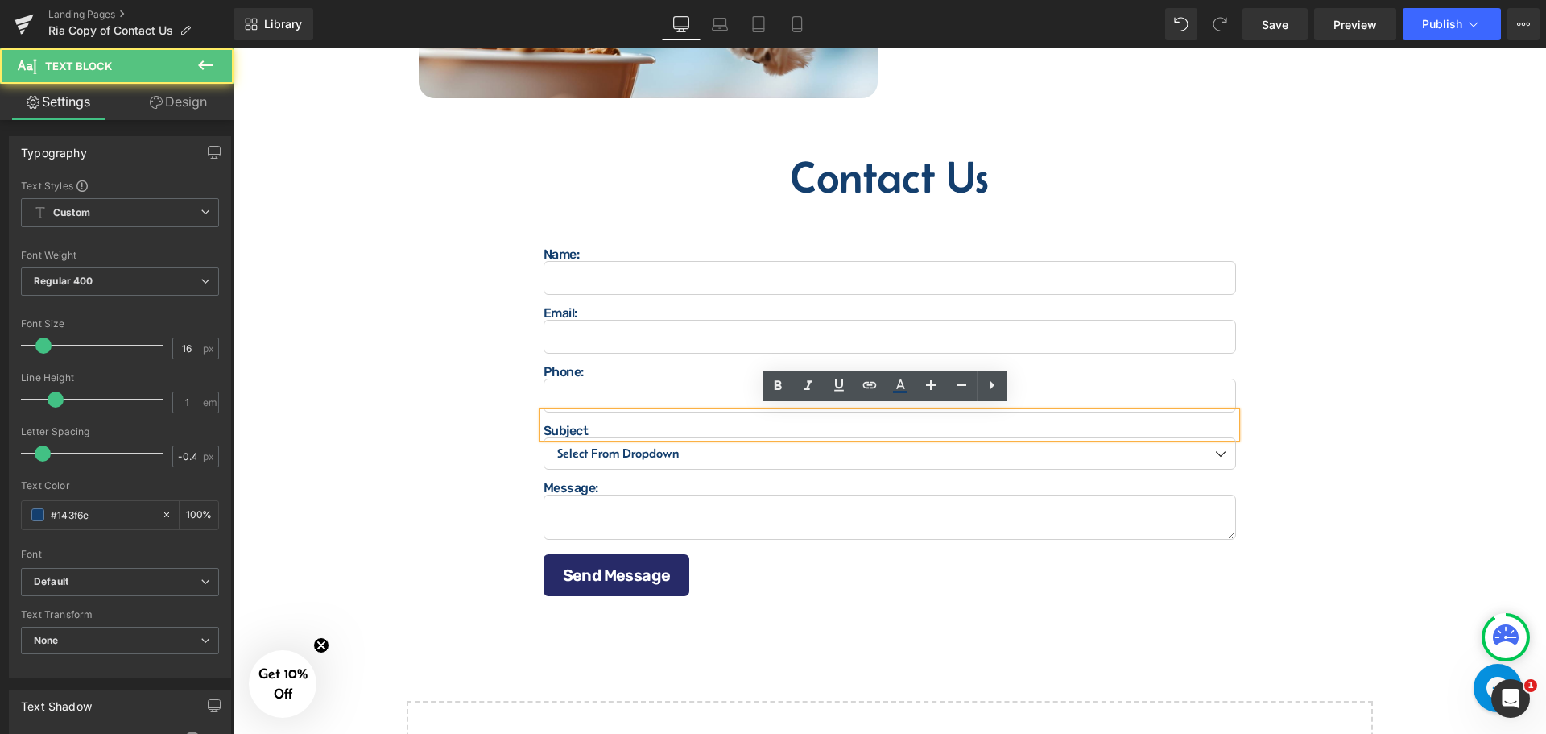
click at [887, 227] on div "Name: Text Block Text Field Email: Text Block Email Field Phone: Text Block Tex…" at bounding box center [889, 410] width 725 height 420
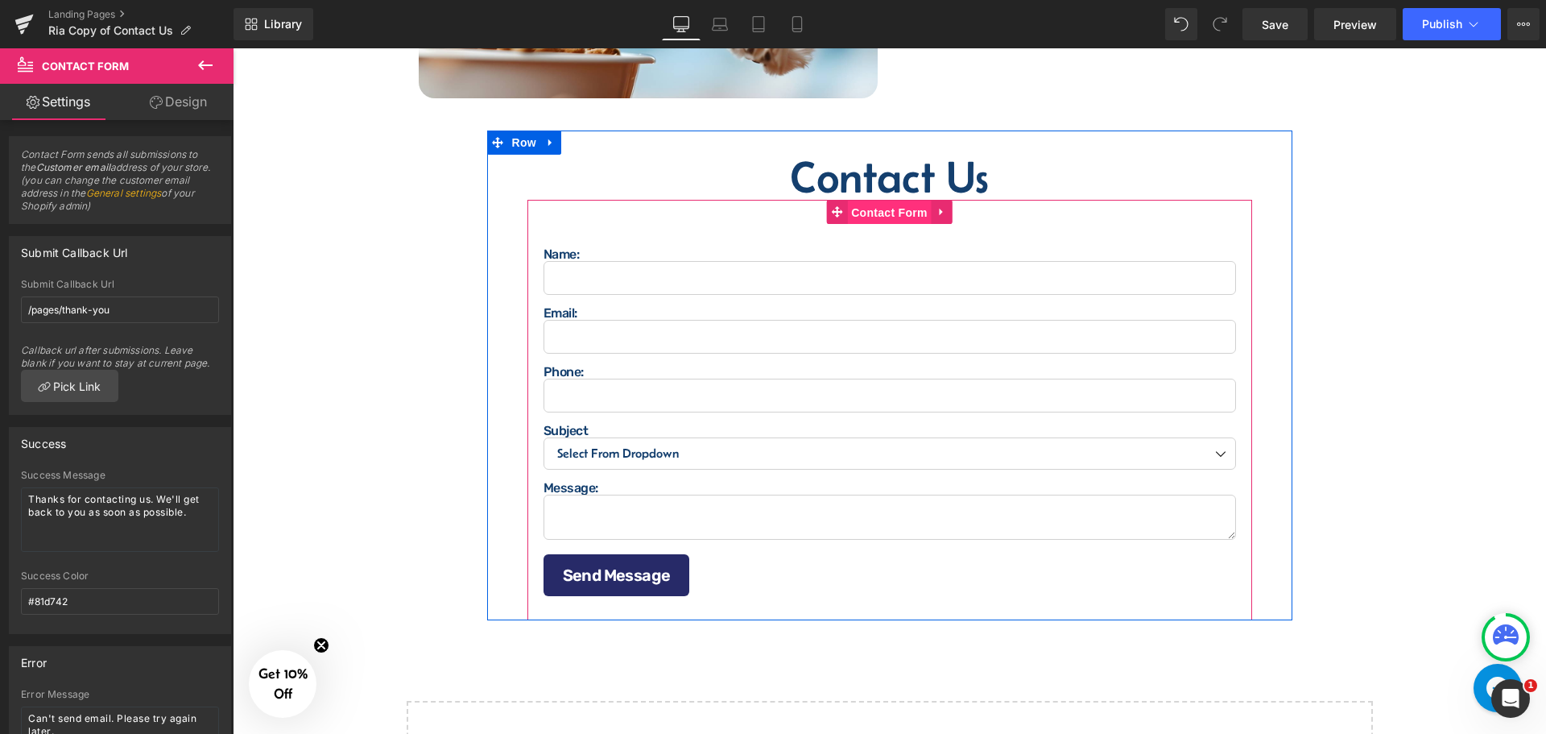
click at [880, 209] on span "Contact Form" at bounding box center [889, 213] width 85 height 24
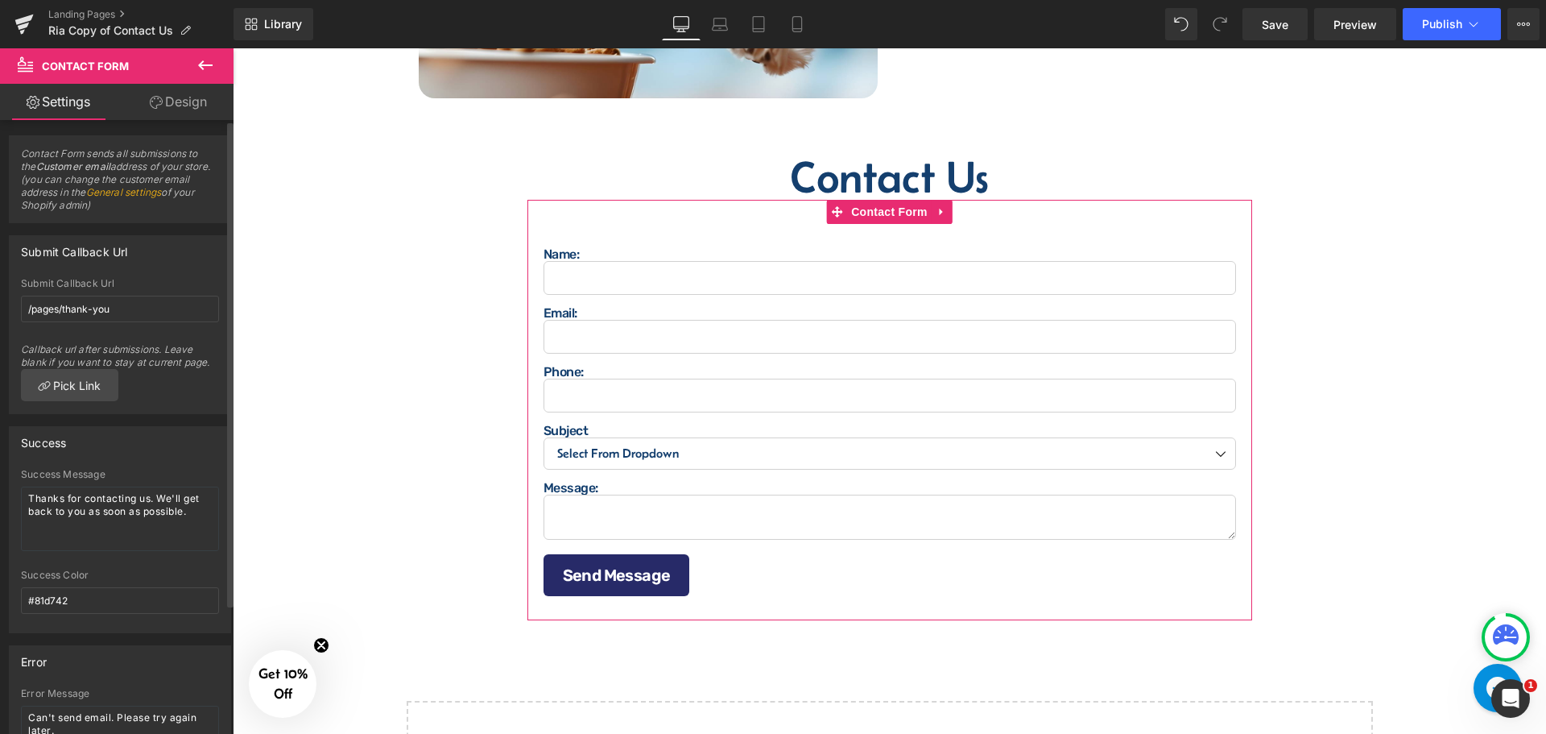
scroll to position [0, 0]
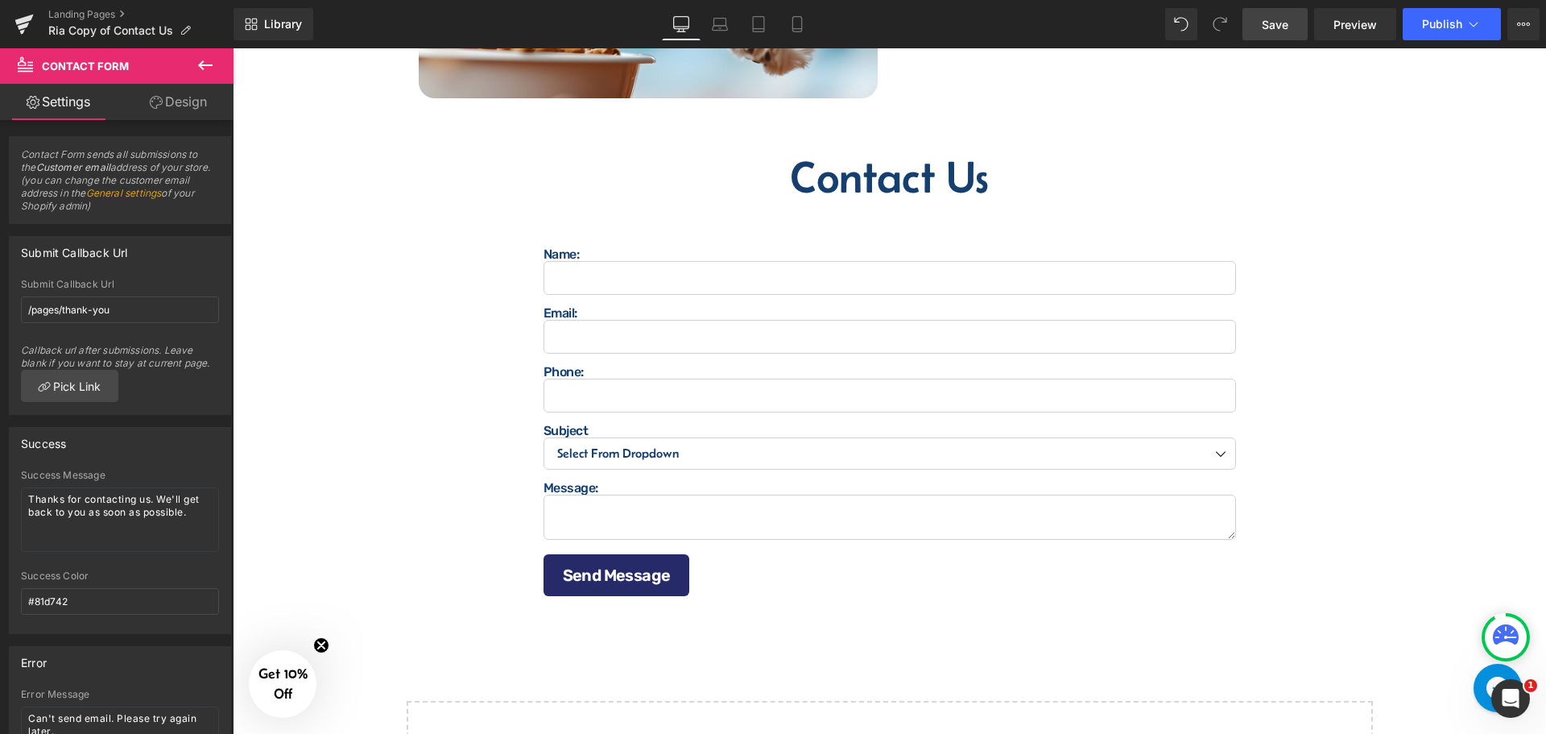
click at [1288, 30] on span "Save" at bounding box center [1275, 24] width 27 height 17
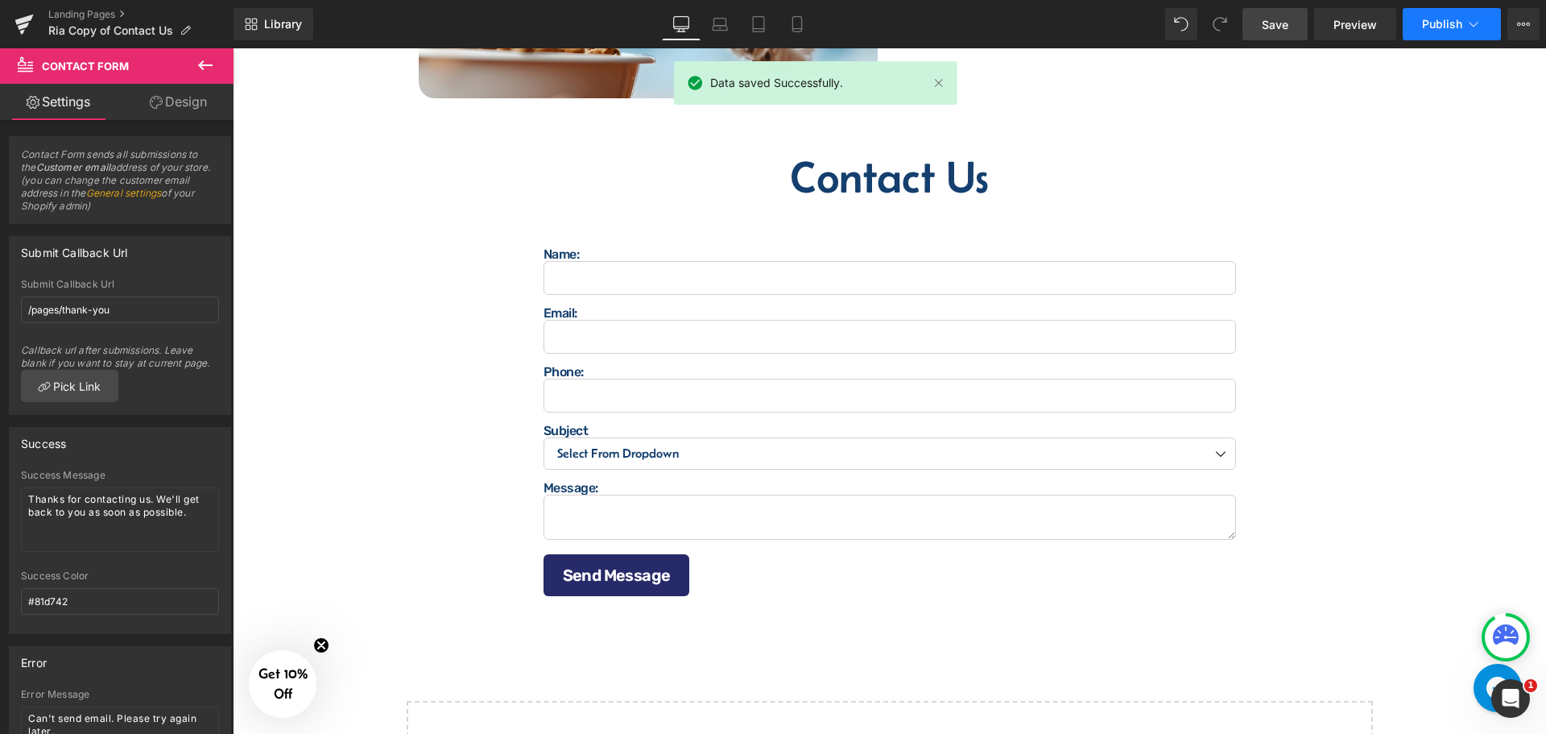
click at [1435, 30] on span "Publish" at bounding box center [1442, 24] width 40 height 13
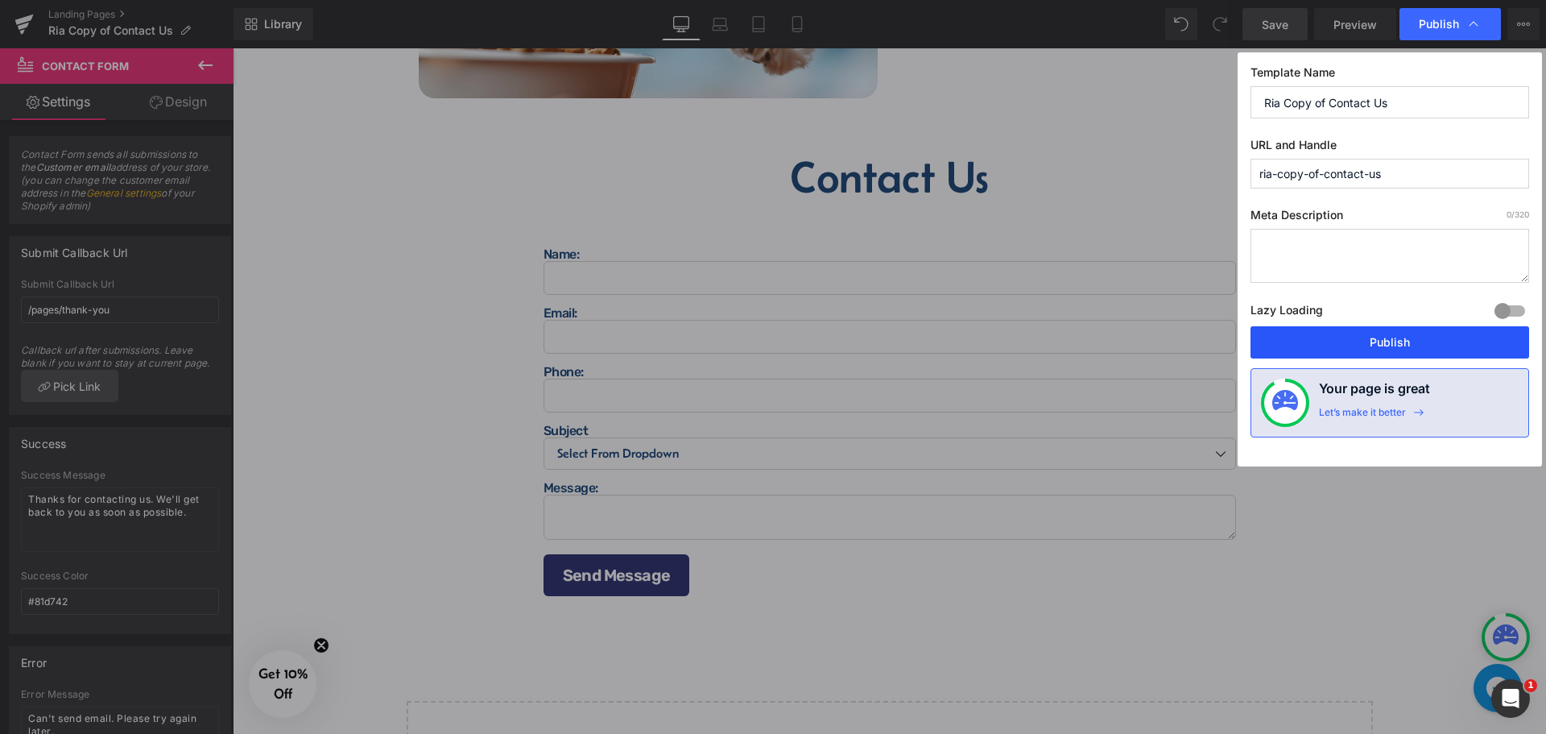
click at [1384, 338] on button "Publish" at bounding box center [1390, 342] width 279 height 32
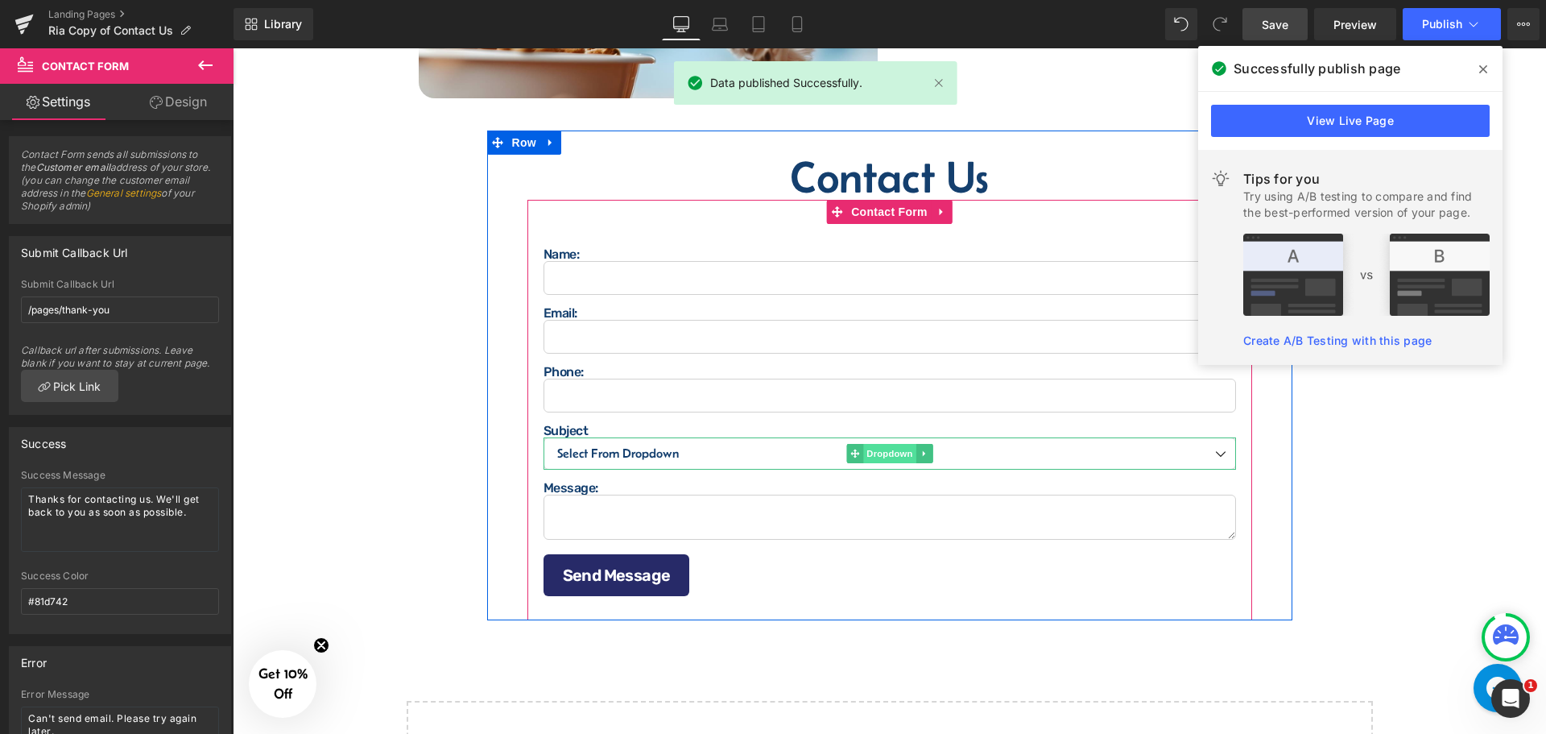
click at [875, 451] on span "Dropdown" at bounding box center [889, 453] width 52 height 19
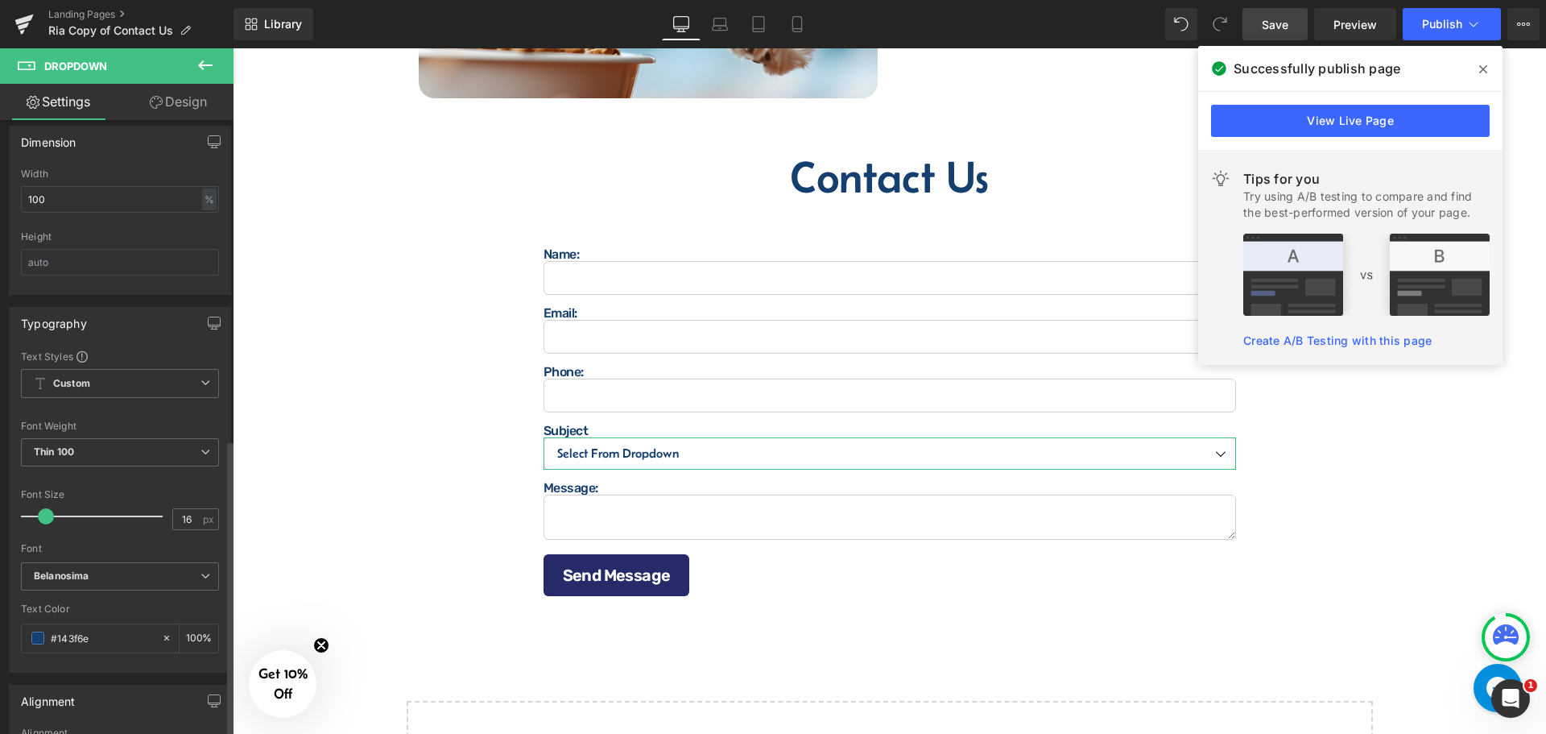
scroll to position [177, 0]
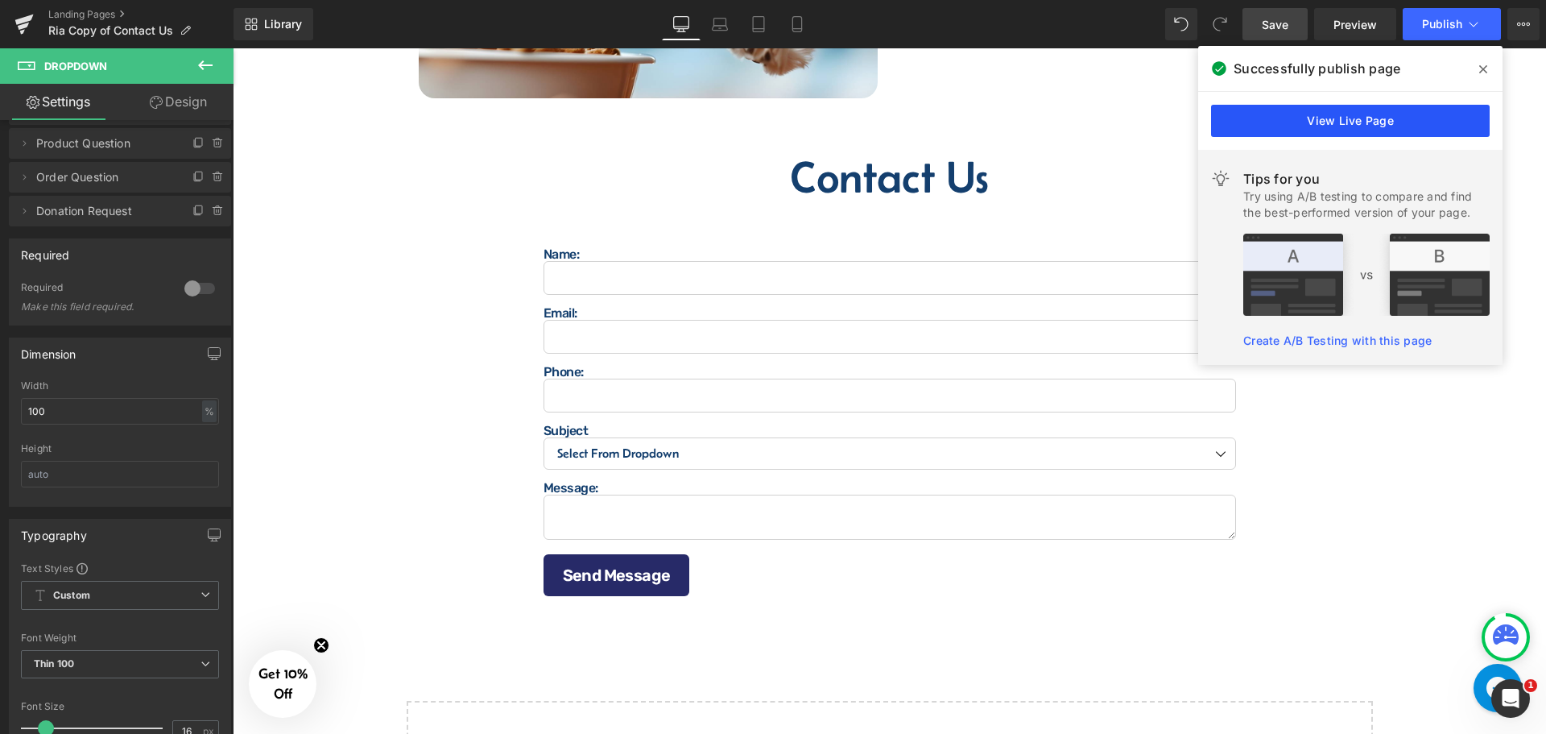
click at [1450, 118] on link "View Live Page" at bounding box center [1350, 121] width 279 height 32
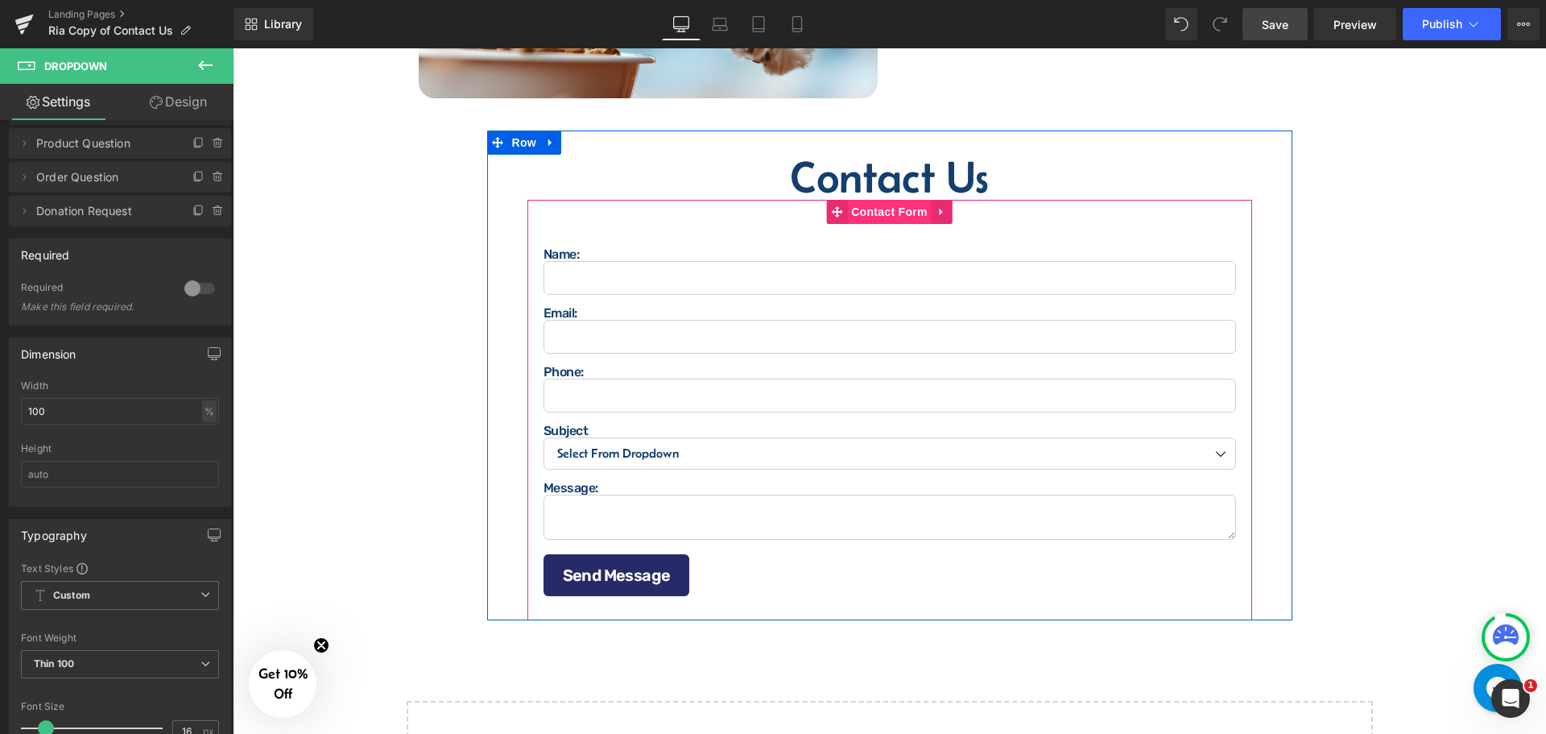
click at [885, 207] on span "Contact Form" at bounding box center [889, 212] width 85 height 24
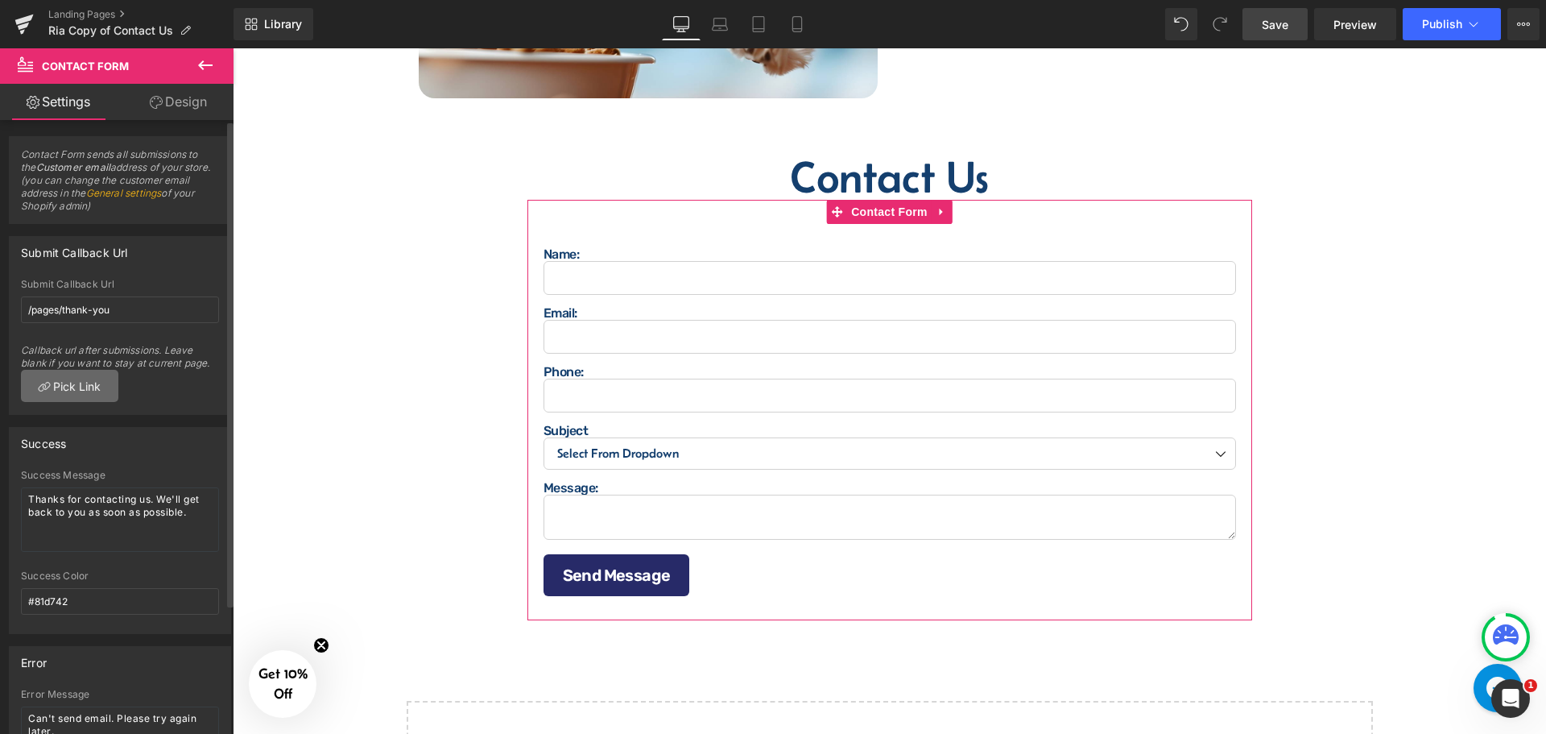
click at [93, 386] on link "Pick Link" at bounding box center [69, 386] width 97 height 32
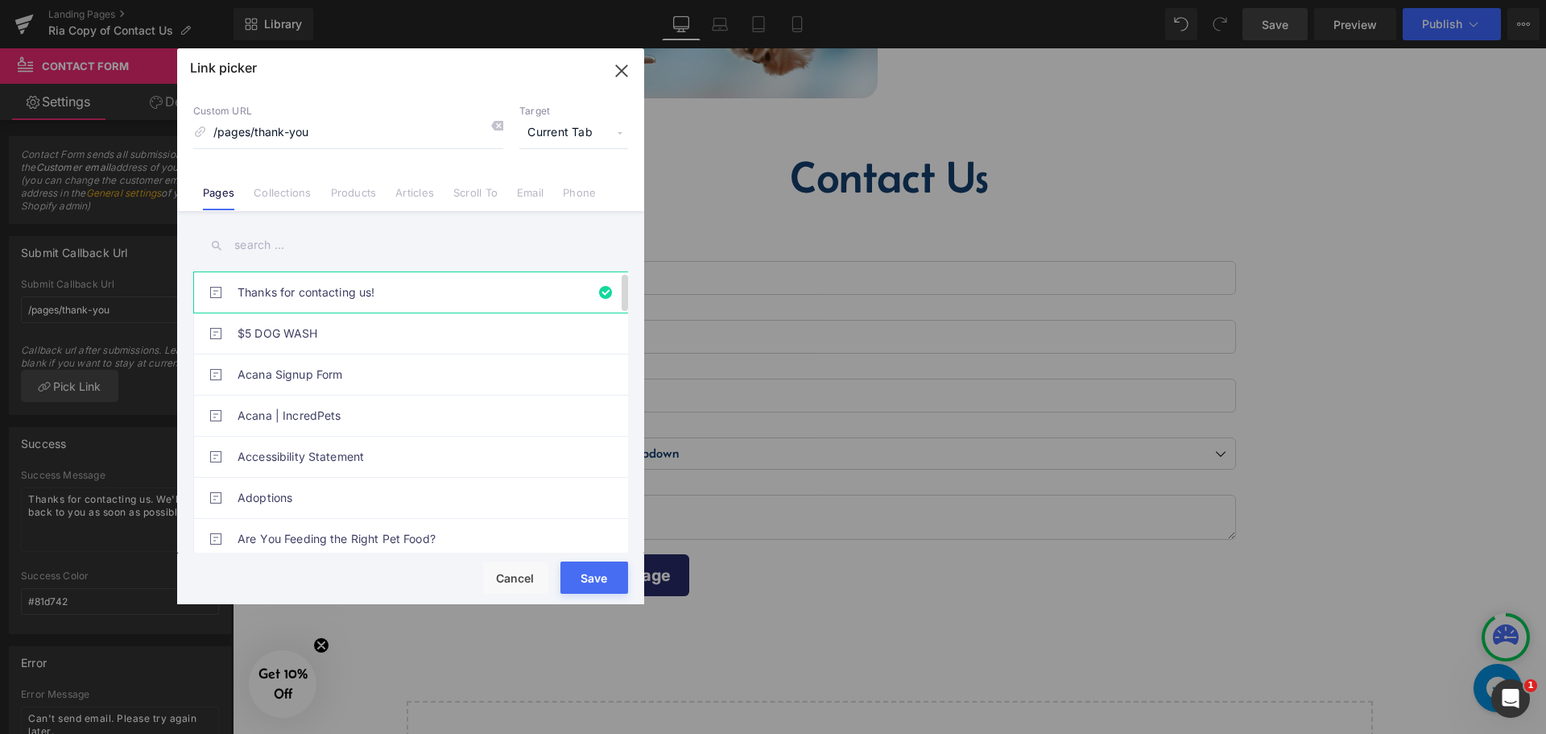
click at [341, 287] on link "Thanks for contacting us!" at bounding box center [415, 292] width 354 height 40
type input "thank-you"
click at [584, 578] on button "Save" at bounding box center [594, 577] width 68 height 32
type input "thank-you"
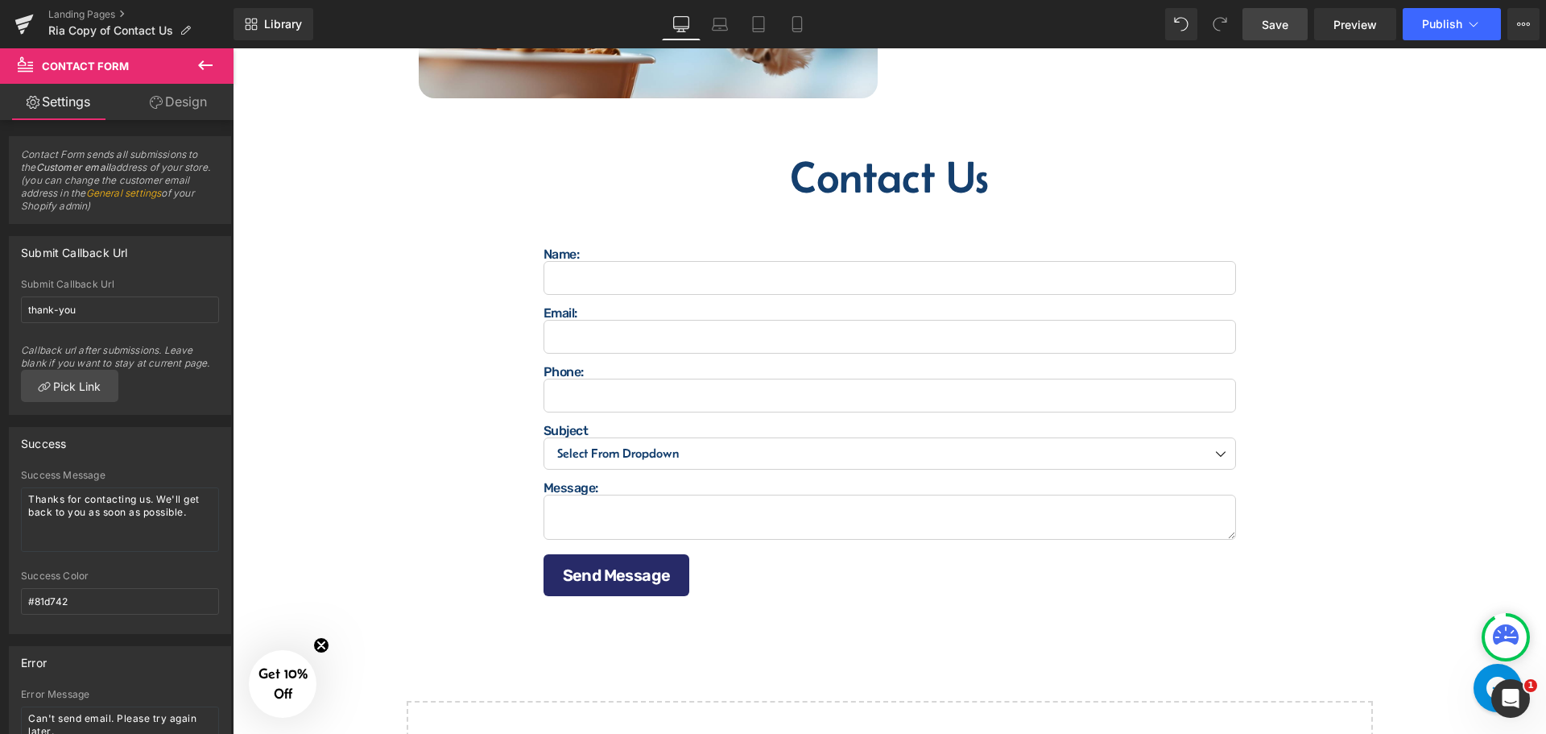
click at [1255, 14] on link "Save" at bounding box center [1275, 24] width 65 height 32
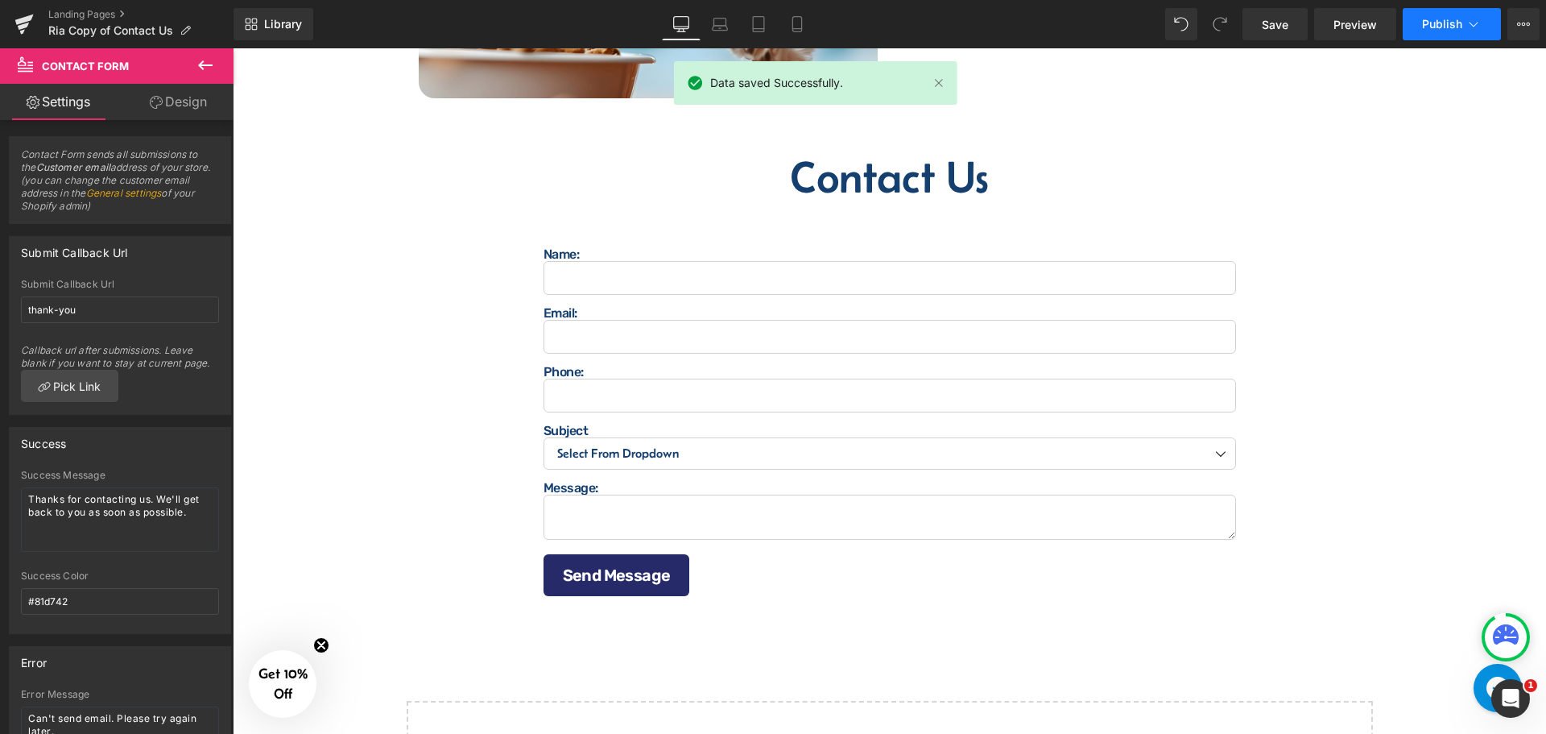
click at [1471, 29] on icon at bounding box center [1474, 24] width 16 height 16
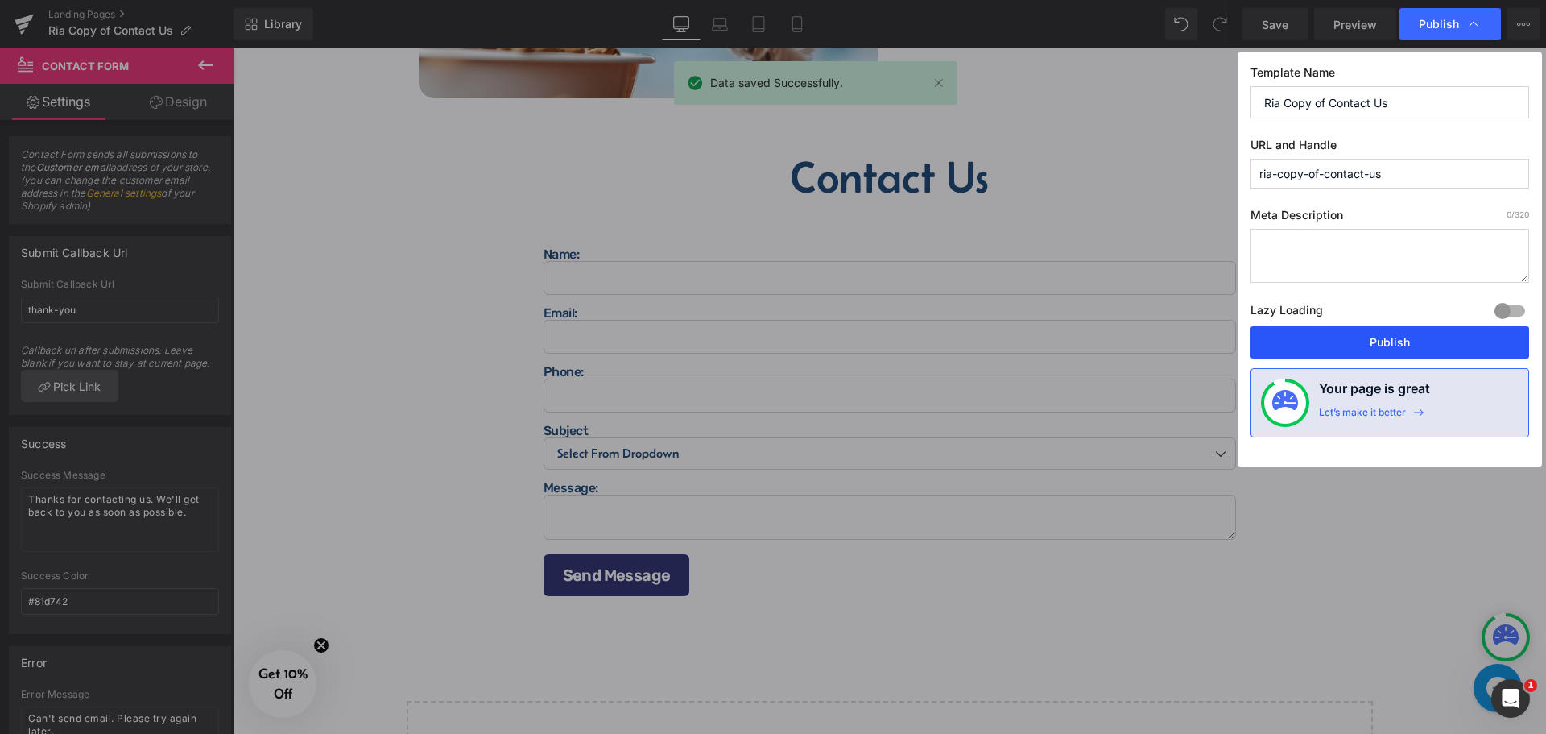
click at [1354, 344] on button "Publish" at bounding box center [1390, 342] width 279 height 32
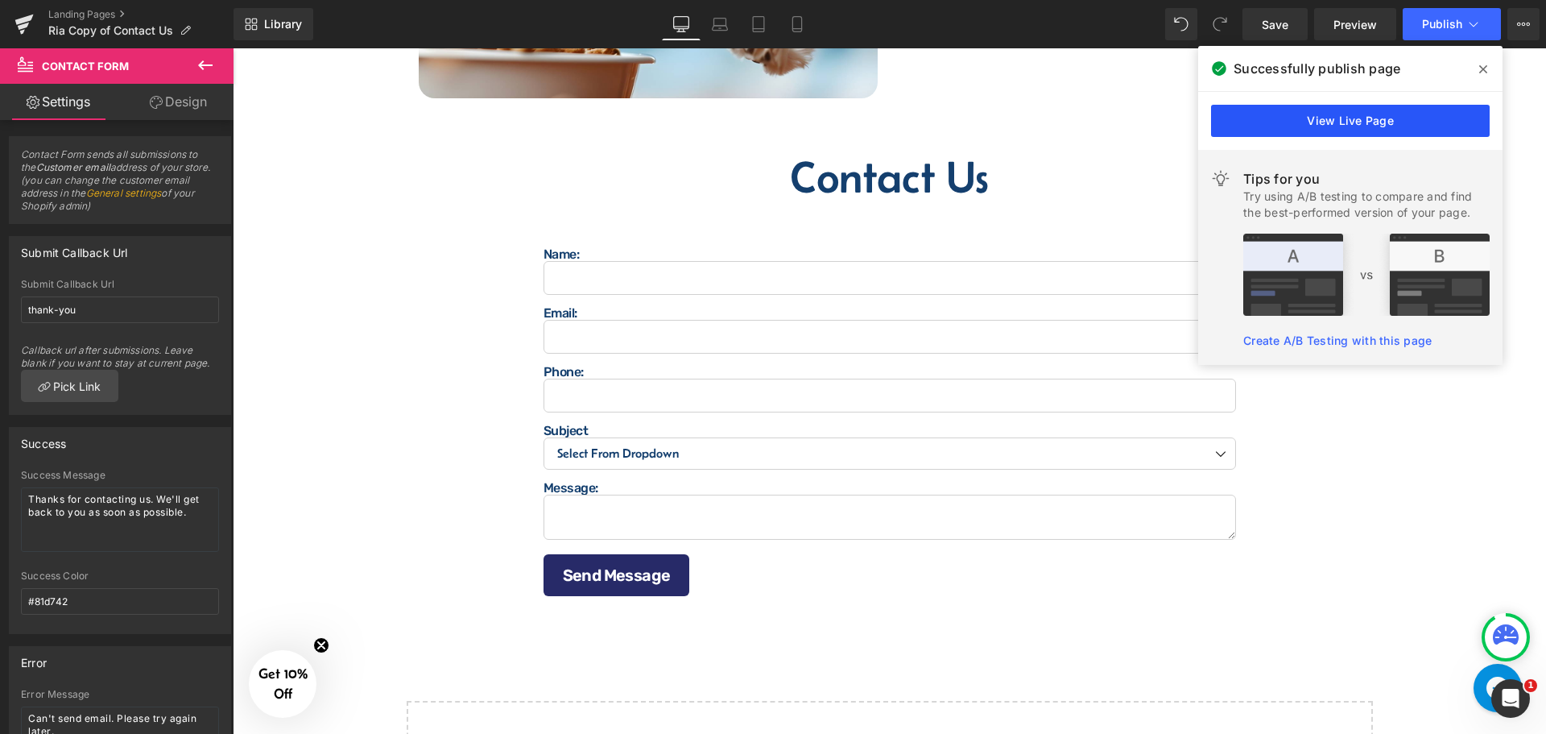
click at [1344, 128] on link "View Live Page" at bounding box center [1350, 121] width 279 height 32
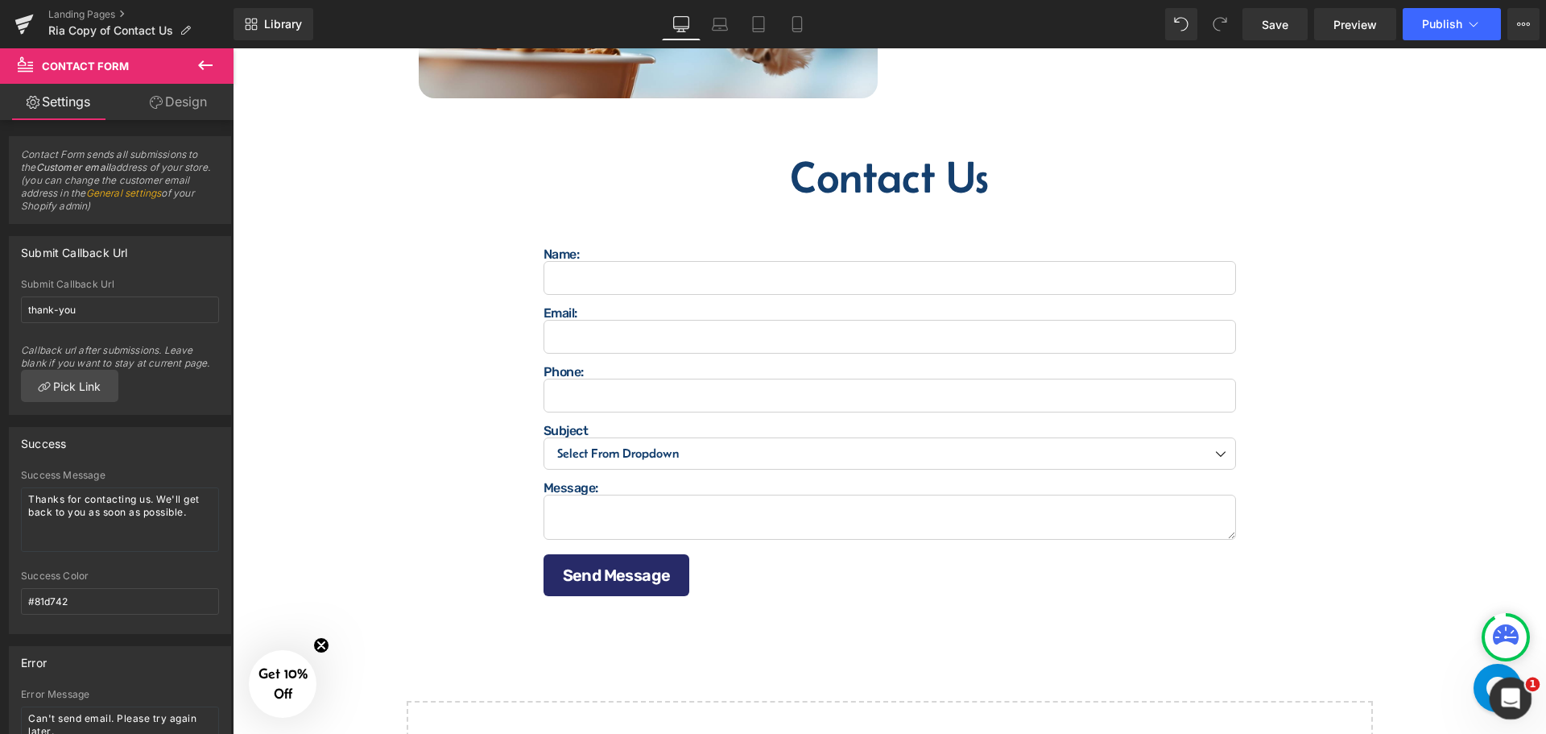
click at [1499, 695] on icon "Open Intercom Messenger" at bounding box center [1508, 696] width 27 height 27
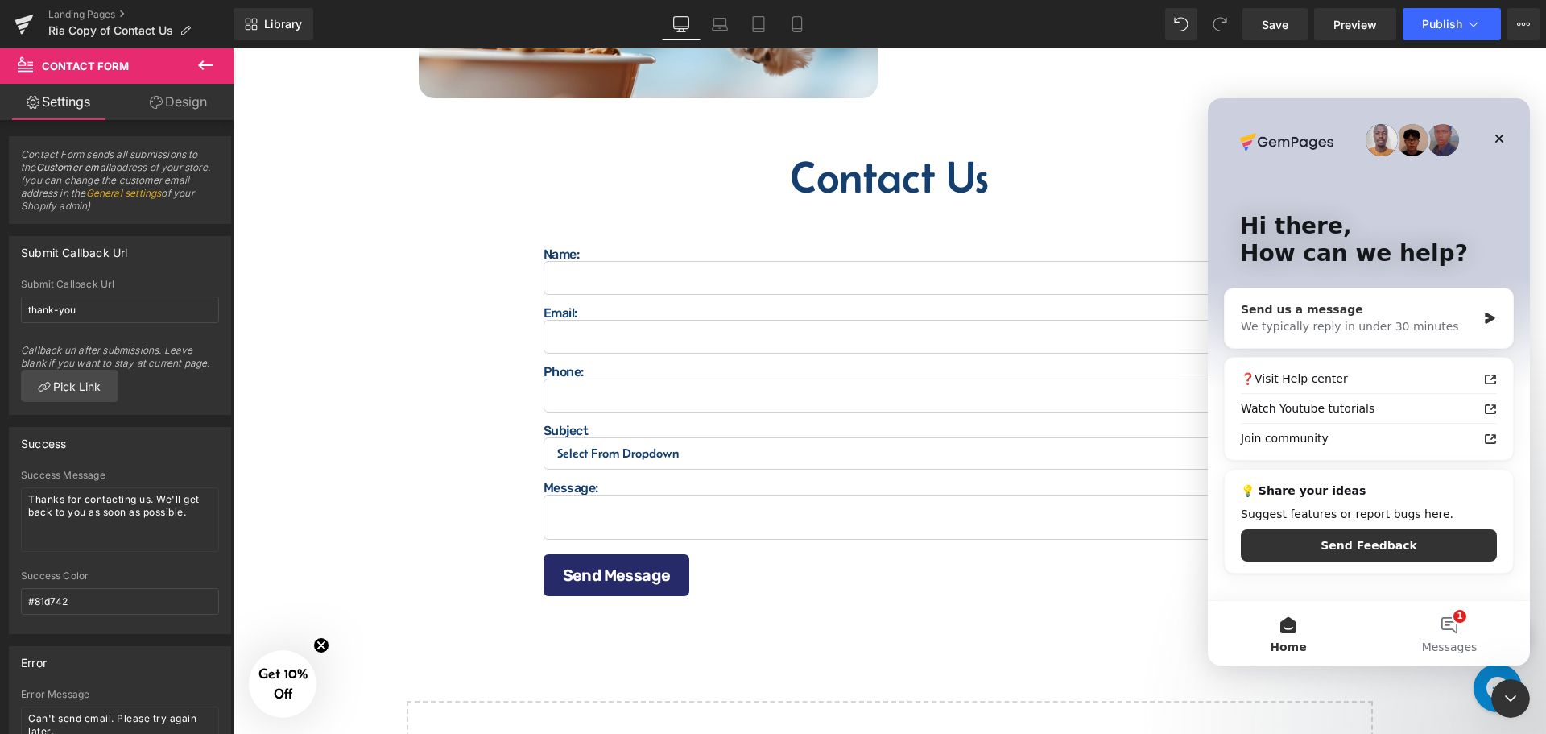
click at [1379, 306] on div "Send us a message" at bounding box center [1359, 309] width 236 height 17
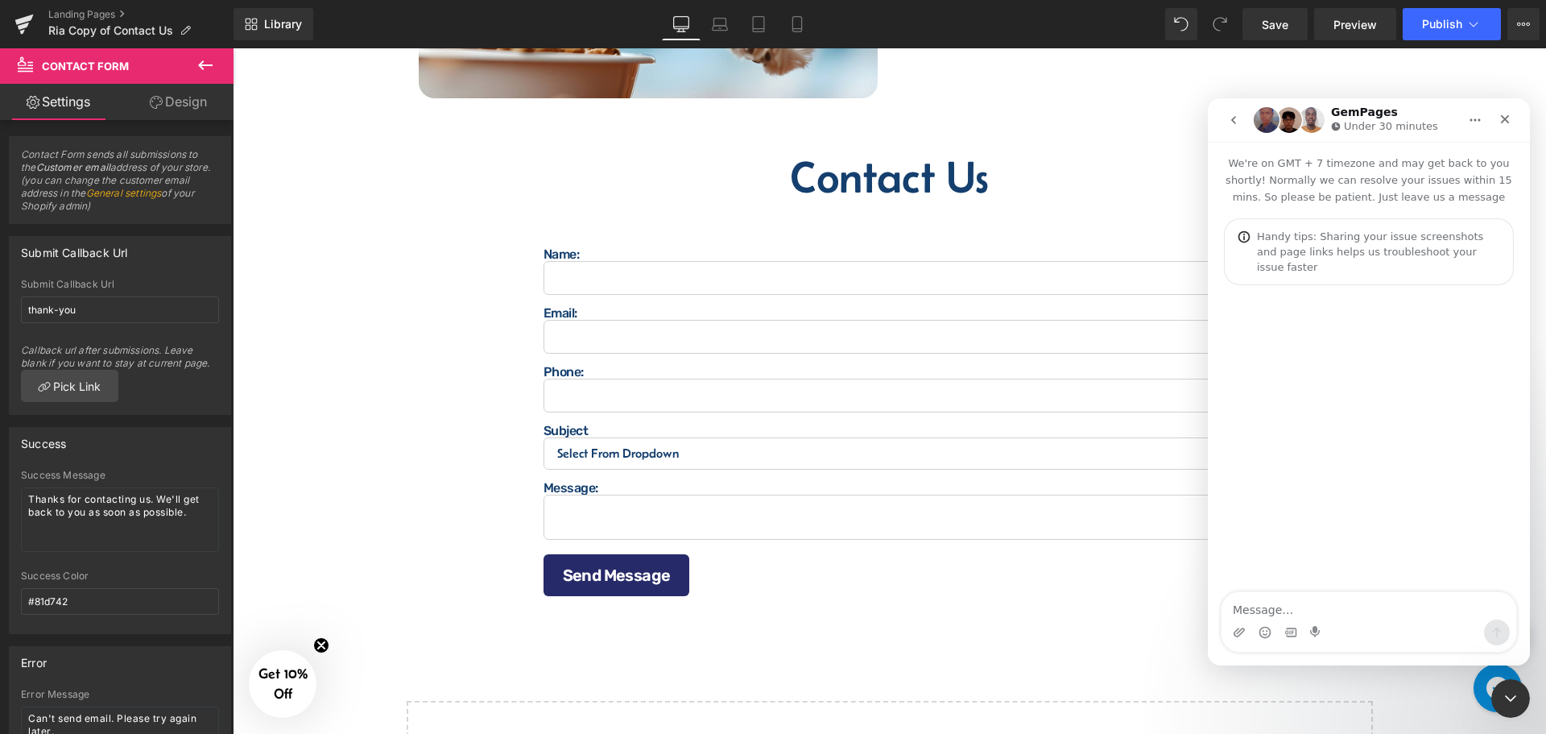
click at [1240, 605] on textarea "Message…" at bounding box center [1369, 605] width 295 height 27
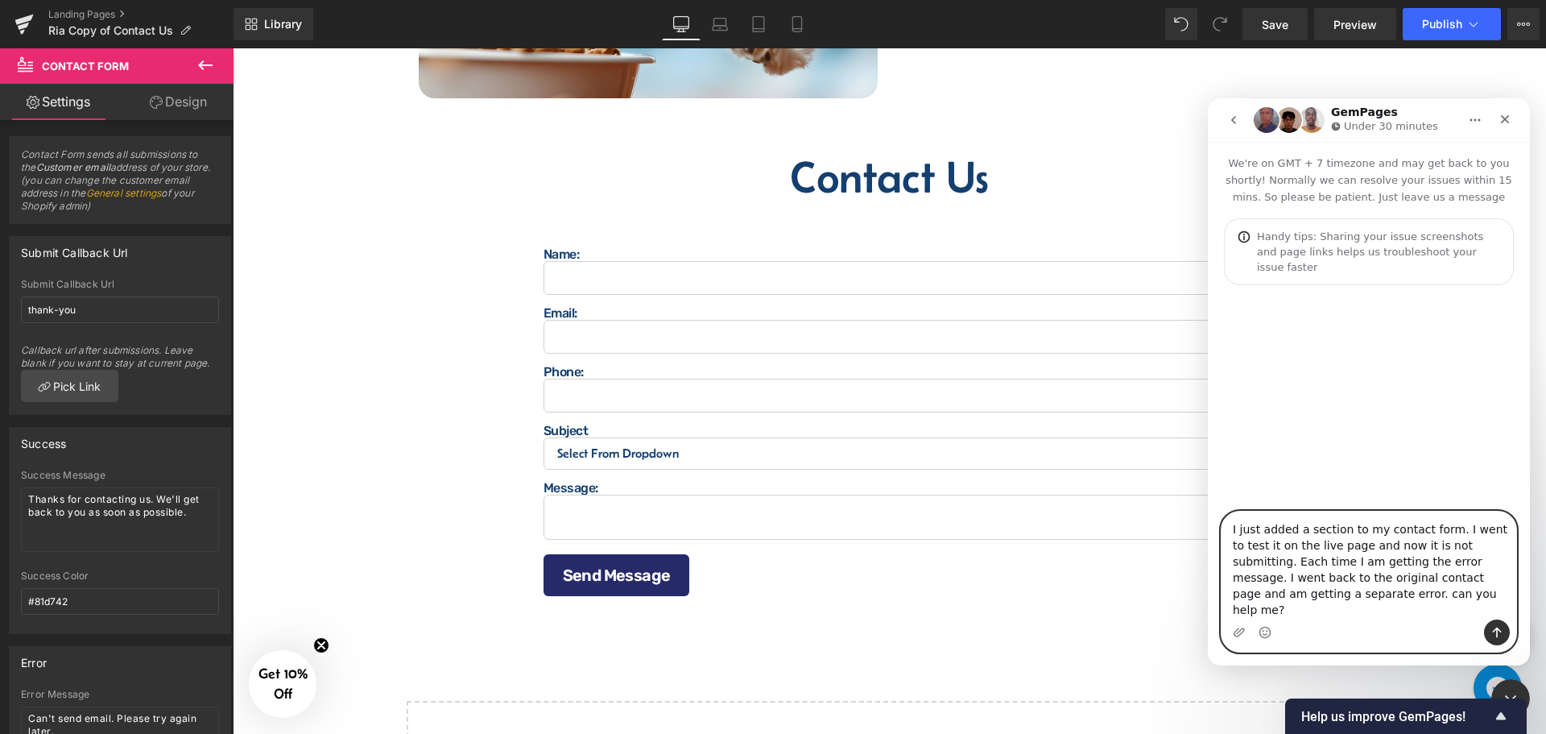
drag, startPoint x: 1367, startPoint y: 614, endPoint x: 1413, endPoint y: 578, distance: 58.0
click at [1413, 578] on textarea "I just added a section to my contact form. I went to test it on the live page a…" at bounding box center [1369, 565] width 295 height 108
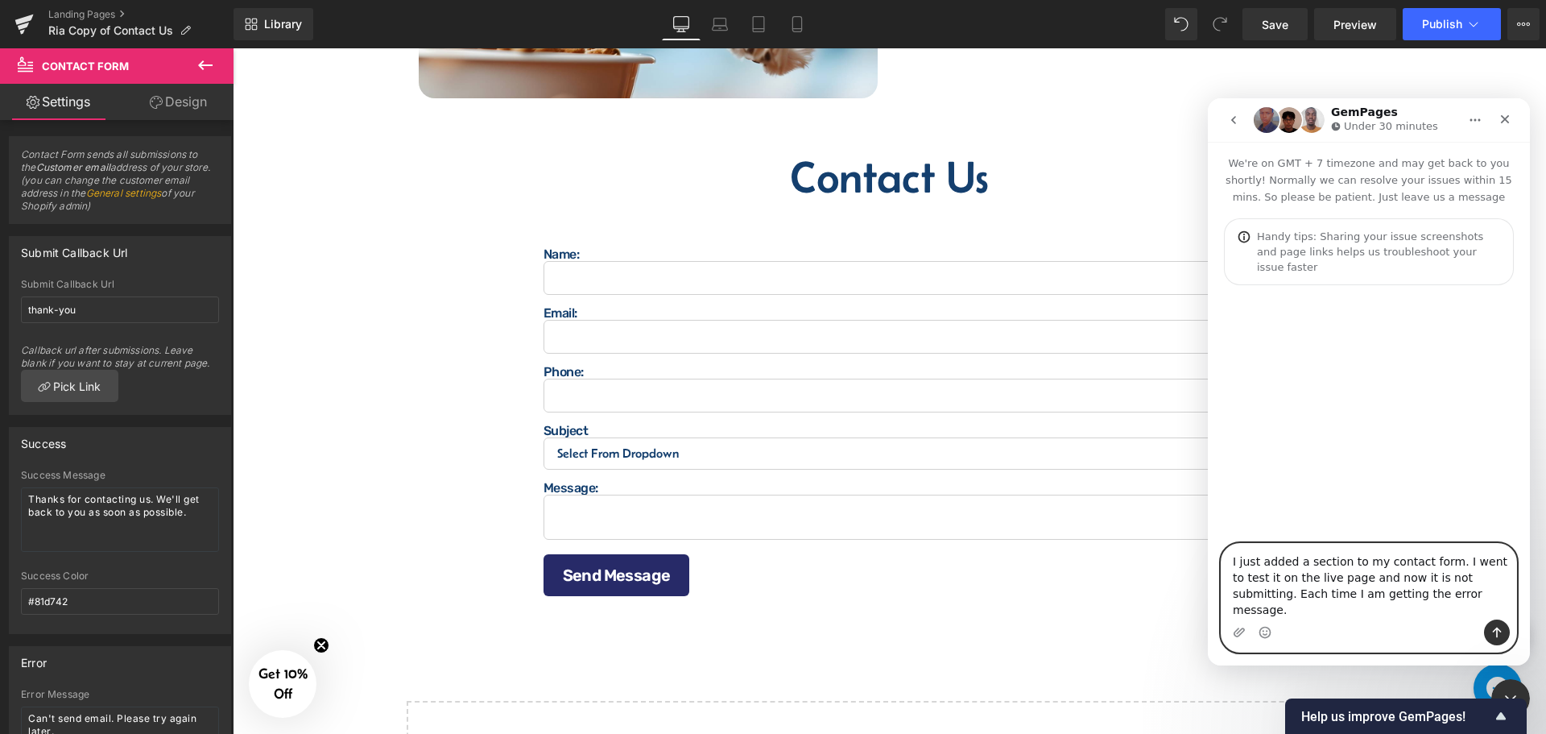
click at [1434, 604] on textarea "I just added a section to my contact form. I went to test it on the live page a…" at bounding box center [1369, 582] width 295 height 76
click at [1234, 608] on textarea "I just added a section to my contact form. I went to test it on the live page a…" at bounding box center [1369, 573] width 295 height 92
click at [1250, 606] on textarea "I just added a section to my contact form. I went to test it on the live page a…" at bounding box center [1369, 573] width 295 height 92
type textarea "I just added a section to my contact form. I went to test it on the live page a…"
click at [151, 23] on div at bounding box center [773, 342] width 1546 height 685
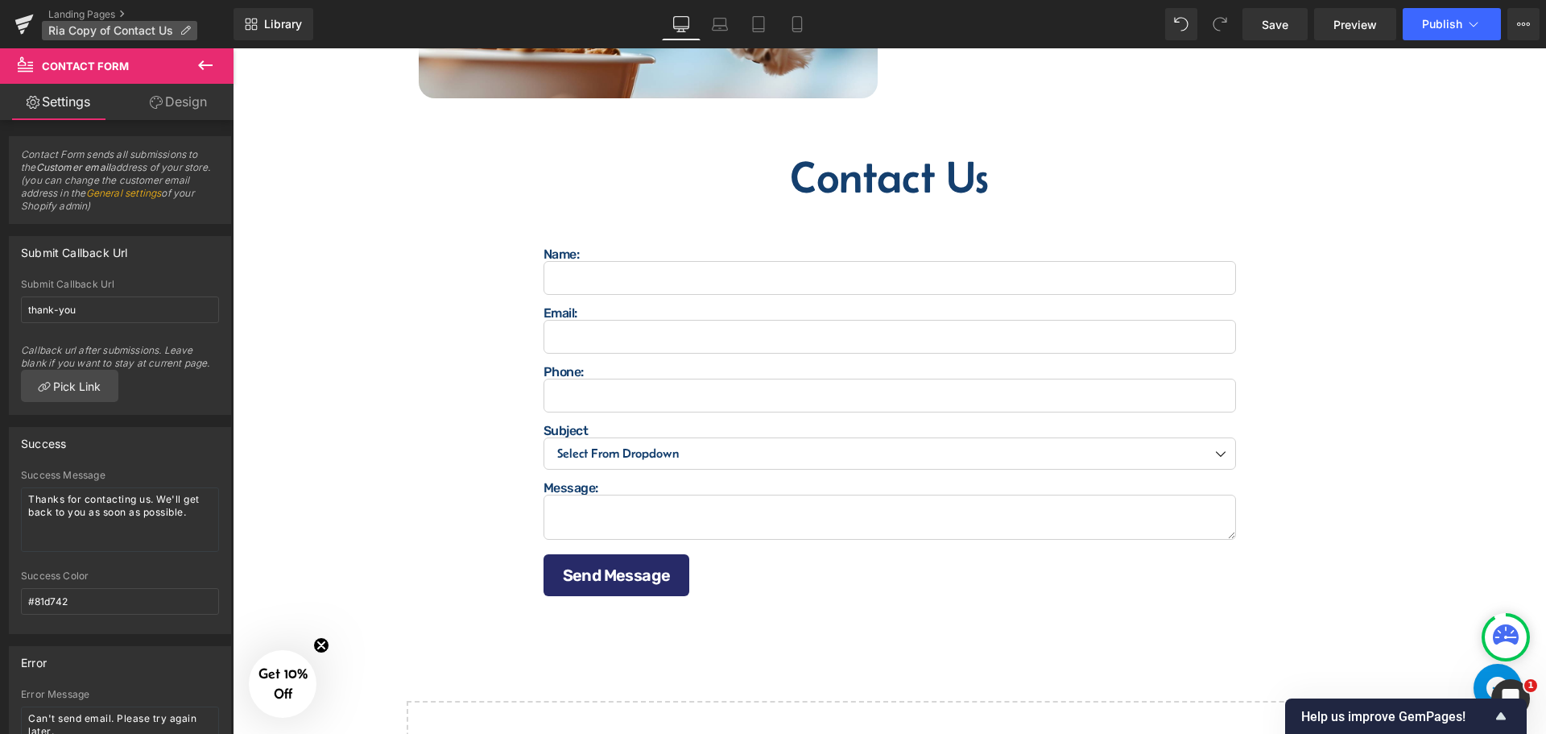
click at [152, 26] on span "Ria Copy of Contact Us" at bounding box center [110, 30] width 125 height 13
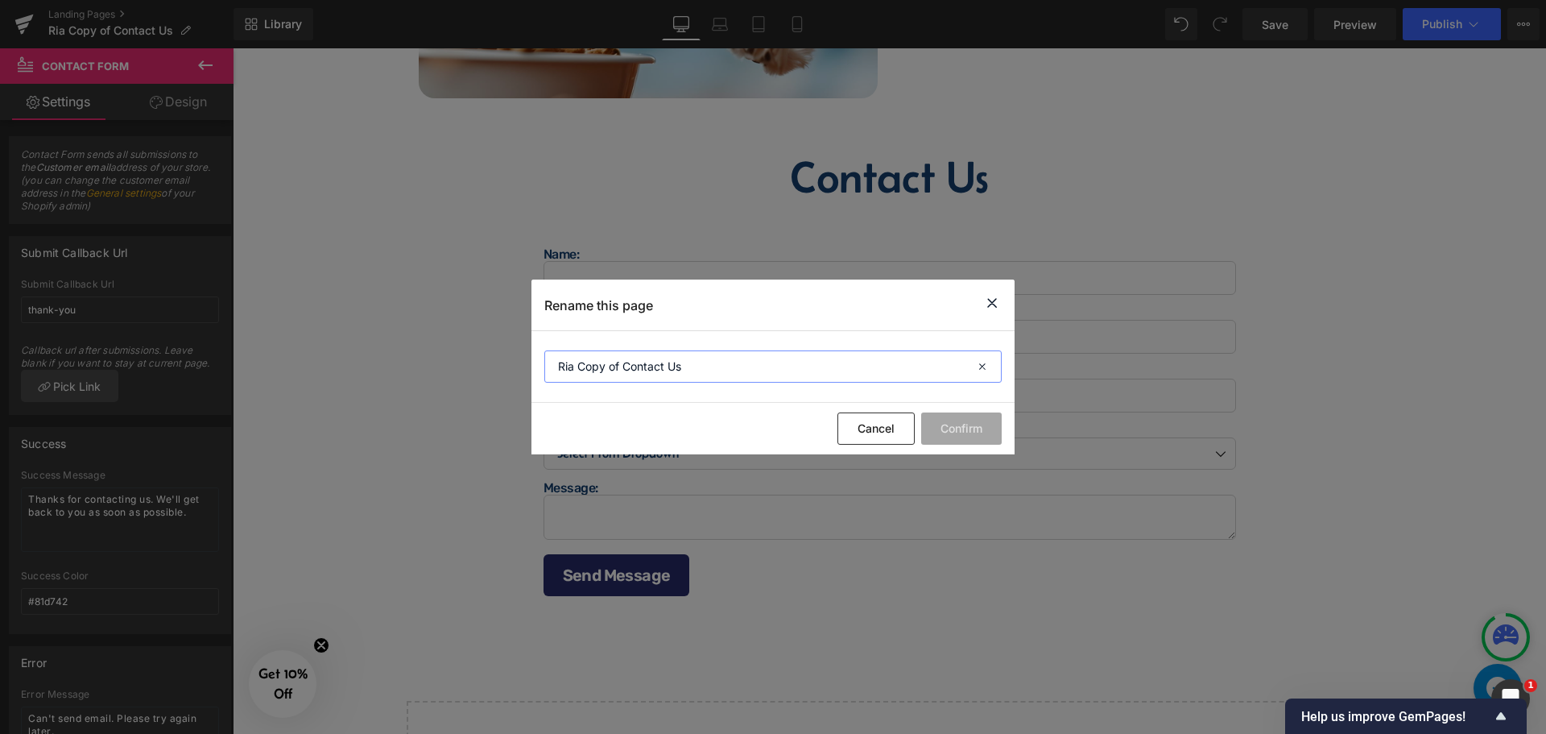
click at [739, 369] on input "Ria Copy of Contact Us" at bounding box center [772, 366] width 457 height 32
click at [889, 428] on button "Cancel" at bounding box center [875, 428] width 77 height 32
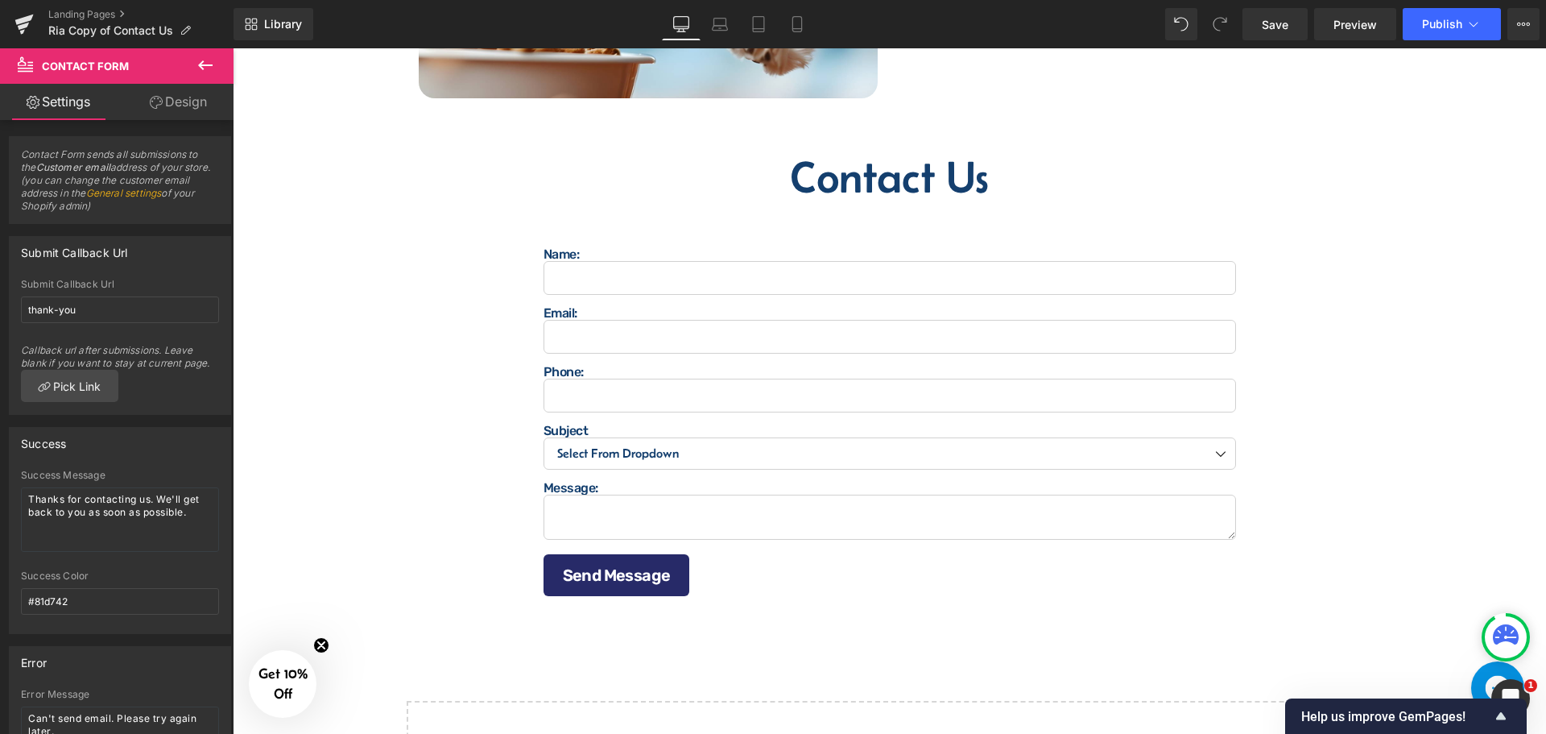
click at [1488, 670] on button "Chat with us" at bounding box center [1497, 687] width 53 height 53
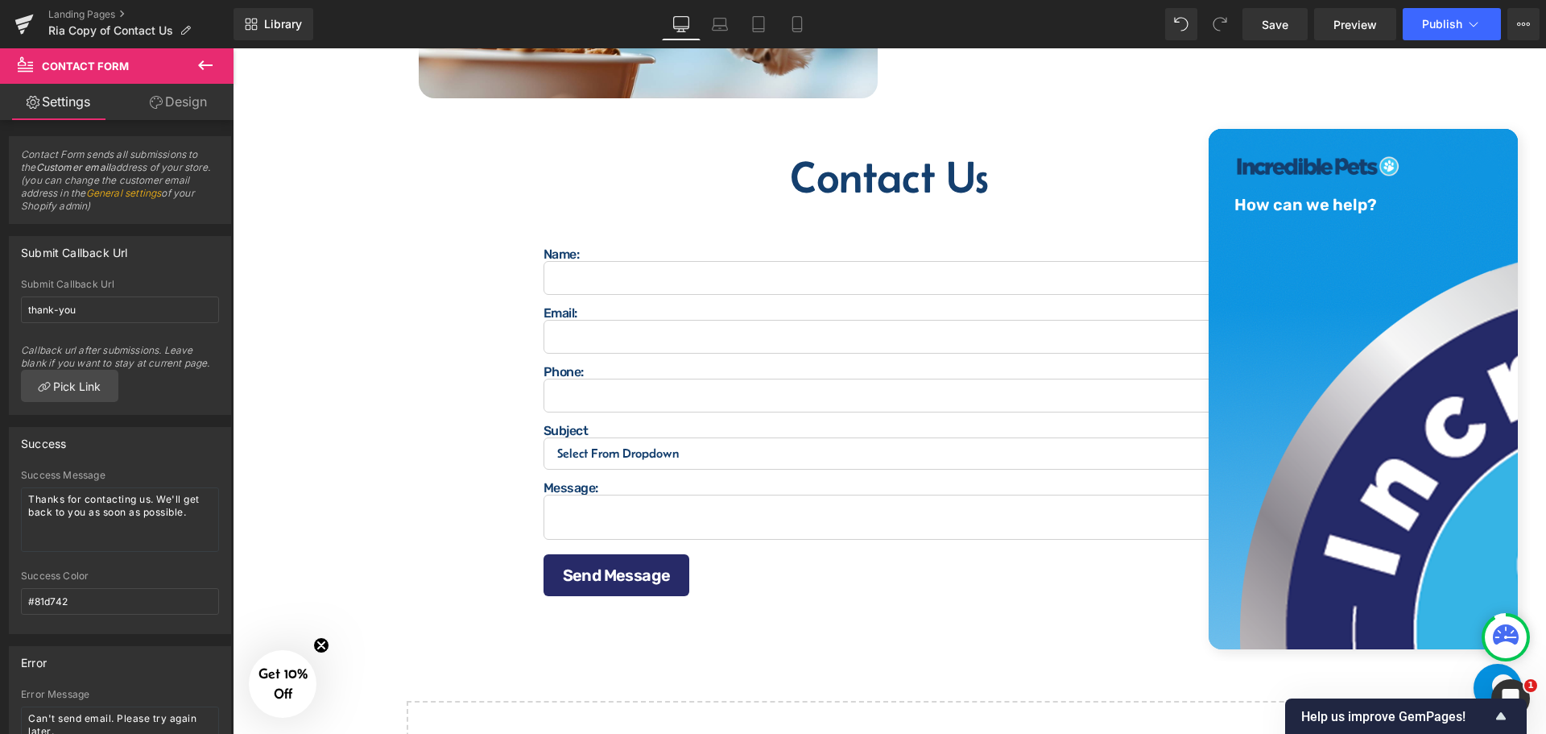
click at [1502, 627] on icon at bounding box center [1506, 634] width 26 height 20
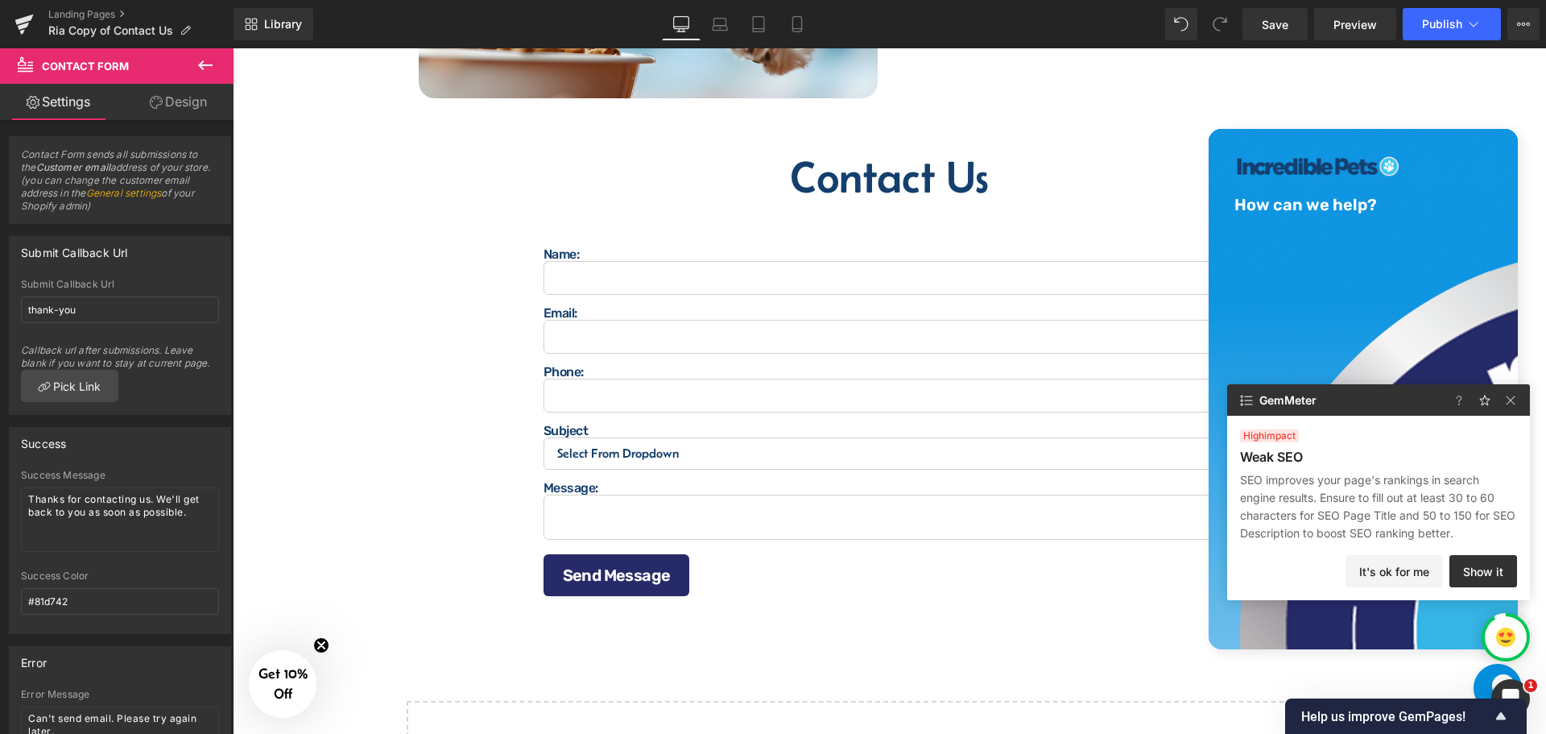
click at [1484, 709] on span "Help us improve GemPages!" at bounding box center [1396, 716] width 190 height 15
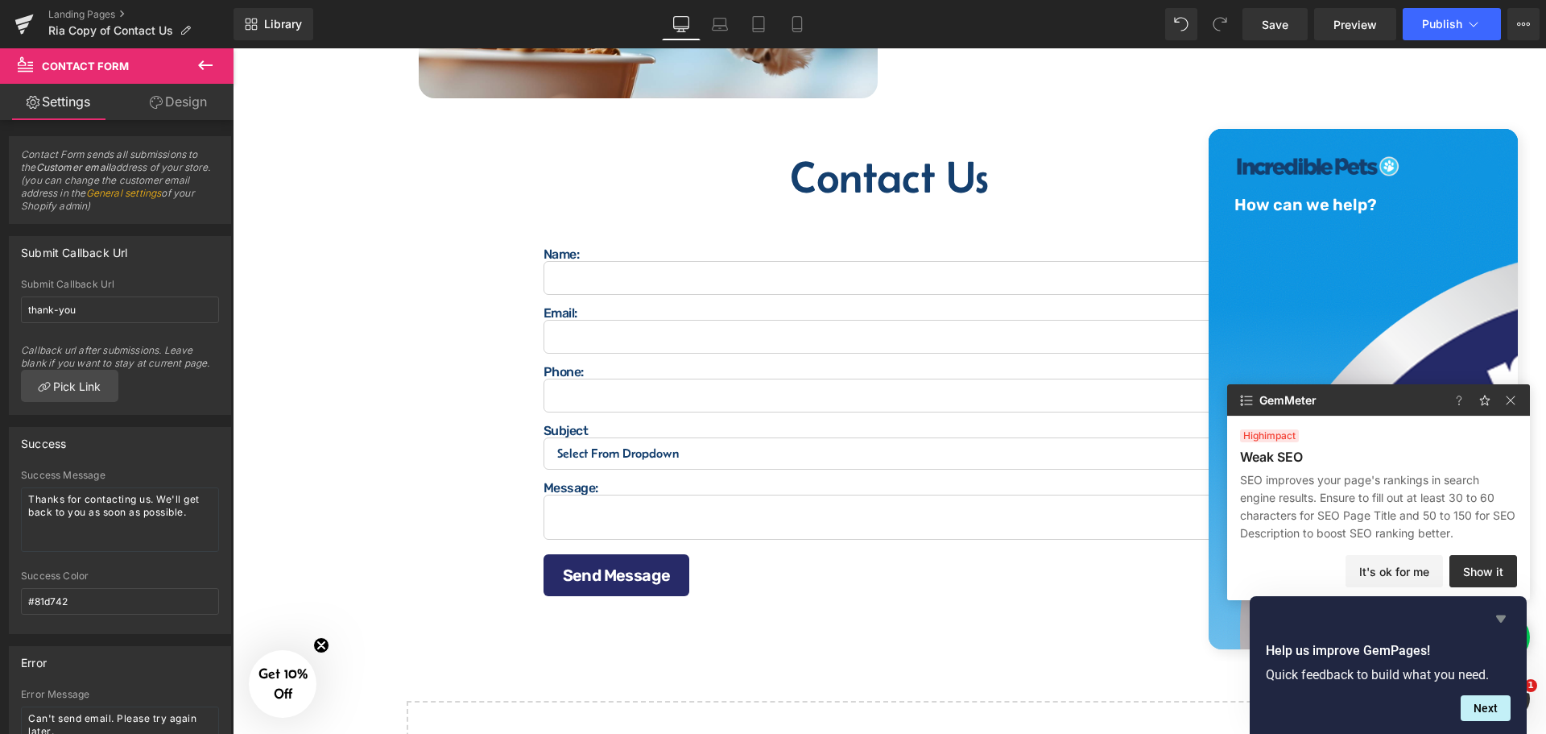
click at [1499, 613] on icon "Hide survey" at bounding box center [1500, 618] width 19 height 19
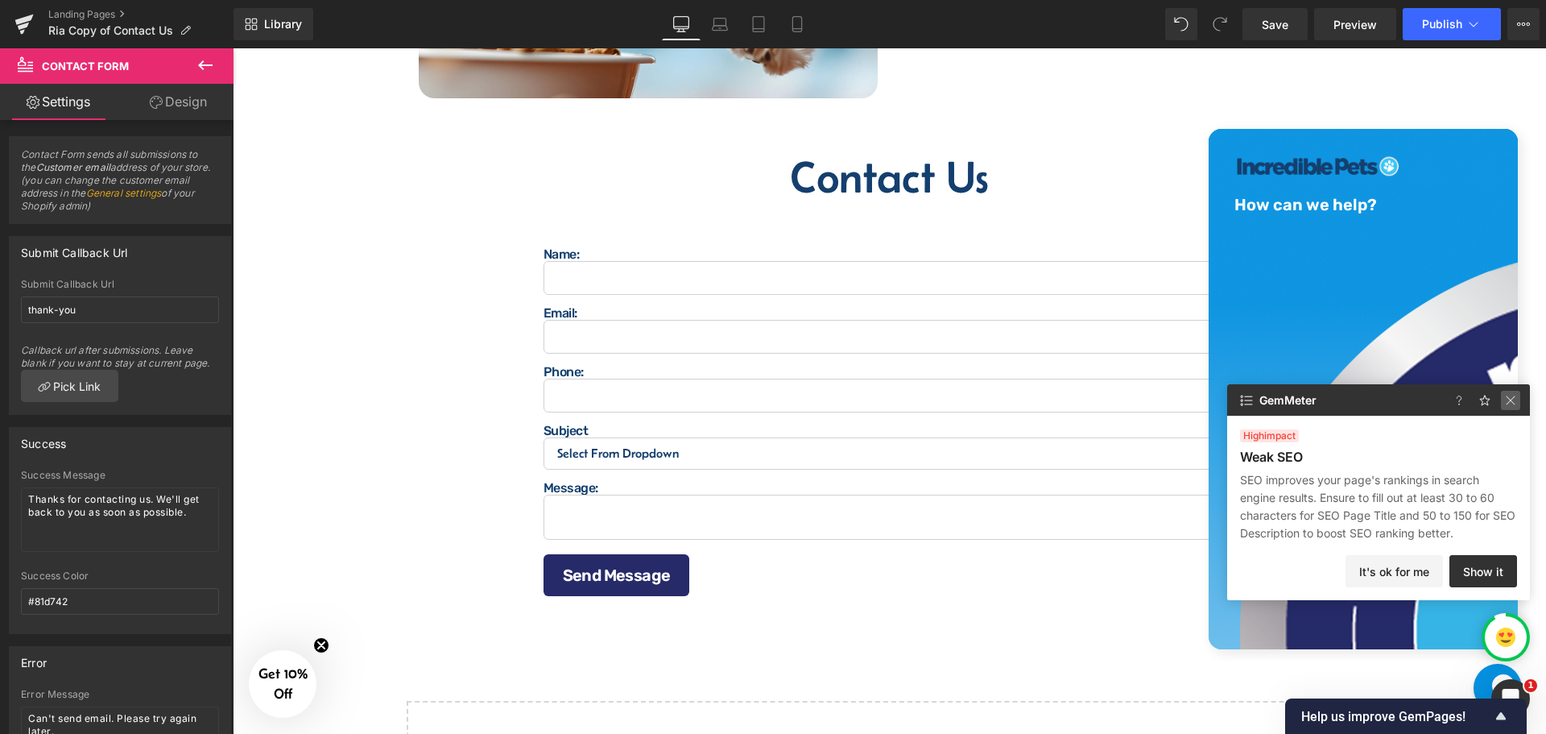
click at [1511, 398] on img at bounding box center [1510, 400] width 19 height 19
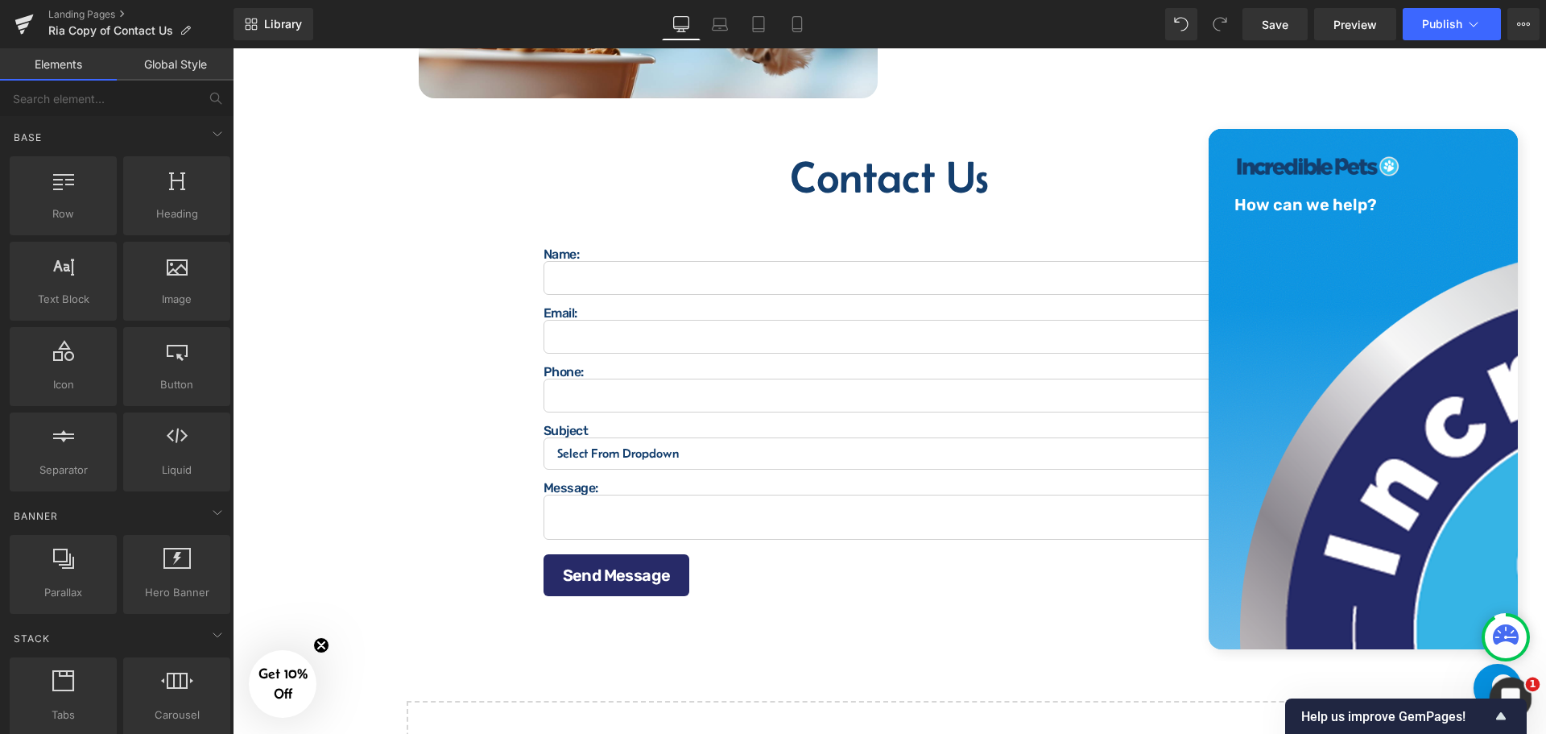
click at [1499, 680] on div "Open Intercom Messenger" at bounding box center [1508, 695] width 53 height 53
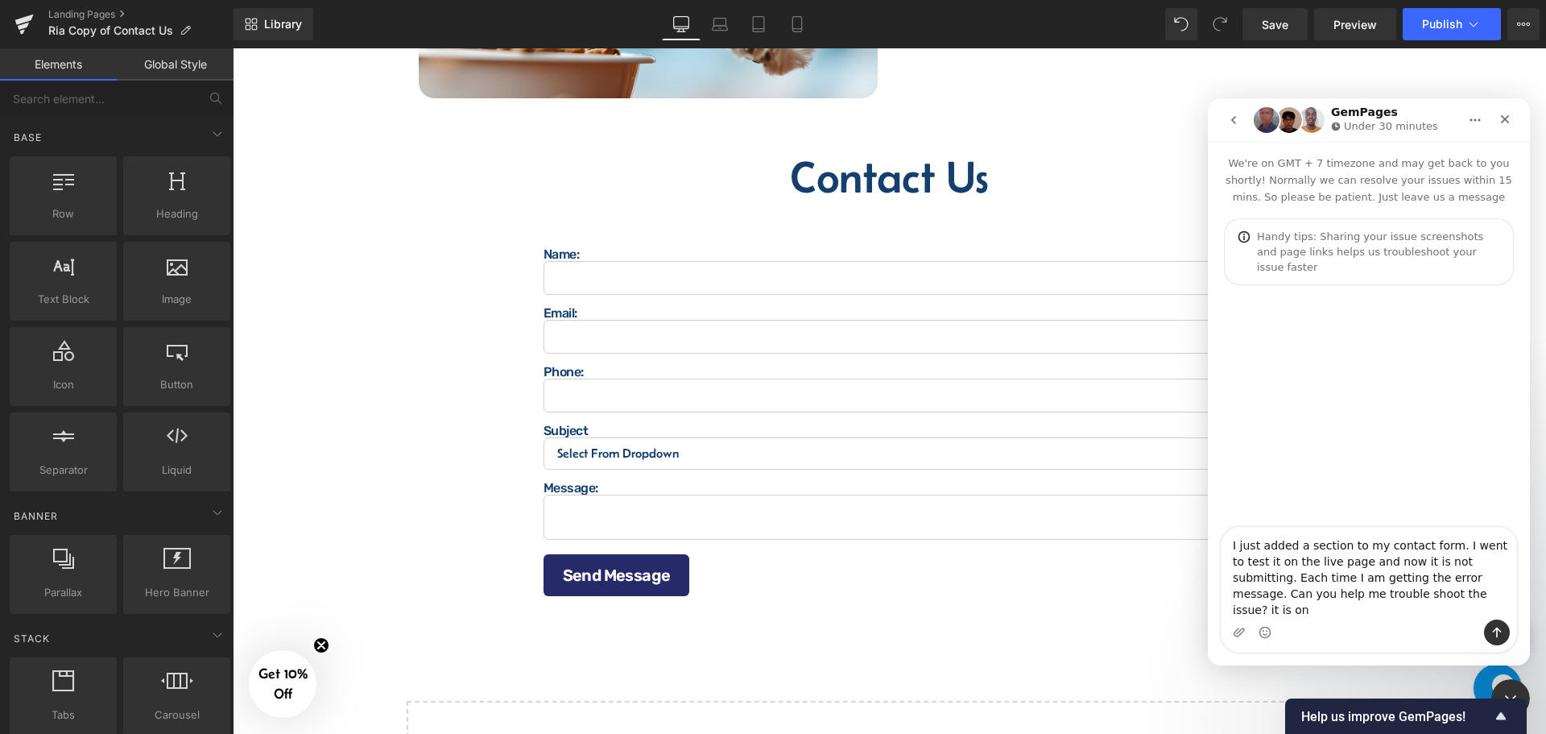
click at [1407, 607] on textarea "I just added a section to my contact form. I went to test it on the live page a…" at bounding box center [1369, 573] width 295 height 92
click at [1407, 608] on textarea "I just added a section to my contact form. I went to test it on the live page a…" at bounding box center [1369, 573] width 295 height 92
click at [1404, 606] on textarea "I just added a section to my contact form. I went to test it on the live page a…" at bounding box center [1369, 573] width 295 height 92
click at [1402, 610] on textarea "I just added a section to my contact form. I went to test it on the live page a…" at bounding box center [1369, 573] width 295 height 92
click at [1398, 615] on textarea "I just added a section to my contact form. I went to test it on the live page a…" at bounding box center [1369, 573] width 295 height 92
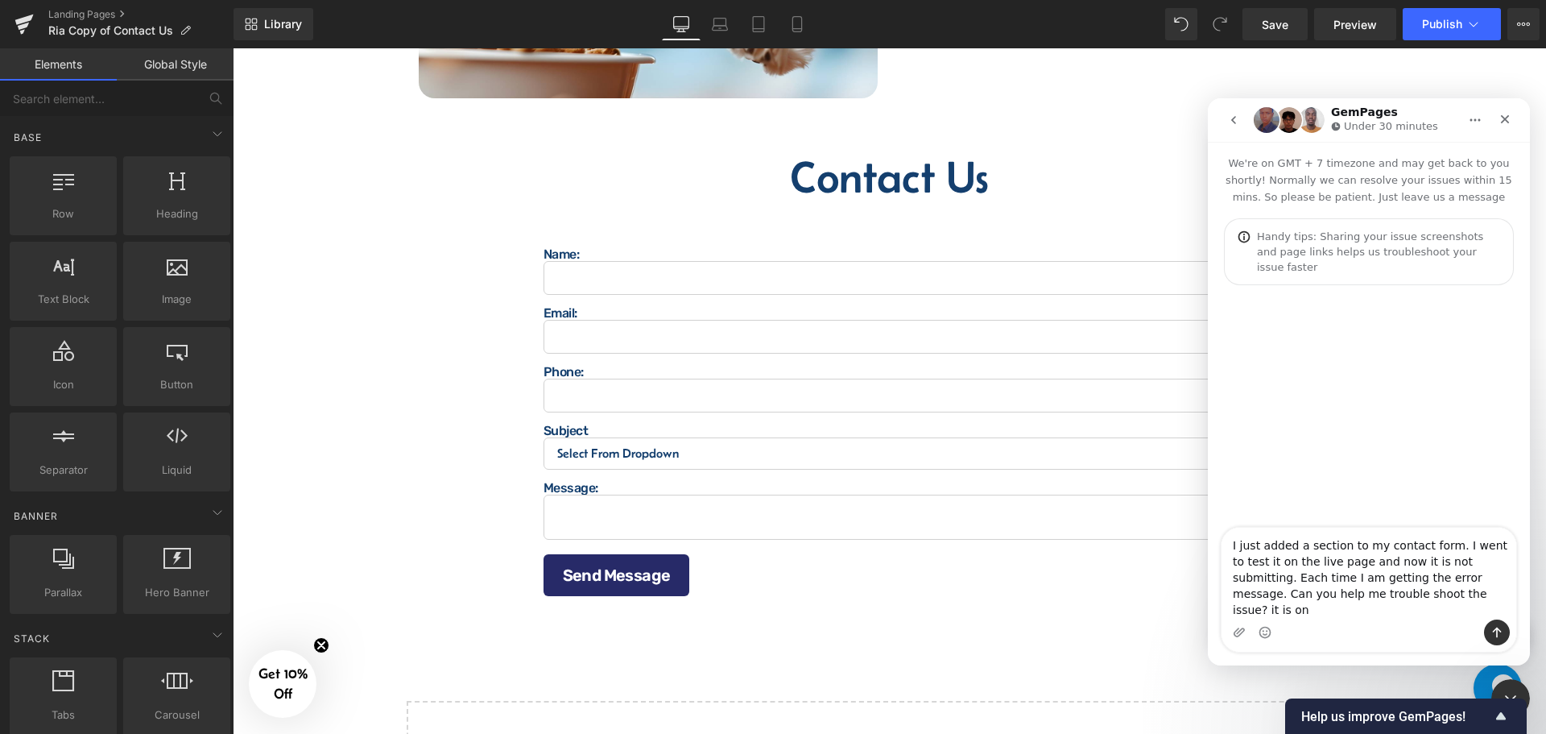
click at [1395, 614] on textarea "I just added a section to my contact form. I went to test it on the live page a…" at bounding box center [1369, 573] width 295 height 92
drag, startPoint x: 1391, startPoint y: 609, endPoint x: 1374, endPoint y: 605, distance: 17.4
click at [1390, 609] on textarea "I just added a section to my contact form. I went to test it on the live page a…" at bounding box center [1369, 573] width 295 height 92
click at [1374, 605] on textarea "I just added a section to my contact form. I went to test it on the live page a…" at bounding box center [1369, 573] width 295 height 92
click at [1409, 610] on textarea "I just added a section to my contact form. I went to test it on the live page a…" at bounding box center [1369, 573] width 295 height 92
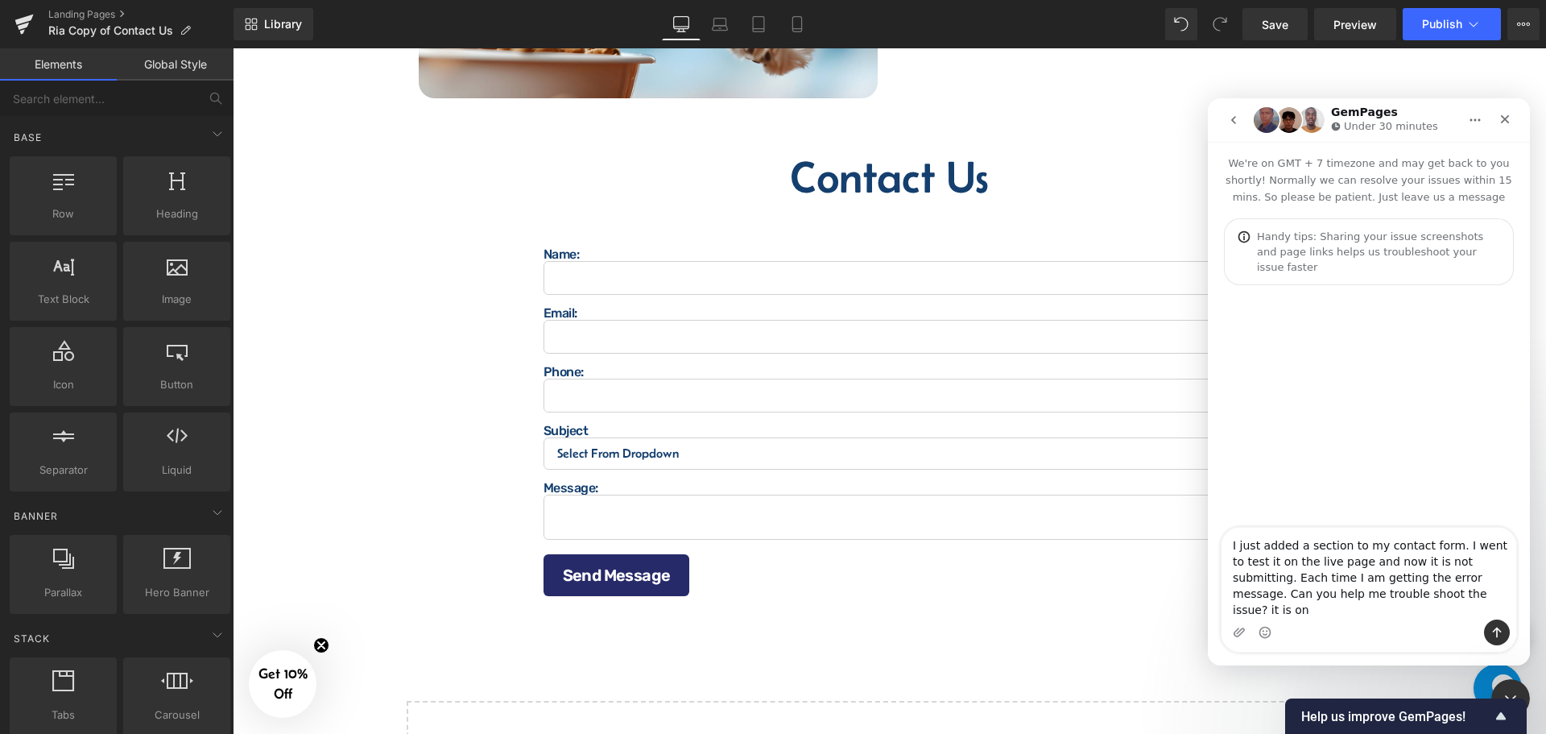
drag, startPoint x: 1405, startPoint y: 596, endPoint x: 1396, endPoint y: 593, distance: 9.4
click at [1396, 593] on textarea "I just added a section to my contact form. I went to test it on the live page a…" at bounding box center [1369, 573] width 295 height 92
click at [1399, 592] on textarea "I just added a section to my contact form. I went to test it on the live page a…" at bounding box center [1369, 573] width 295 height 92
click at [1403, 598] on textarea "I just added a section to my contact form. I went to test it on the live page a…" at bounding box center [1369, 573] width 295 height 92
drag, startPoint x: 1499, startPoint y: 635, endPoint x: 1470, endPoint y: 624, distance: 31.1
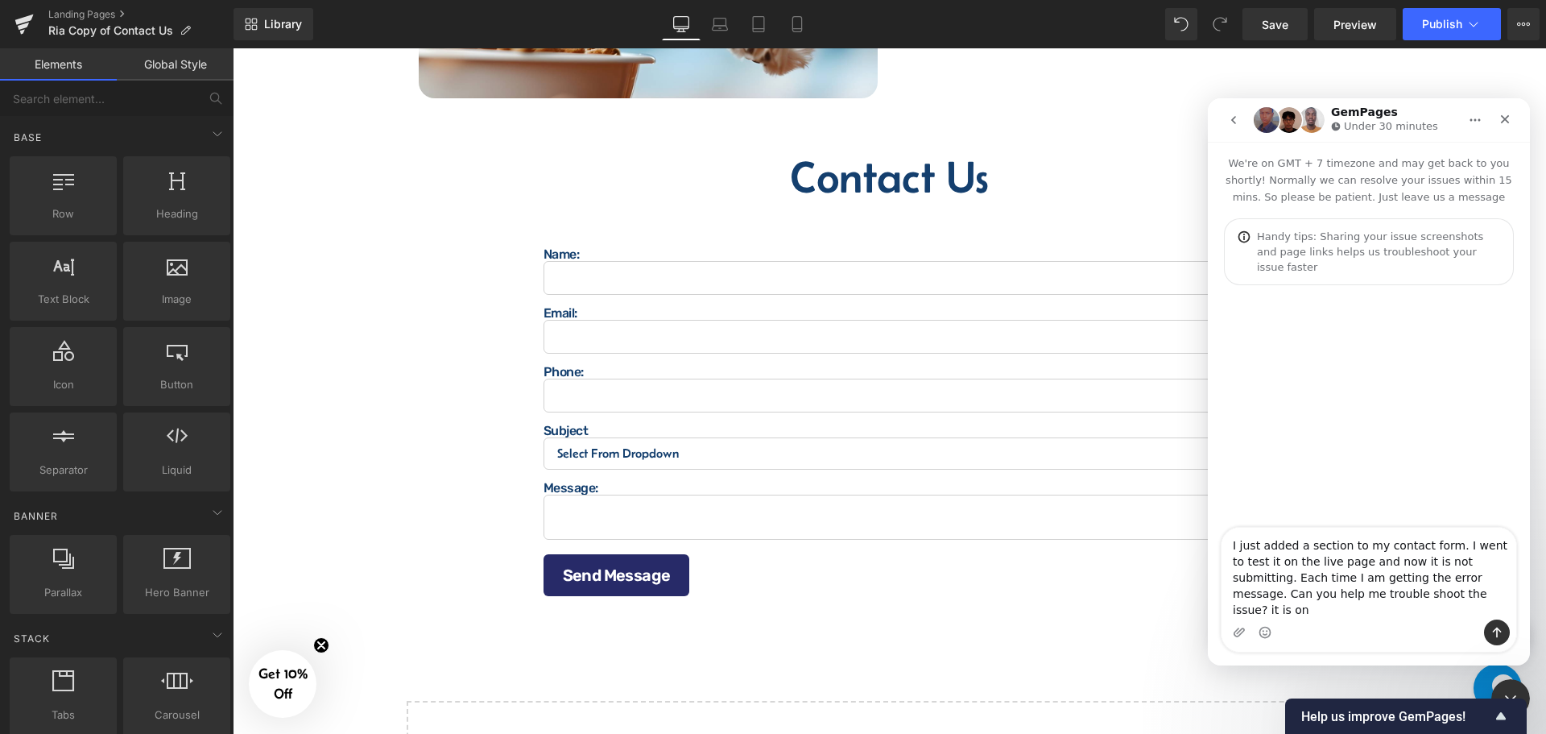
click at [1499, 633] on icon "Send a message…" at bounding box center [1497, 632] width 13 height 13
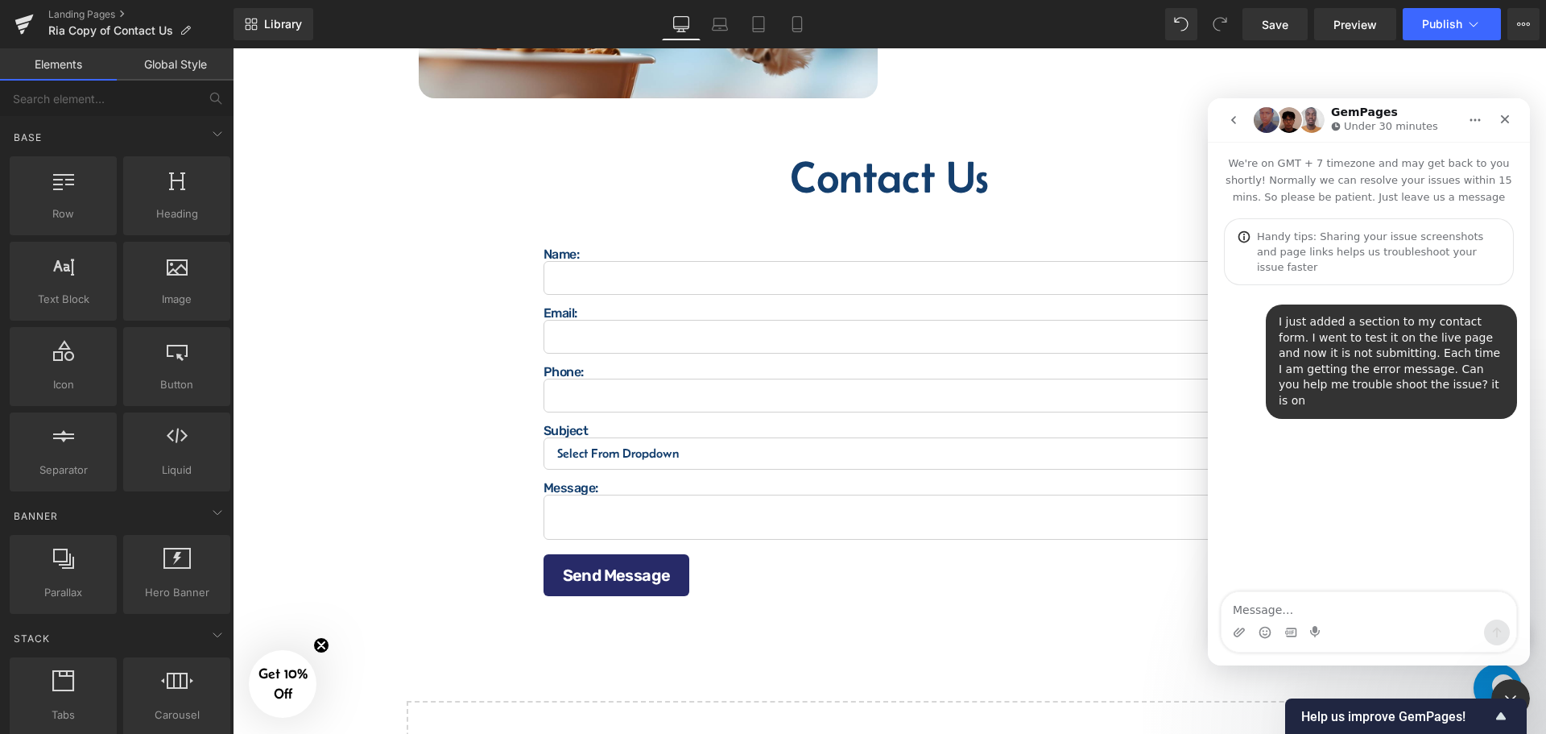
click at [1417, 615] on main "GemPages Under 30 minutes We're on GMT + 7 timezone and may get back to you sho…" at bounding box center [1369, 381] width 322 height 567
click at [1396, 608] on textarea "Message…" at bounding box center [1369, 605] width 295 height 27
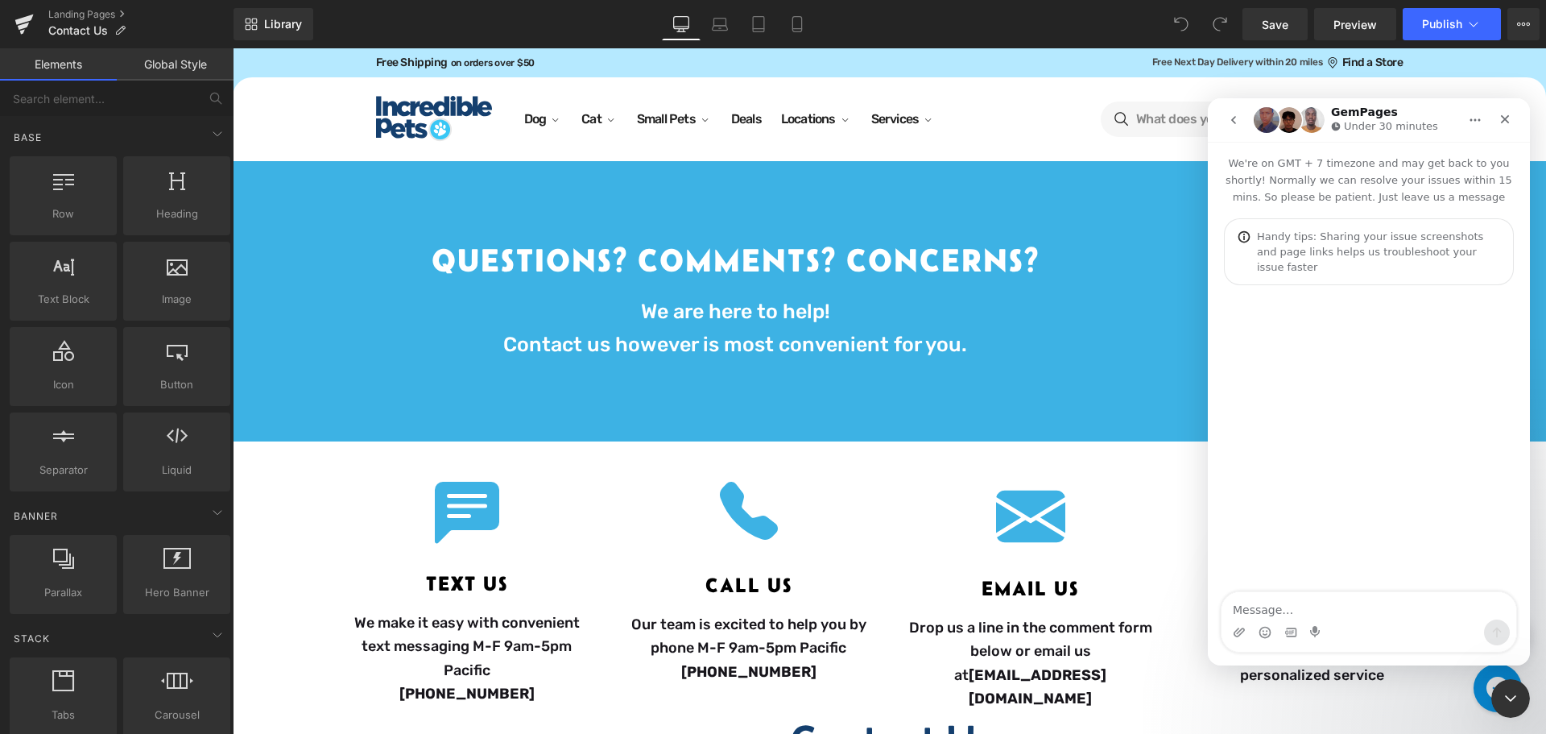
click at [1288, 27] on div at bounding box center [773, 342] width 1546 height 685
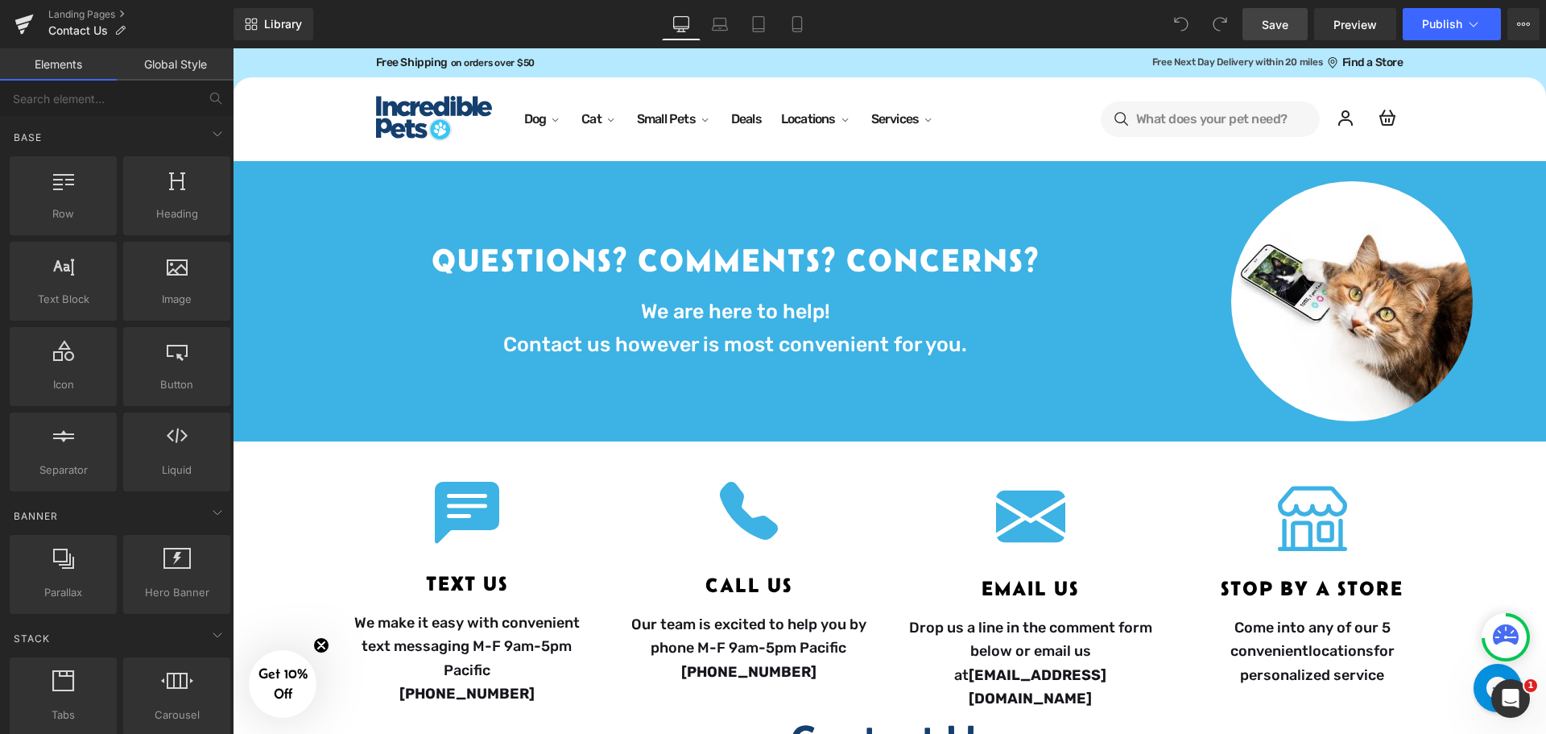
click at [1288, 27] on span "Save" at bounding box center [1275, 24] width 27 height 17
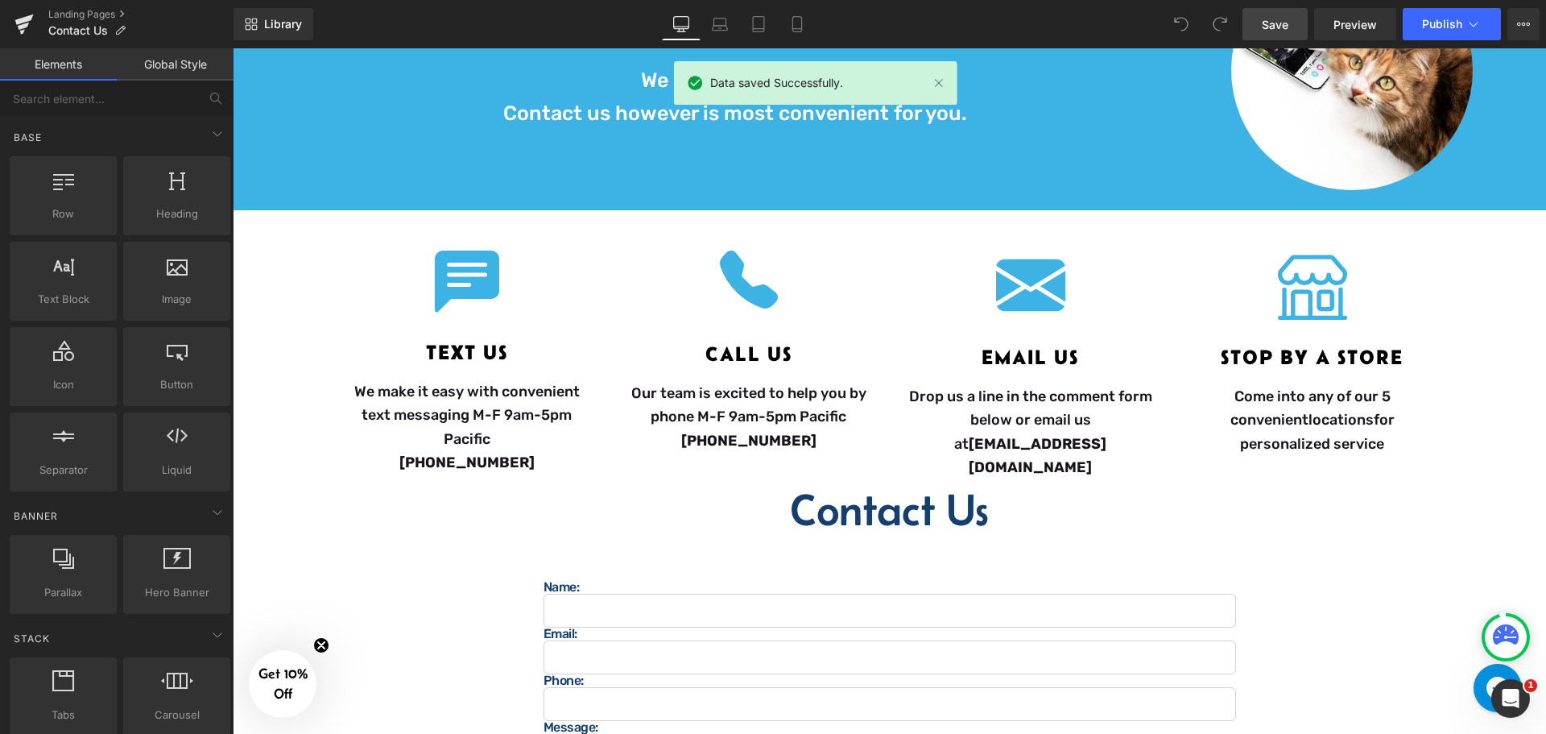
scroll to position [81, 0]
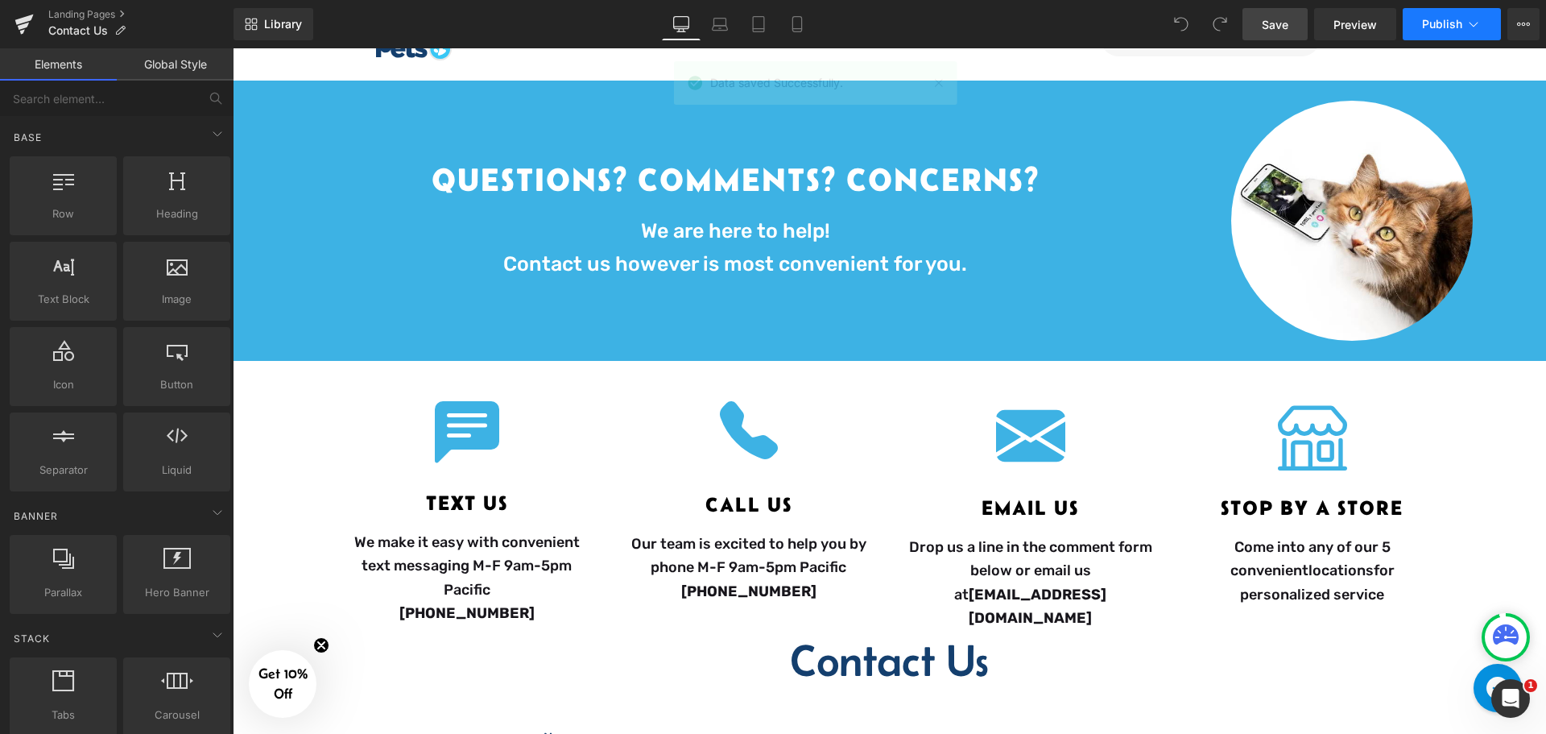
click at [1484, 22] on button "Publish" at bounding box center [1452, 24] width 98 height 32
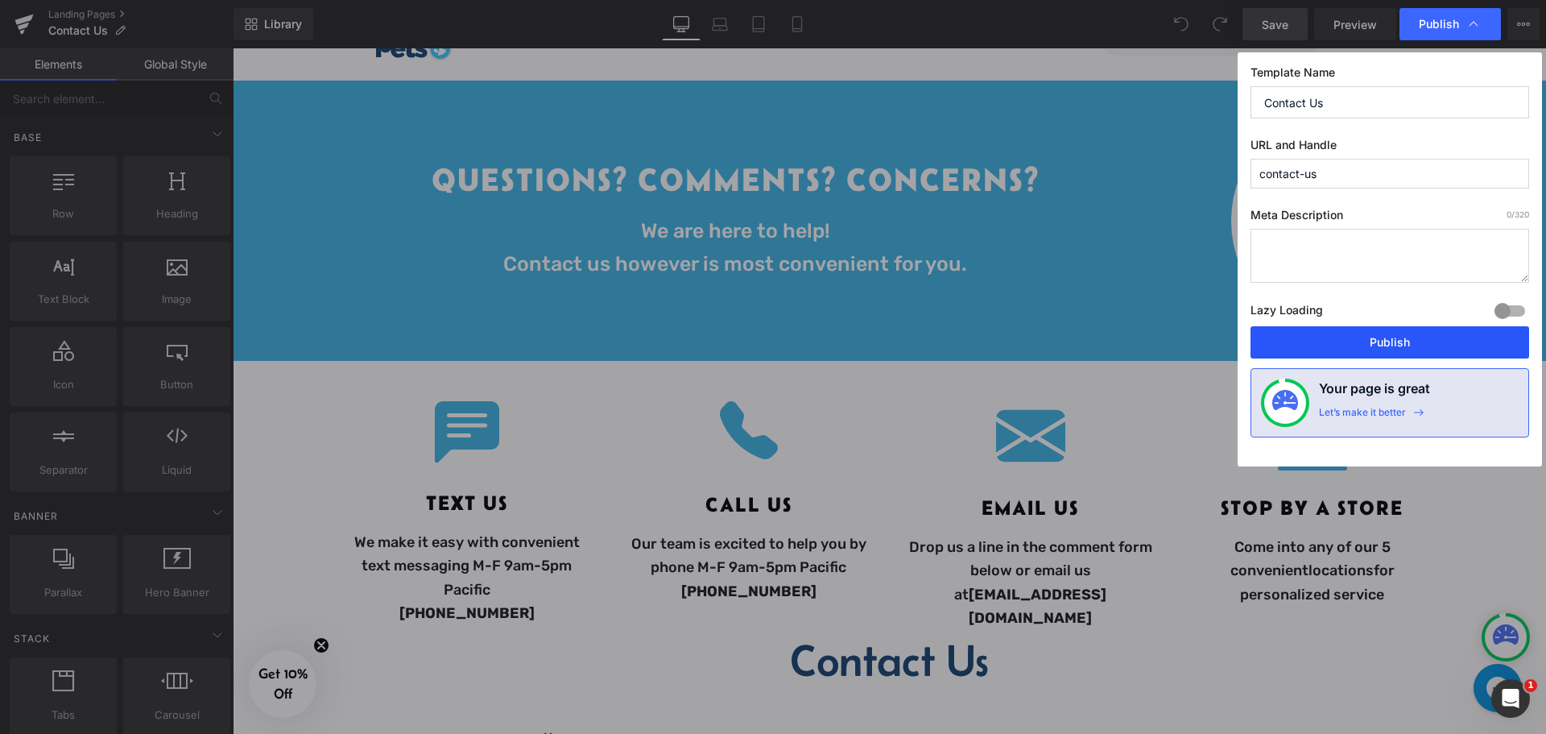
click at [1345, 347] on button "Publish" at bounding box center [1390, 342] width 279 height 32
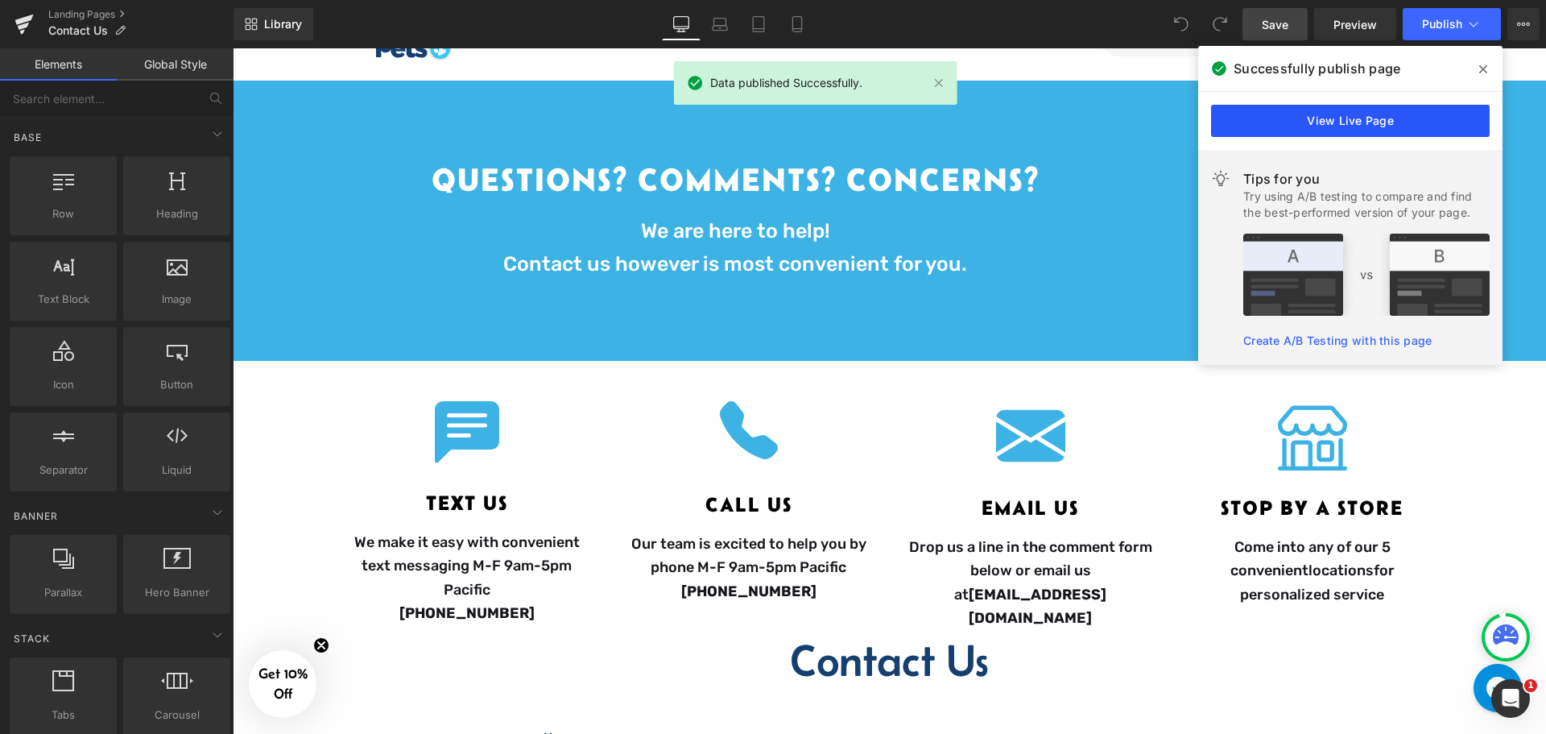
click at [1384, 117] on link "View Live Page" at bounding box center [1350, 121] width 279 height 32
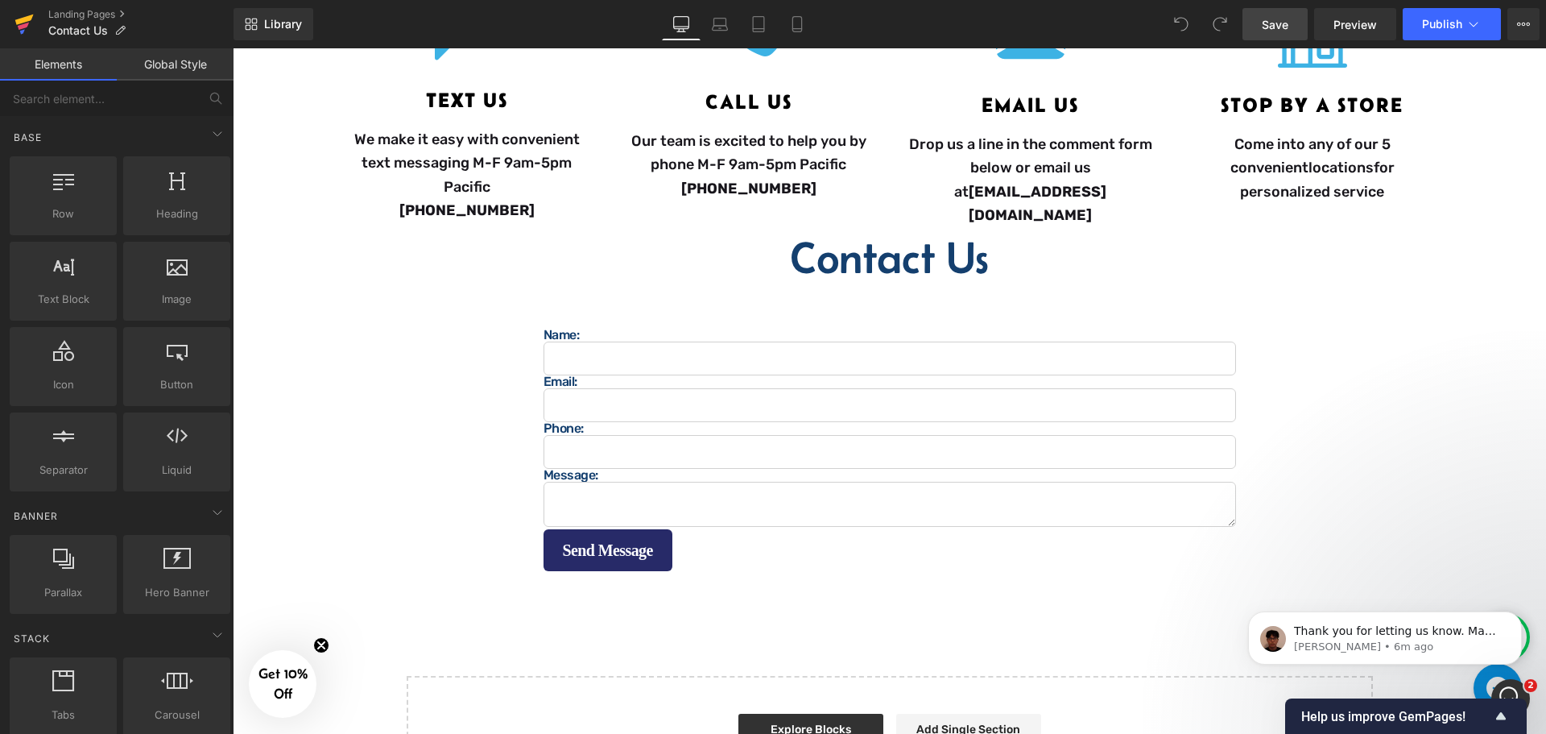
click at [30, 27] on icon at bounding box center [23, 24] width 19 height 40
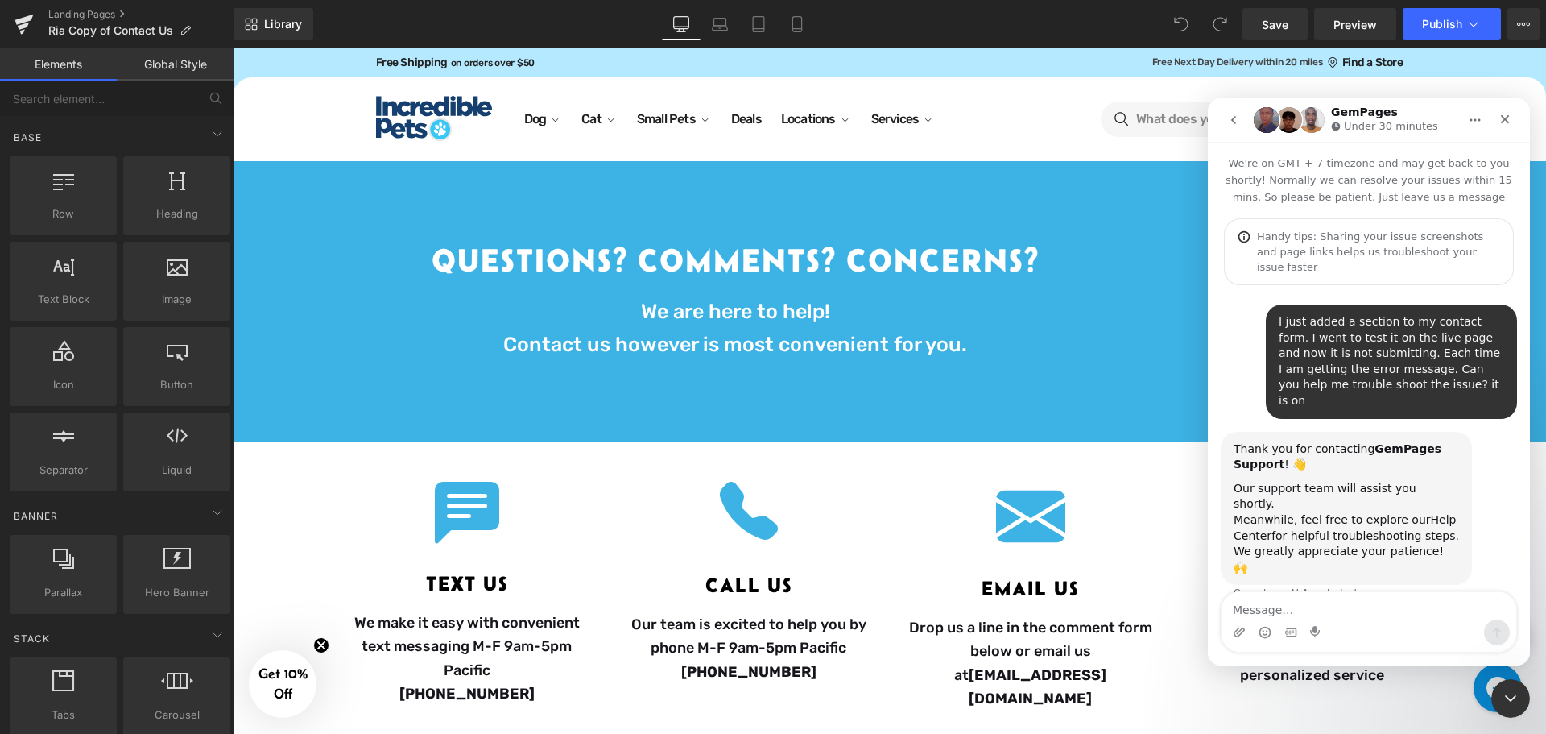
click at [1270, 601] on textarea "Message…" at bounding box center [1369, 605] width 295 height 27
type textarea "Template "Ria Copy of Contact Us""
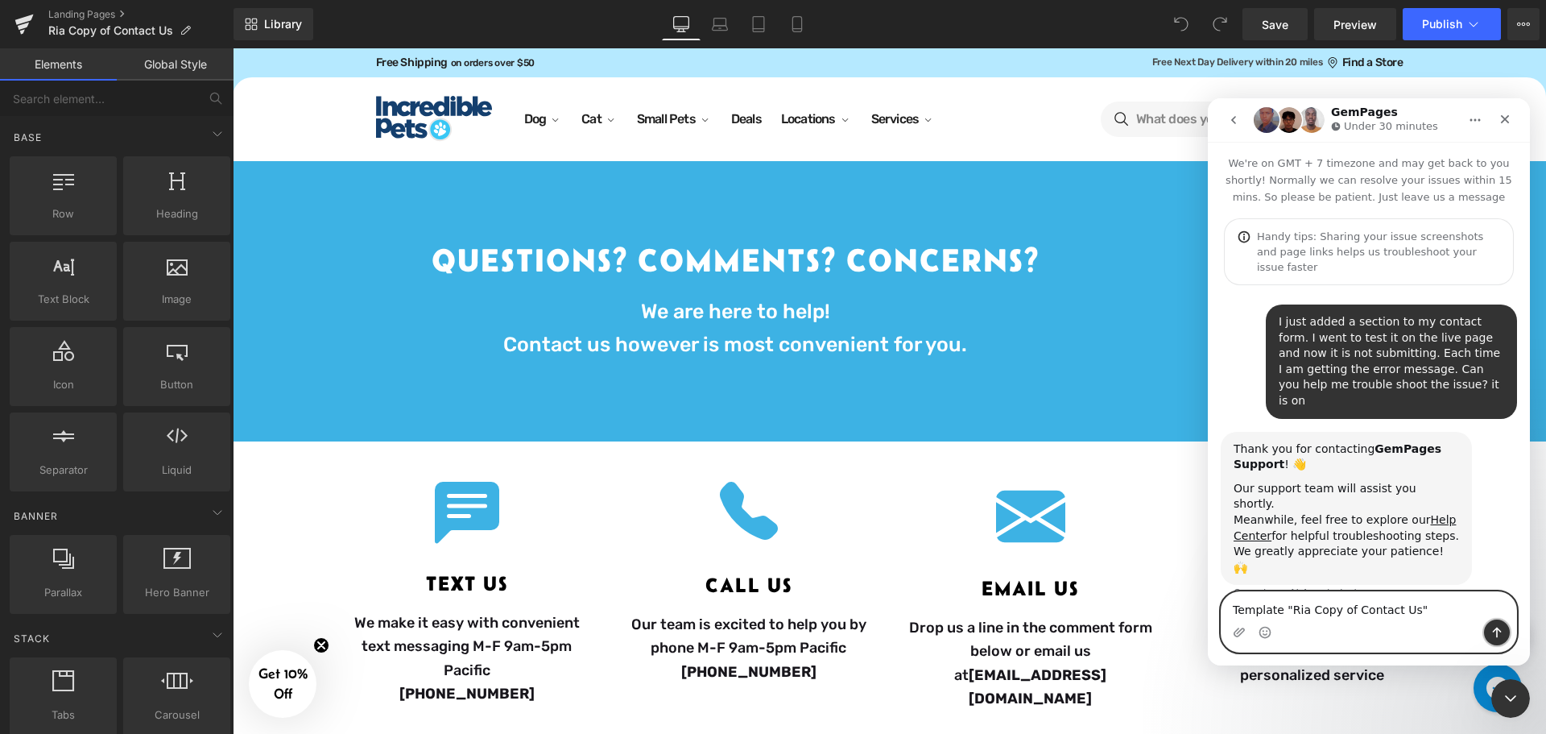
click at [1489, 627] on button "Send a message…" at bounding box center [1497, 632] width 26 height 26
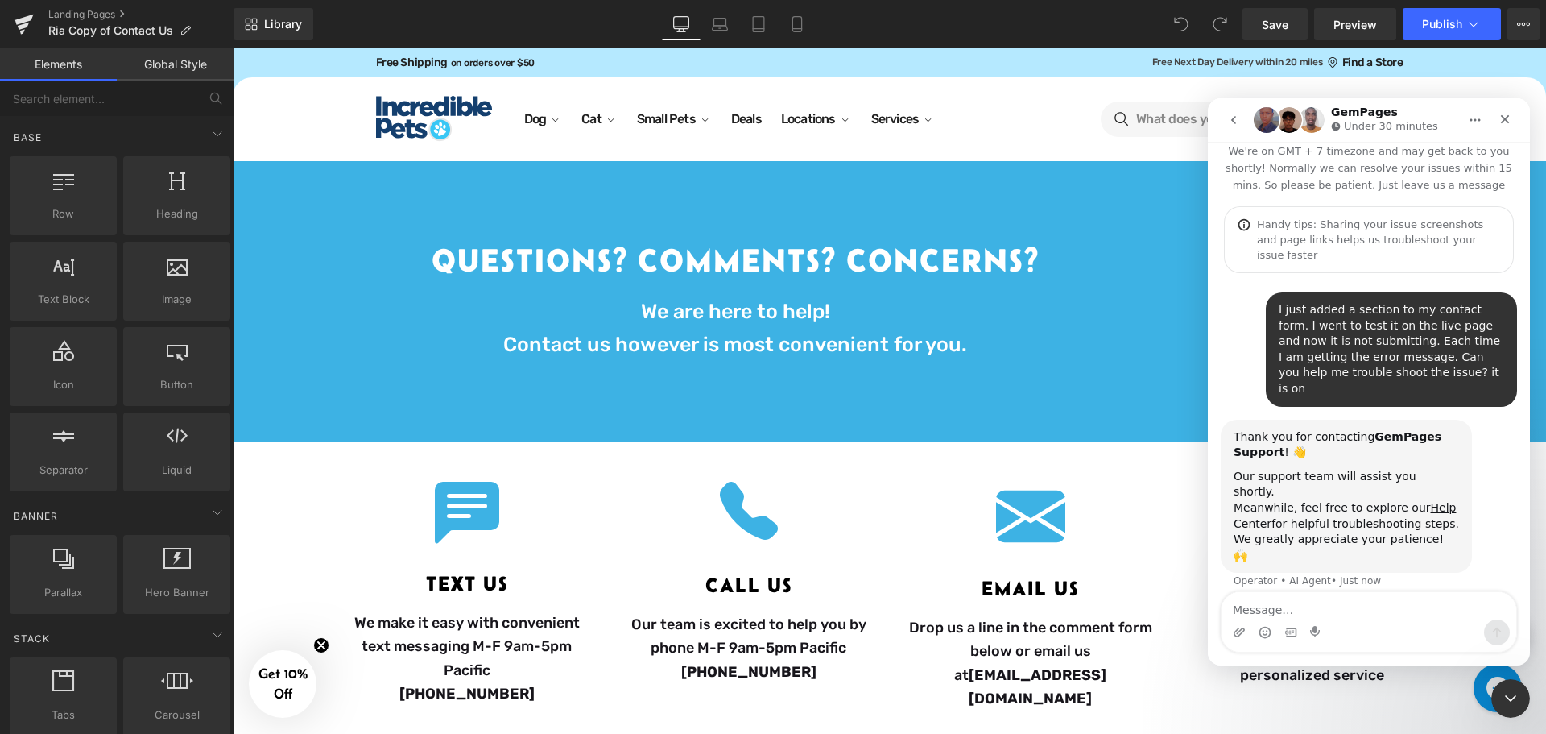
click at [903, 452] on div at bounding box center [773, 342] width 1546 height 685
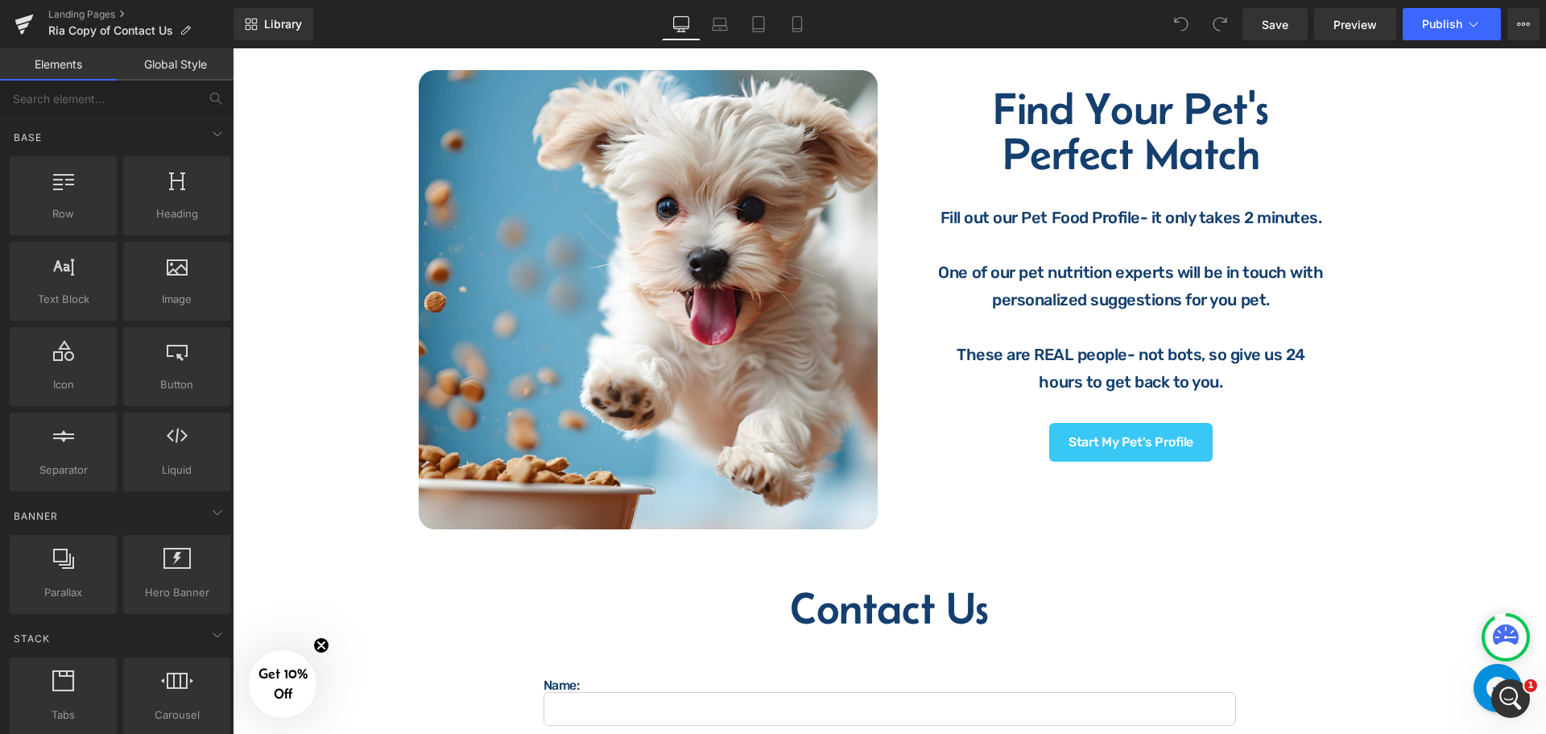
scroll to position [725, 0]
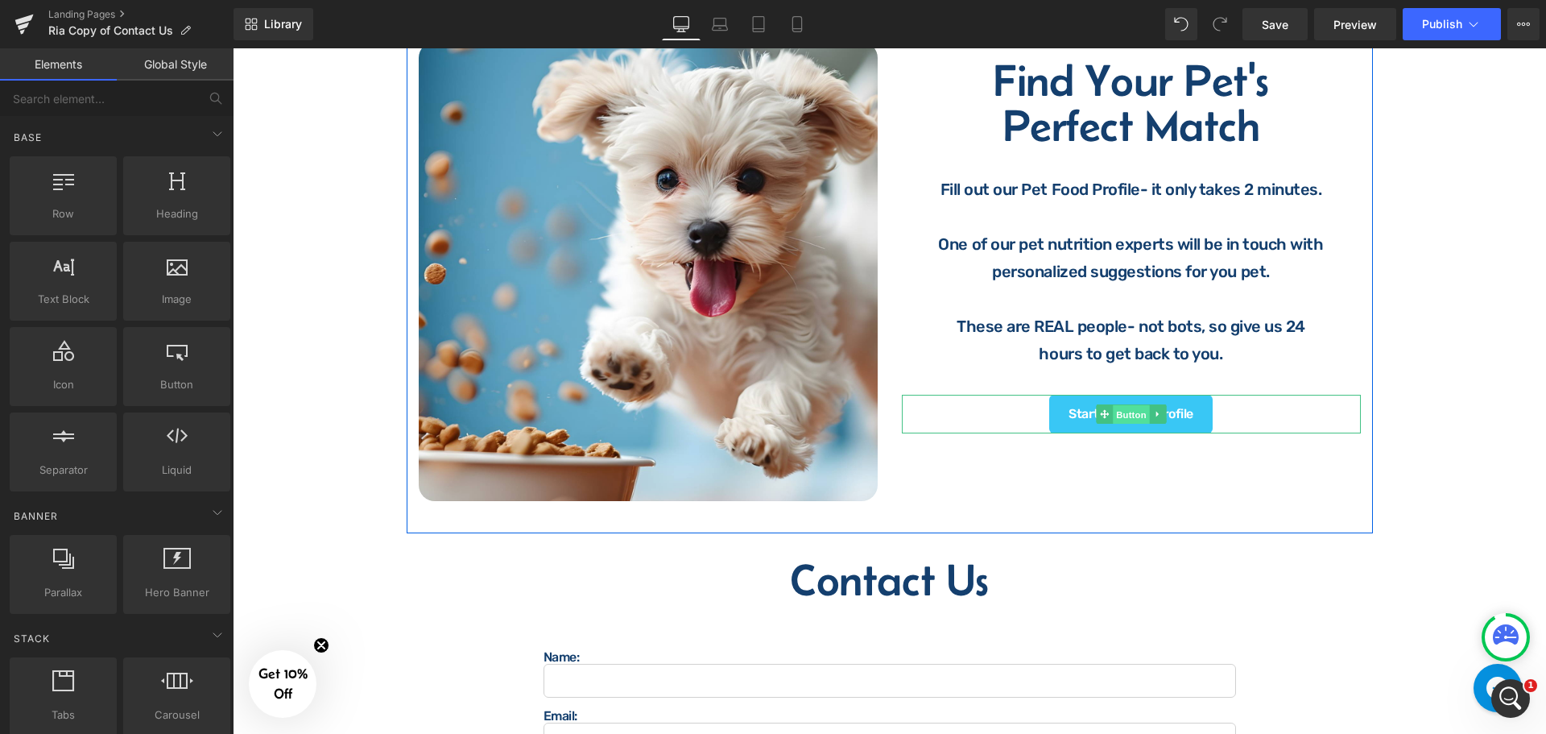
click at [1121, 405] on span "Button" at bounding box center [1131, 414] width 37 height 19
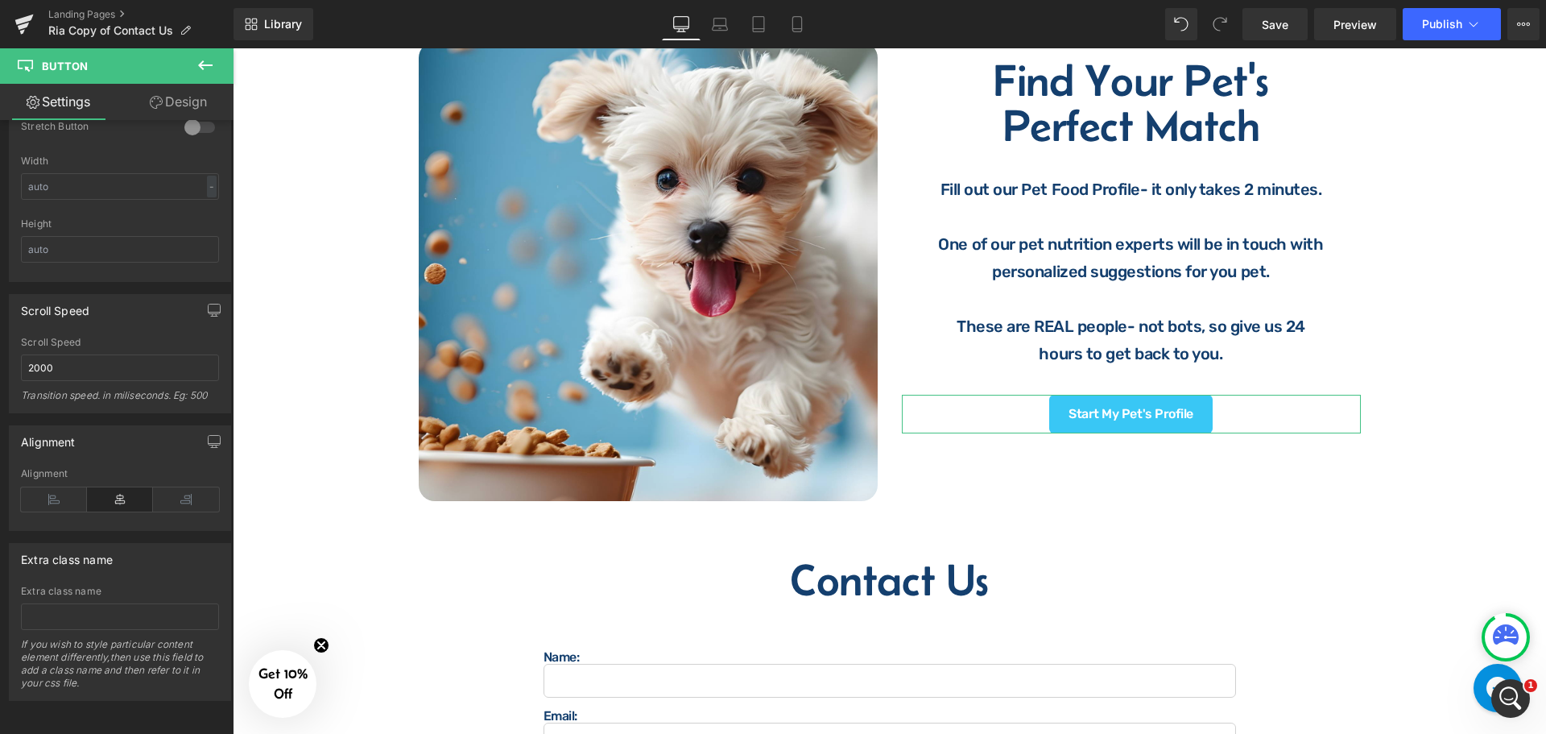
scroll to position [1070, 0]
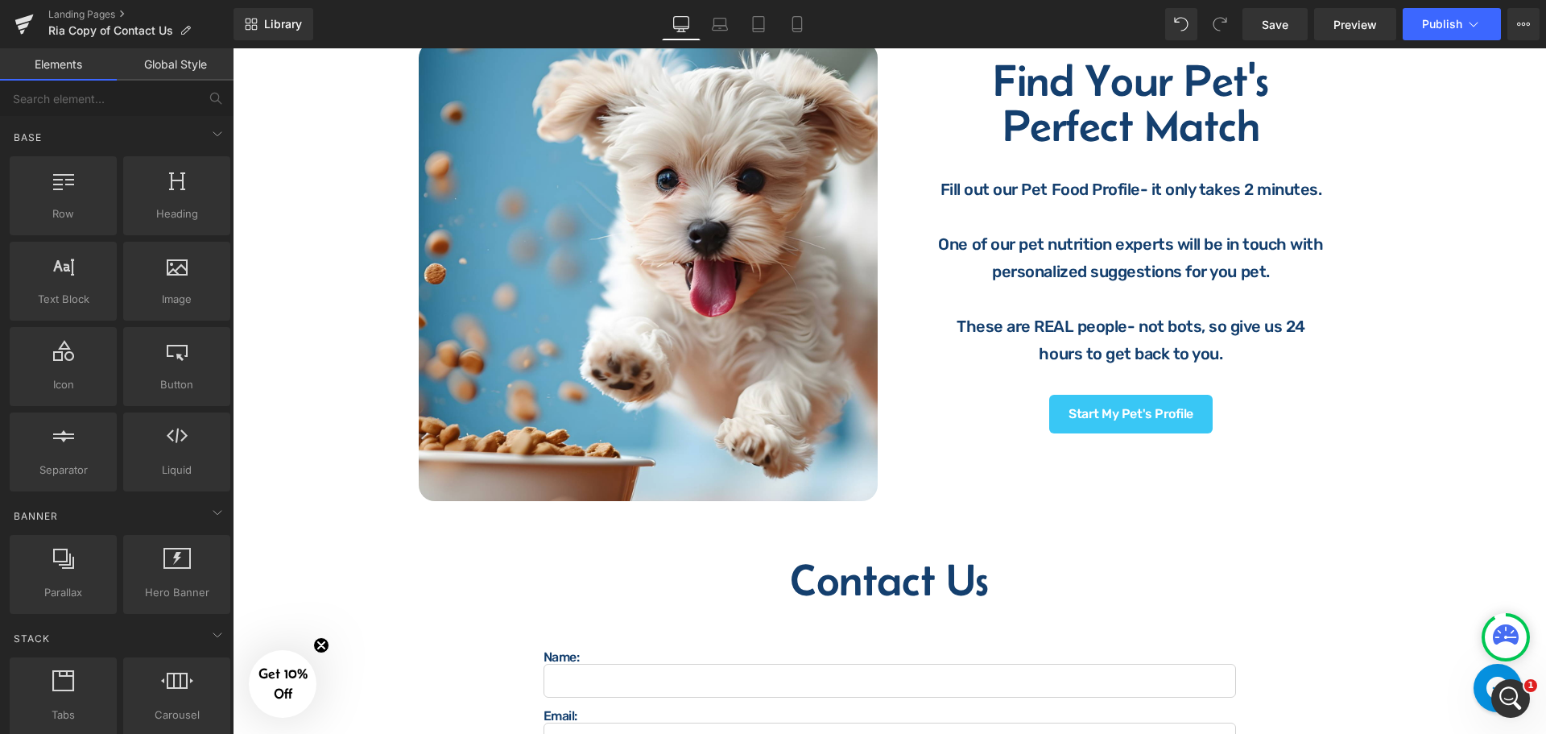
click at [378, 535] on div "Image Questions? Comments? Concerns? Heading We are here to help! Contact us ho…" at bounding box center [889, 336] width 1313 height 1800
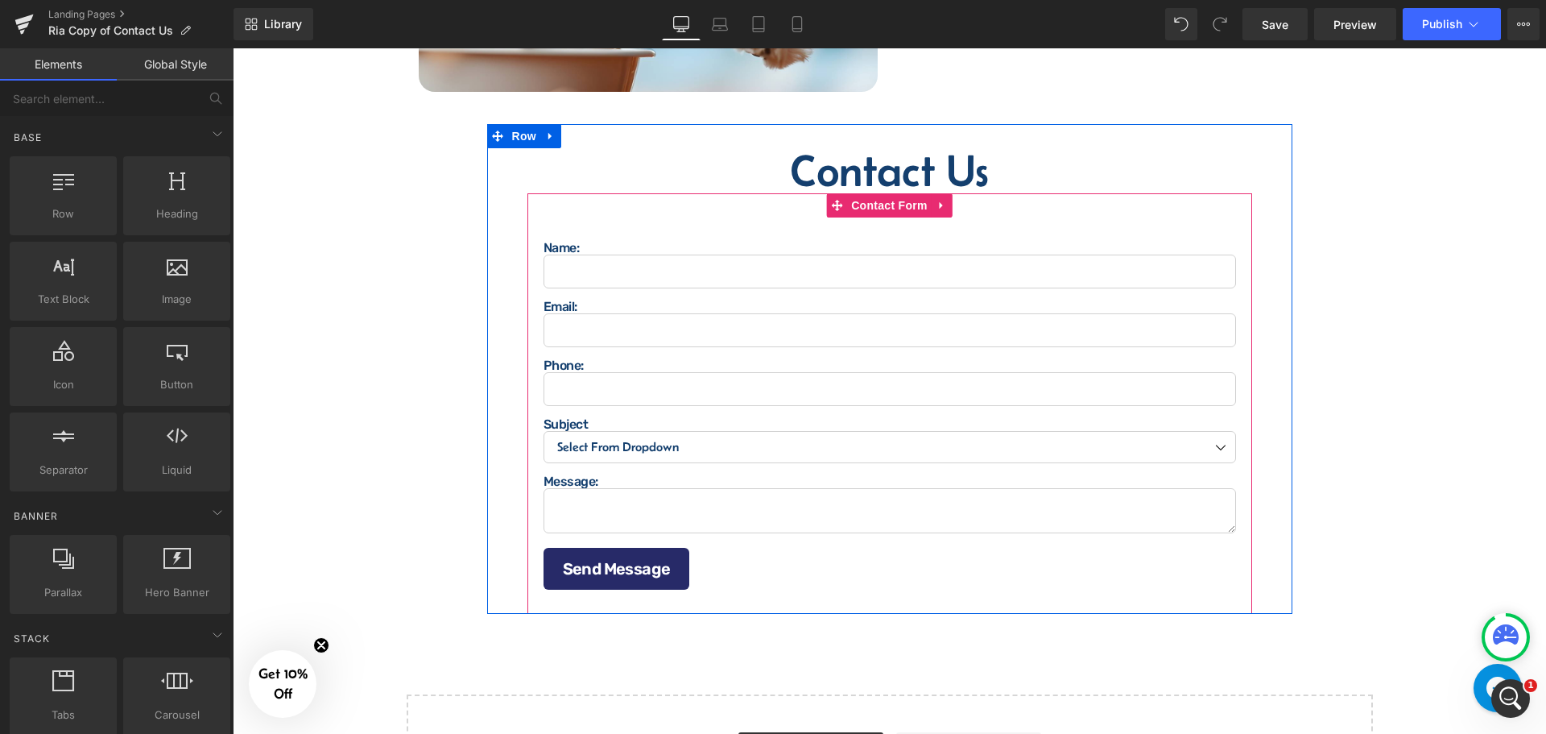
scroll to position [1127, 0]
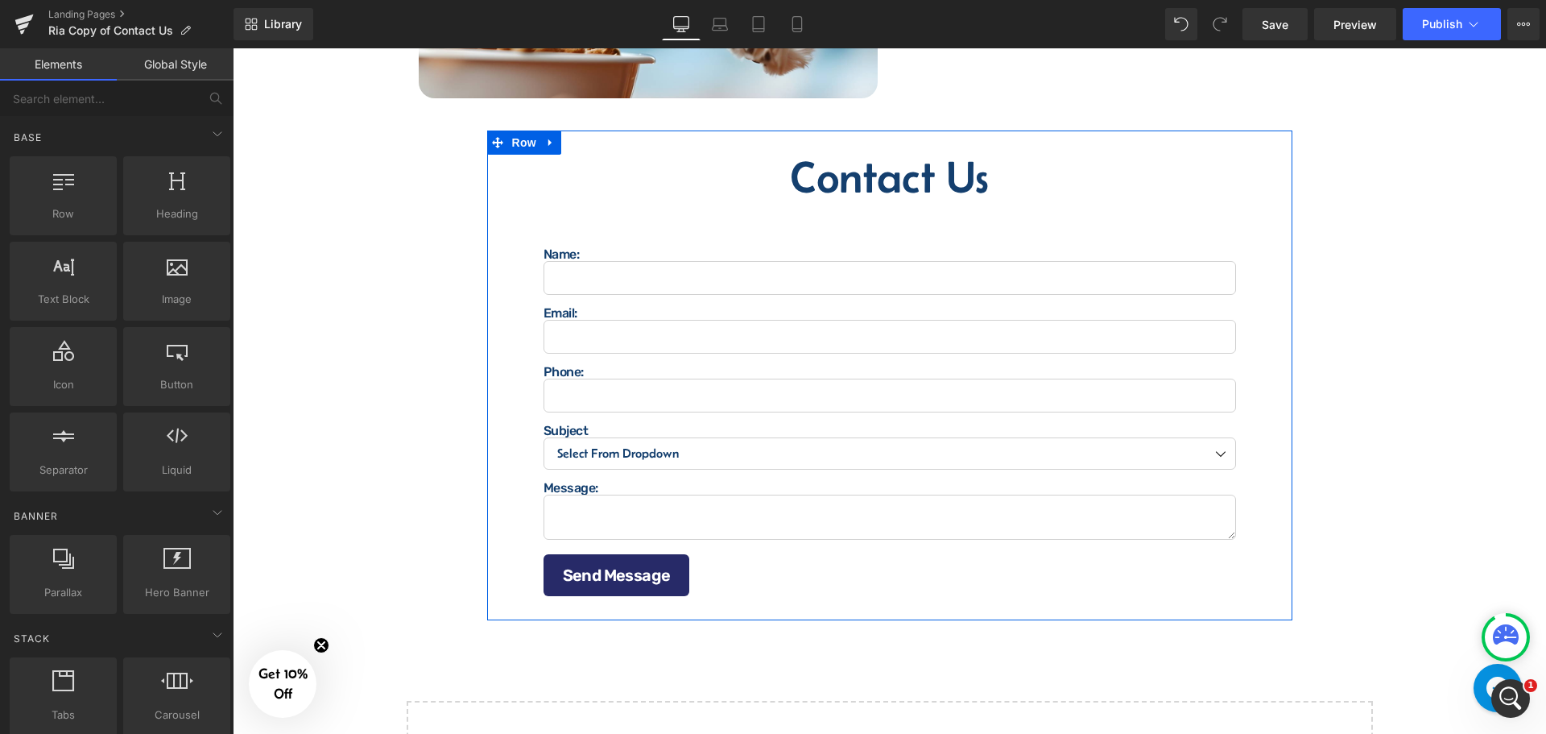
click at [867, 207] on div "Name: Text Block Text Field Email: Text Block Email Field Phone: Text Block Tex…" at bounding box center [889, 410] width 725 height 420
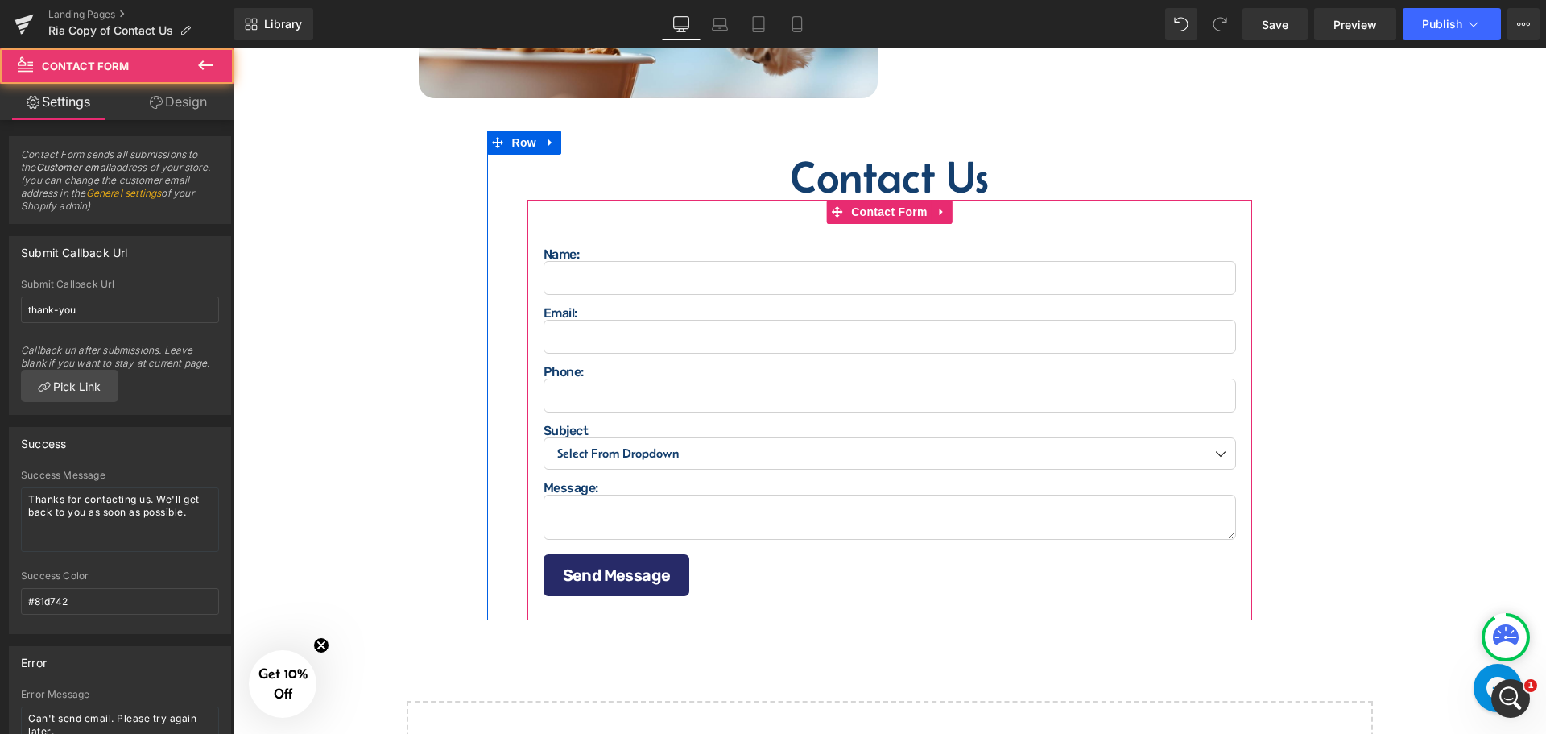
click at [867, 207] on span "Contact Form" at bounding box center [889, 212] width 85 height 24
click at [876, 447] on span "Dropdown" at bounding box center [889, 454] width 52 height 19
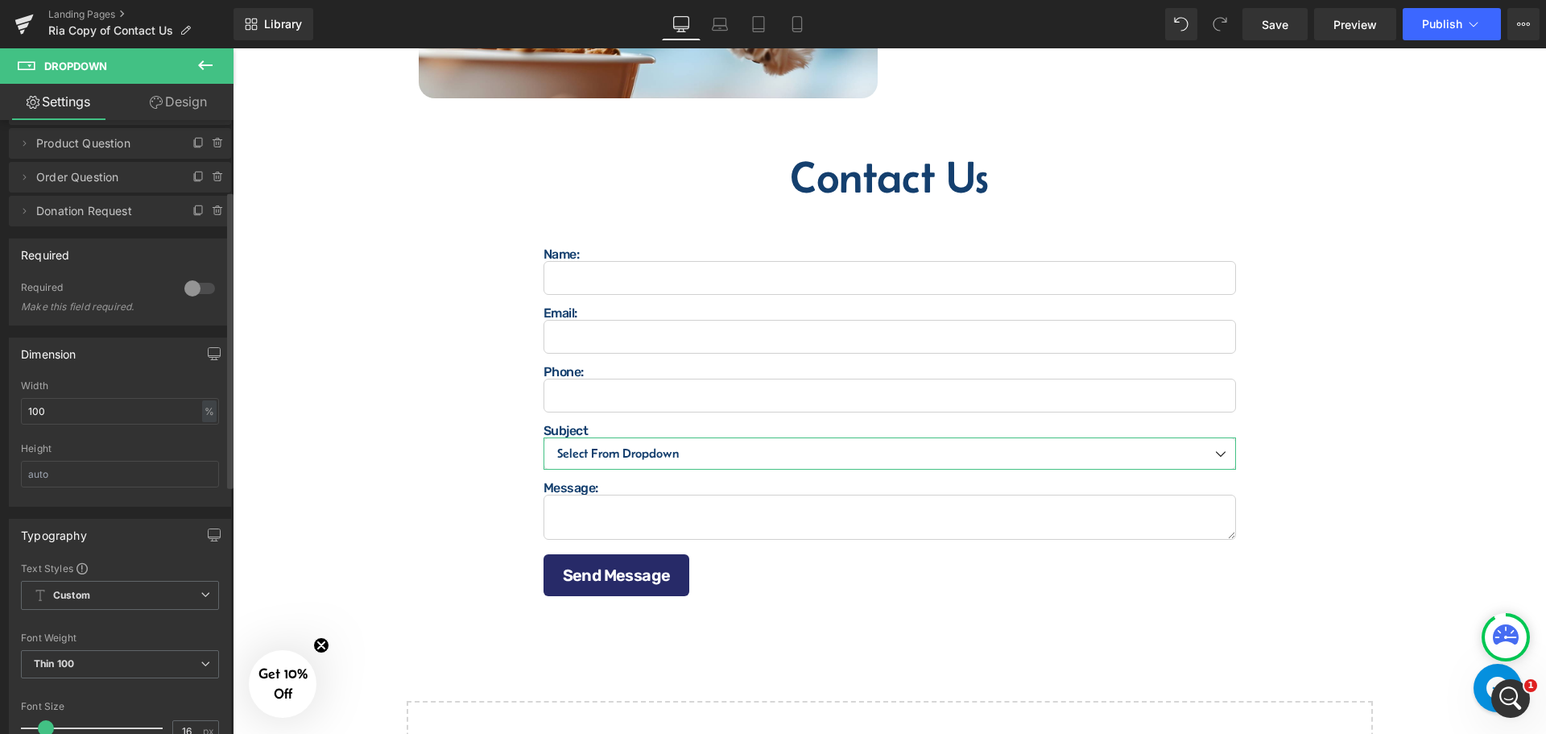
scroll to position [97, 0]
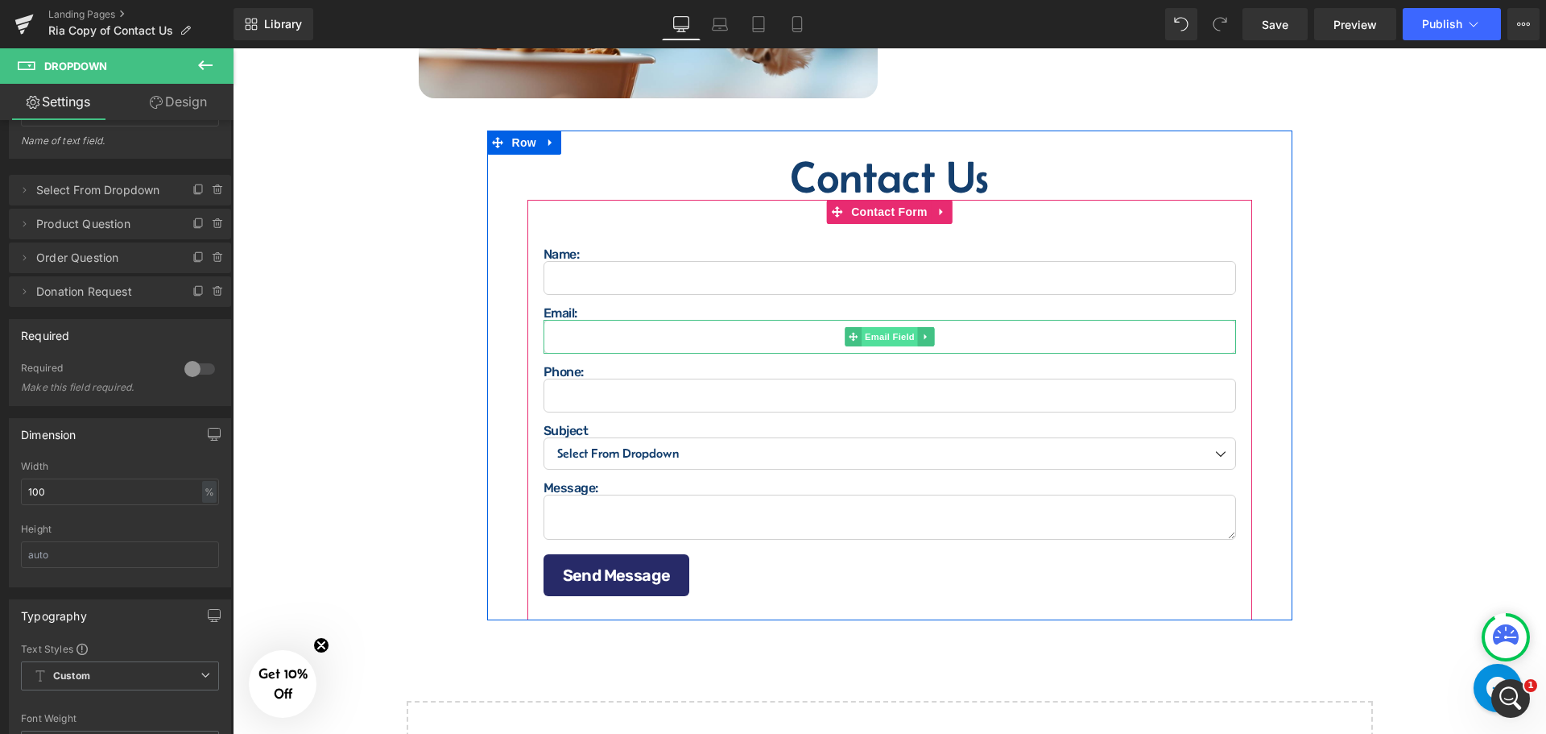
click at [878, 337] on span "Email Field" at bounding box center [890, 336] width 56 height 19
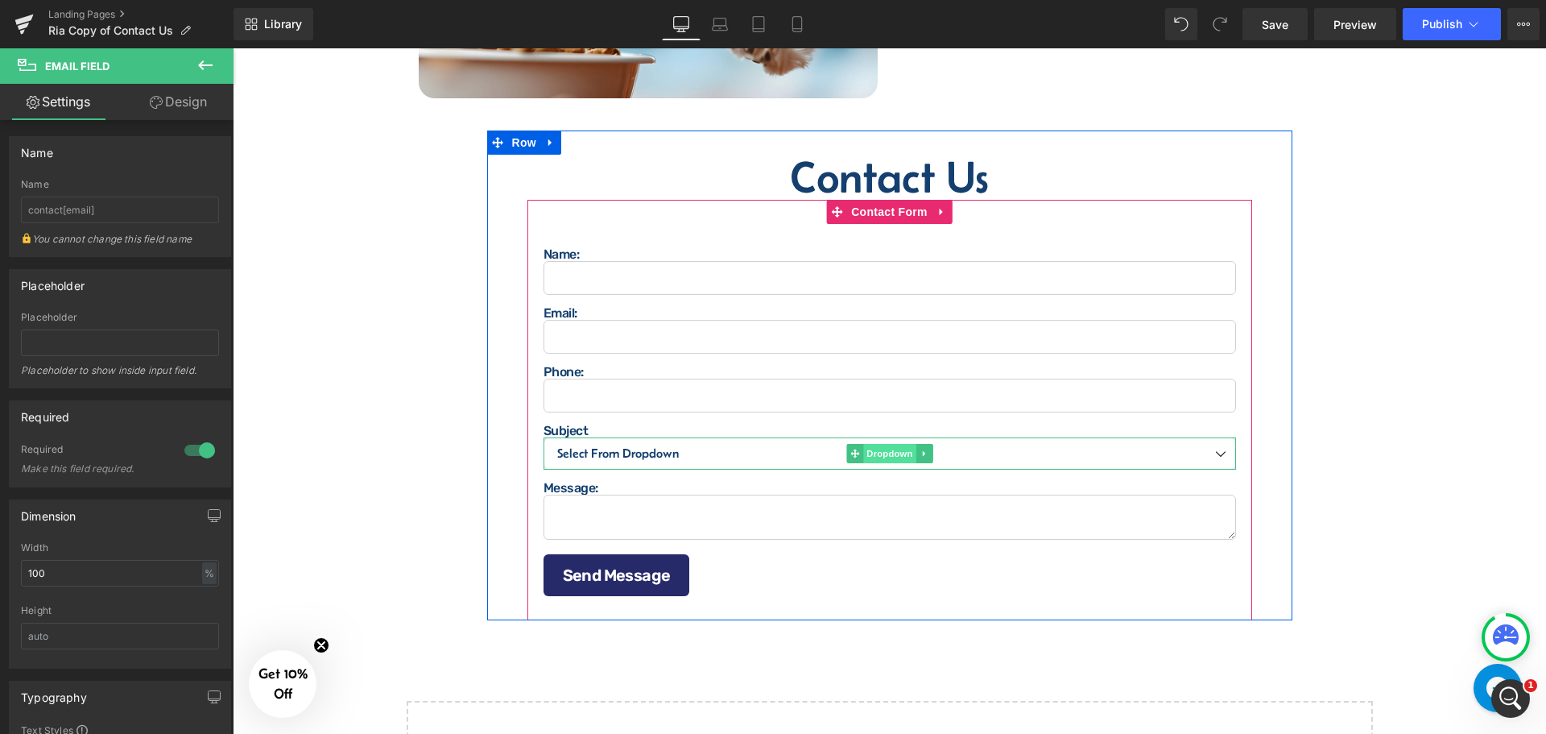
click at [883, 449] on span "Dropdown" at bounding box center [889, 453] width 52 height 19
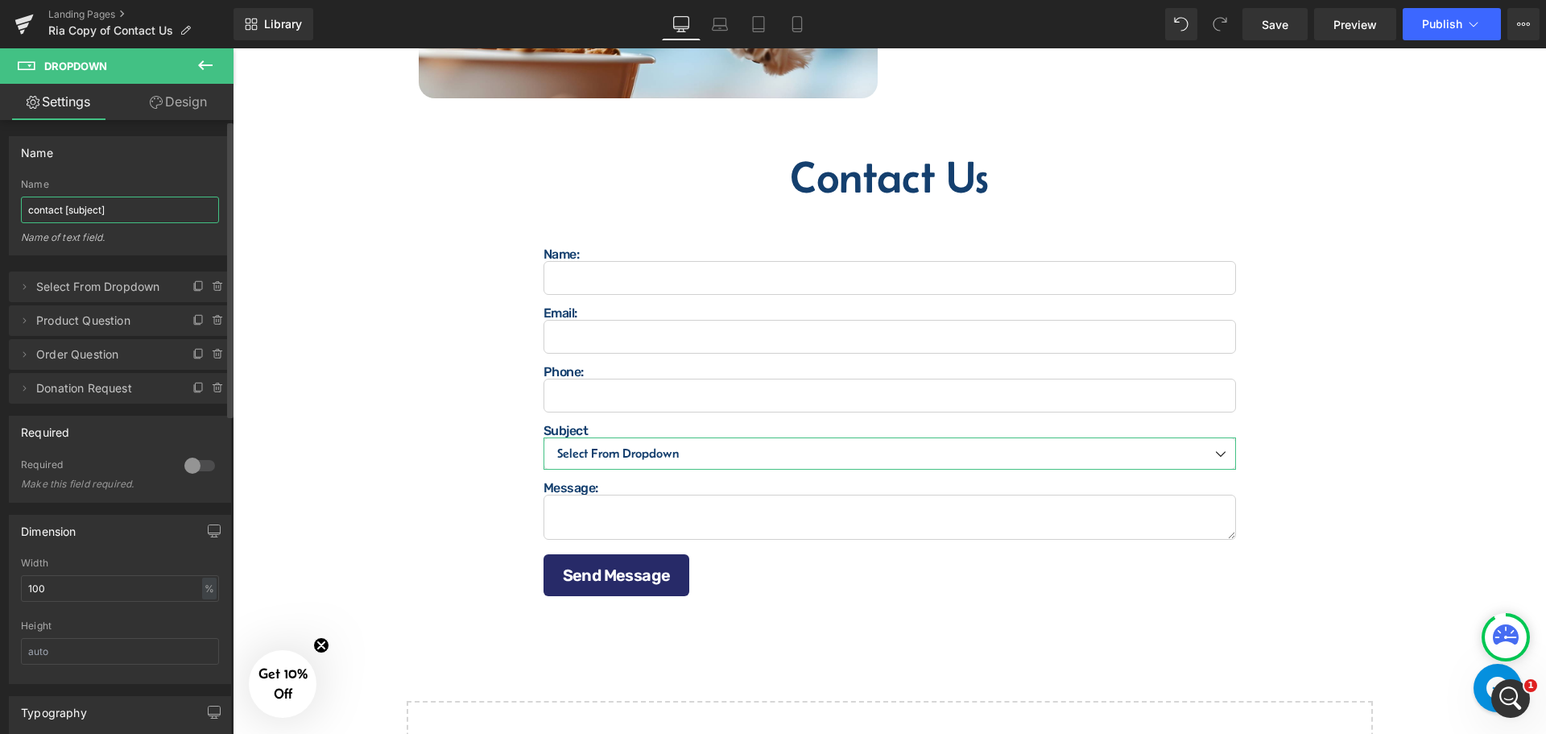
click at [118, 208] on input "contact [subject]" at bounding box center [120, 209] width 198 height 27
type input "contact[subject]"
click at [1284, 20] on span "Save" at bounding box center [1275, 24] width 27 height 17
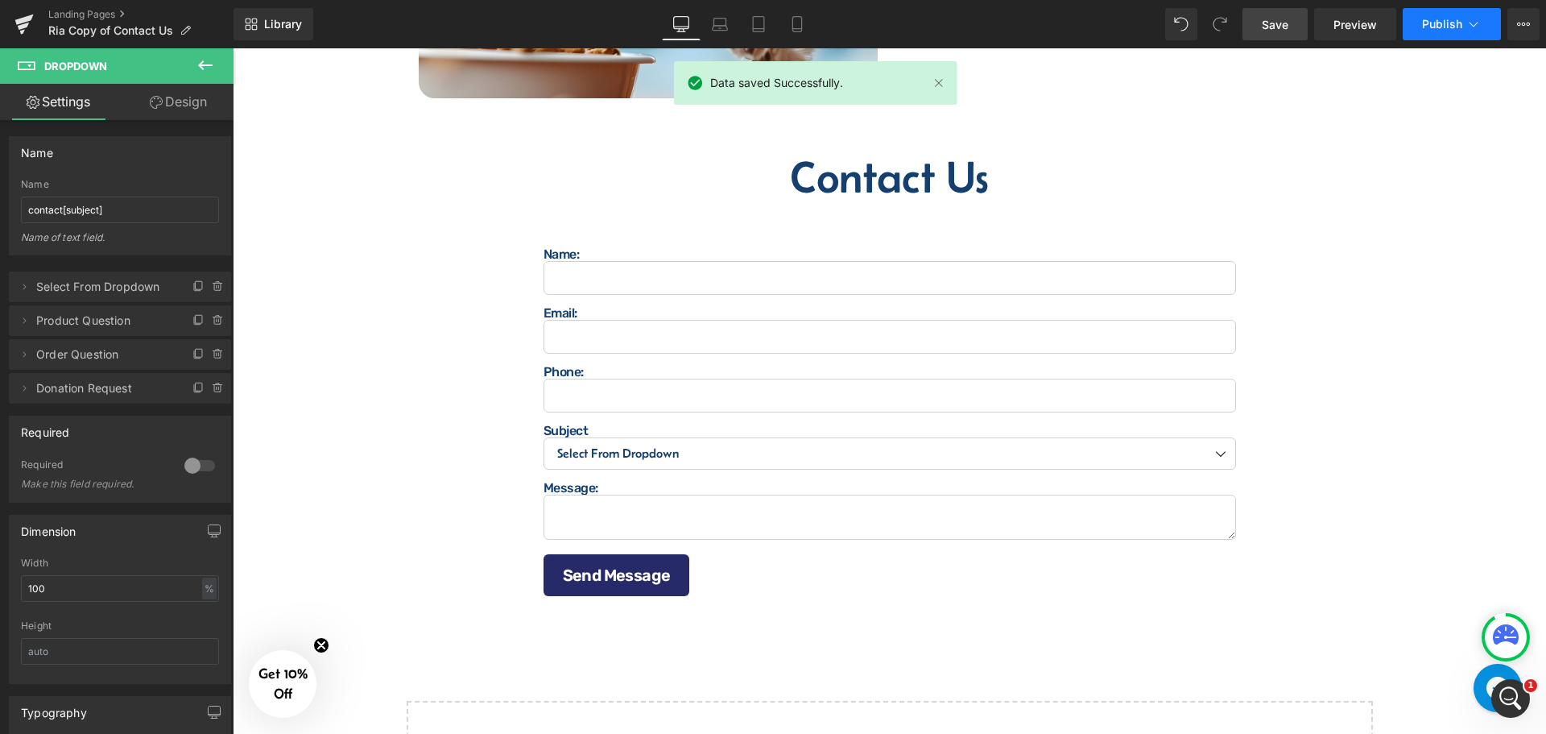
click at [1448, 23] on span "Publish" at bounding box center [1442, 24] width 40 height 13
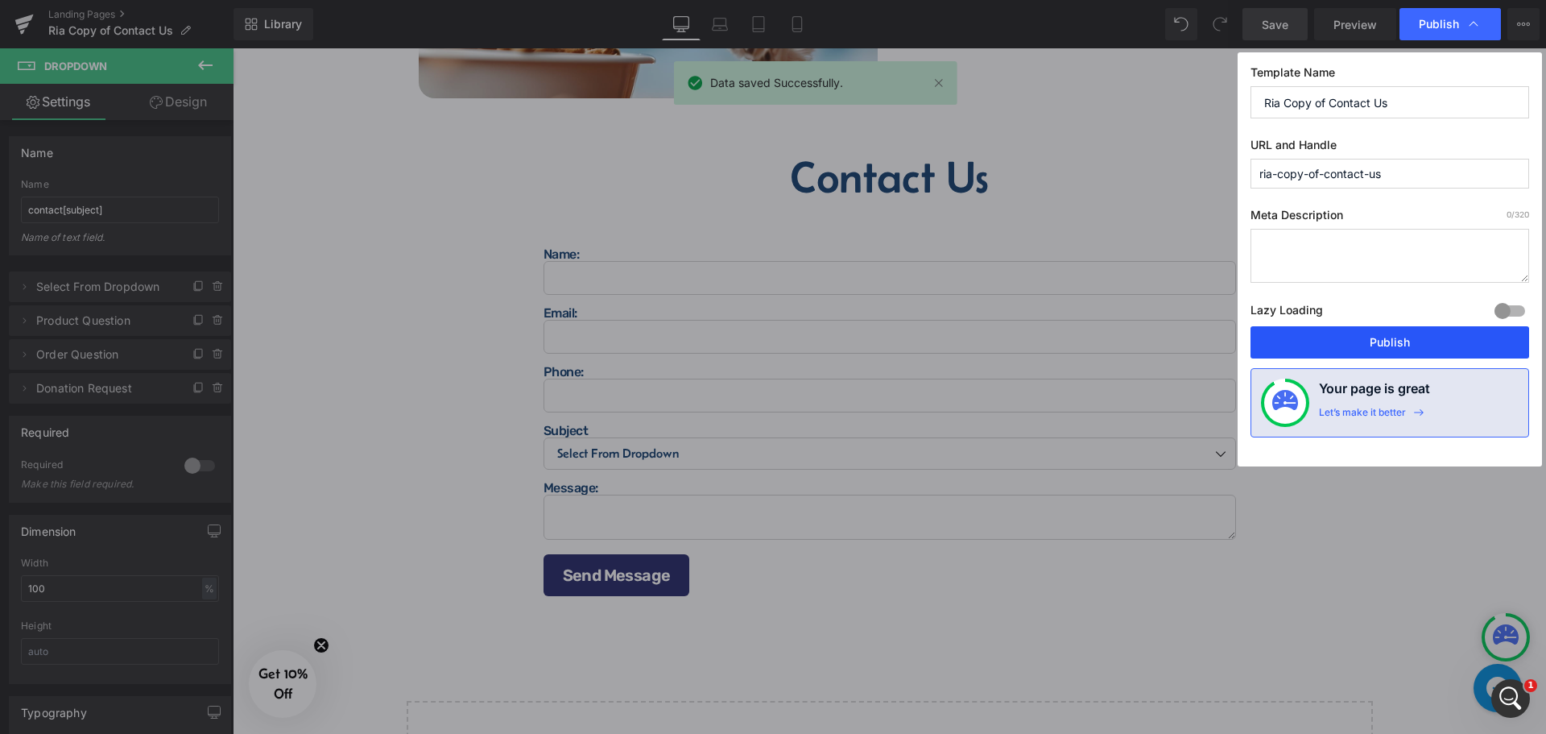
click at [1374, 337] on button "Publish" at bounding box center [1390, 342] width 279 height 32
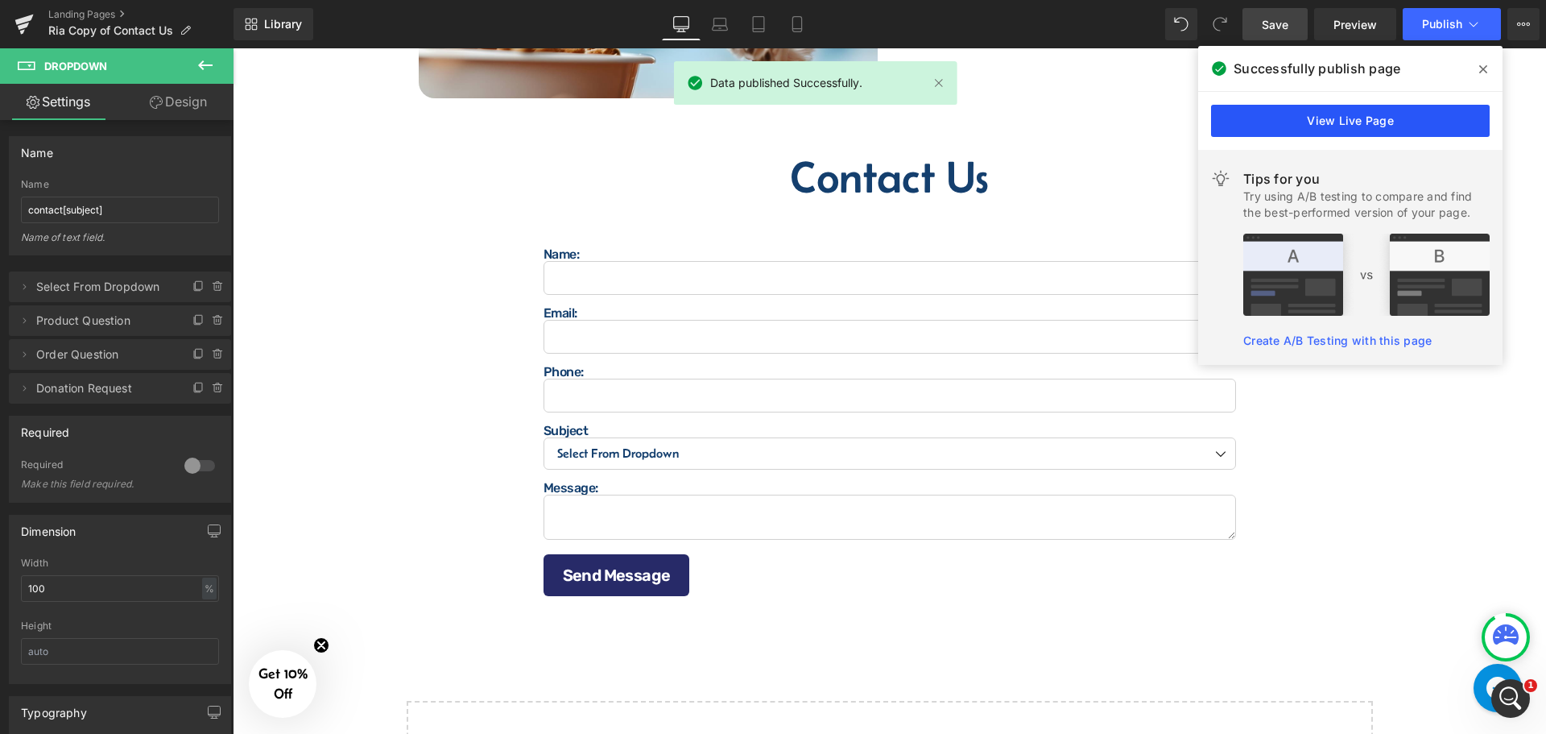
click at [1288, 124] on link "View Live Page" at bounding box center [1350, 121] width 279 height 32
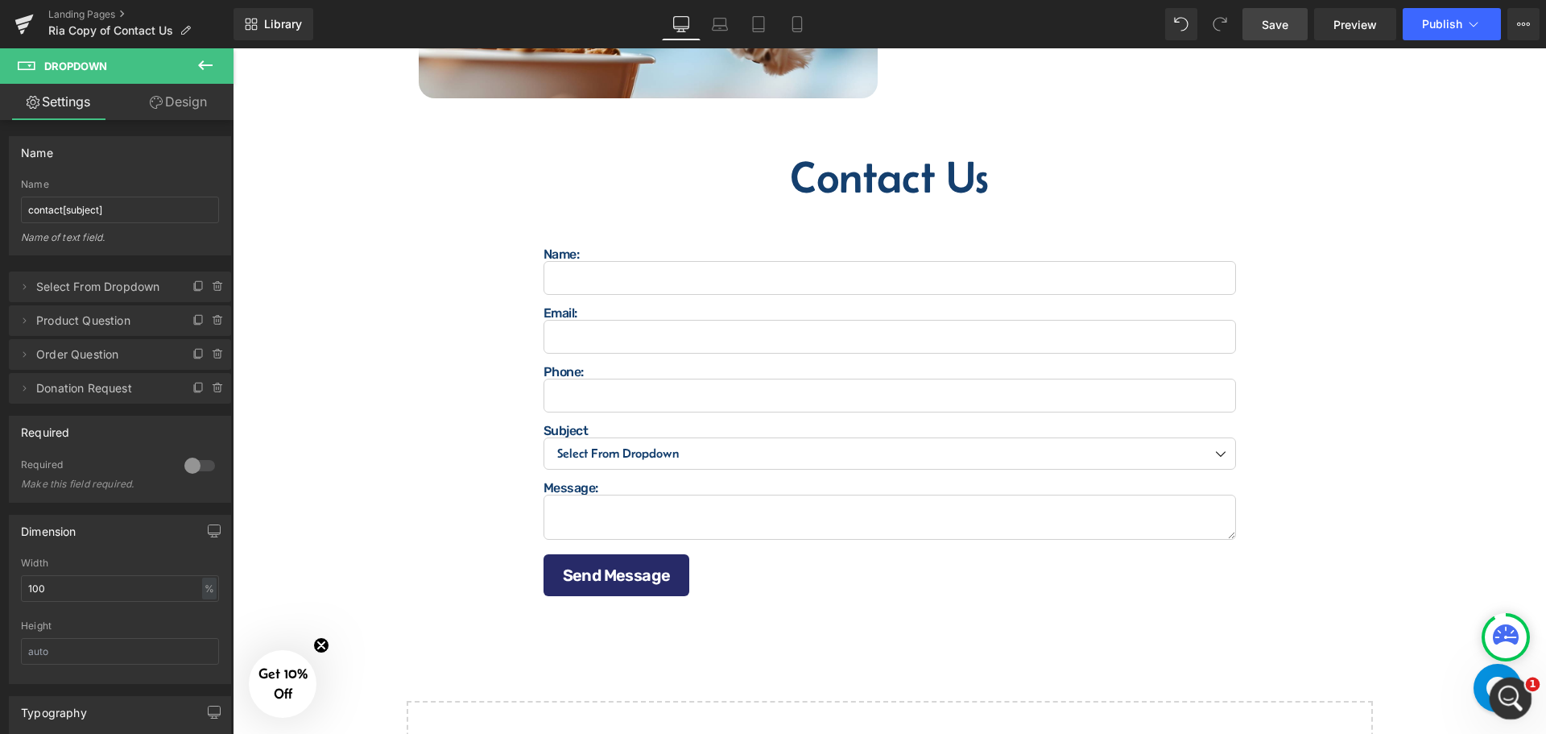
click at [1500, 694] on icon "Open Intercom Messenger" at bounding box center [1508, 696] width 27 height 27
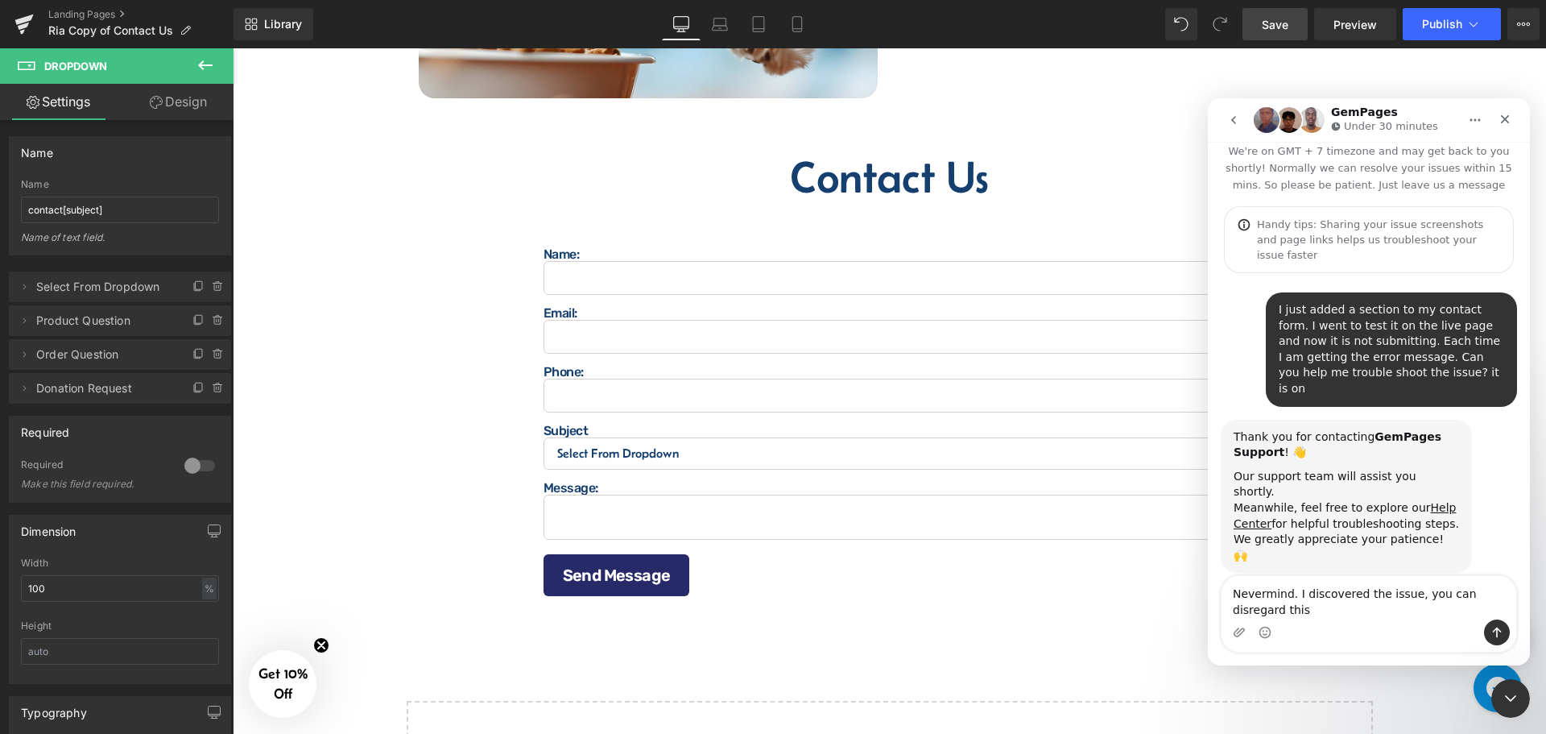
scroll to position [28, 0]
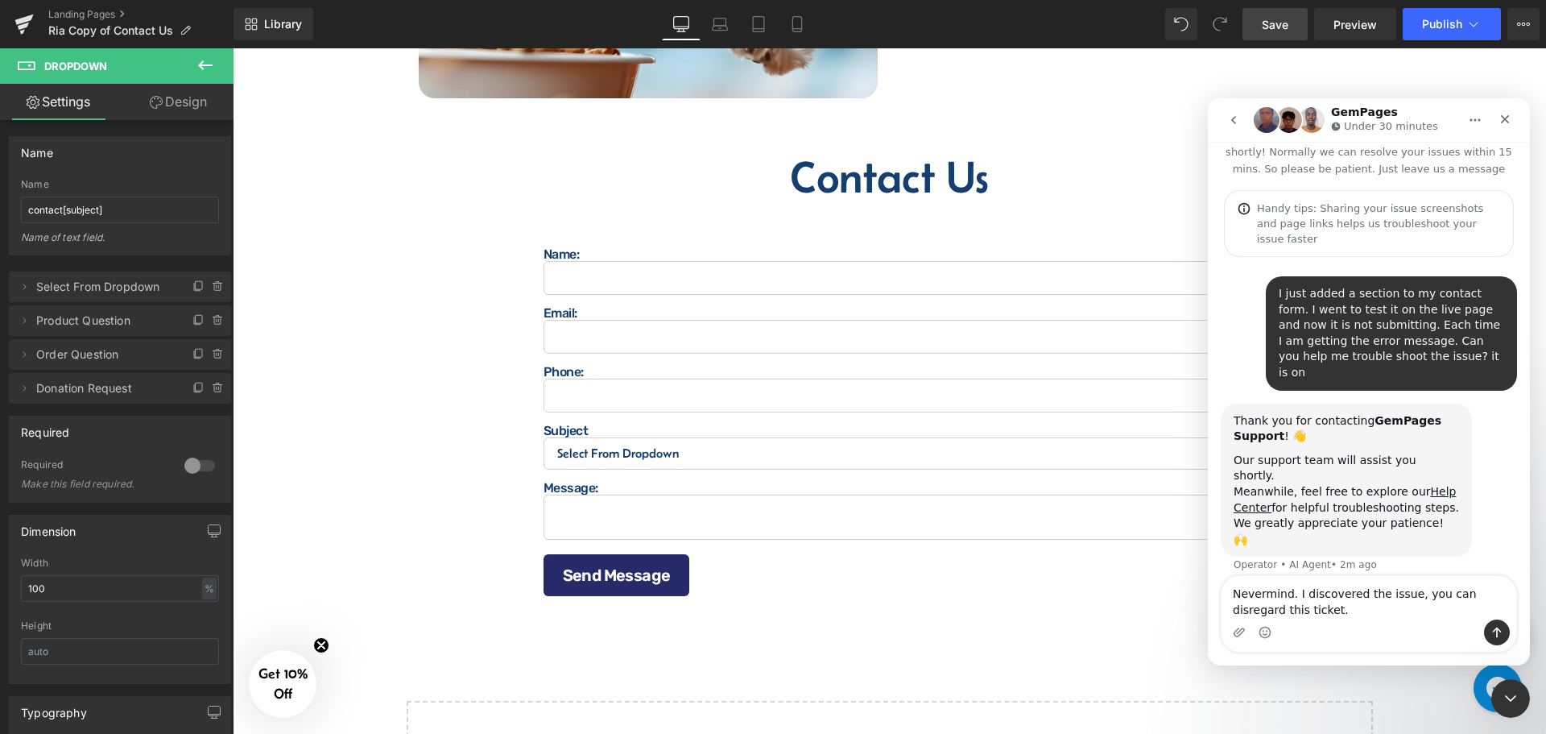
type textarea "Nevermind. I discovered the issue, you can disregard this ticket."
click at [1486, 632] on button "Send a message…" at bounding box center [1497, 632] width 26 height 26
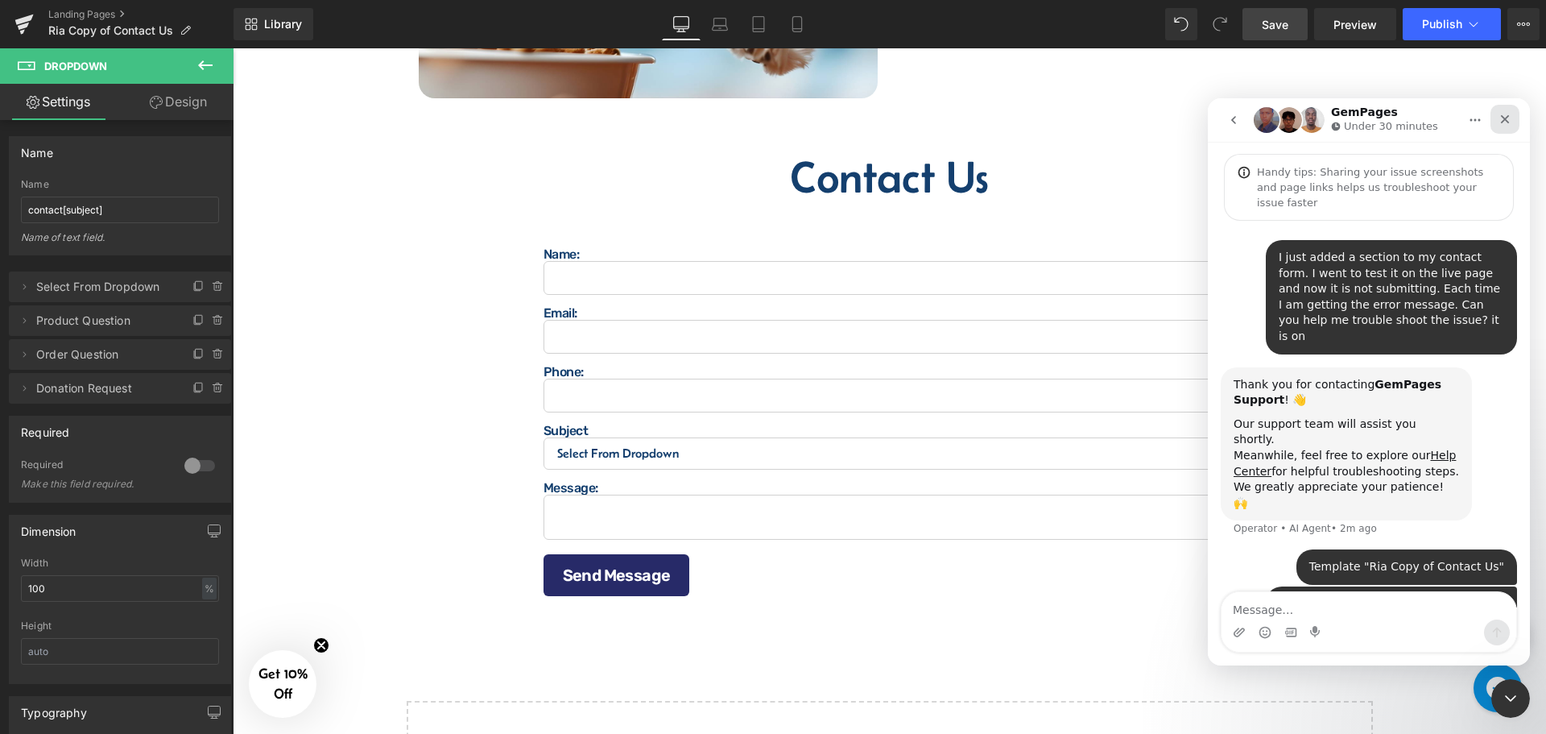
click at [1507, 122] on icon "Close" at bounding box center [1505, 119] width 9 height 9
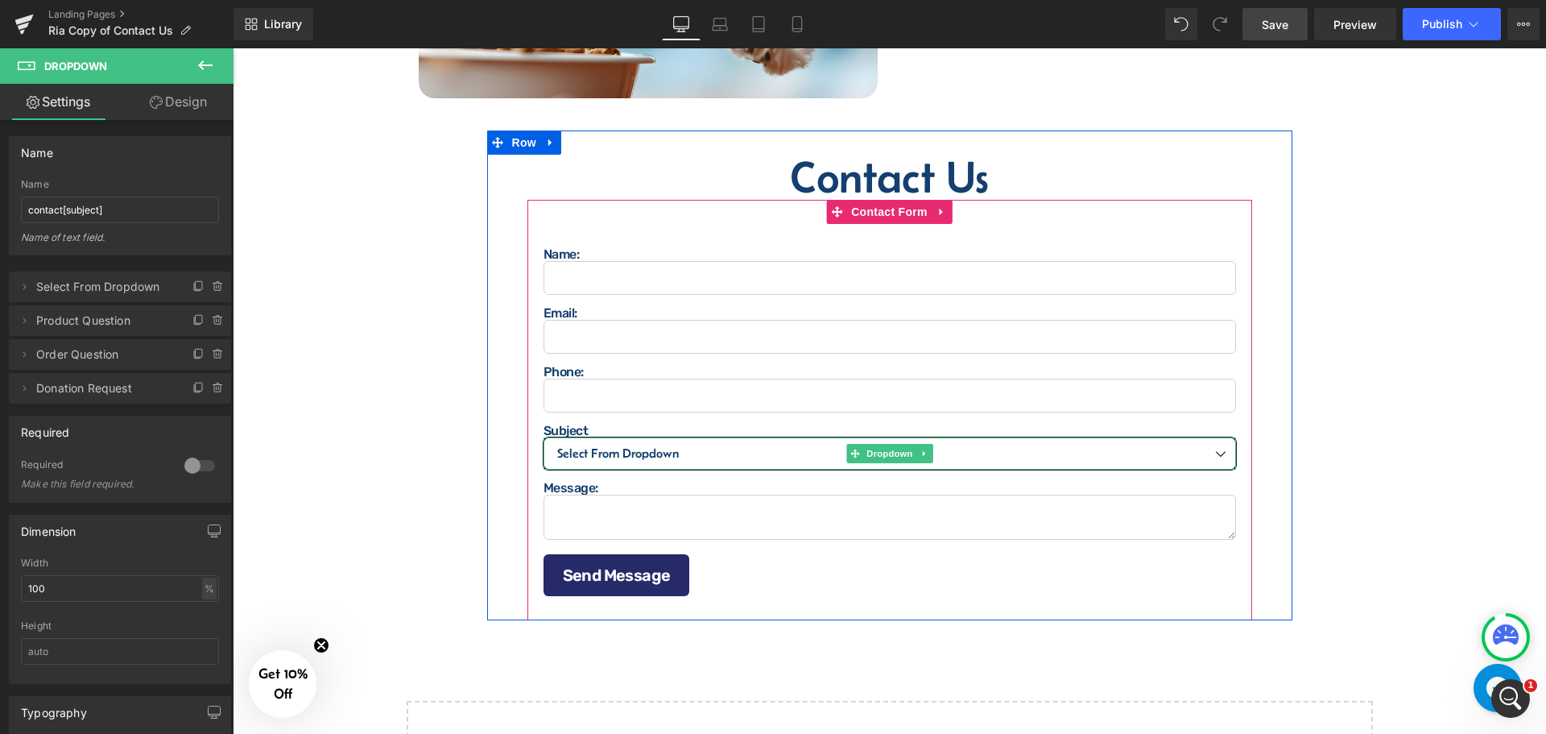
click at [660, 448] on select "Select From Dropdown Product Question Order Question Donation Request" at bounding box center [890, 453] width 693 height 32
click at [900, 444] on span "Dropdown" at bounding box center [889, 453] width 52 height 19
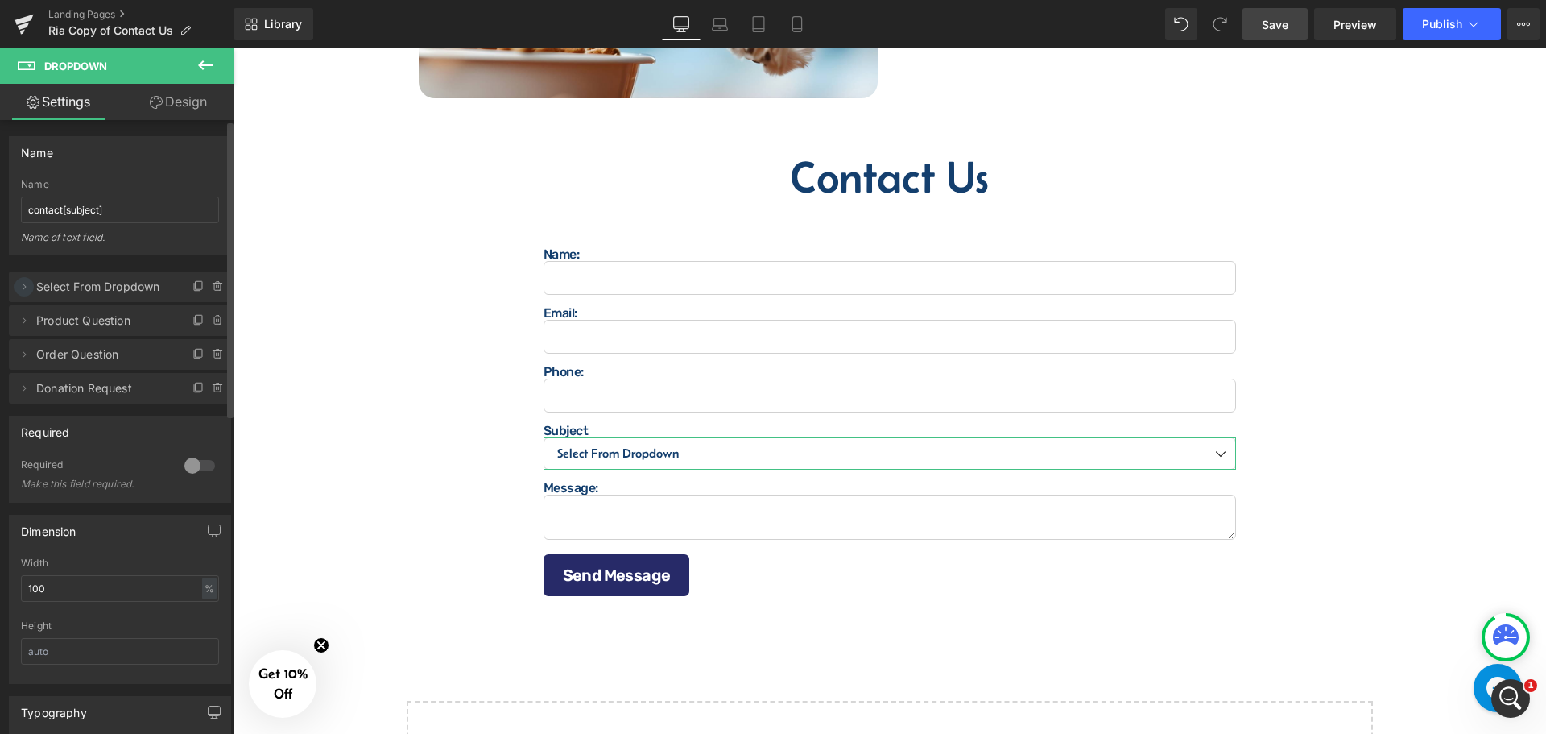
click at [19, 283] on icon at bounding box center [24, 286] width 13 height 13
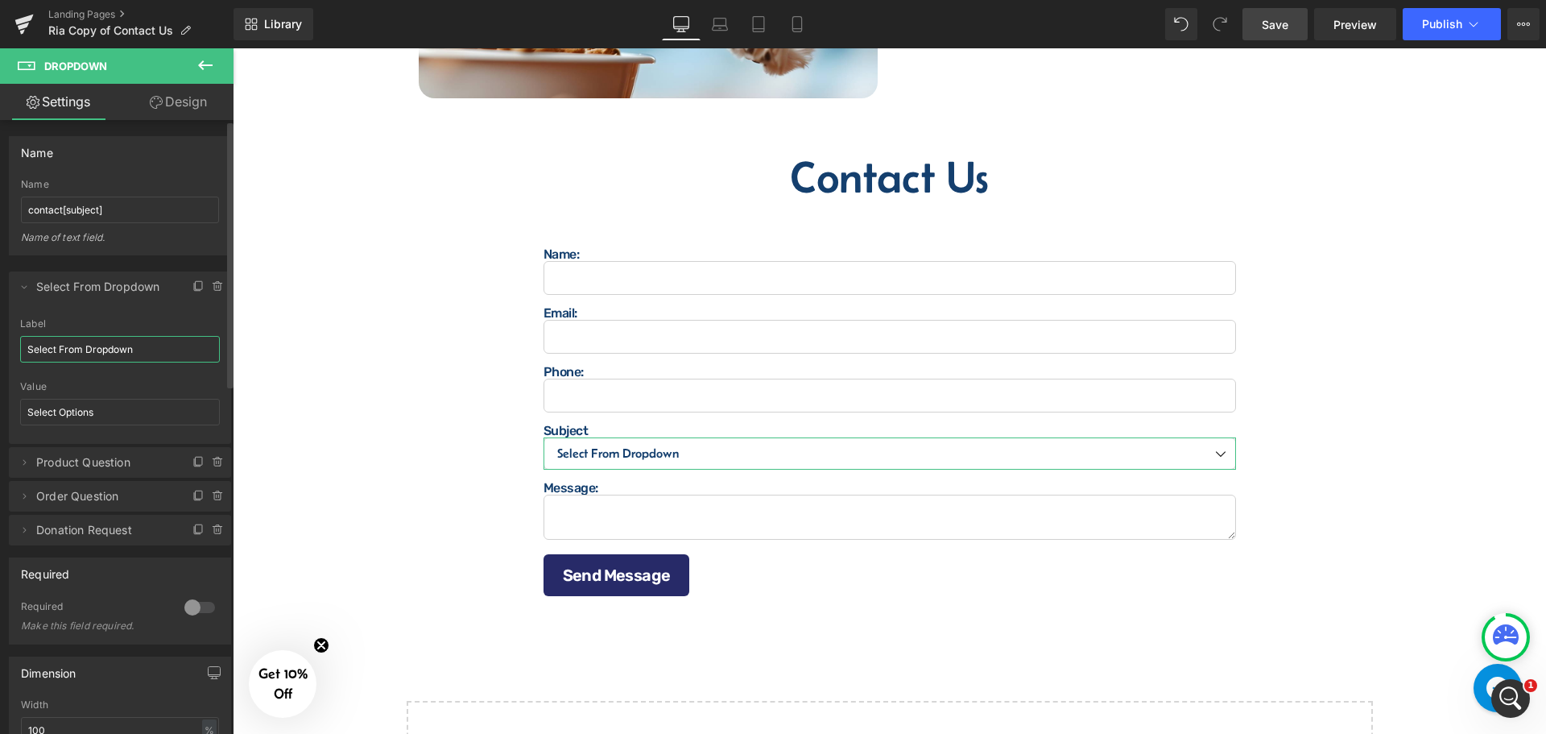
click at [151, 354] on input "Select From Dropdown" at bounding box center [120, 349] width 200 height 27
click at [212, 289] on icon at bounding box center [218, 286] width 13 height 13
click at [205, 290] on button "Delete" at bounding box center [201, 287] width 51 height 21
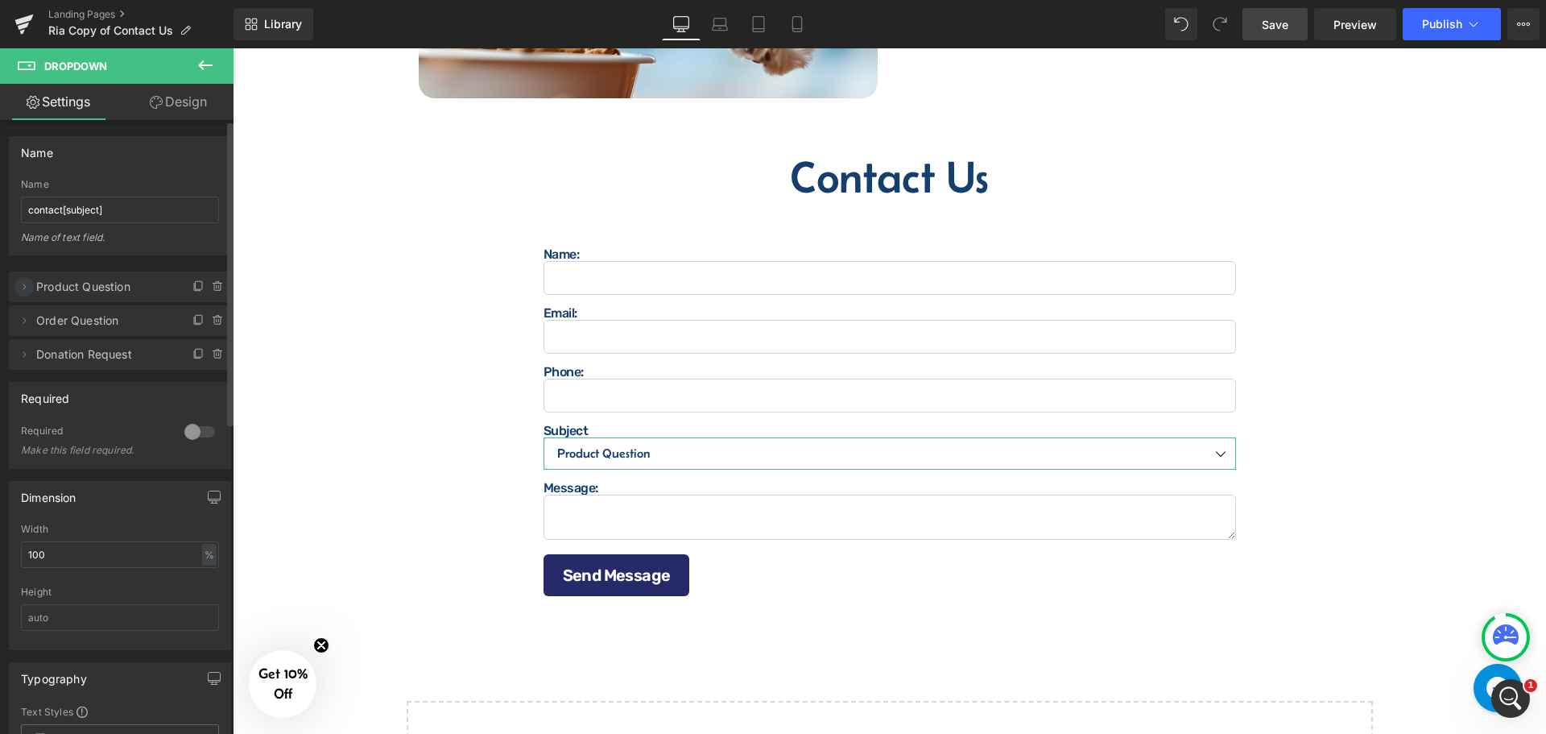
click at [27, 292] on icon at bounding box center [24, 286] width 13 height 13
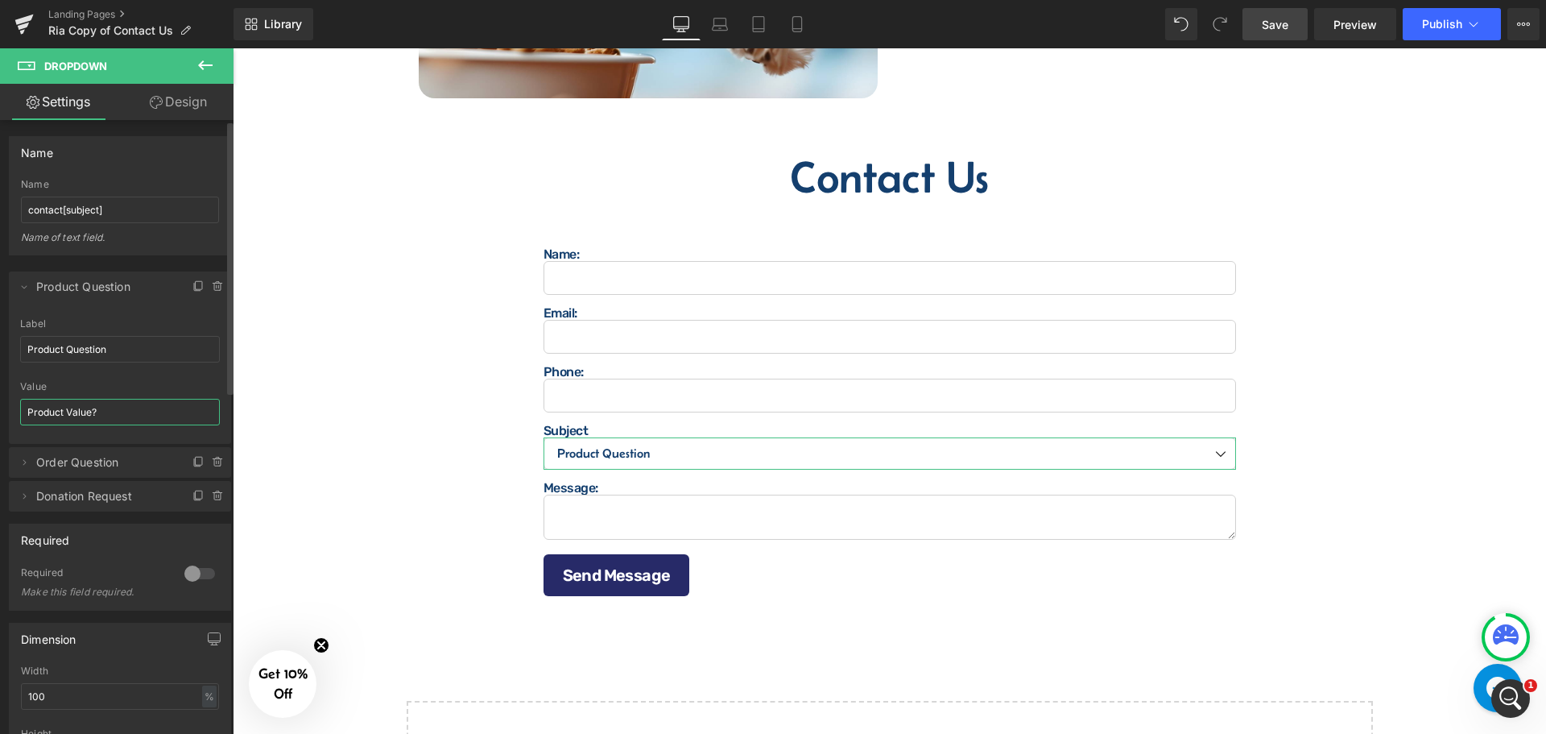
click at [118, 411] on input "Product Value?" at bounding box center [120, 412] width 200 height 27
type input "Product Question"
click at [27, 289] on icon at bounding box center [24, 286] width 13 height 13
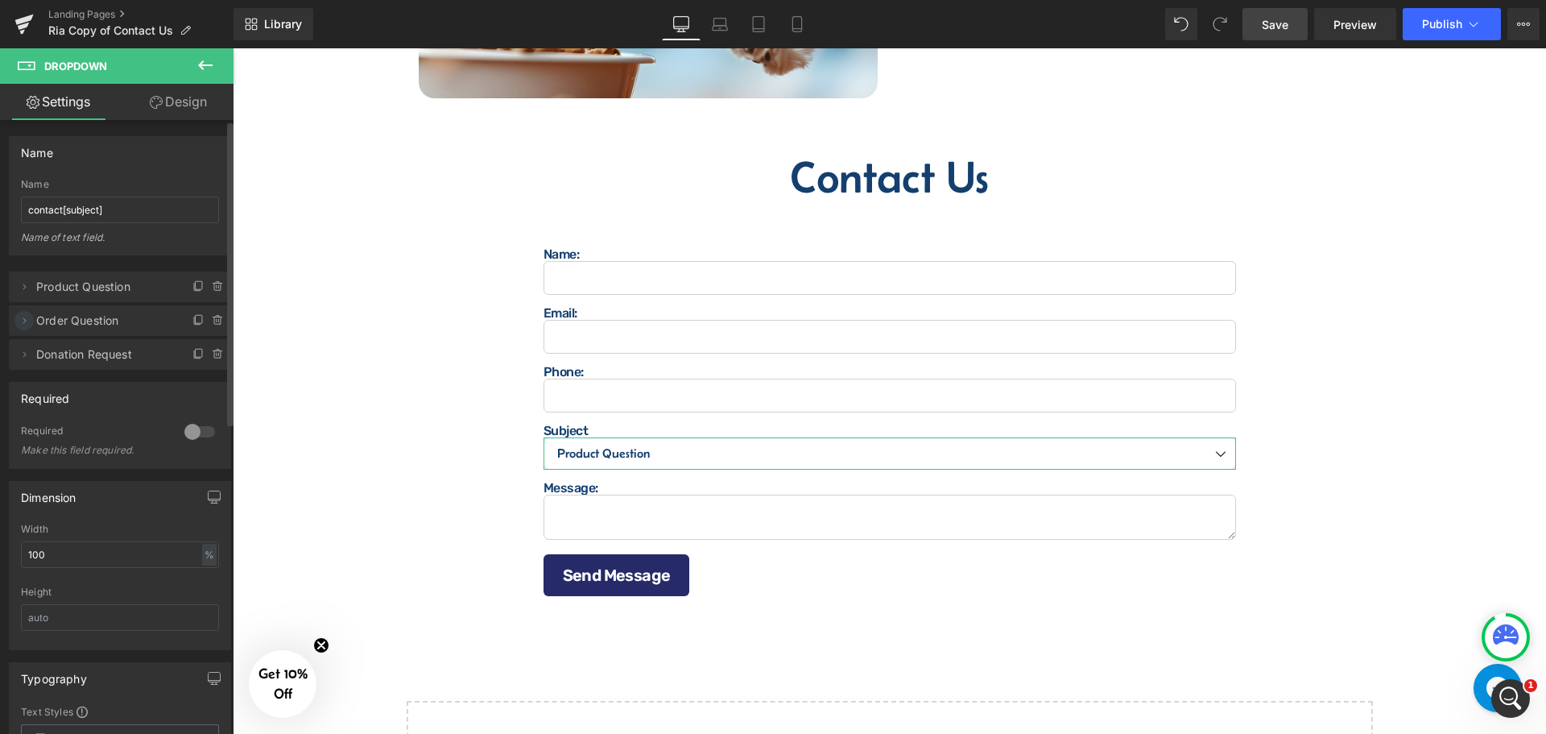
click at [20, 322] on icon at bounding box center [24, 320] width 13 height 13
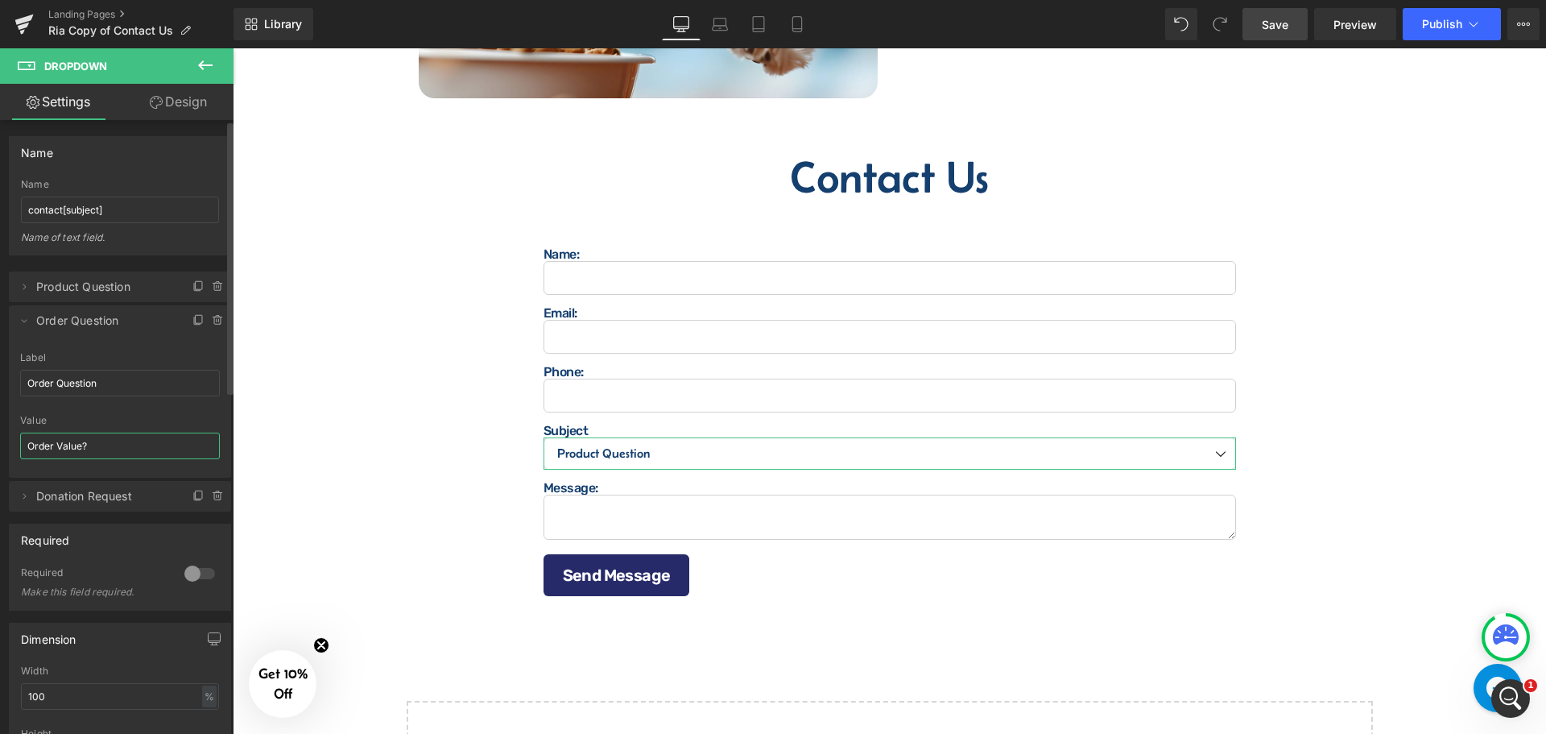
click at [102, 445] on input "Order Value?" at bounding box center [120, 445] width 200 height 27
type input "Order Question"
click at [31, 319] on span at bounding box center [23, 320] width 19 height 19
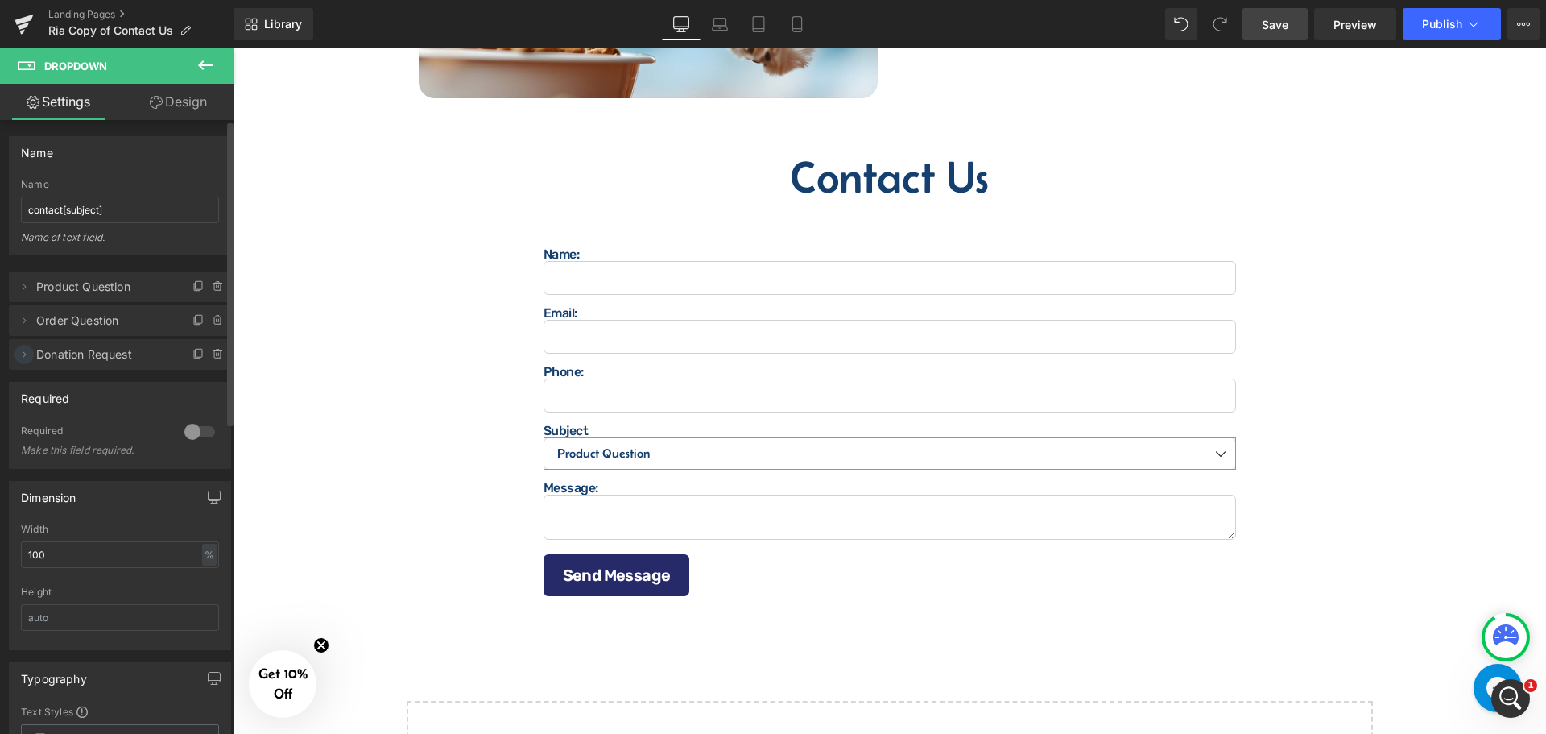
click at [25, 349] on icon at bounding box center [24, 354] width 13 height 13
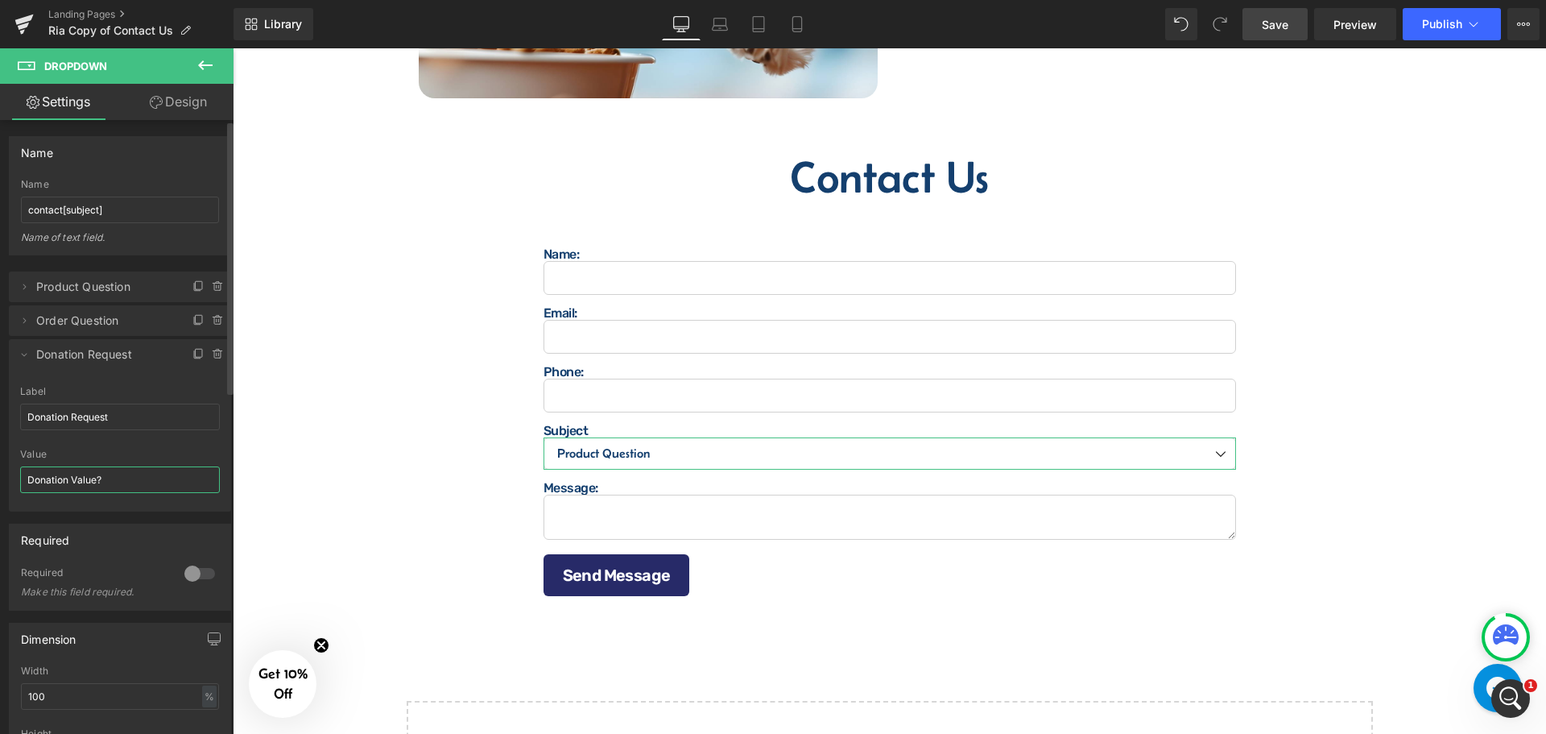
click at [130, 485] on input "Donation Value?" at bounding box center [120, 479] width 200 height 27
type input "Run Donation Request Macro"
click at [18, 356] on icon at bounding box center [24, 354] width 13 height 13
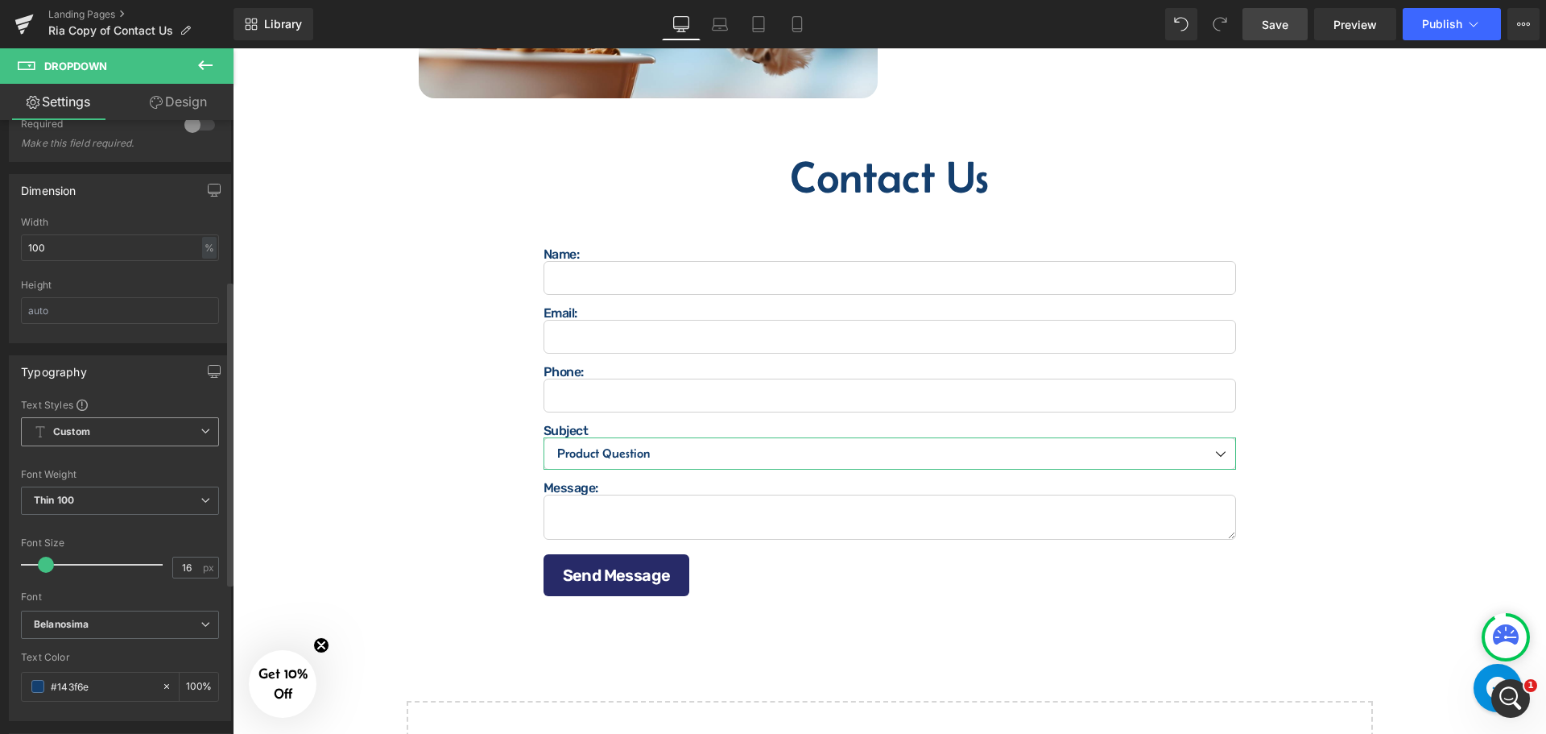
scroll to position [322, 0]
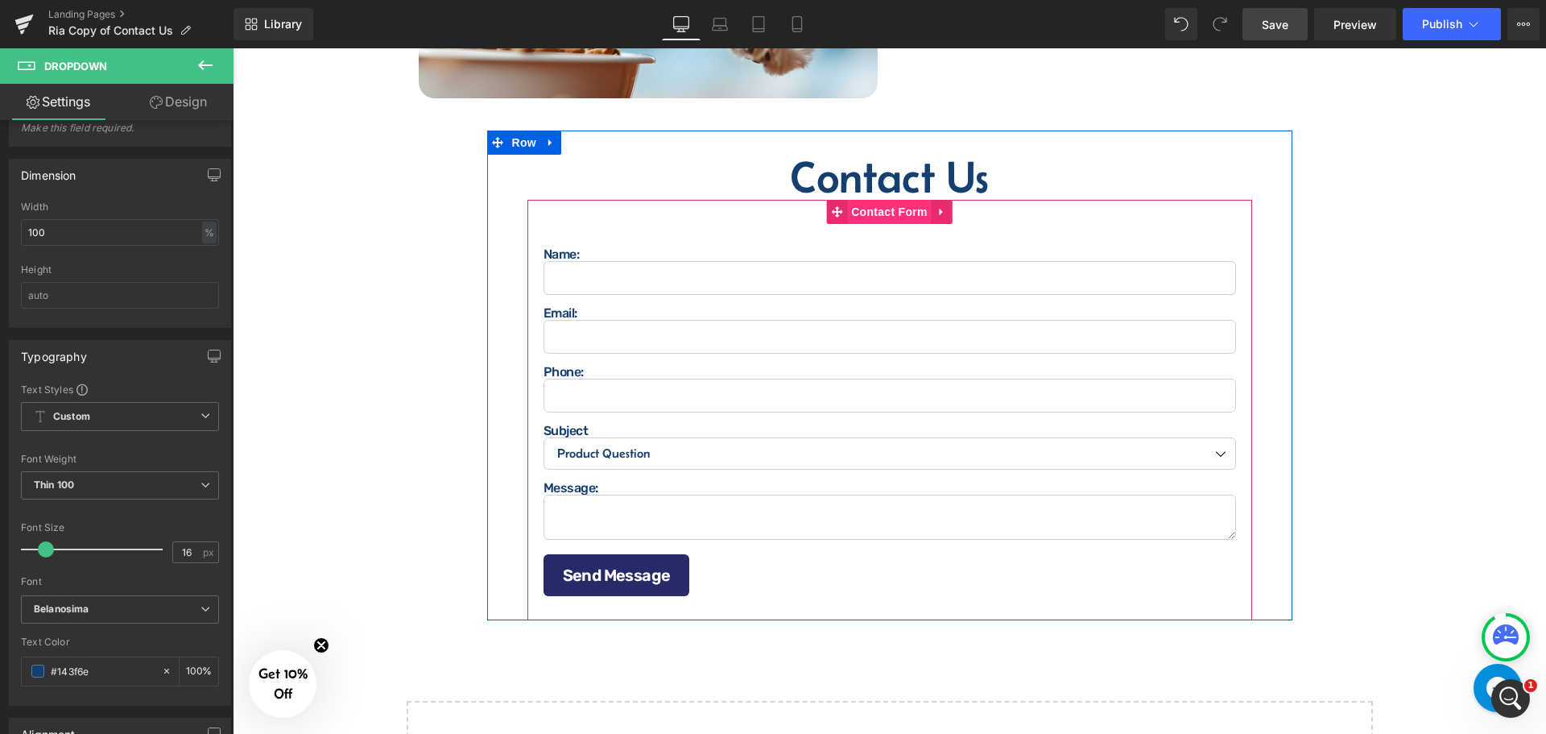
click at [897, 200] on span "Contact Form" at bounding box center [889, 212] width 85 height 24
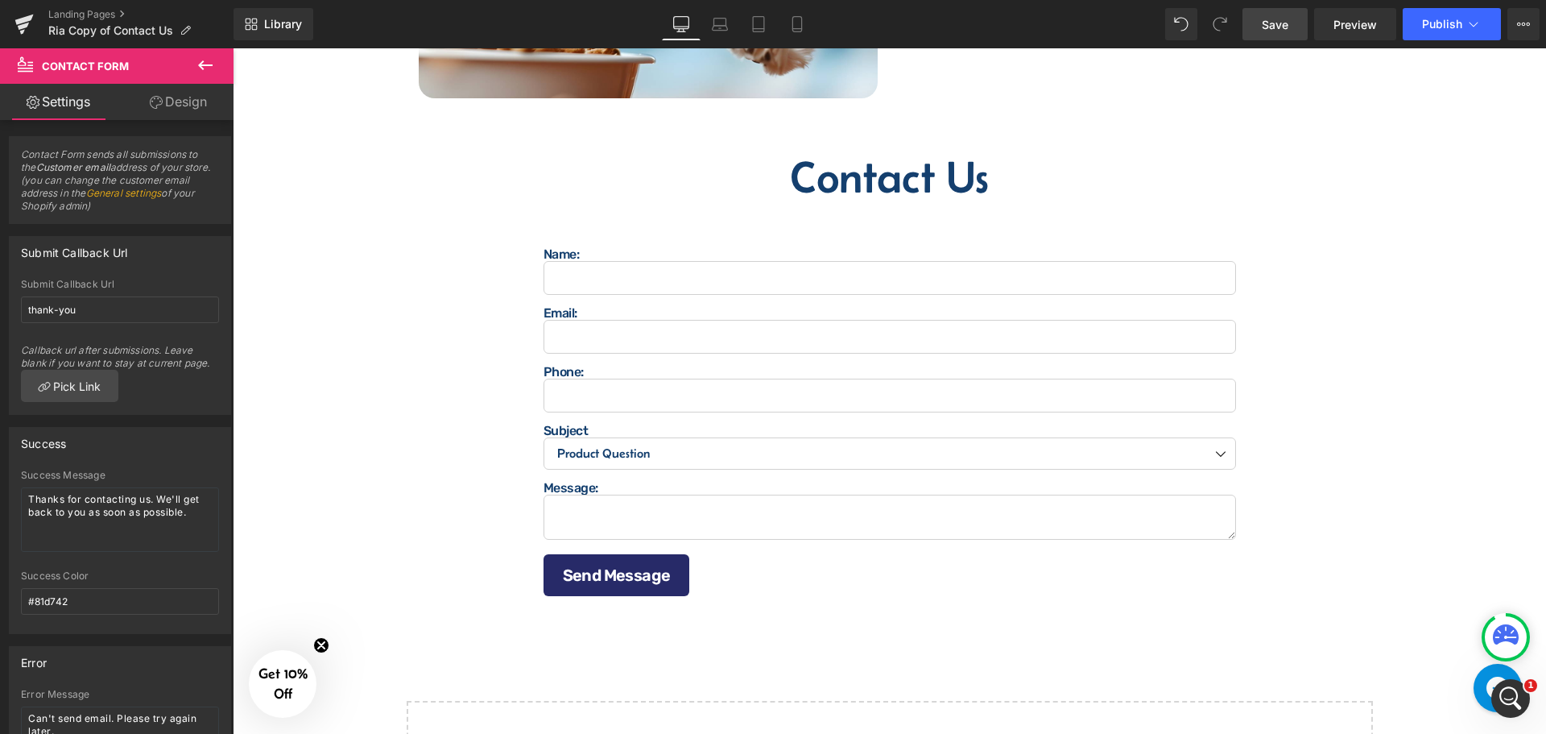
click at [200, 67] on icon at bounding box center [205, 65] width 14 height 10
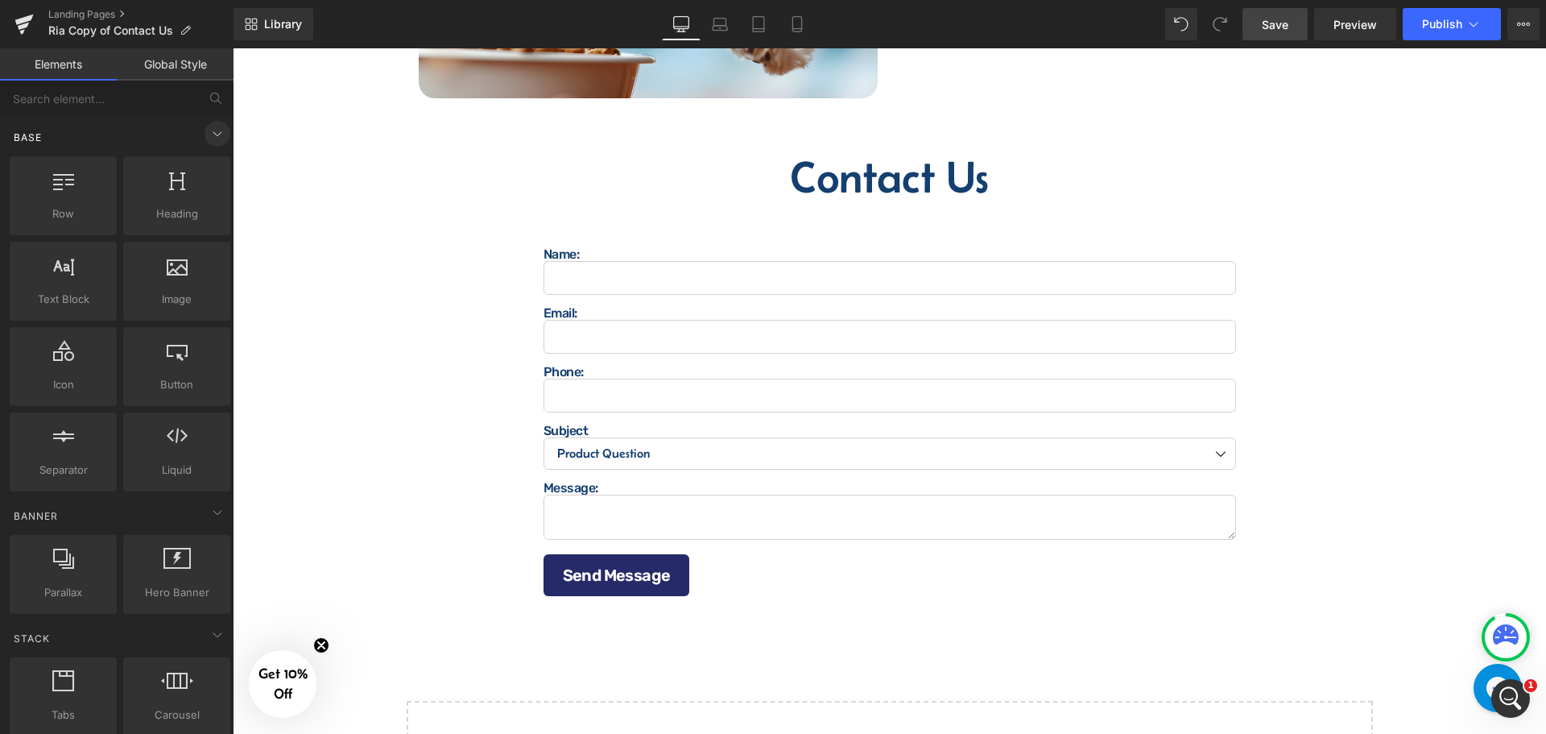
click at [208, 141] on icon at bounding box center [217, 133] width 19 height 19
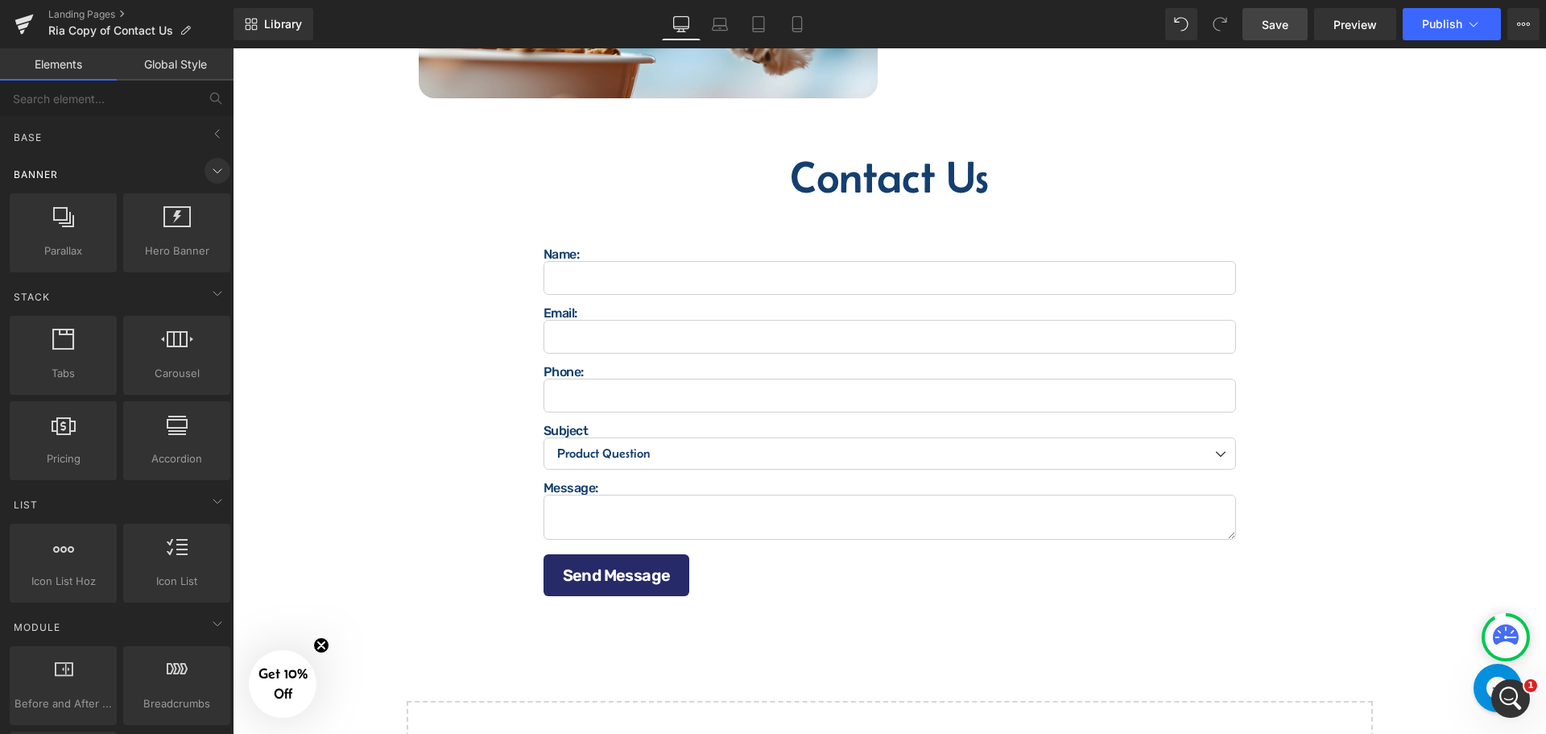
click at [218, 167] on icon at bounding box center [217, 170] width 19 height 19
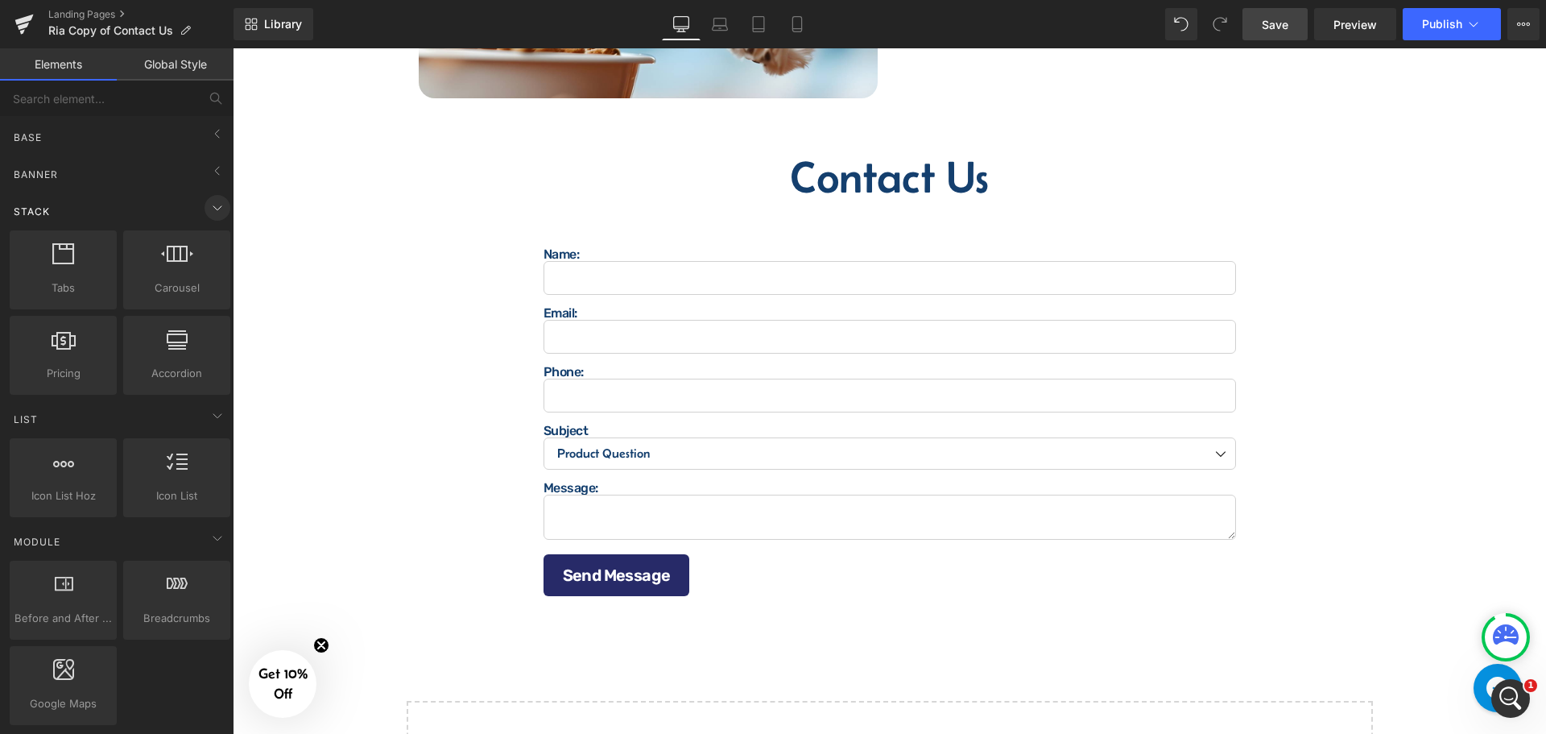
click at [213, 209] on icon at bounding box center [217, 207] width 19 height 19
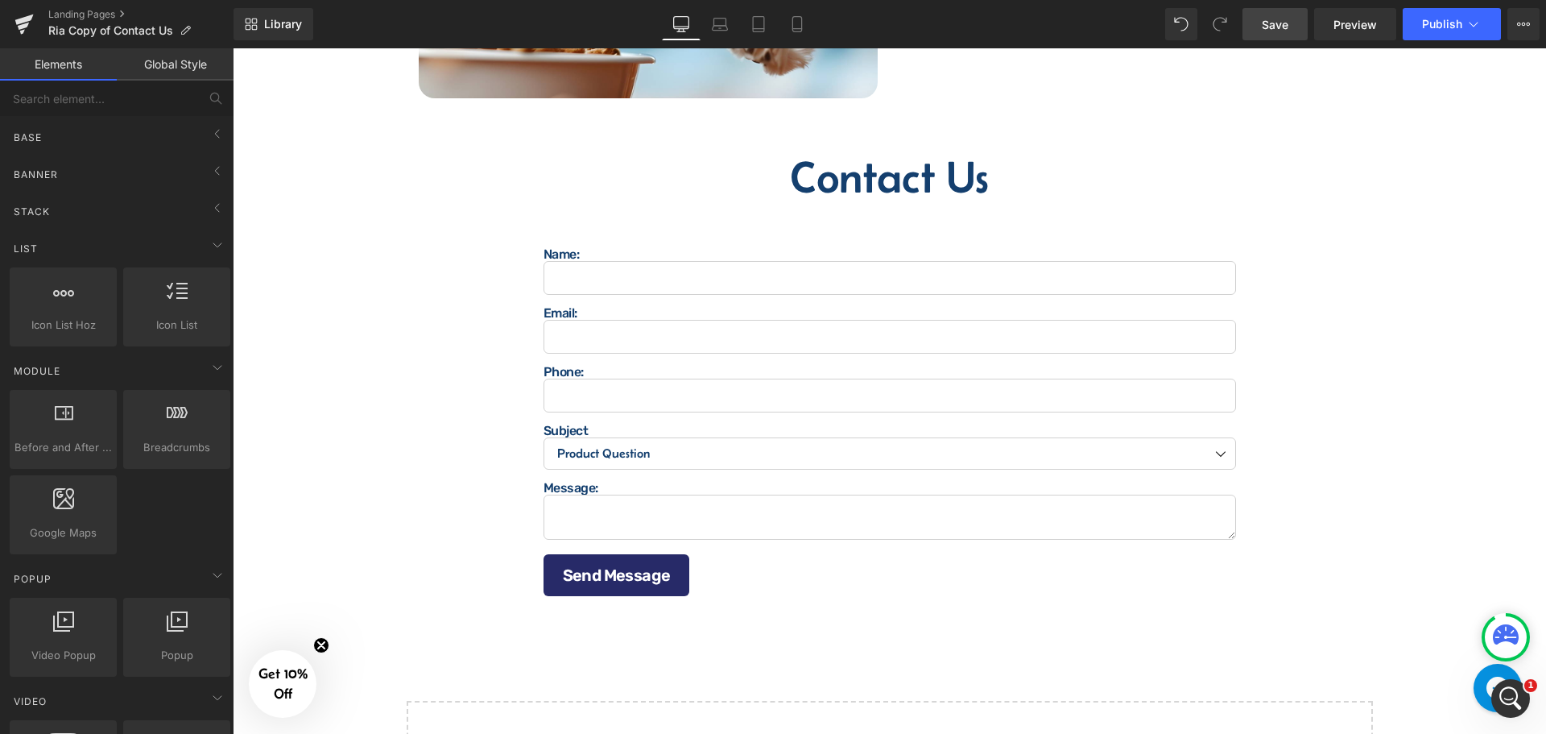
click at [206, 266] on div "Icon List vertical, icons, symbols, lists, stars, ratings" at bounding box center [177, 306] width 114 height 85
click at [209, 250] on icon at bounding box center [217, 244] width 19 height 19
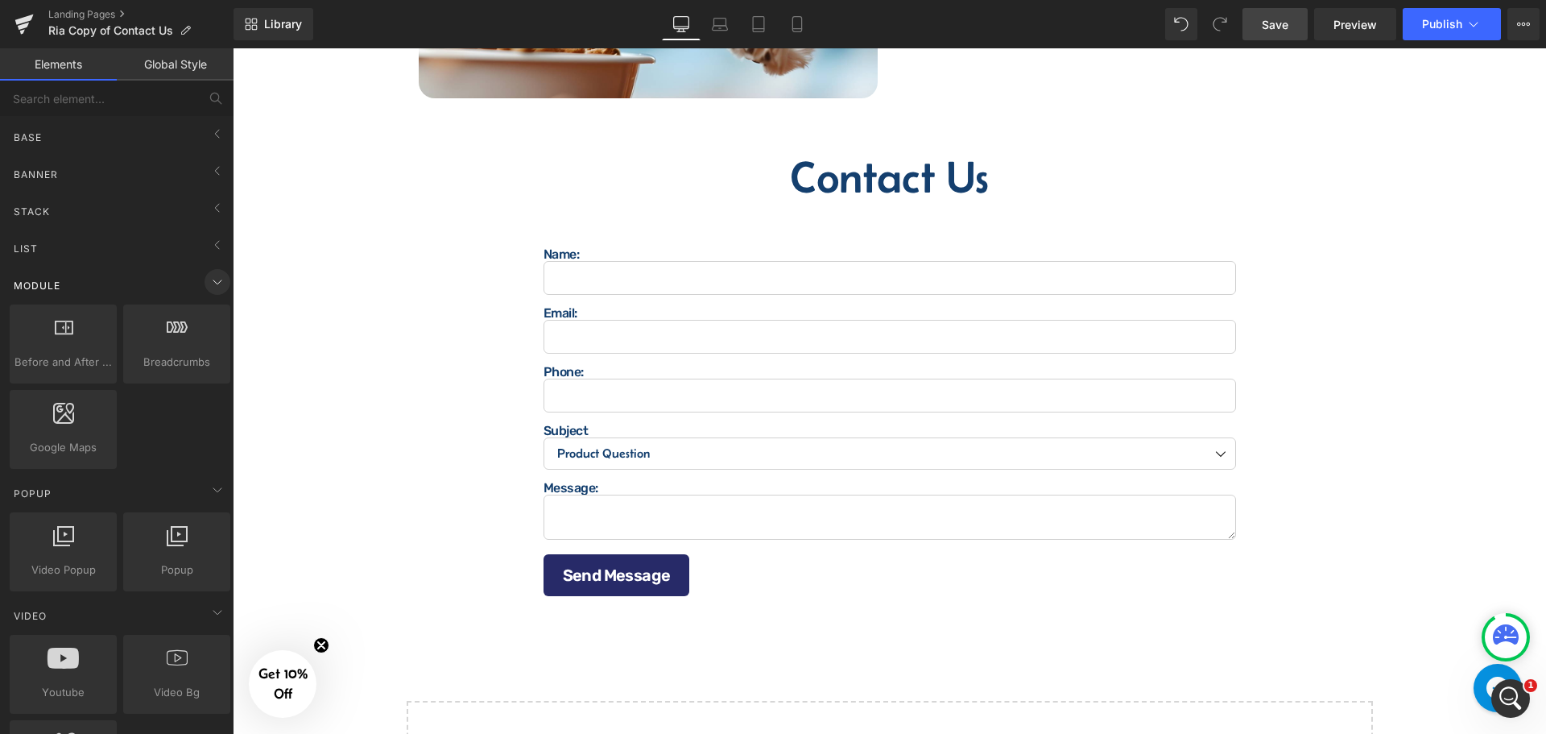
click at [212, 283] on icon at bounding box center [217, 281] width 19 height 19
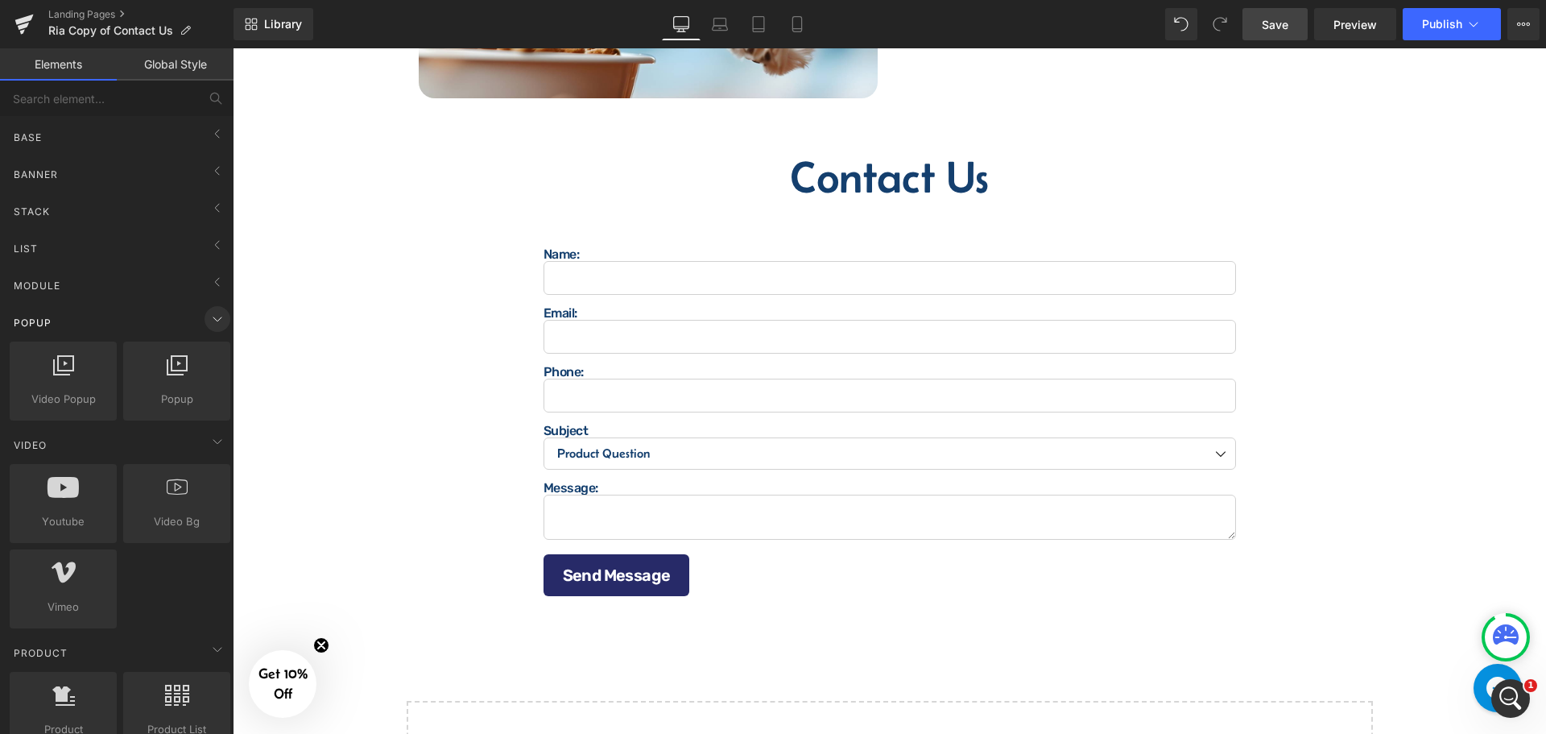
click at [208, 309] on span at bounding box center [218, 319] width 26 height 26
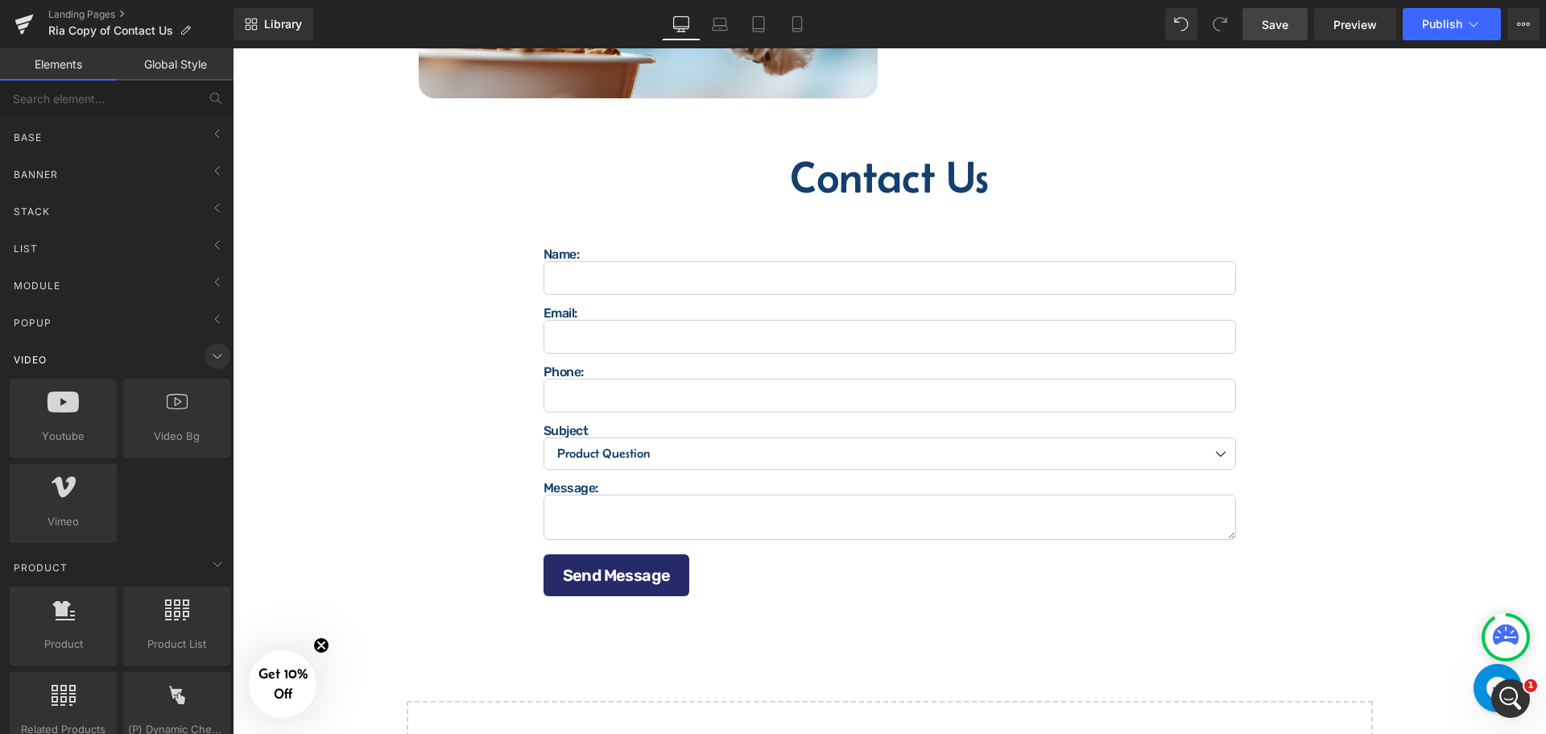
click at [213, 350] on icon at bounding box center [217, 355] width 19 height 19
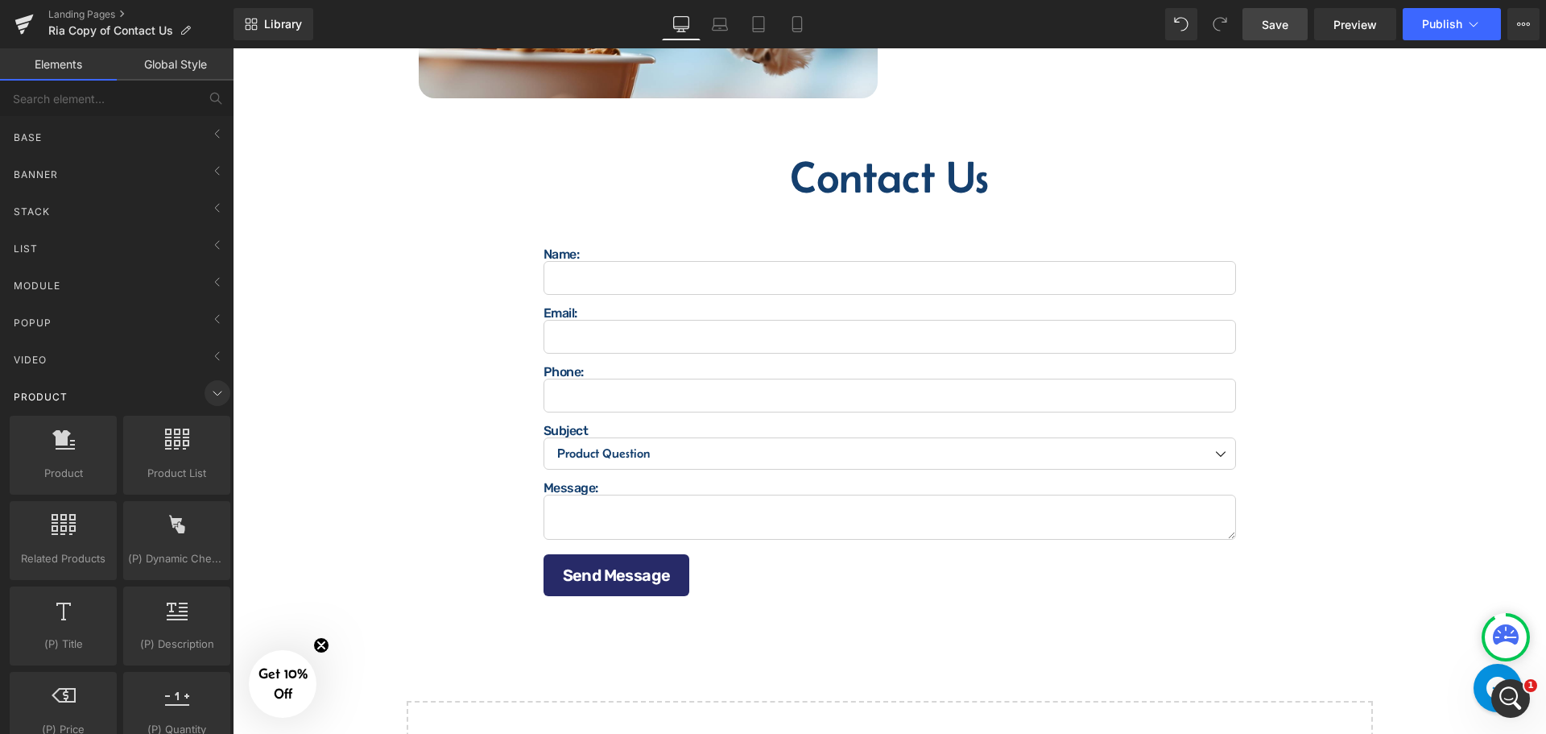
click at [210, 399] on icon at bounding box center [217, 392] width 19 height 19
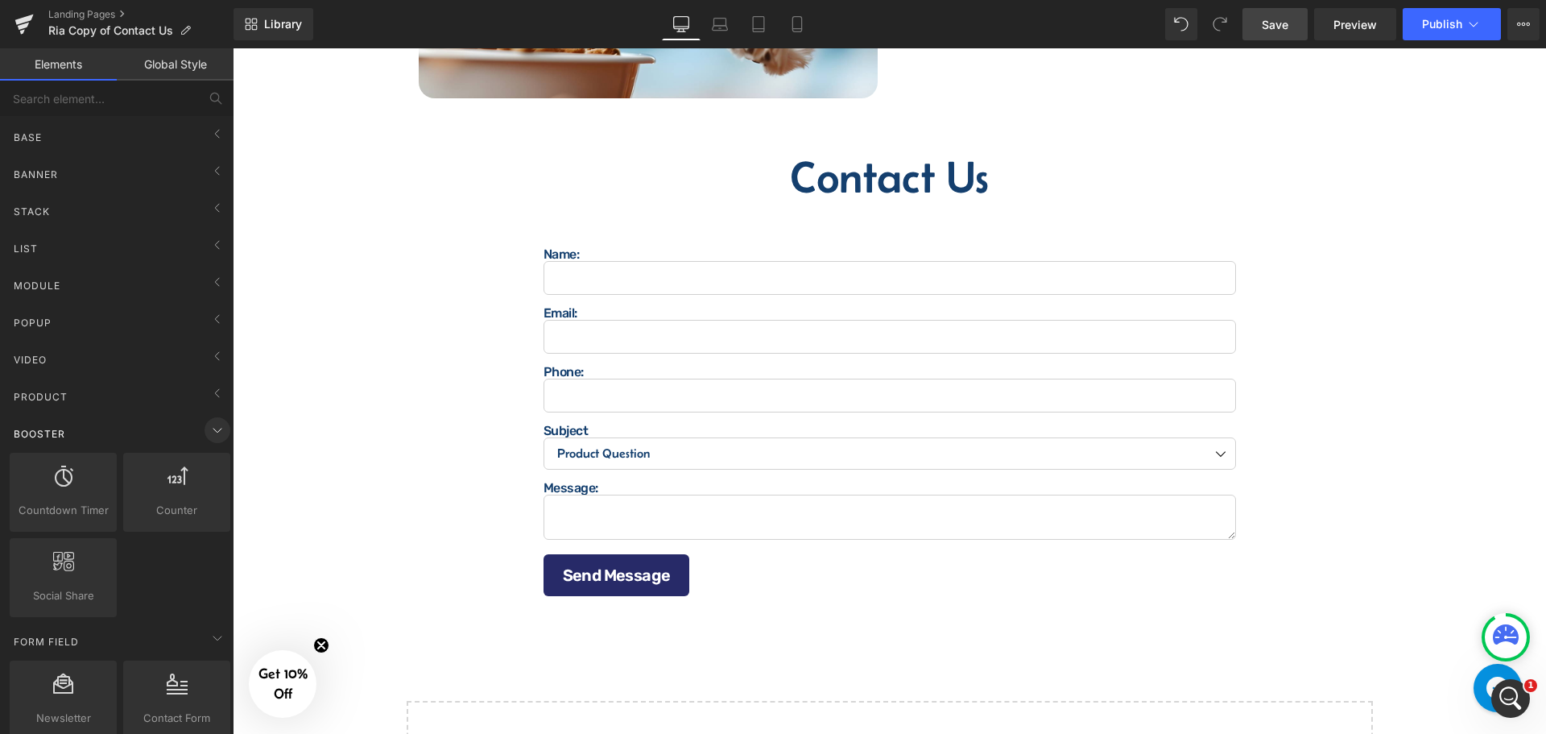
drag, startPoint x: 197, startPoint y: 428, endPoint x: 208, endPoint y: 426, distance: 10.6
click at [208, 426] on icon at bounding box center [217, 429] width 19 height 19
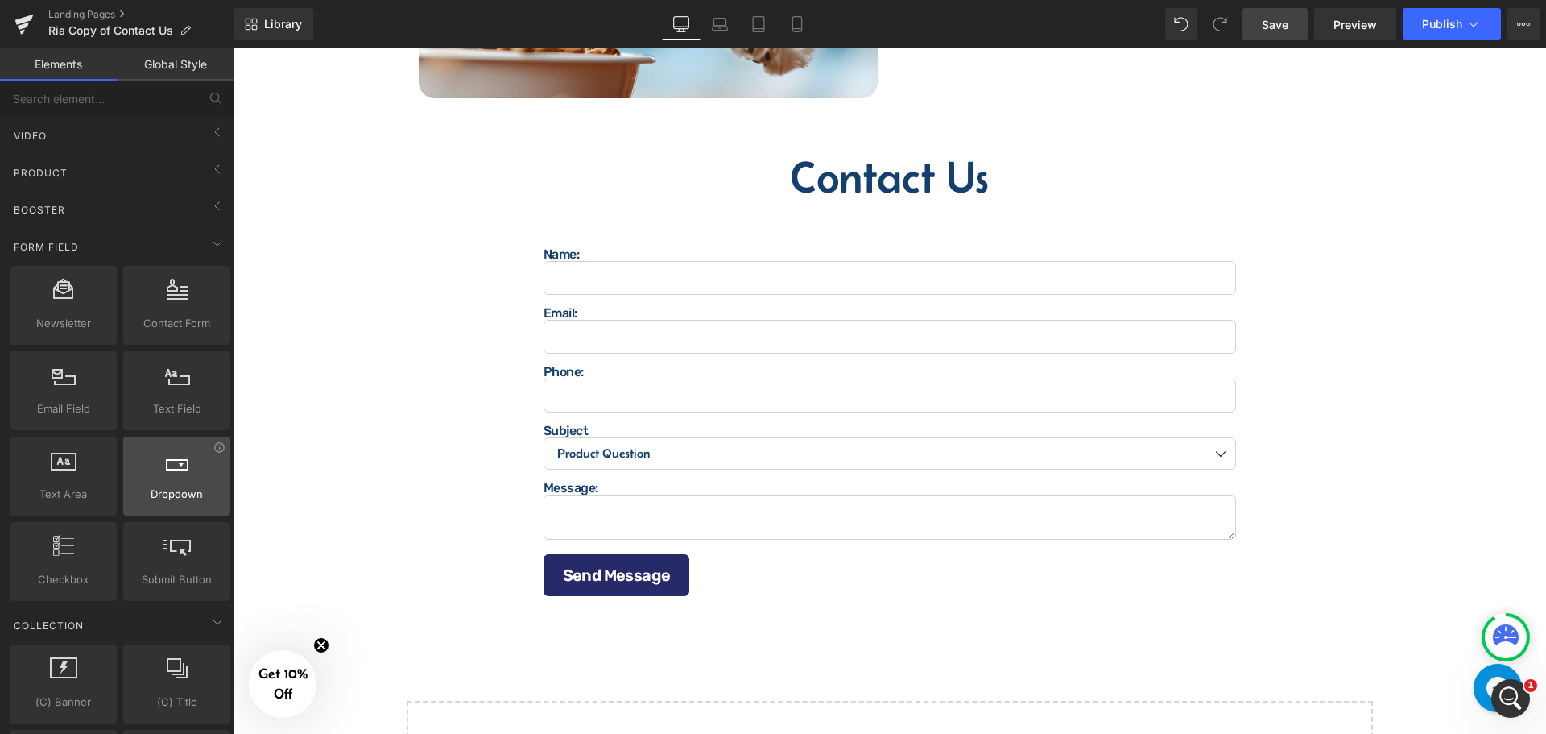
scroll to position [242, 0]
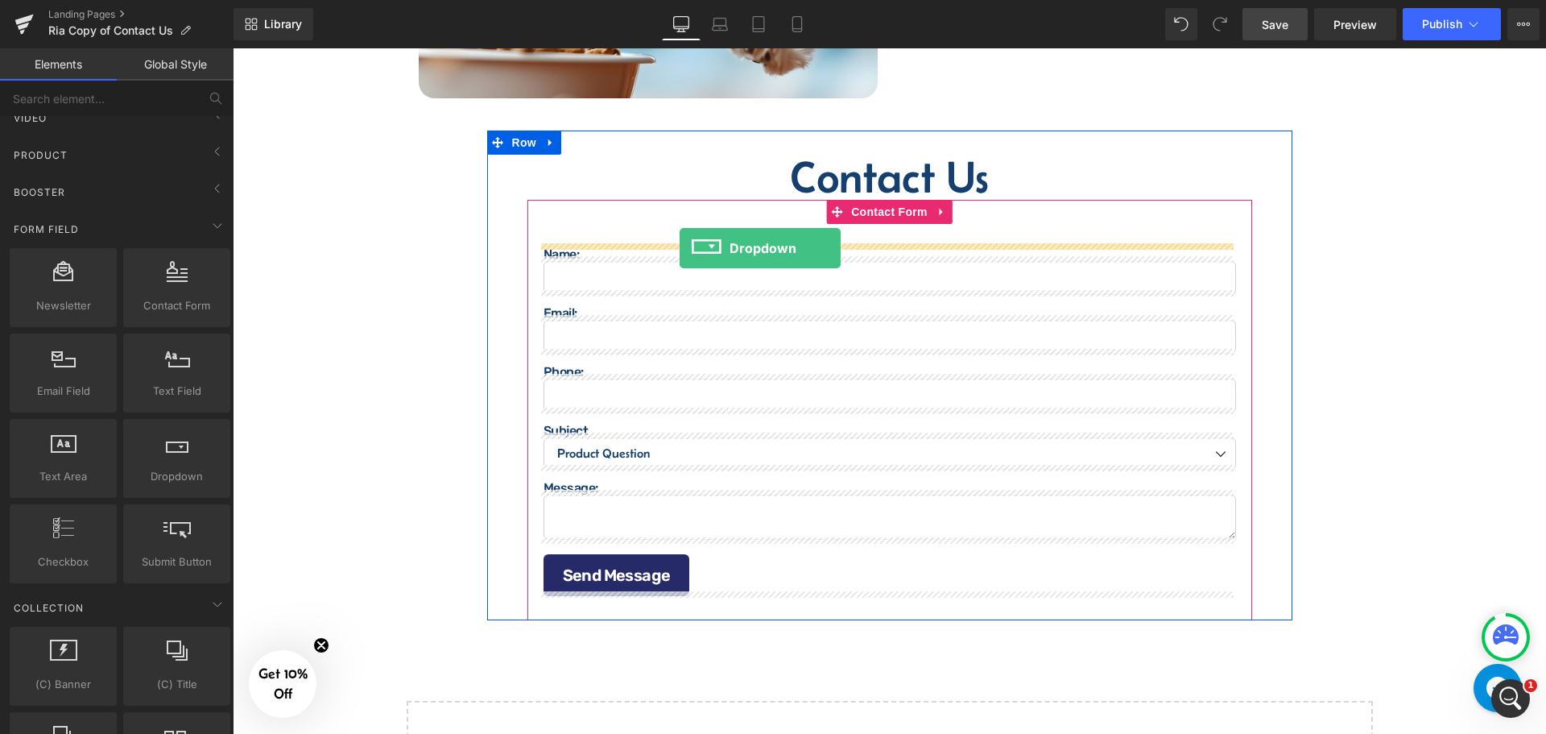
drag, startPoint x: 420, startPoint y: 511, endPoint x: 680, endPoint y: 248, distance: 369.0
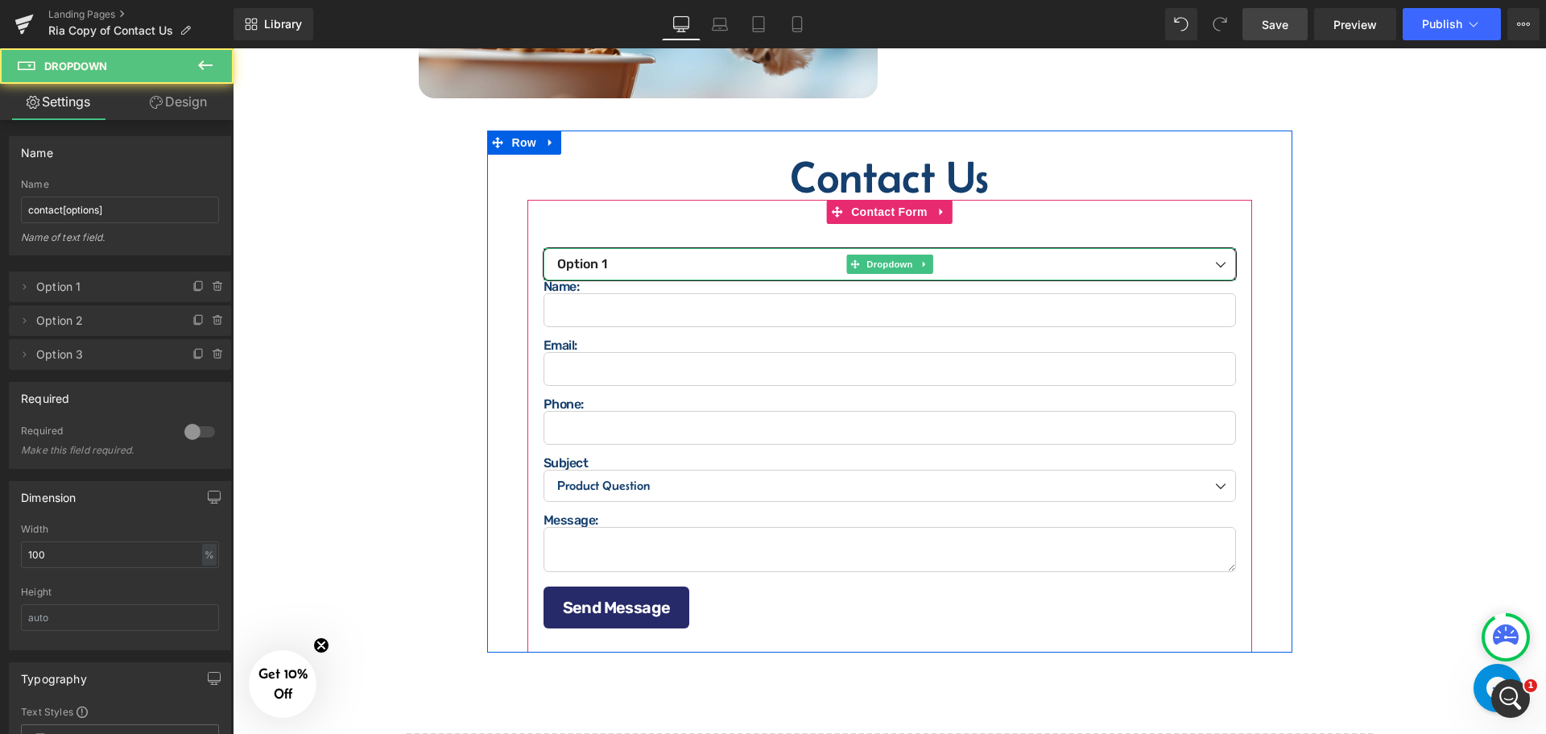
click at [677, 259] on select "Option 1 Option 2 Option 3" at bounding box center [890, 264] width 693 height 32
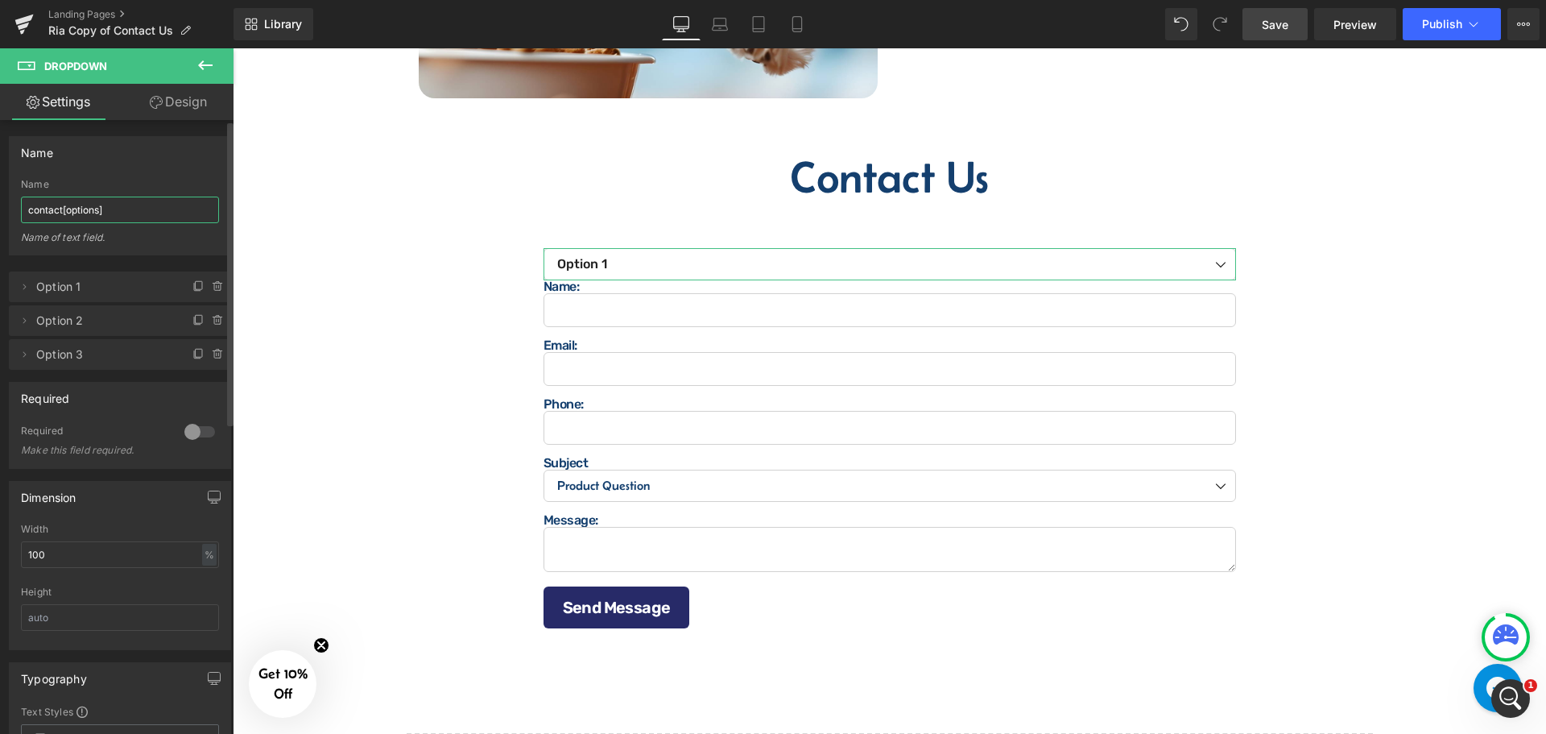
click at [112, 207] on input "contact[options]" at bounding box center [120, 209] width 198 height 27
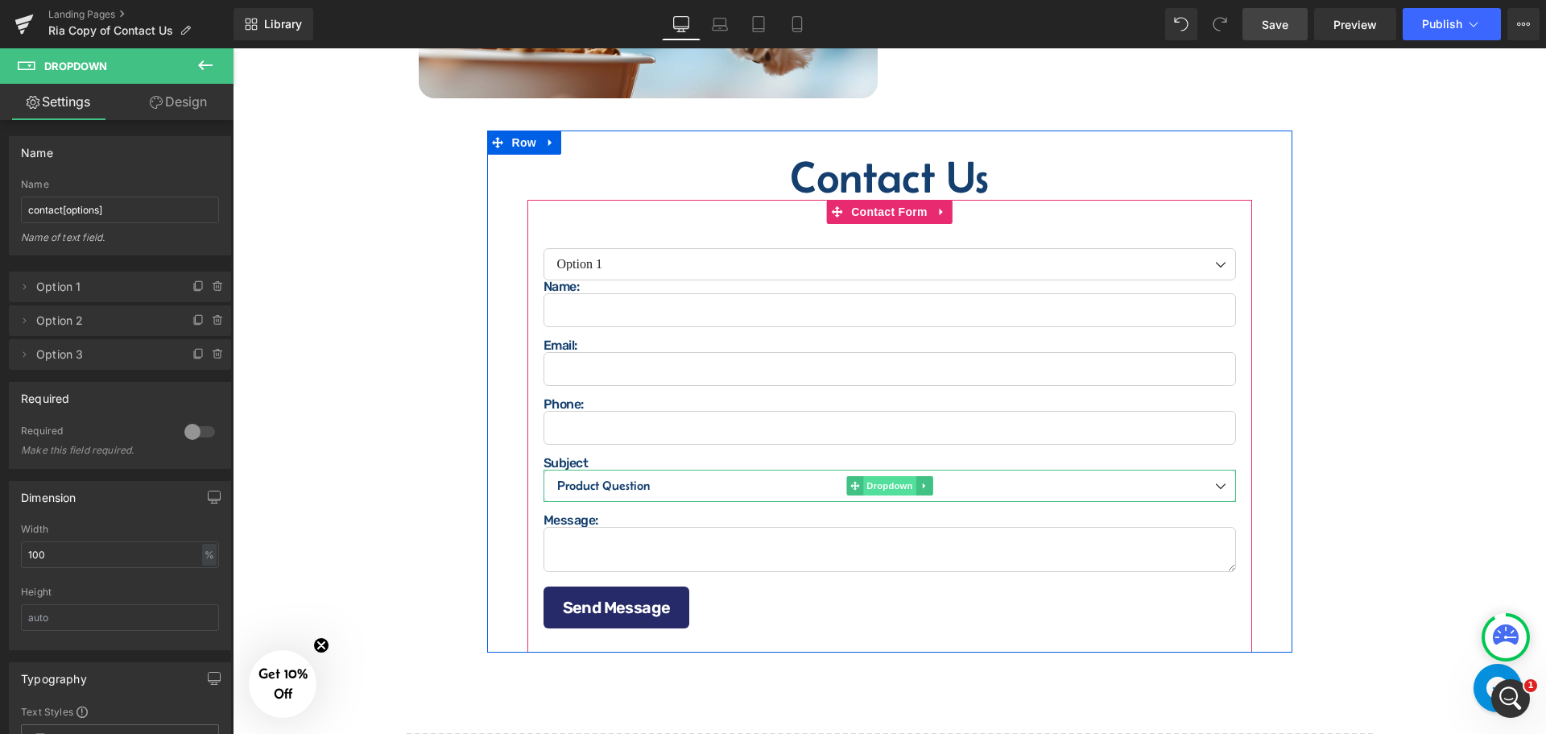
click at [882, 483] on span "Dropdown" at bounding box center [889, 485] width 52 height 19
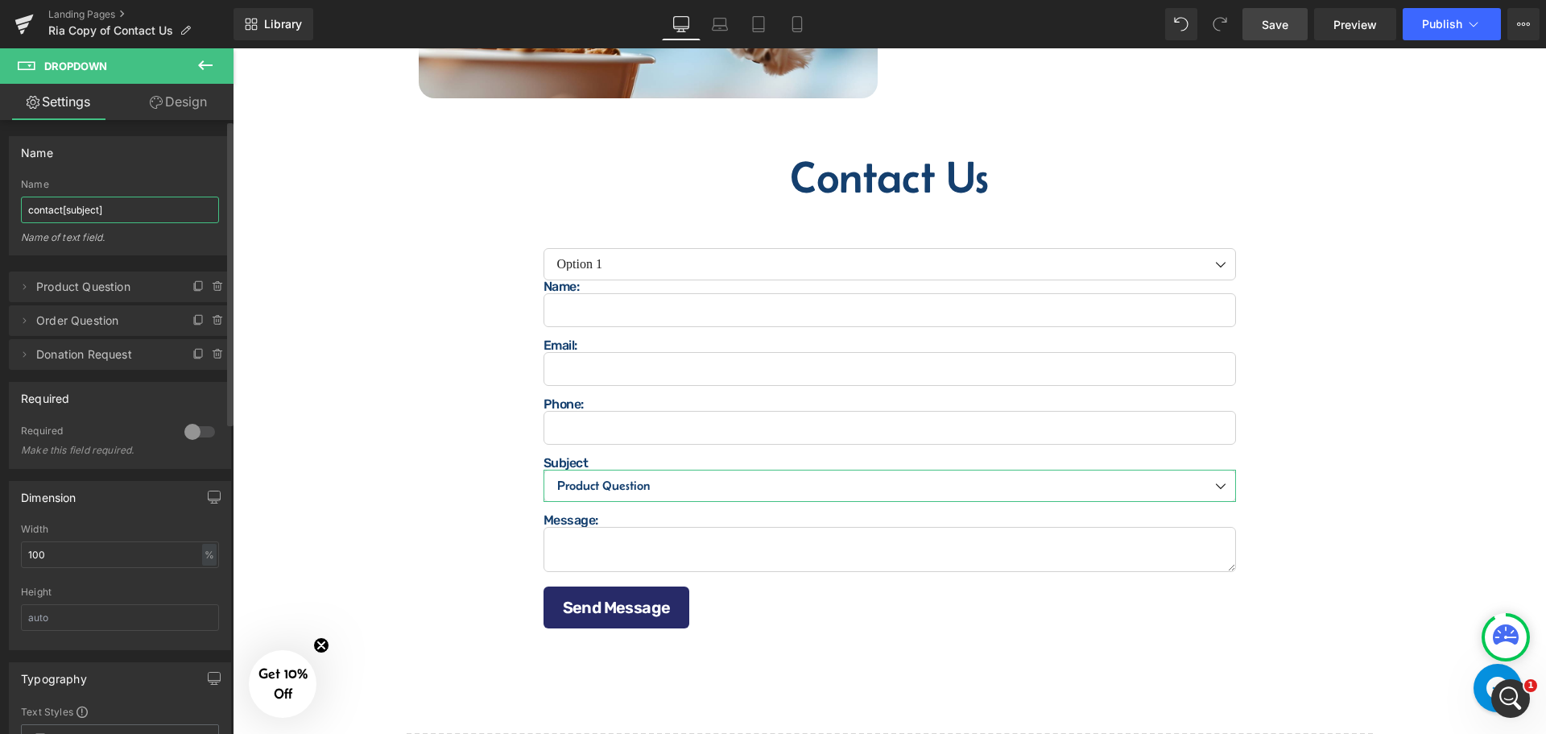
click at [116, 207] on input "contact[subject]" at bounding box center [120, 209] width 198 height 27
paste input "options"
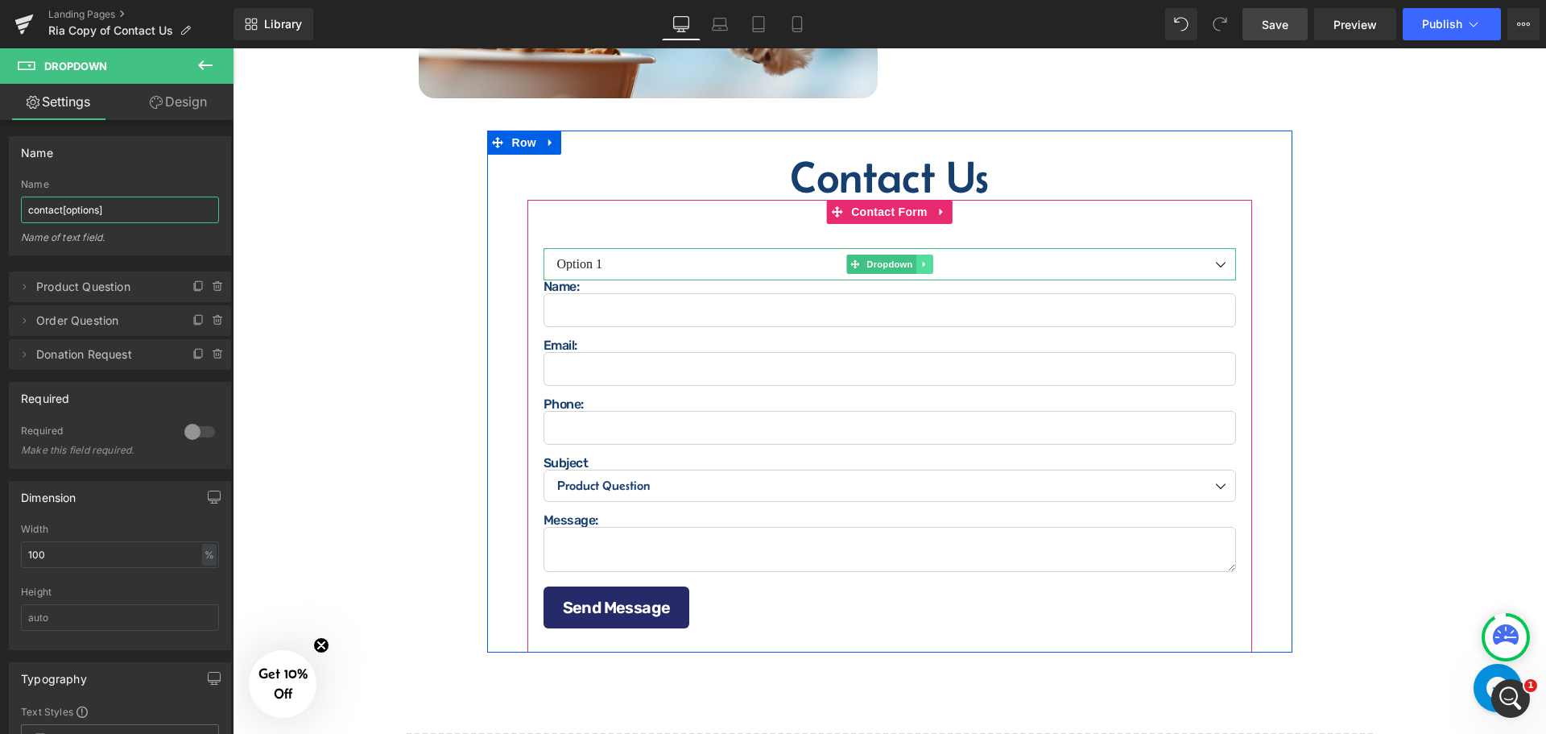
type input "contact[options]"
click at [924, 260] on link at bounding box center [924, 263] width 17 height 19
click at [931, 260] on icon at bounding box center [932, 264] width 9 height 9
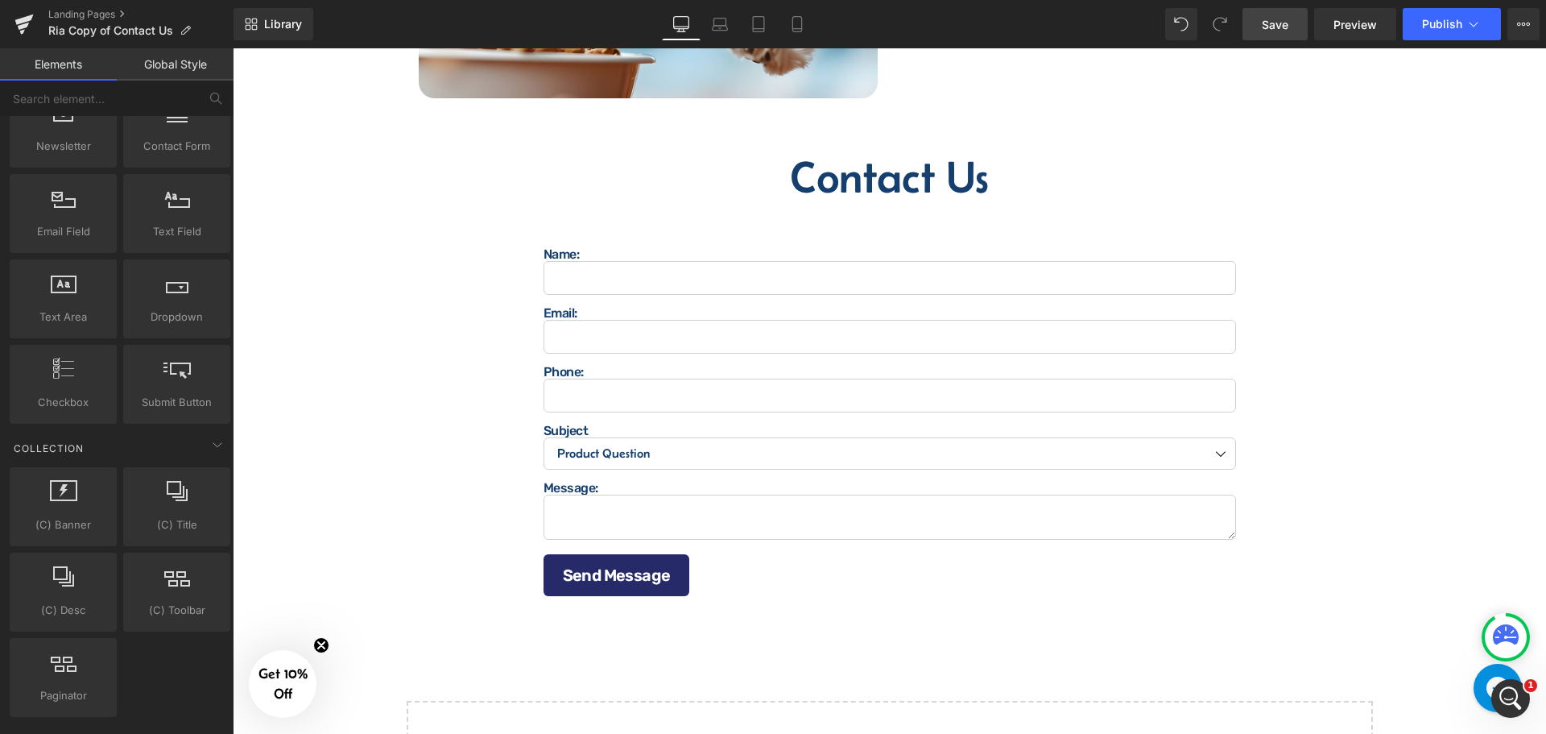
scroll to position [403, 0]
click at [1291, 23] on link "Save" at bounding box center [1275, 24] width 65 height 32
click at [1434, 19] on span "Publish" at bounding box center [1442, 24] width 40 height 13
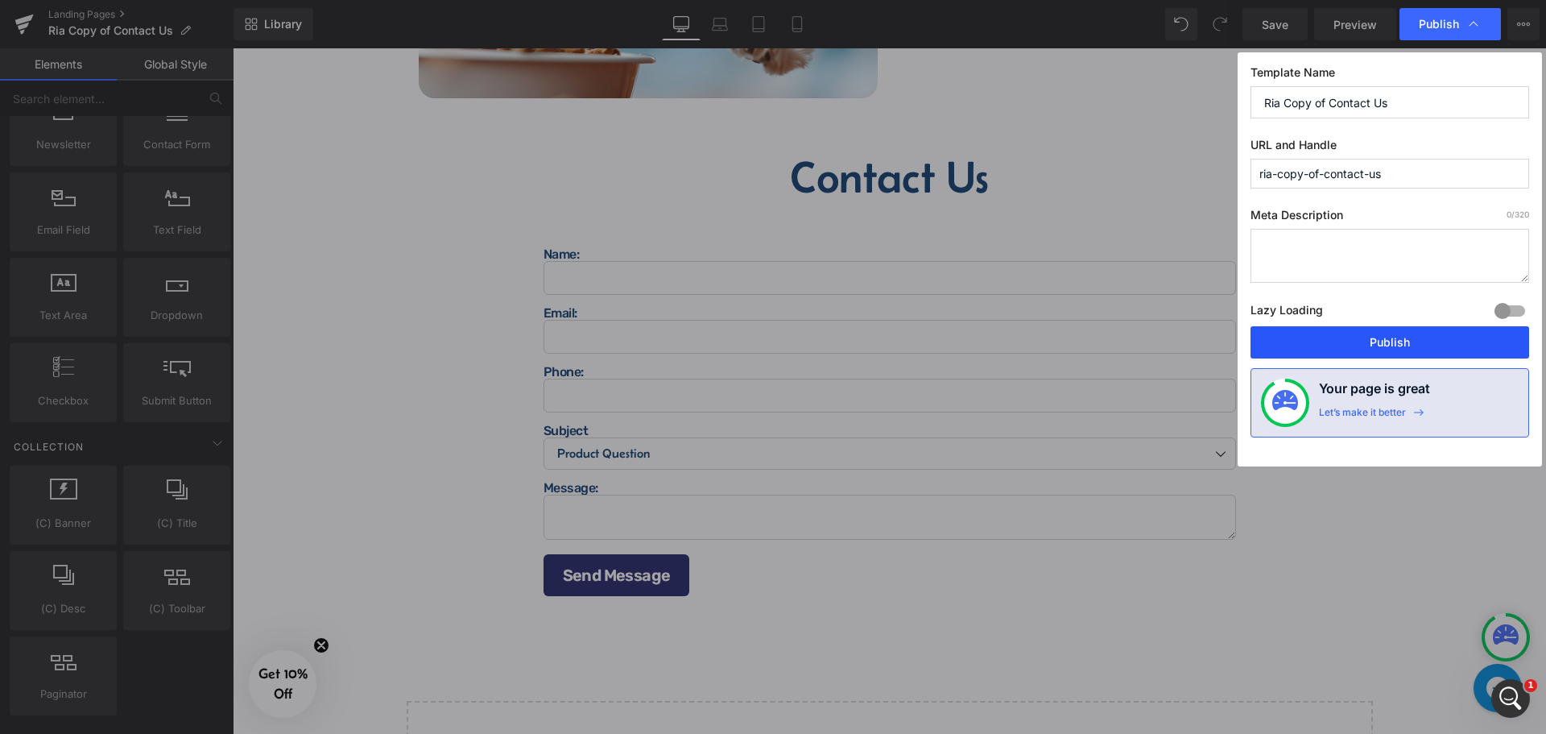
click at [1363, 350] on button "Publish" at bounding box center [1390, 342] width 279 height 32
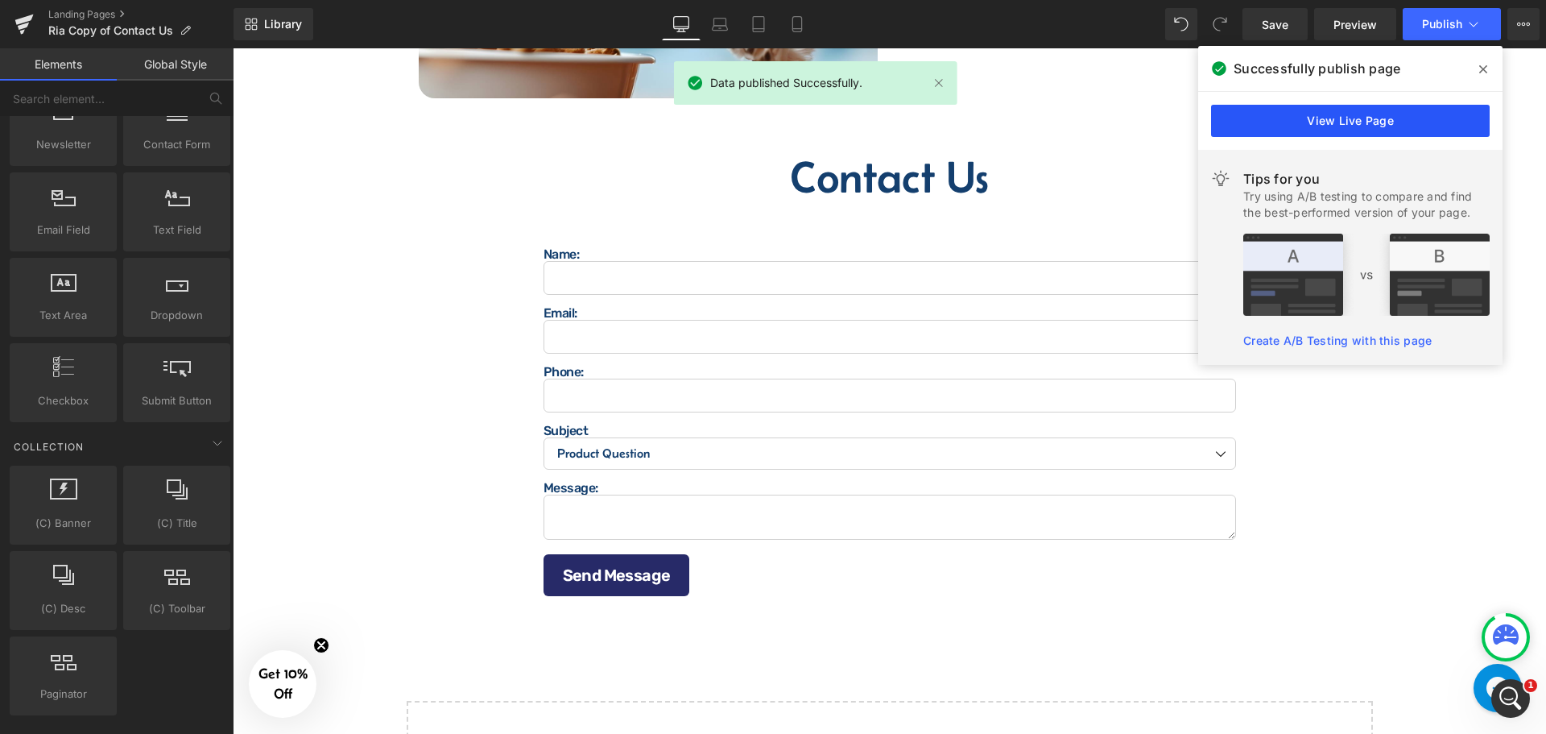
click at [1358, 122] on link "View Live Page" at bounding box center [1350, 121] width 279 height 32
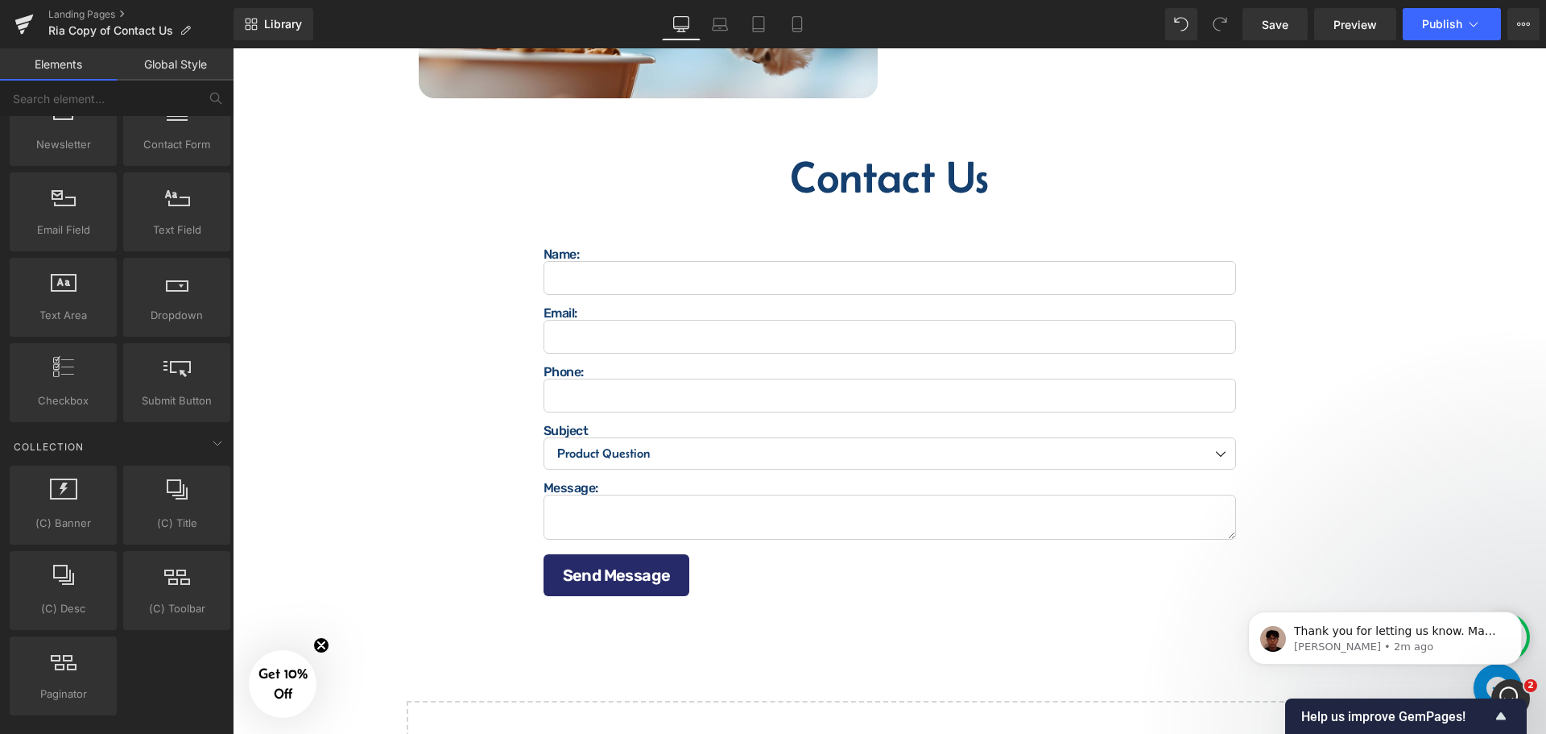
scroll to position [289, 0]
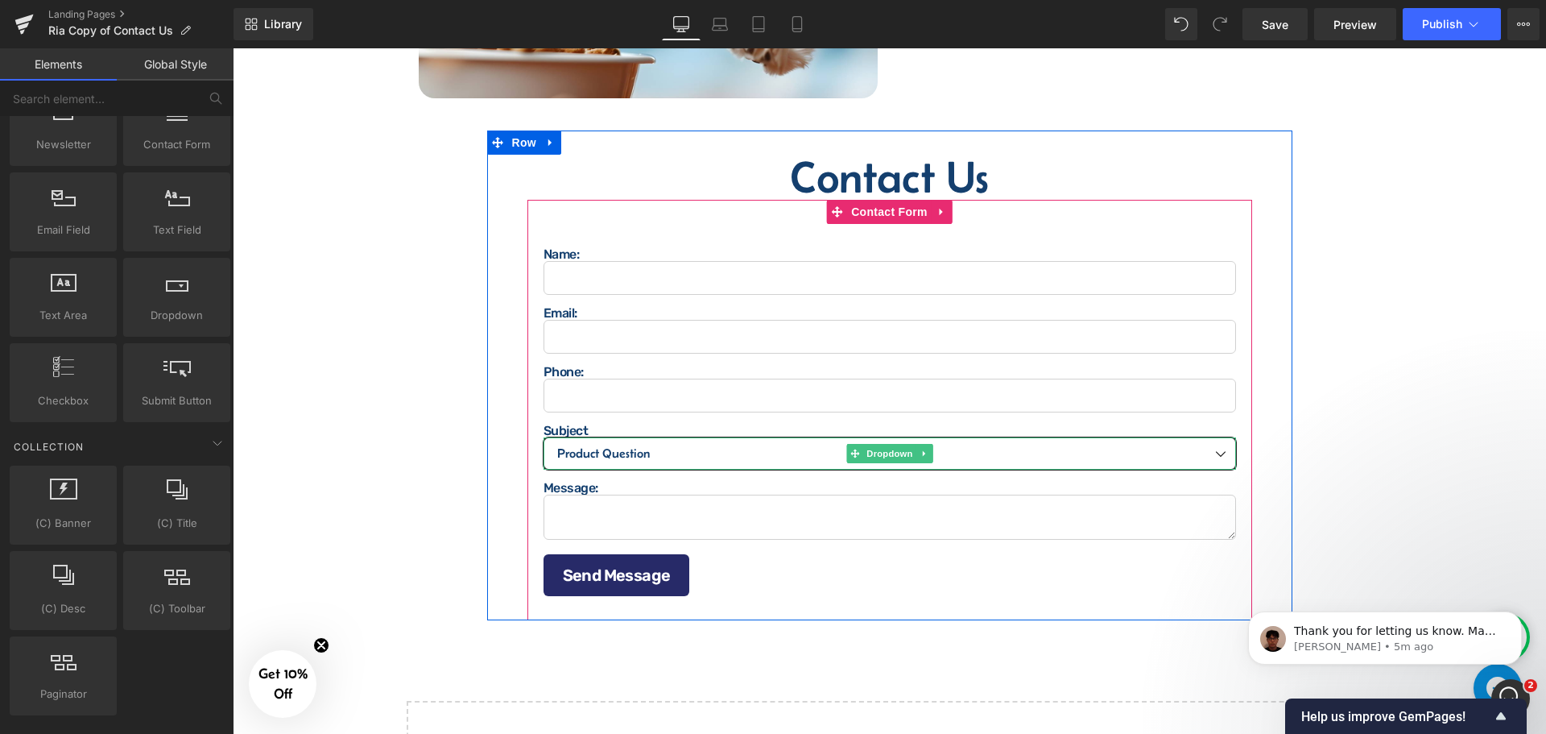
click at [590, 454] on select "Product Question Order Question Donation Request" at bounding box center [890, 453] width 693 height 32
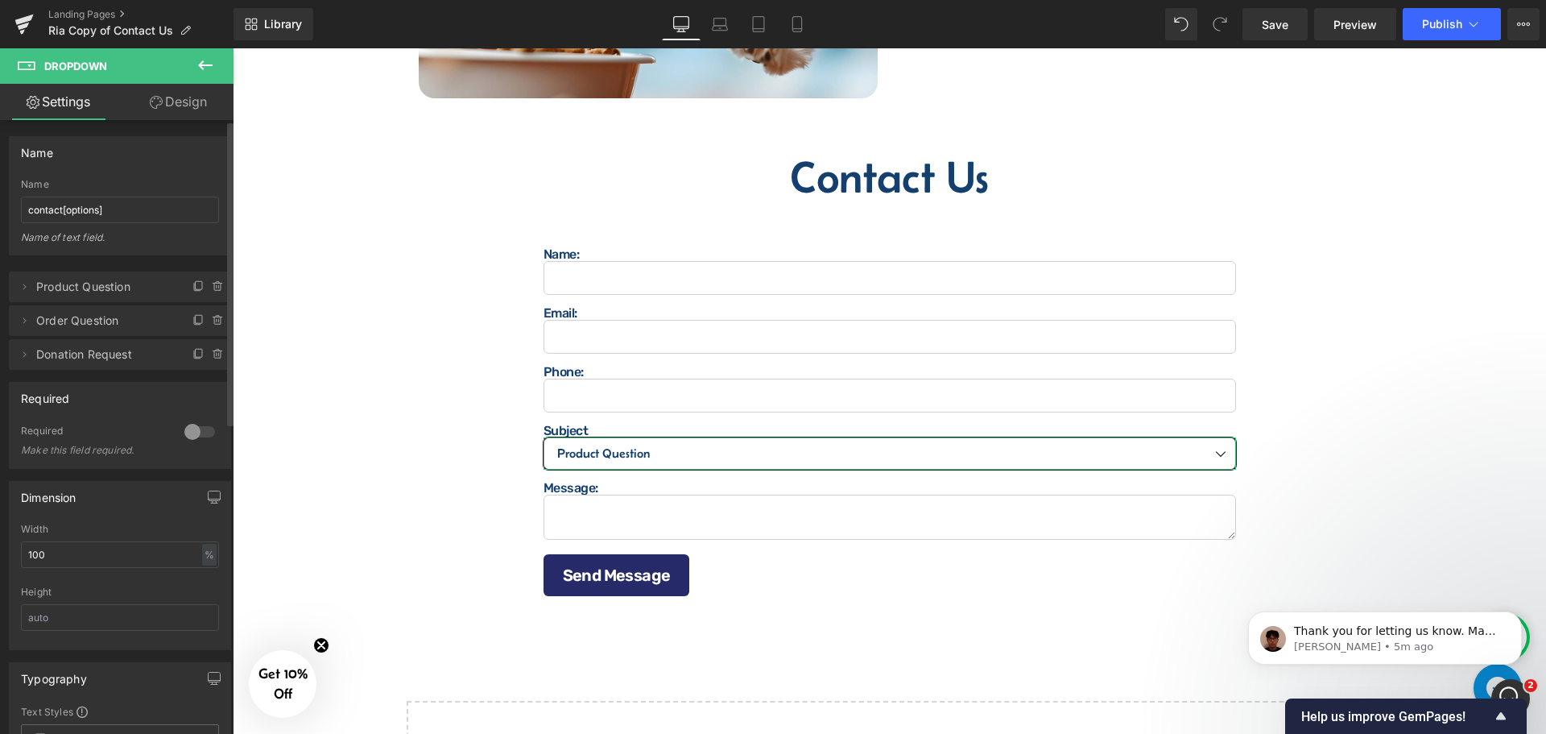
click at [73, 355] on span "Donation Request" at bounding box center [103, 354] width 135 height 31
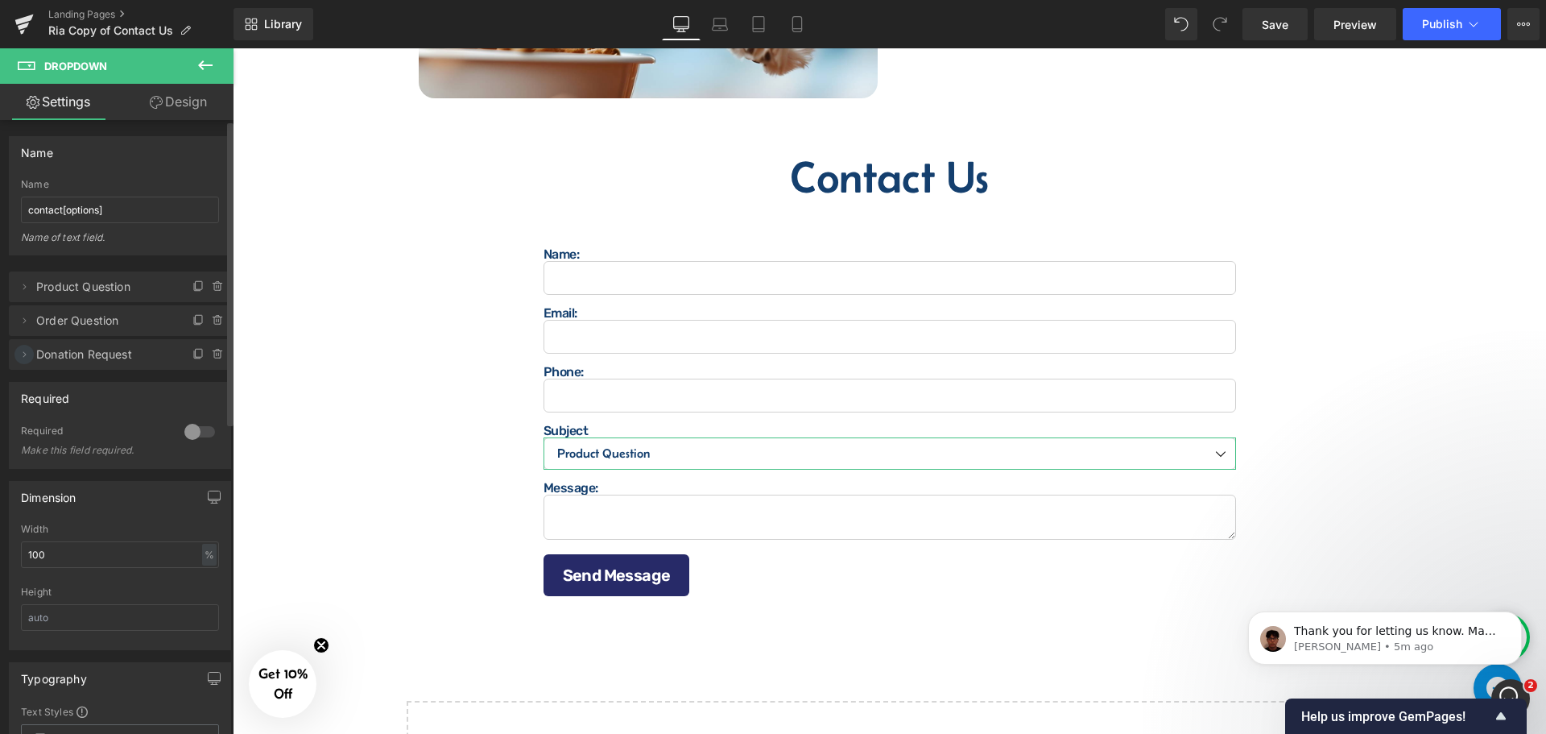
click at [31, 353] on span at bounding box center [23, 354] width 19 height 19
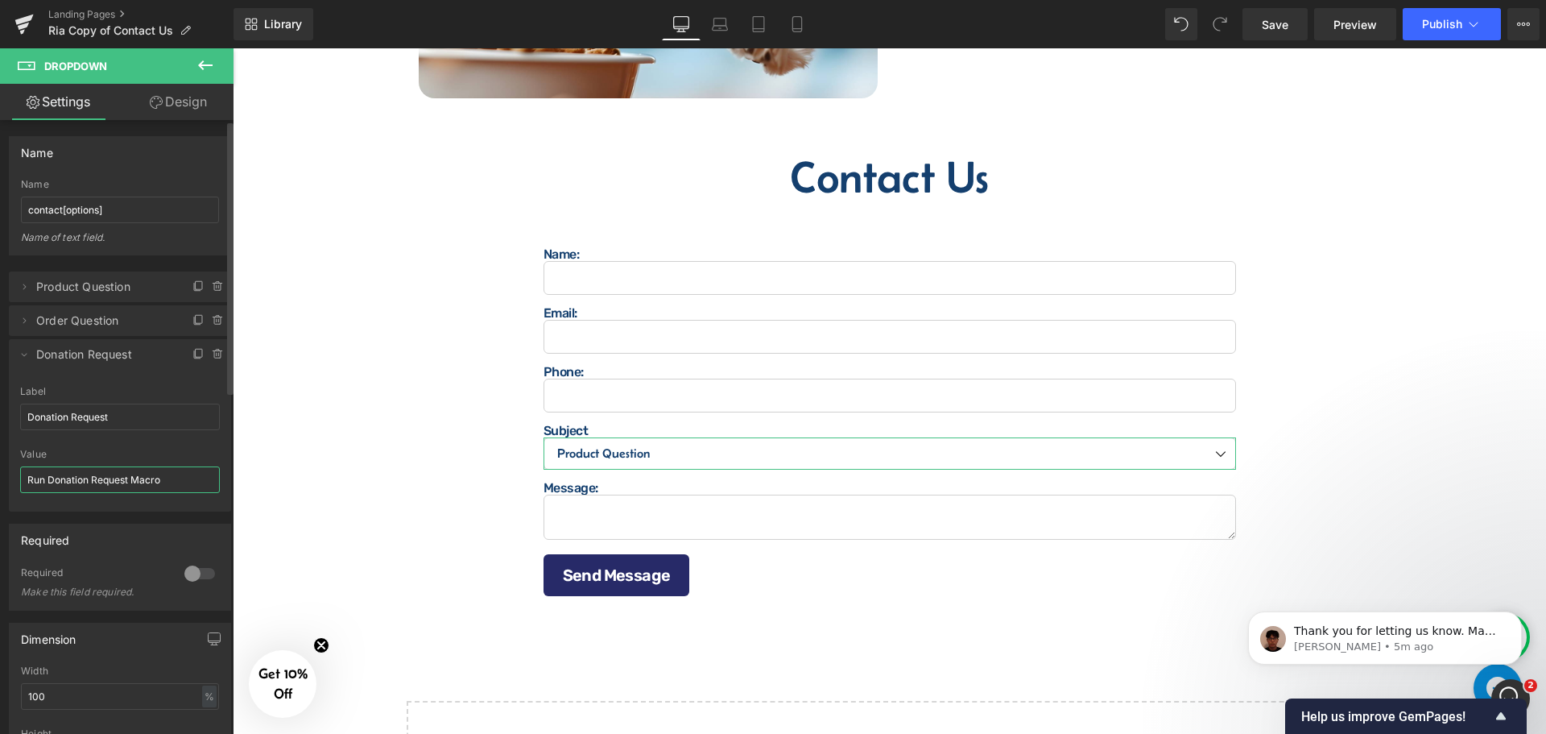
click at [174, 475] on input "Run Donation Request Macro" at bounding box center [120, 479] width 200 height 27
type input "Donation Request Support Ticket"
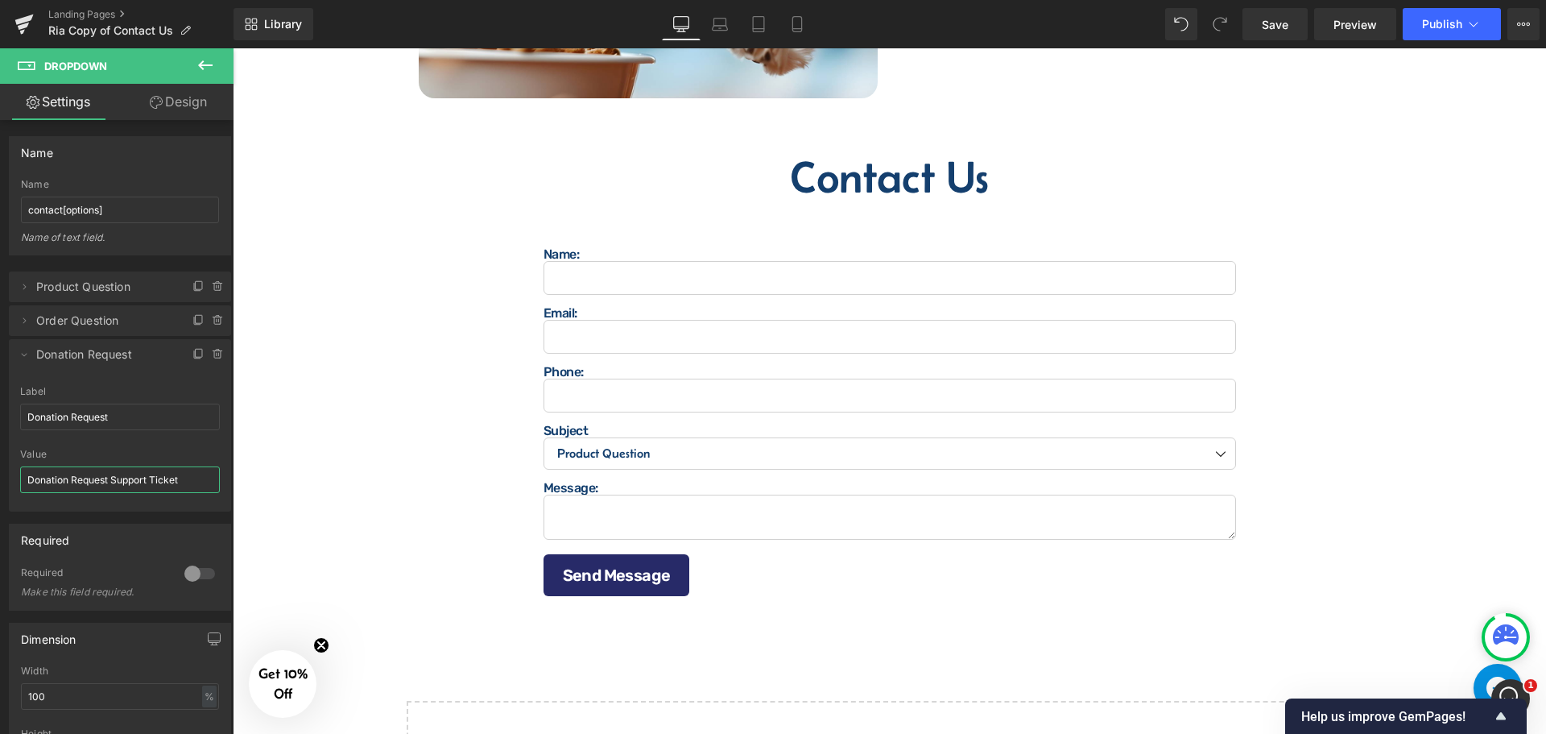
scroll to position [463, 0]
click at [1258, 25] on link "Save" at bounding box center [1275, 24] width 65 height 32
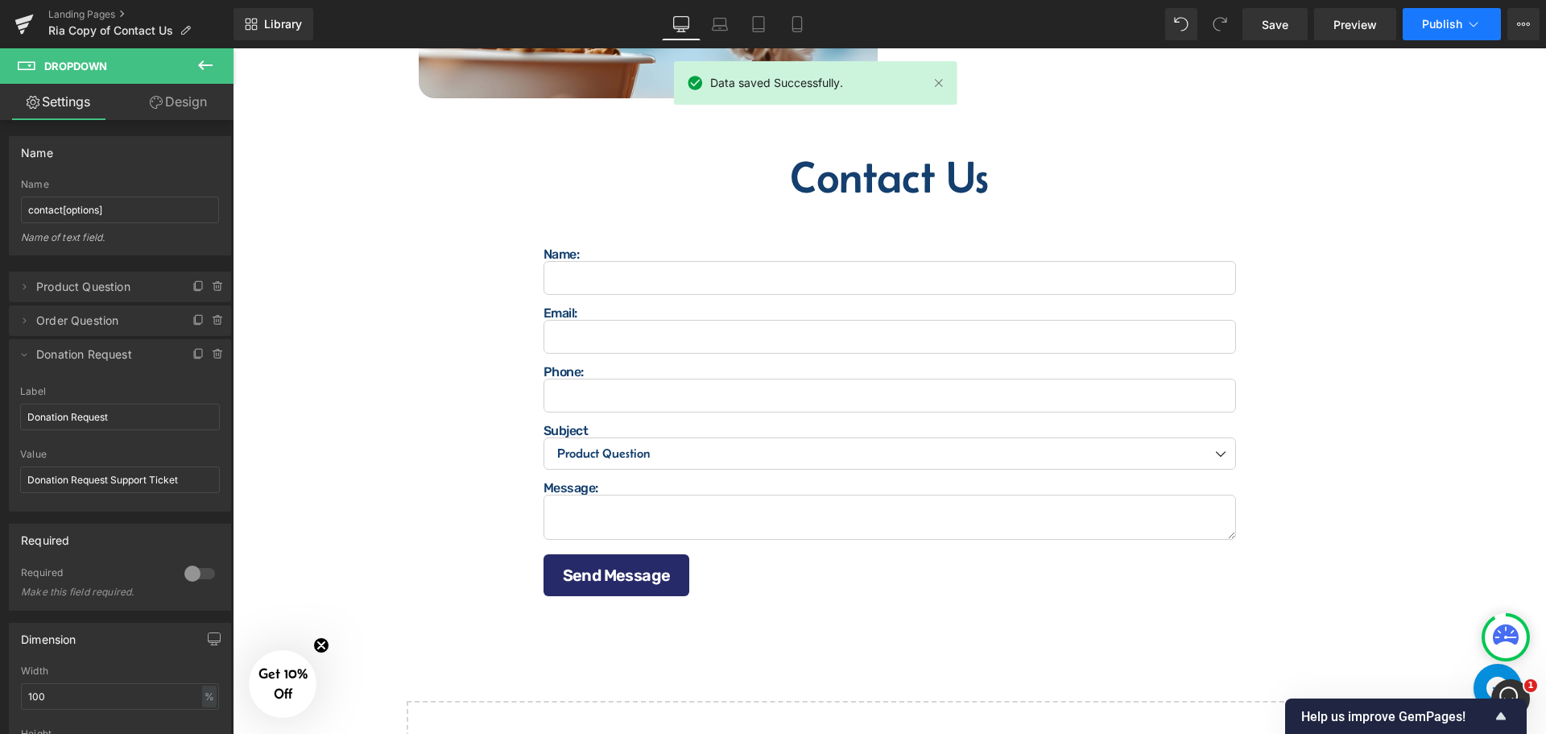
click at [1442, 31] on button "Publish" at bounding box center [1452, 24] width 98 height 32
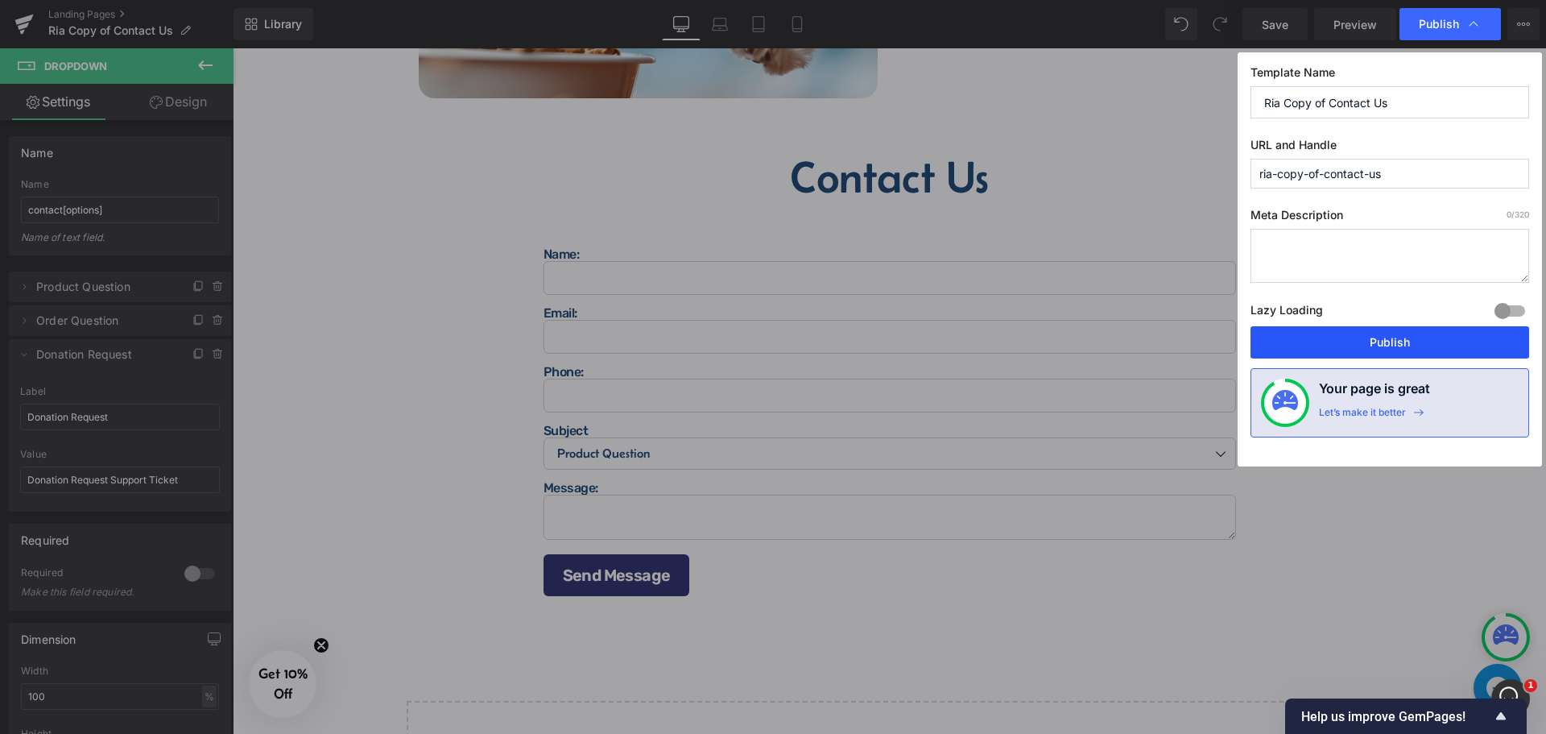
click at [1362, 346] on button "Publish" at bounding box center [1390, 342] width 279 height 32
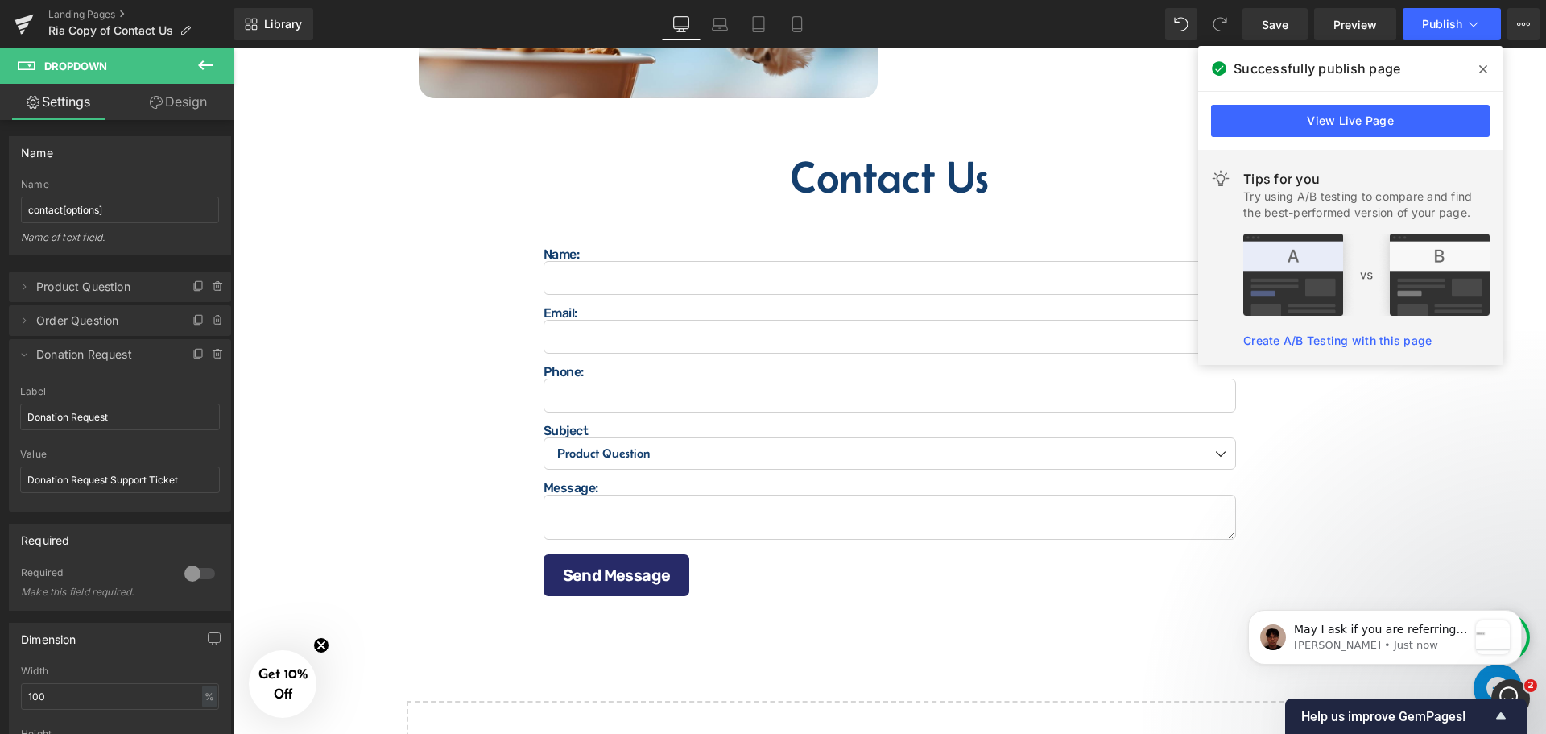
scroll to position [0, 0]
click at [1486, 69] on span at bounding box center [1483, 69] width 26 height 26
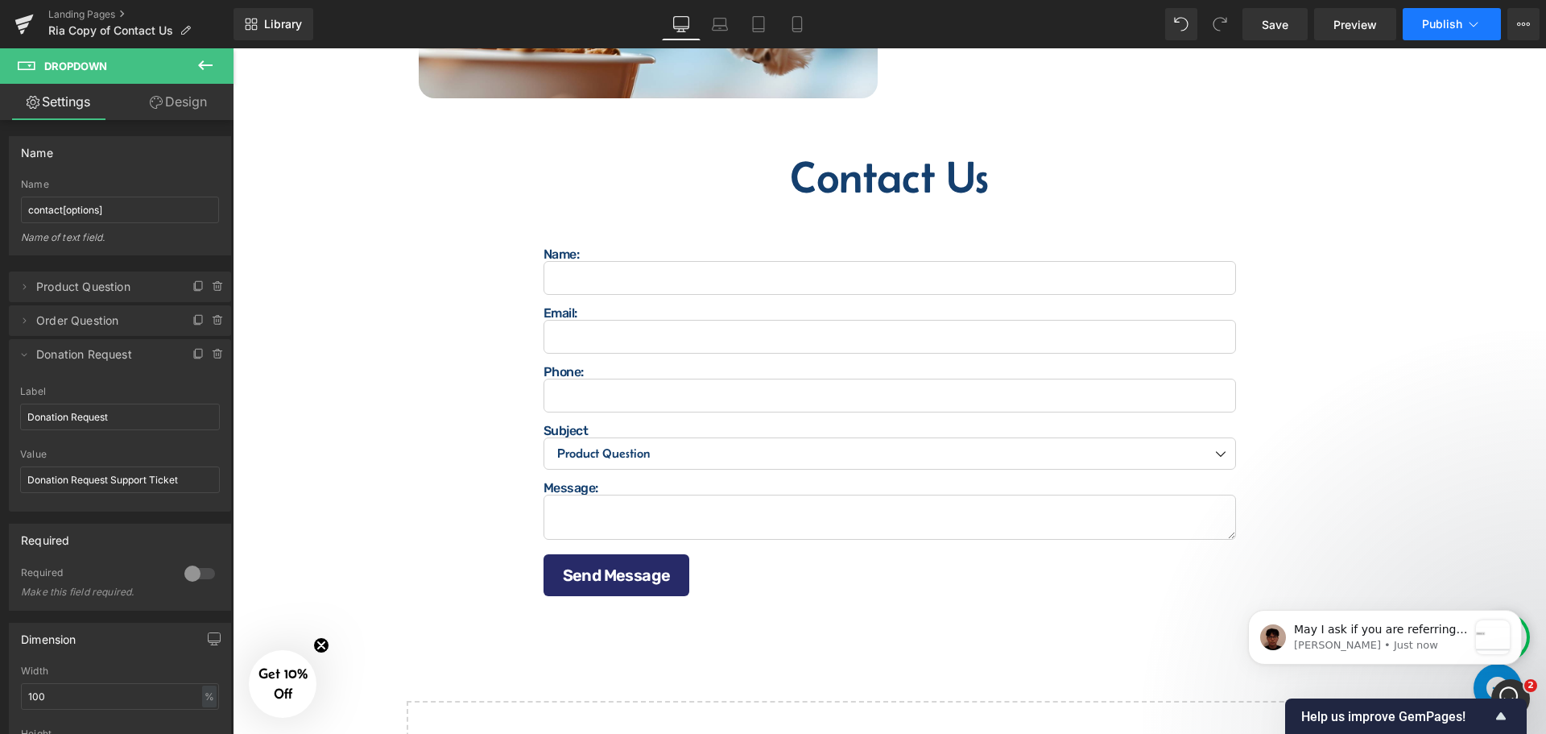
click at [1458, 30] on button "Publish" at bounding box center [1452, 24] width 98 height 32
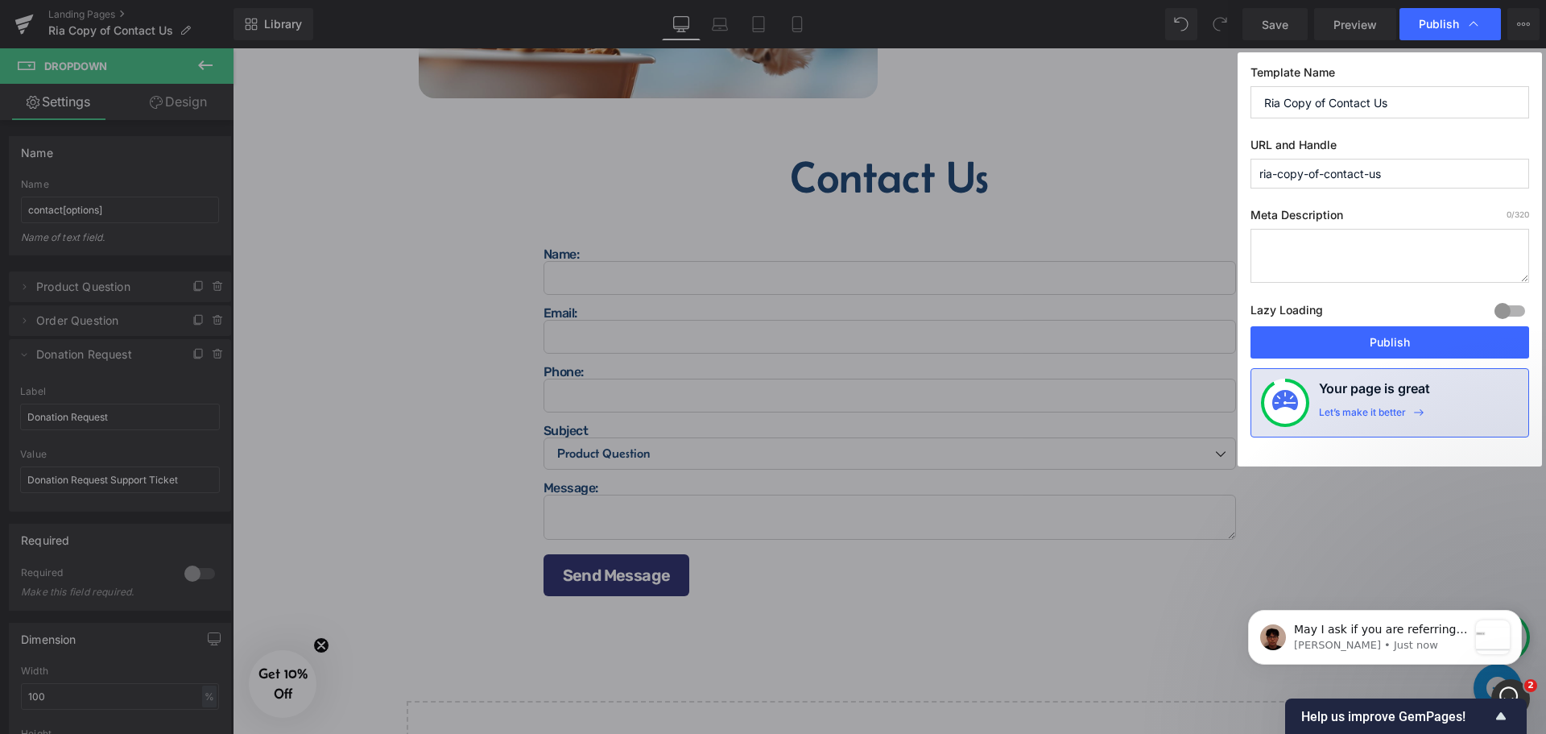
click at [1363, 170] on input "ria-copy-of-contact-us" at bounding box center [1390, 174] width 279 height 30
type input "contact-us"
click at [1403, 112] on input "Ria Copy of Contact Us" at bounding box center [1390, 102] width 279 height 32
type input "Contact Us"
click at [1395, 333] on button "Publish" at bounding box center [1390, 342] width 279 height 32
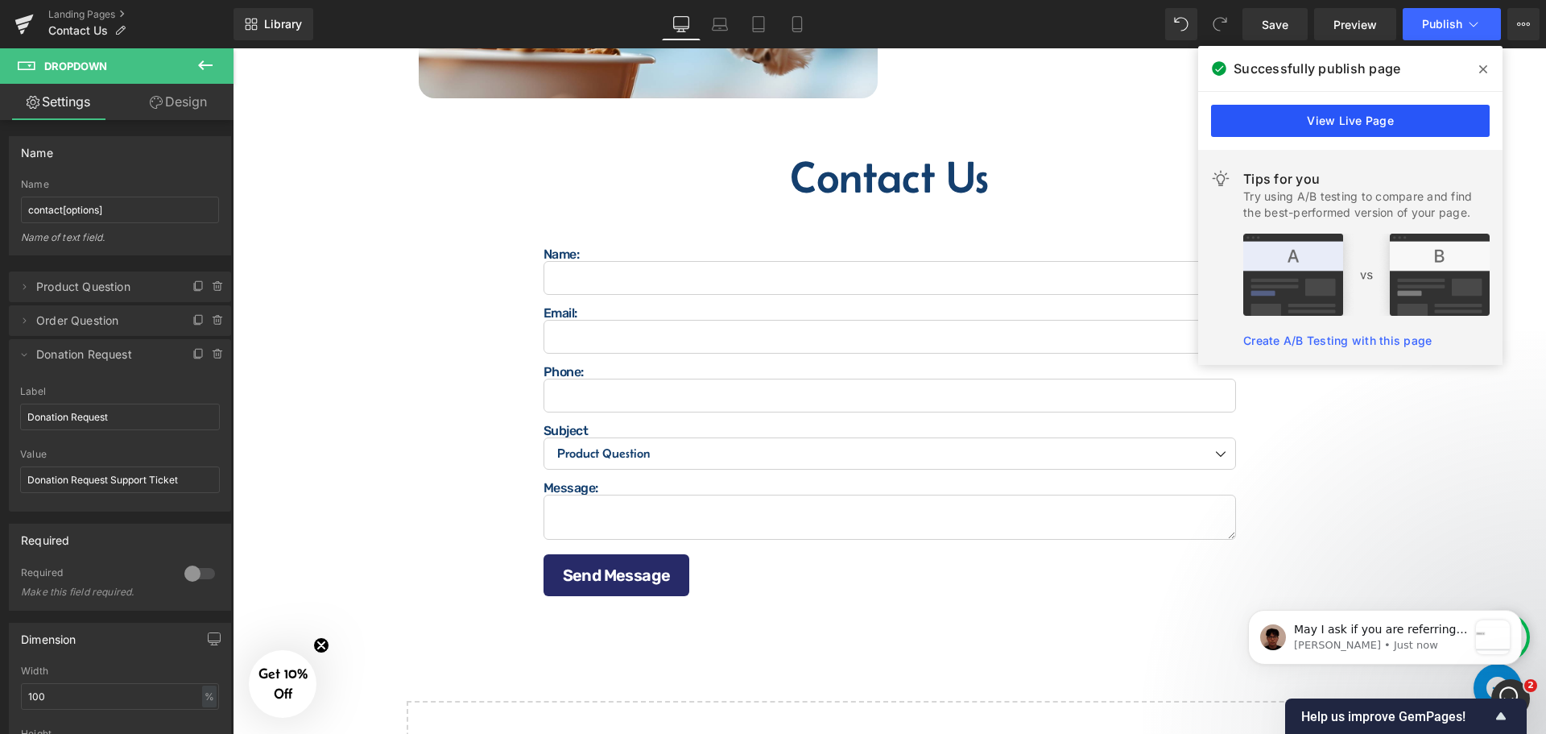
click at [1376, 113] on link "View Live Page" at bounding box center [1350, 121] width 279 height 32
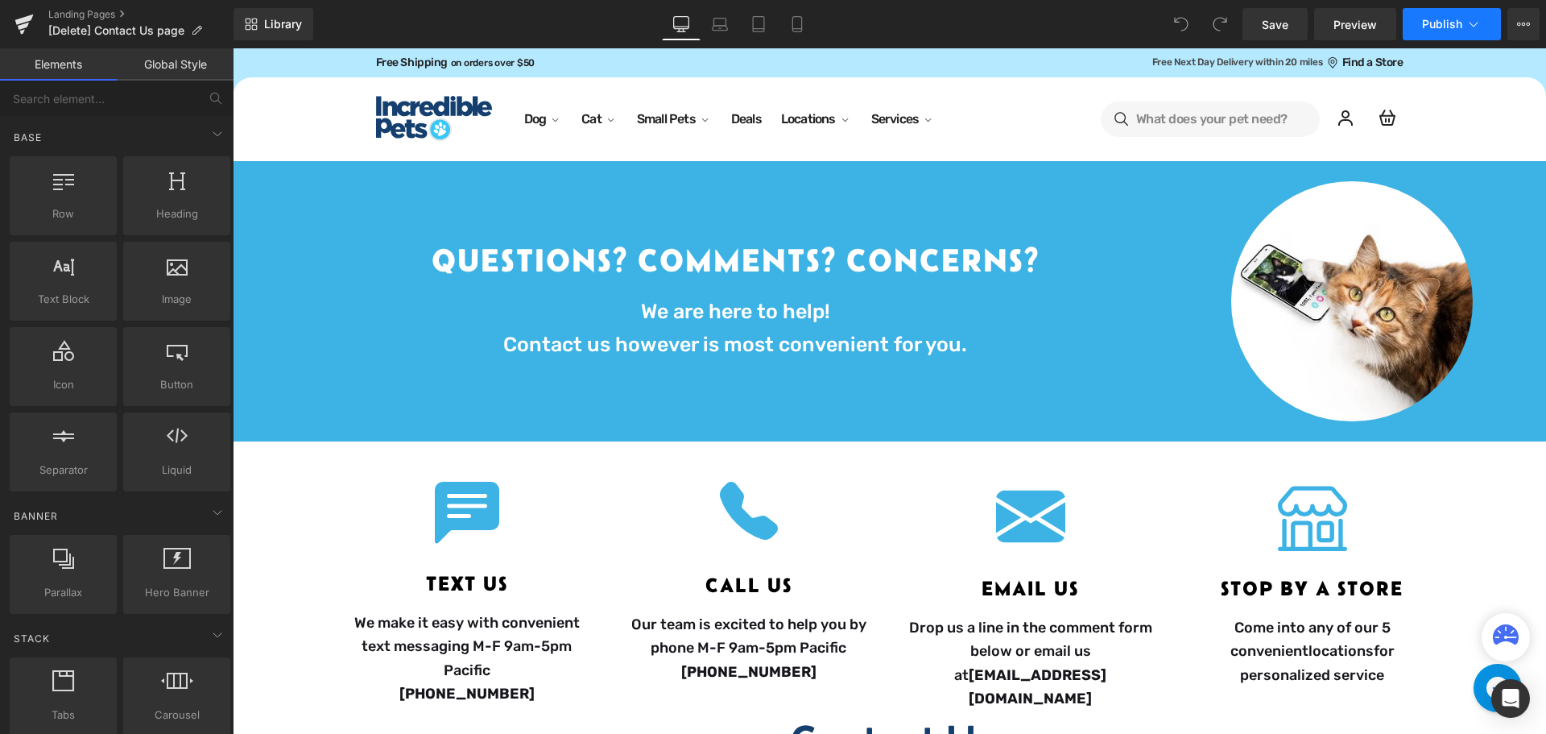
click at [1440, 21] on span "Publish" at bounding box center [1442, 24] width 40 height 13
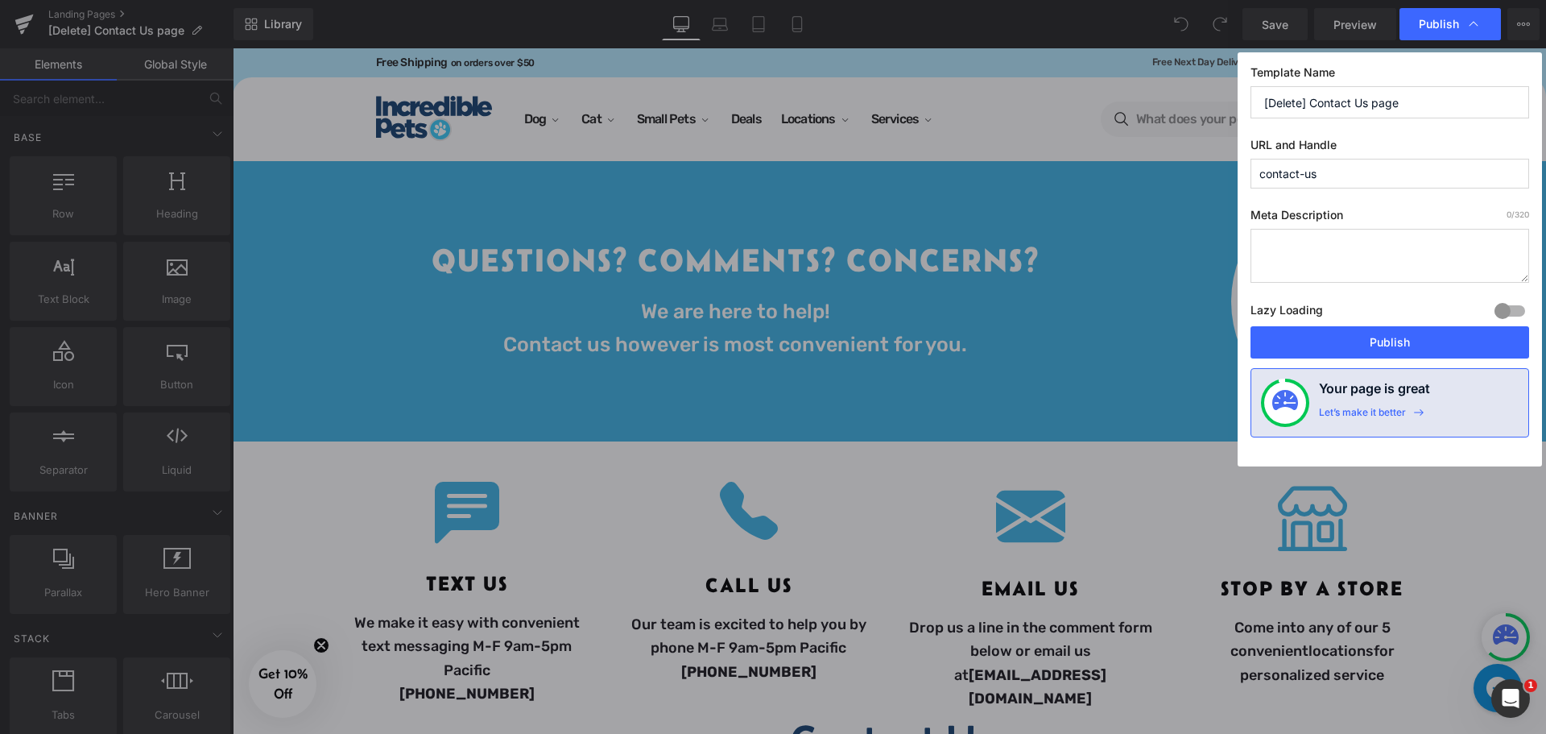
click at [1363, 175] on input "contact-us" at bounding box center [1390, 174] width 279 height 30
type input "delete-contact-us"
click at [1388, 337] on button "Publish" at bounding box center [1390, 342] width 279 height 32
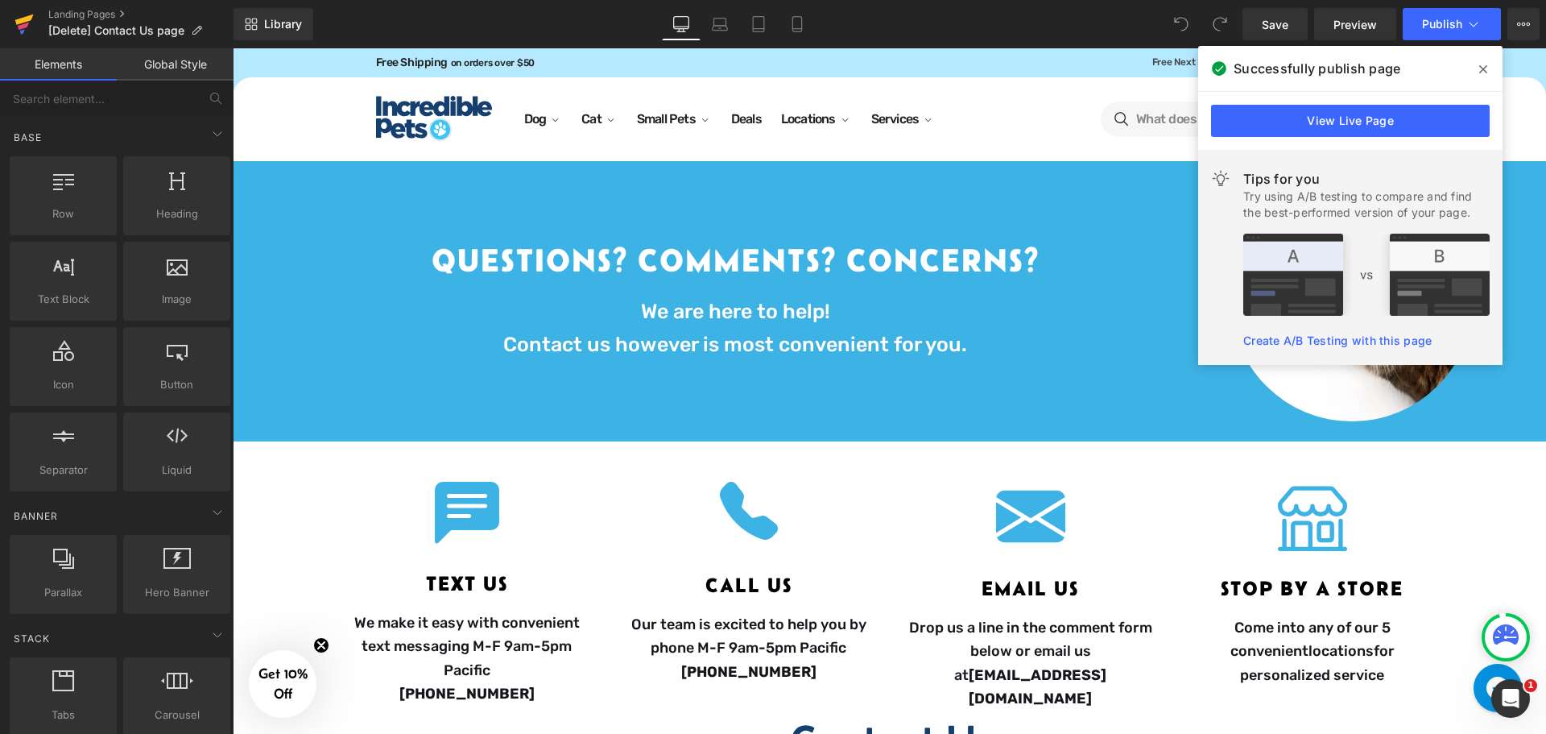
click at [20, 30] on icon at bounding box center [23, 24] width 19 height 40
